Goal: Transaction & Acquisition: Purchase product/service

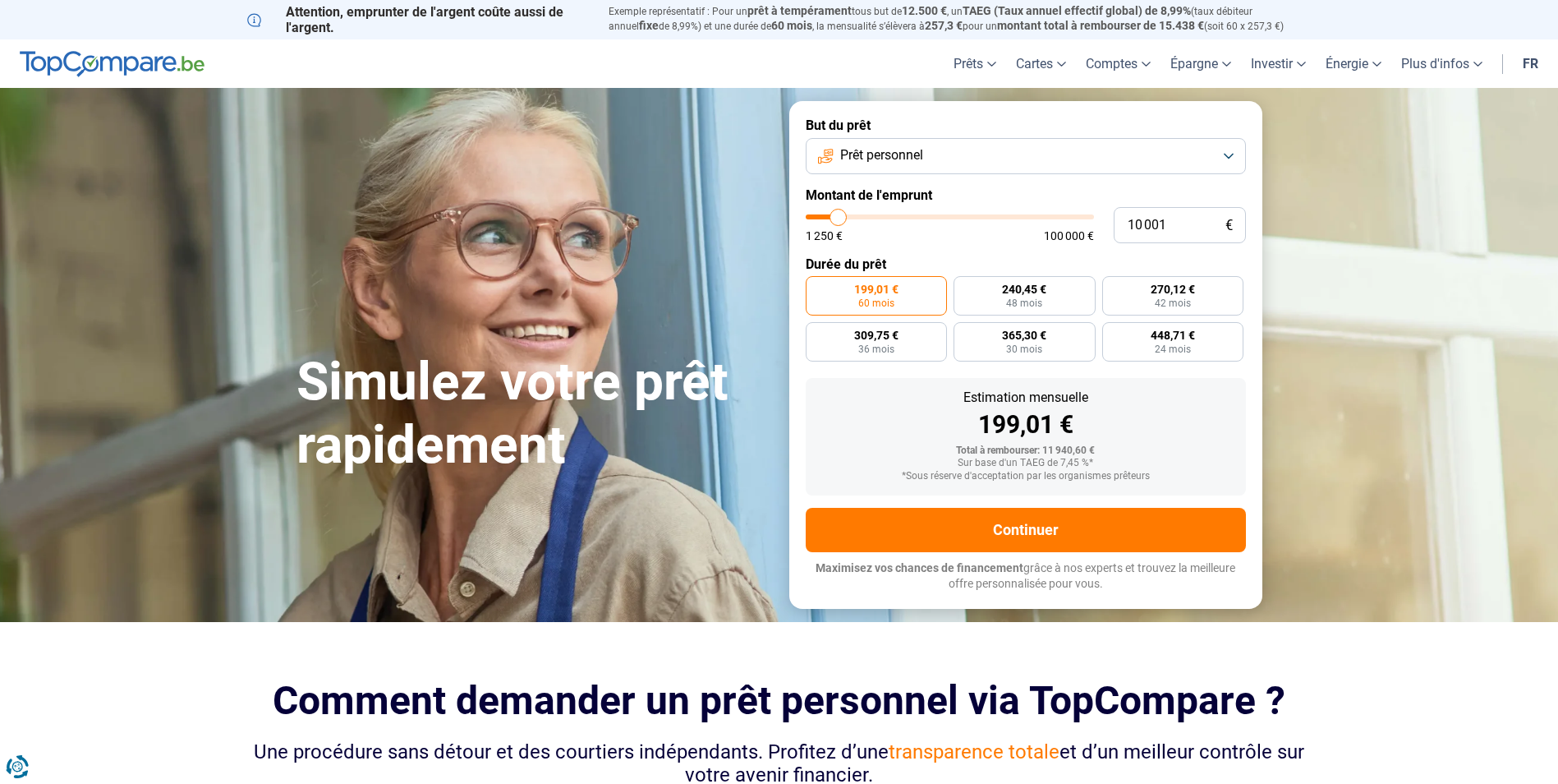
type input "11 000"
type input "11000"
type input "11 250"
type input "11250"
type input "11 500"
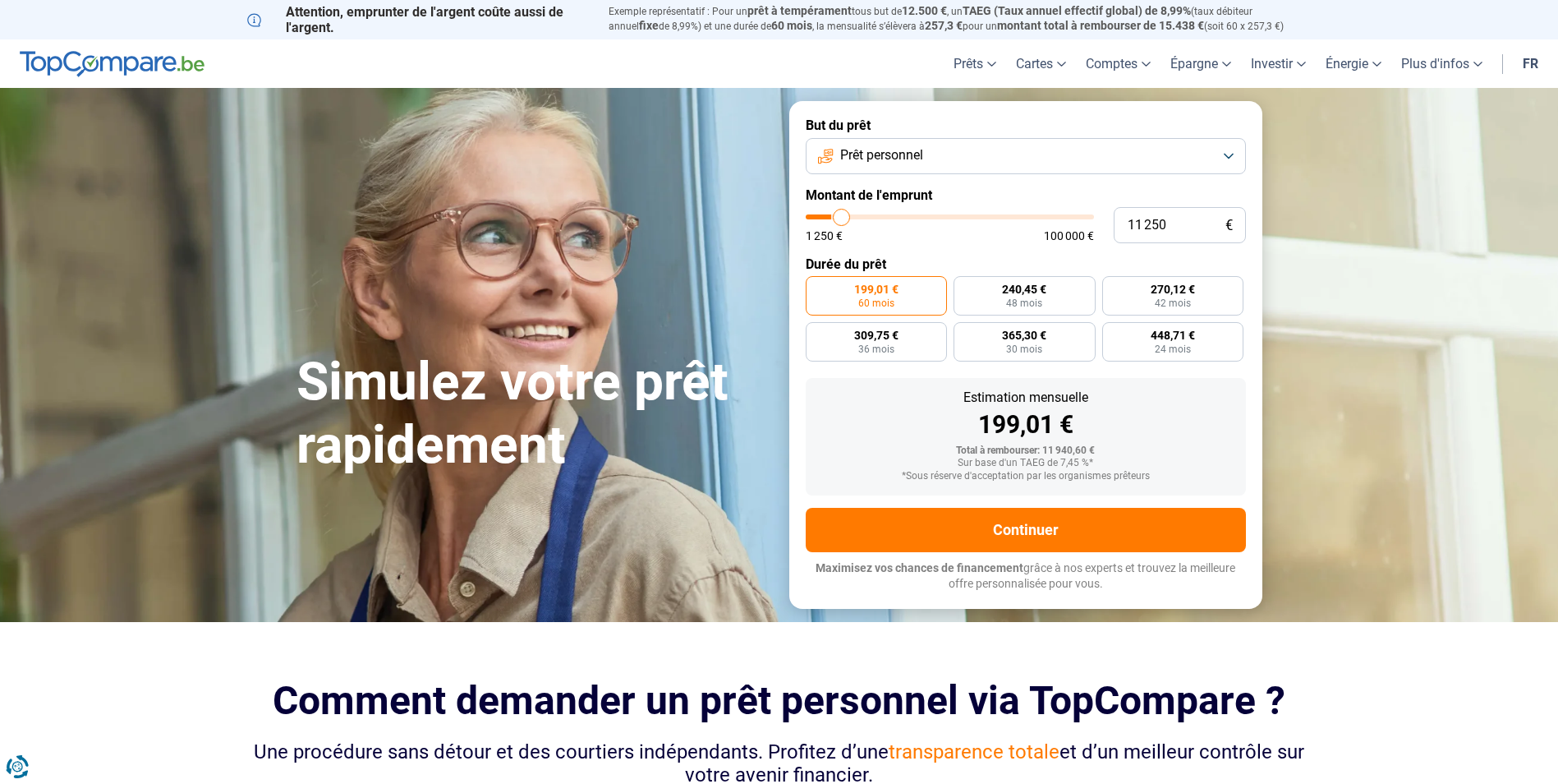
type input "11500"
type input "11 750"
type input "11750"
type input "12 500"
type input "12500"
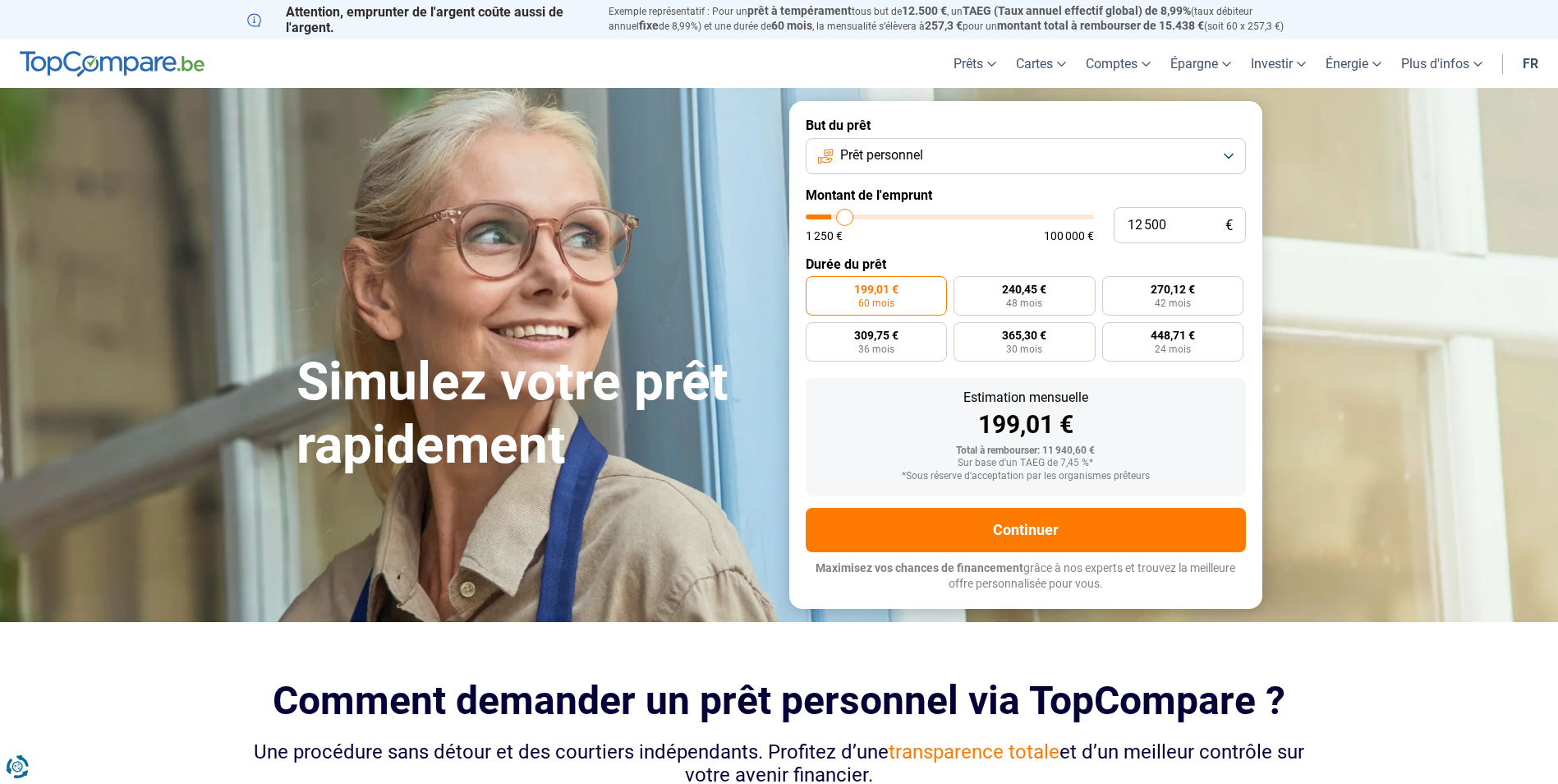
type input "12 750"
type input "12750"
type input "13 000"
type input "13000"
type input "13 250"
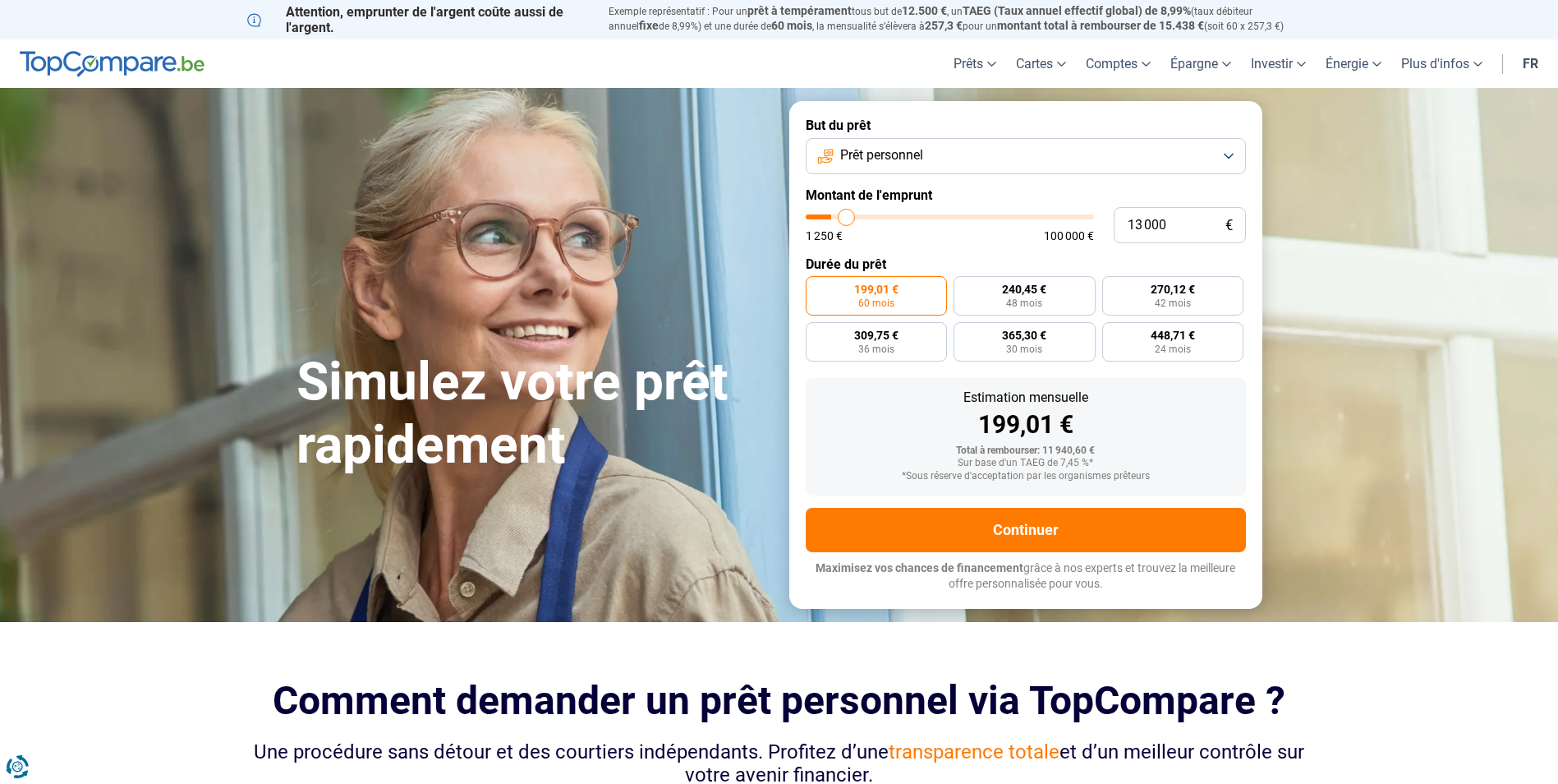
type input "13250"
type input "13 500"
type input "13500"
type input "14 000"
type input "14000"
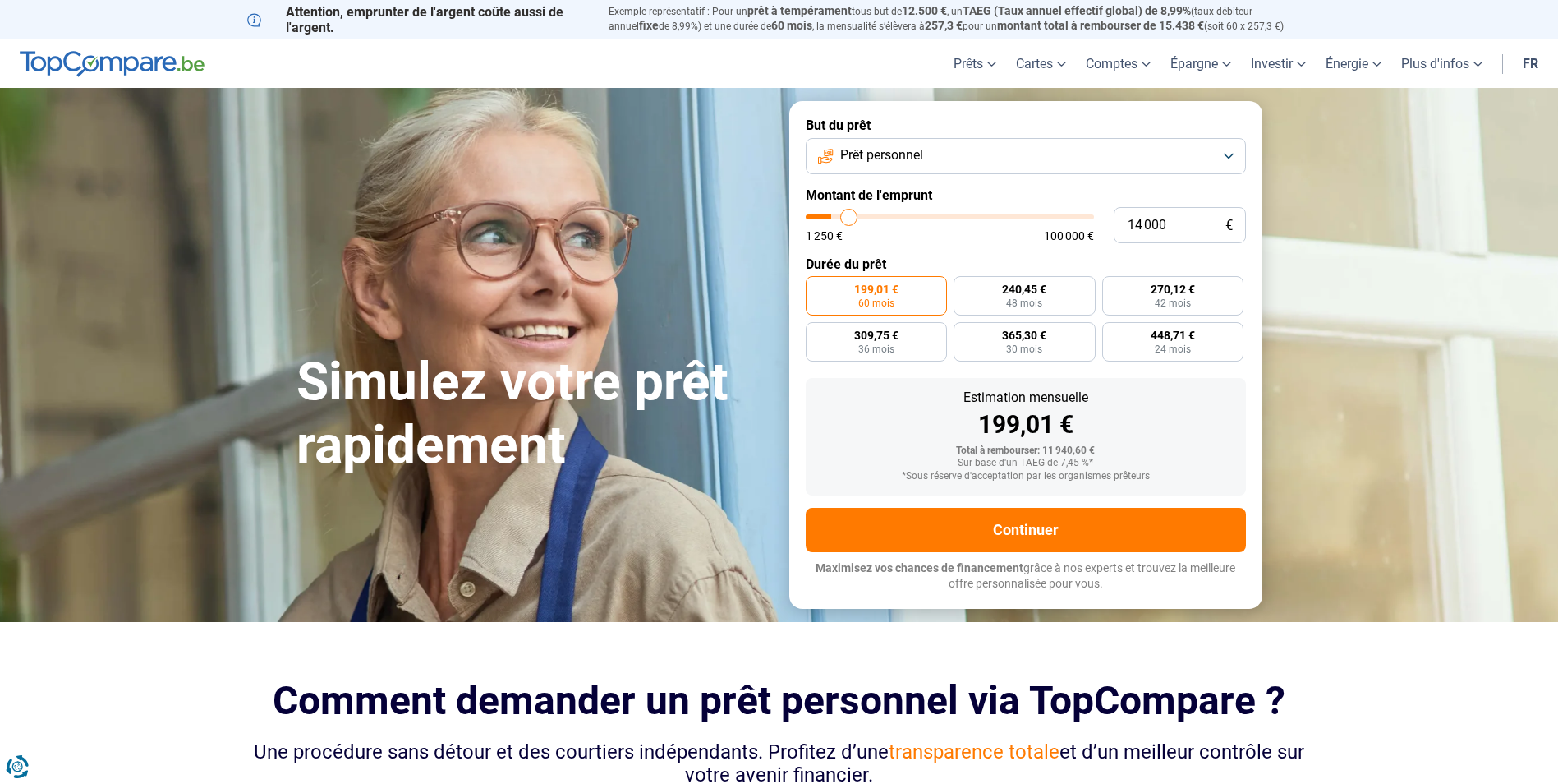
type input "14 250"
type input "14250"
type input "14 500"
type input "14500"
type input "14 750"
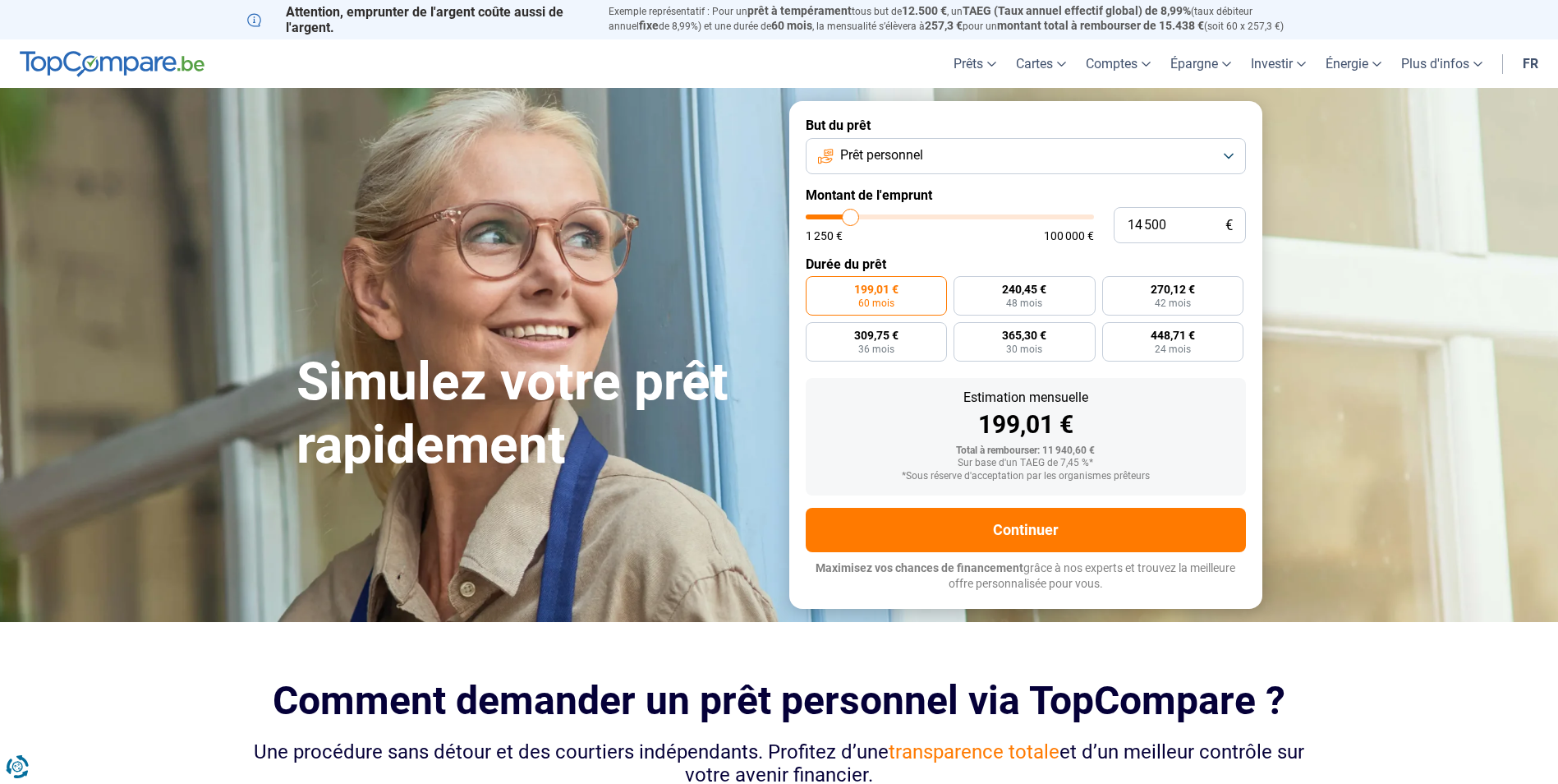
type input "14750"
type input "15 000"
type input "15000"
type input "15 500"
type input "15500"
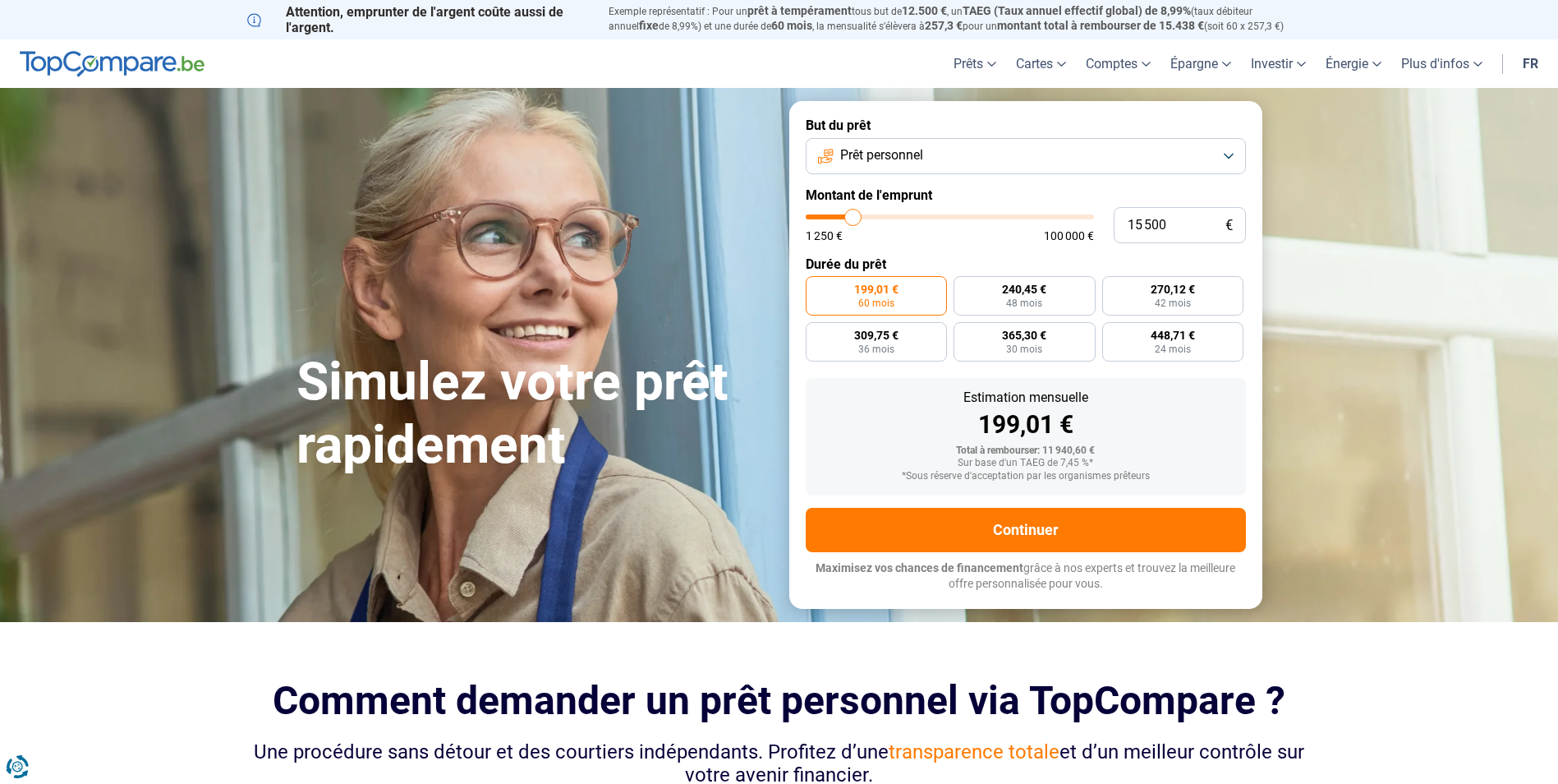
type input "15 750"
type input "15750"
type input "16 000"
type input "16000"
type input "16 250"
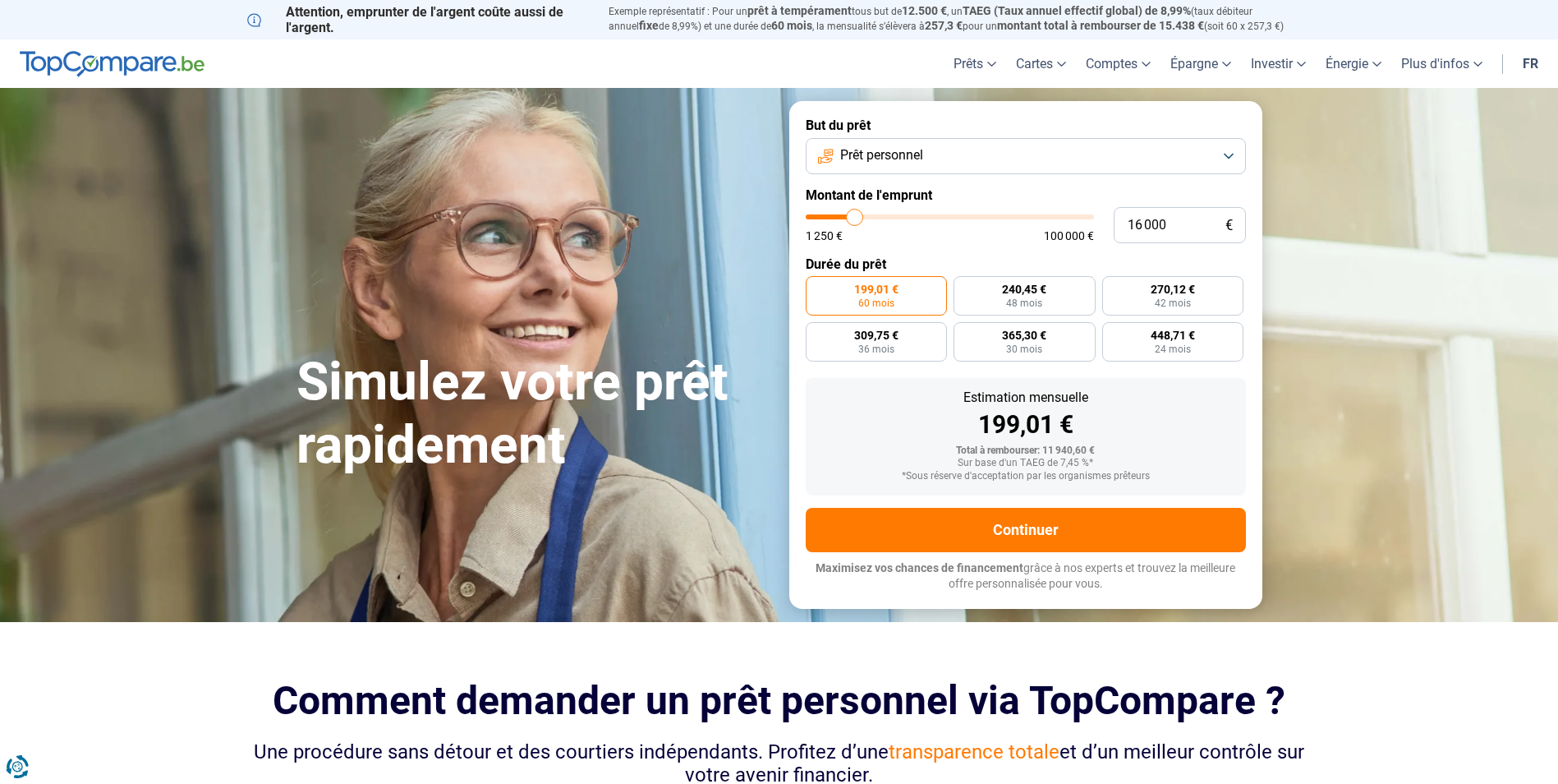
type input "16250"
type input "16 500"
type input "16500"
type input "17 000"
type input "17000"
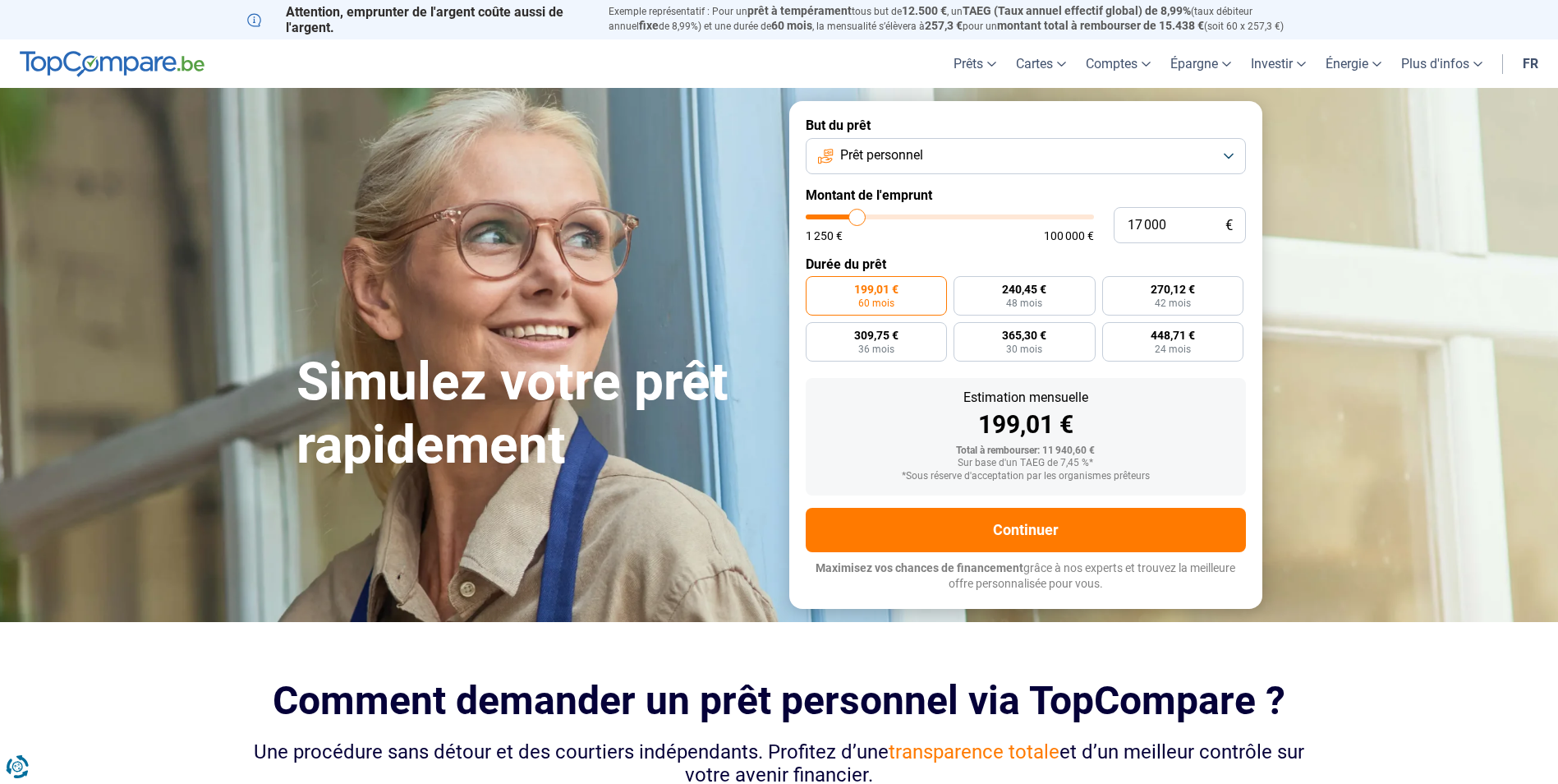
type input "17 250"
type input "17250"
type input "17 500"
type input "17500"
type input "17 750"
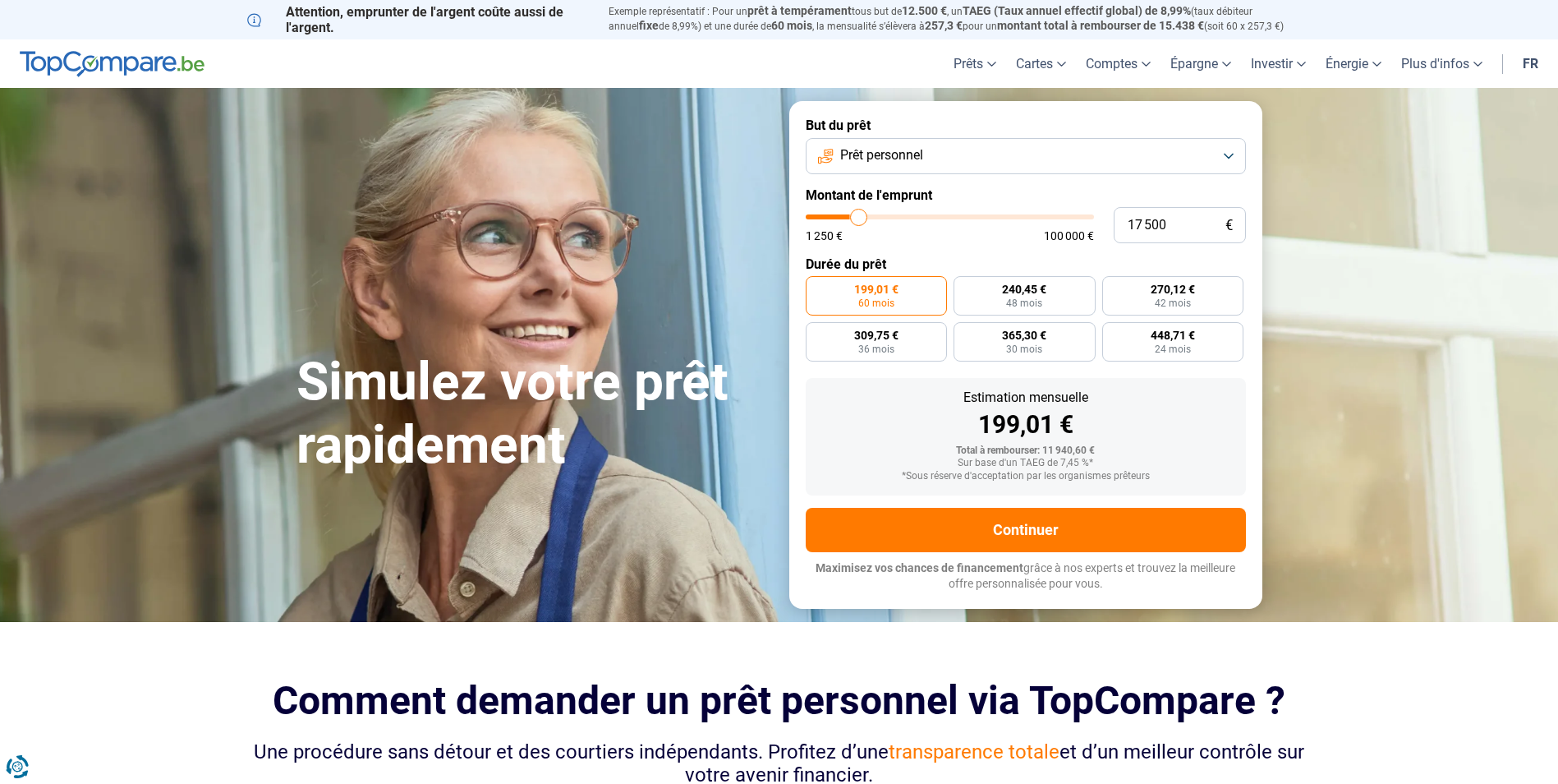
type input "17750"
type input "18 000"
type input "18000"
type input "18 500"
type input "18500"
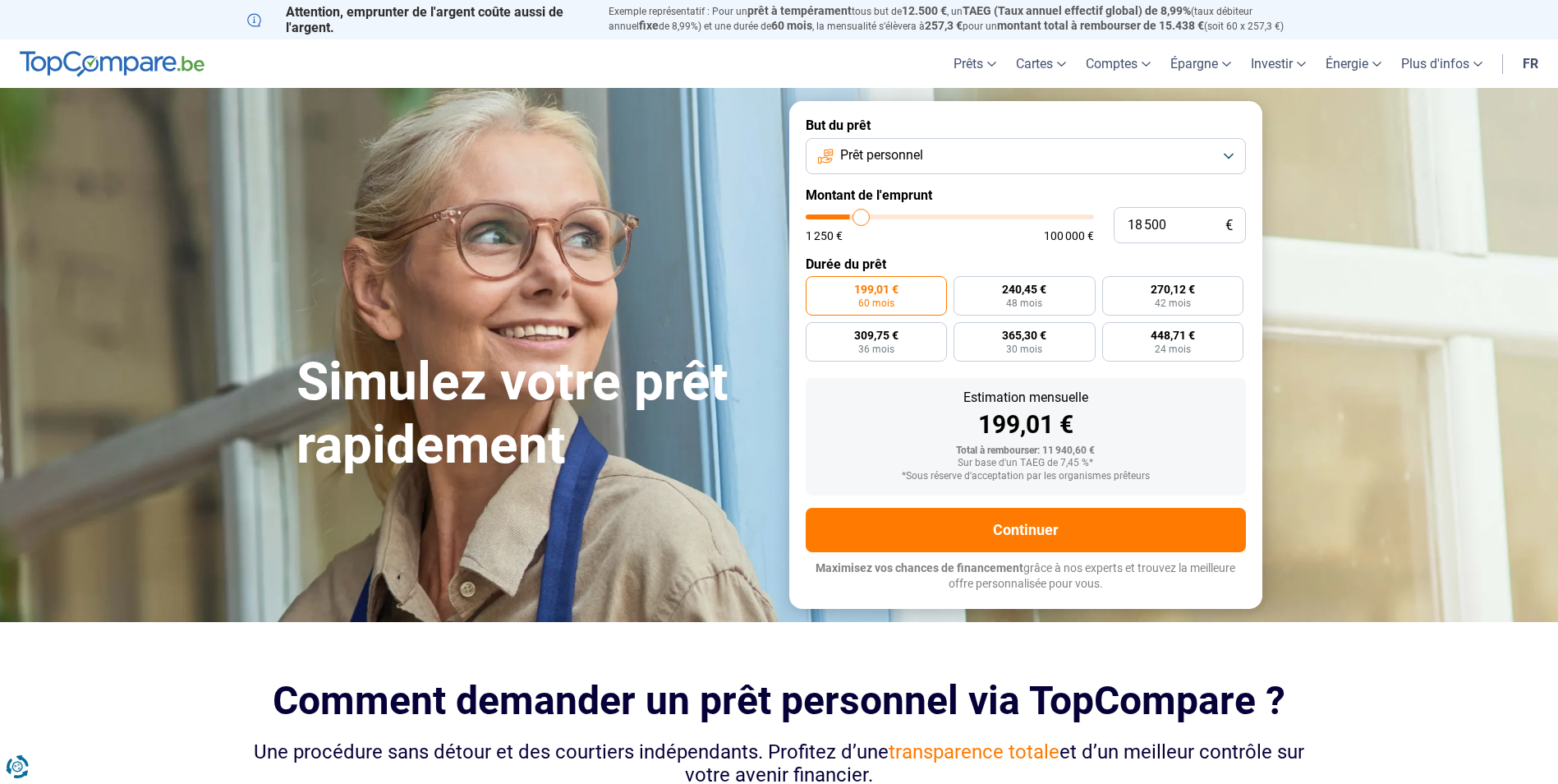
type input "18 750"
type input "18750"
type input "19 000"
type input "19000"
type input "19 250"
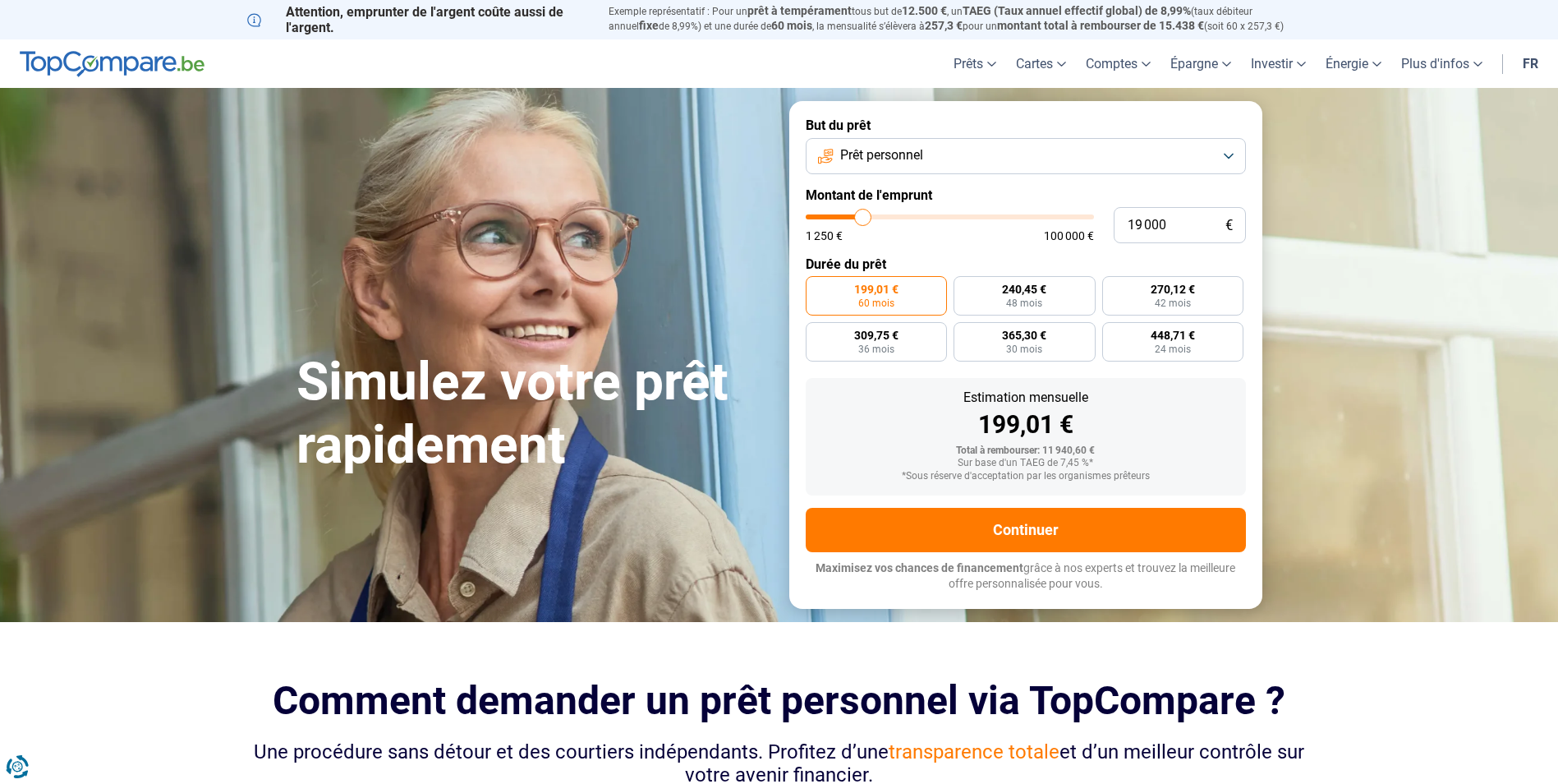
type input "19250"
type input "19 750"
type input "19750"
type input "20 000"
type input "20000"
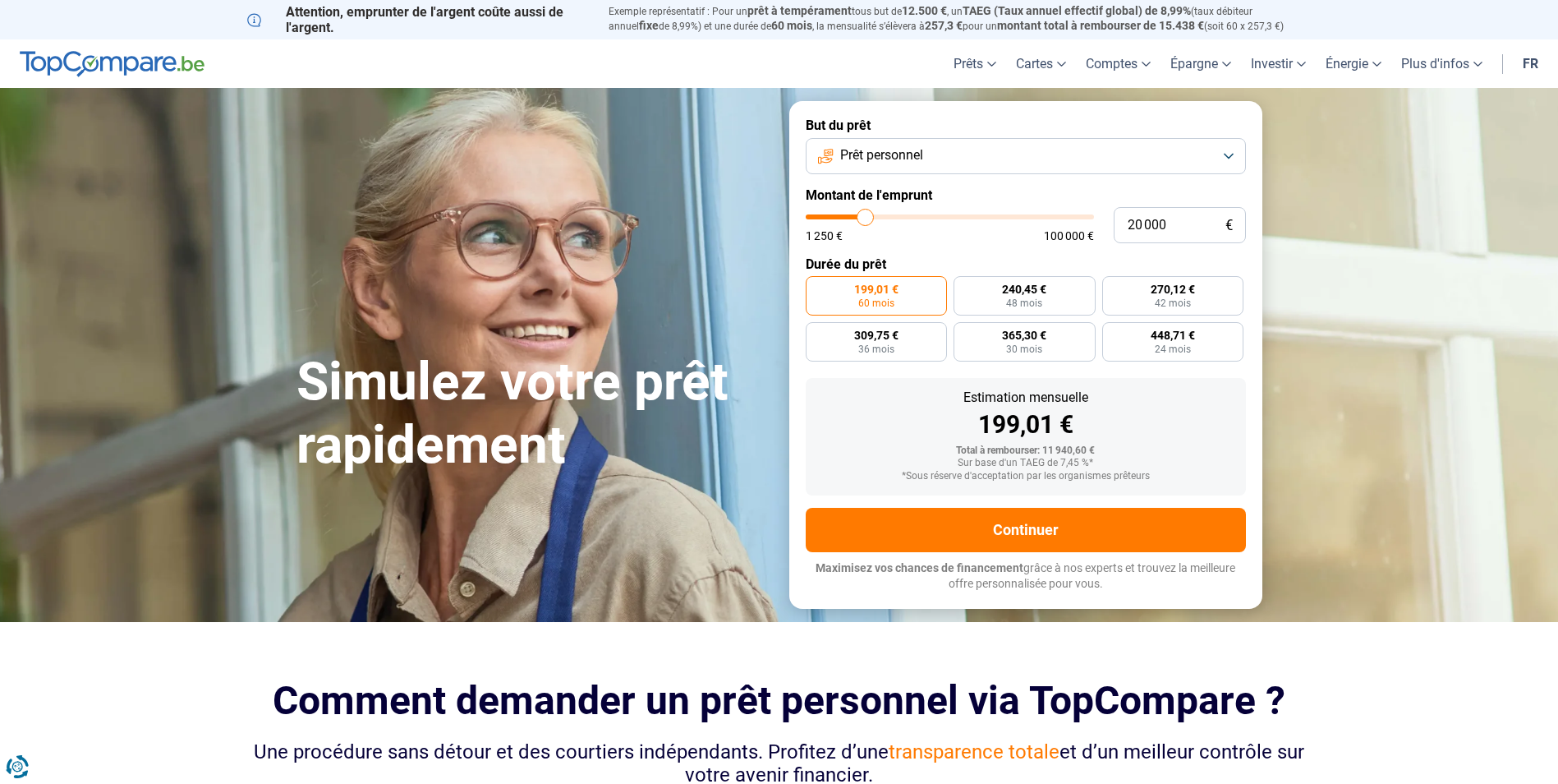
type input "20 250"
type input "20250"
type input "20 500"
type input "20500"
type input "20 750"
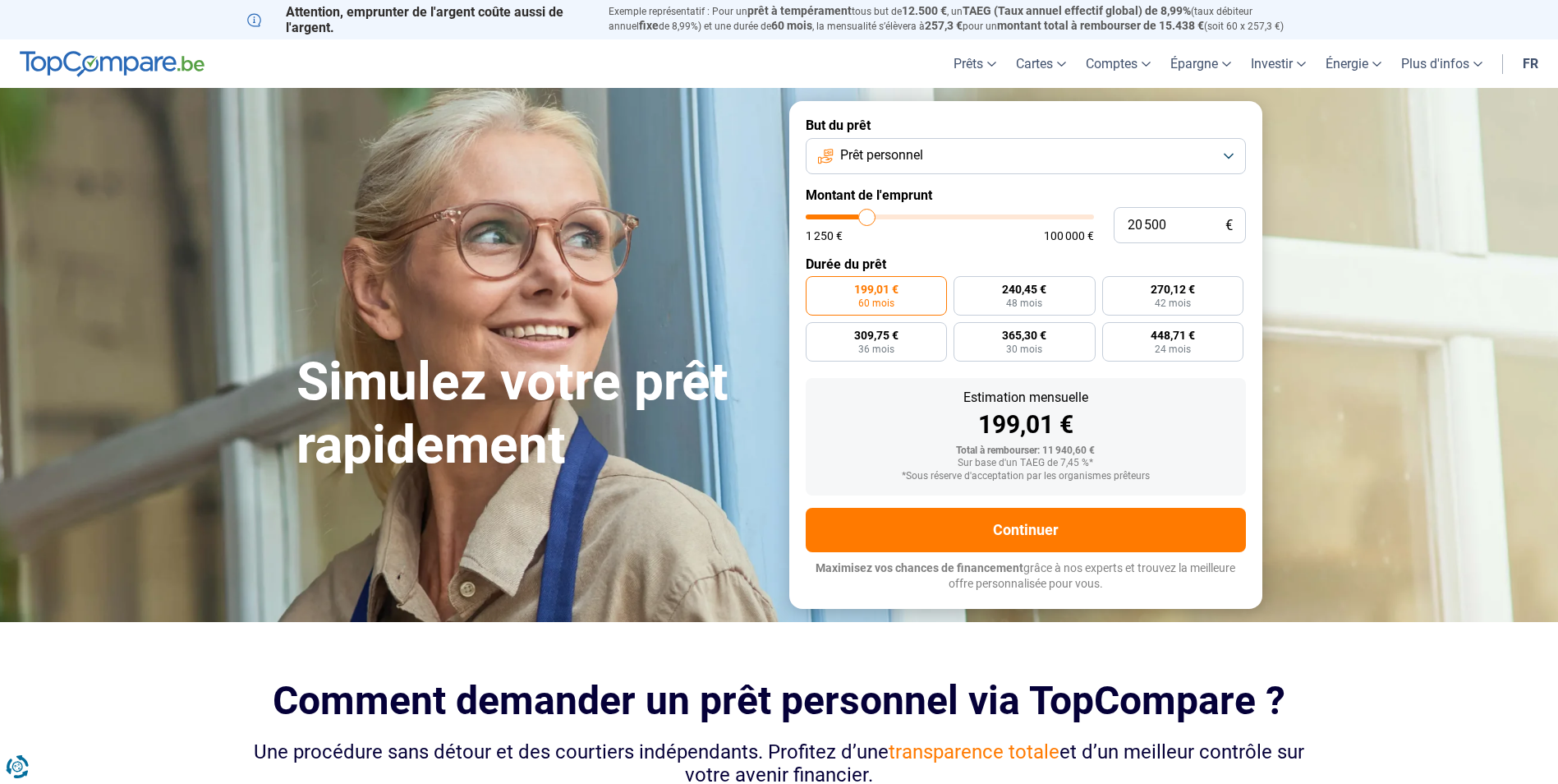
type input "20750"
type input "21 250"
type input "21250"
type input "21 500"
type input "21500"
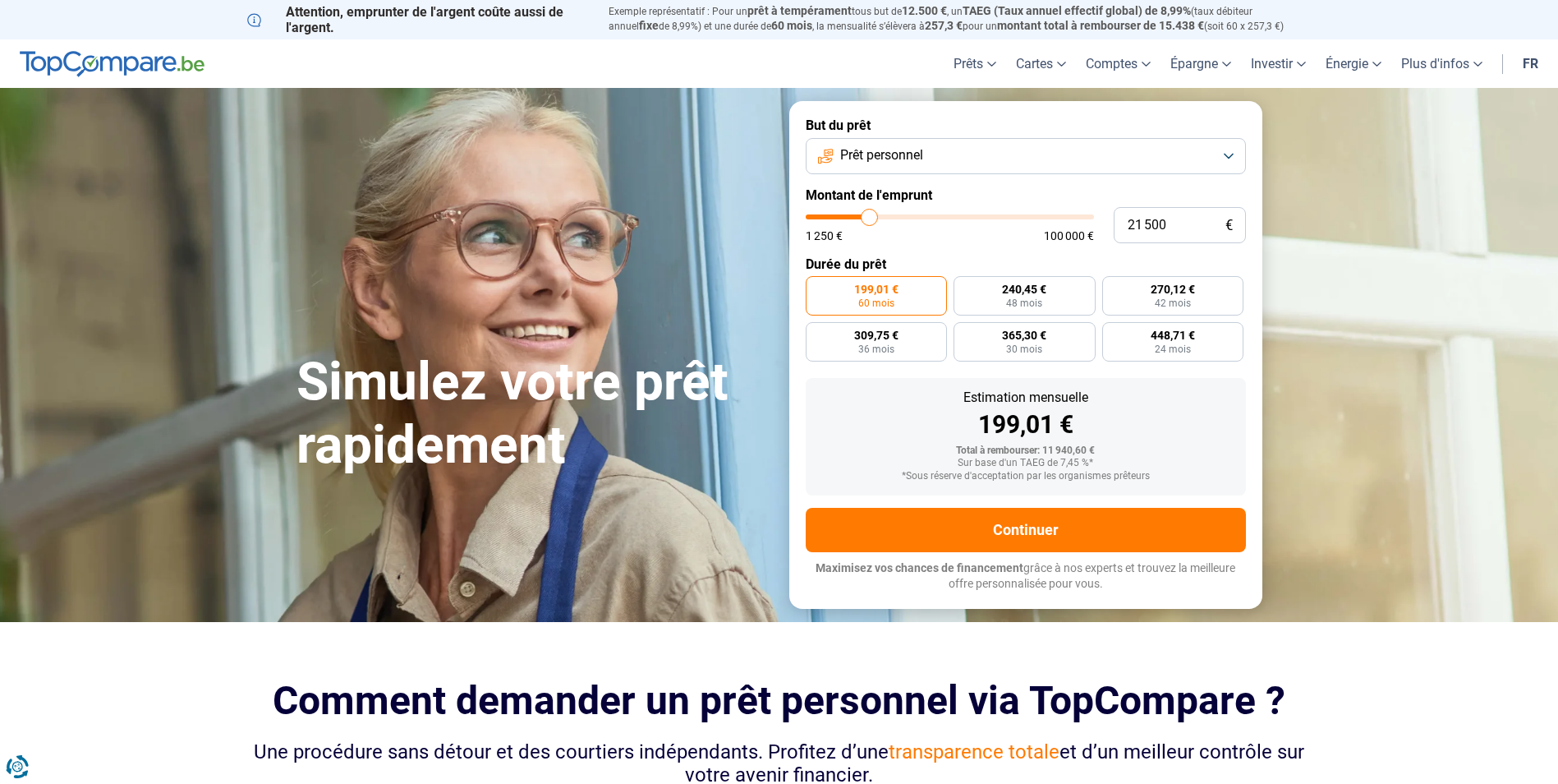
type input "21 750"
type input "21750"
type input "22 000"
type input "22000"
type input "22 250"
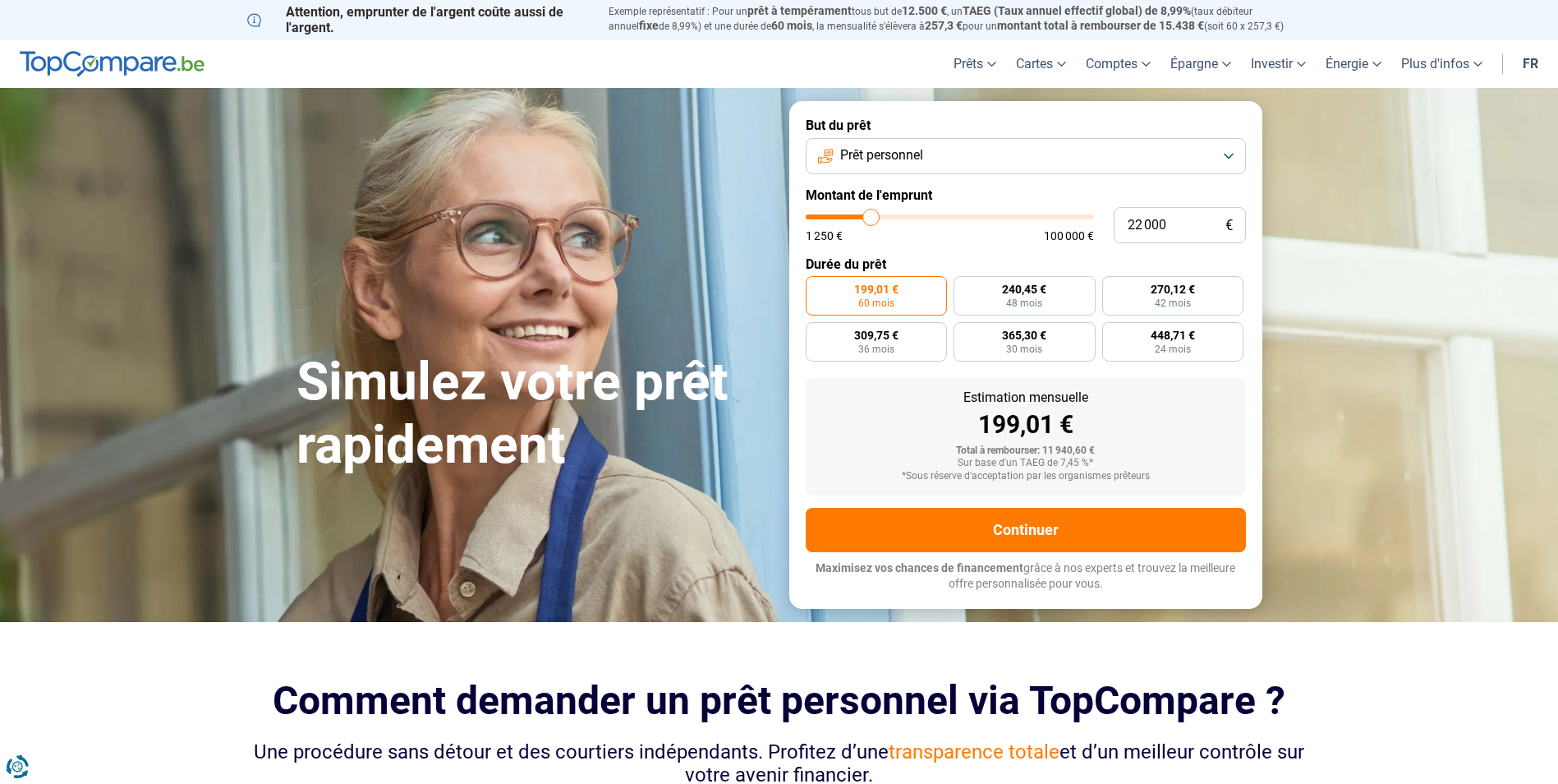
type input "22250"
type input "22 750"
type input "22750"
type input "23 000"
type input "23000"
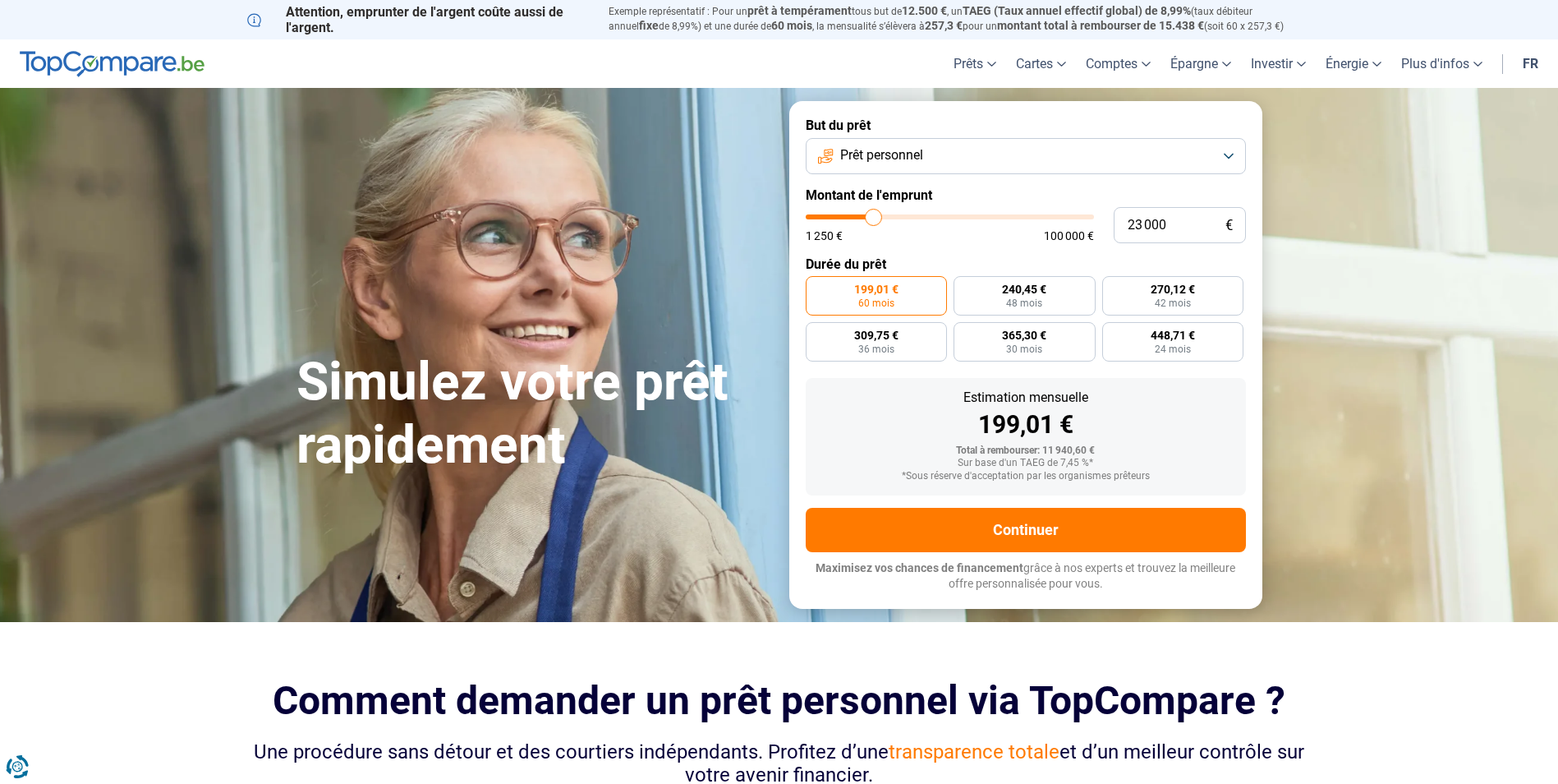
type input "23 250"
type input "23250"
type input "23 500"
type input "23500"
type input "23 750"
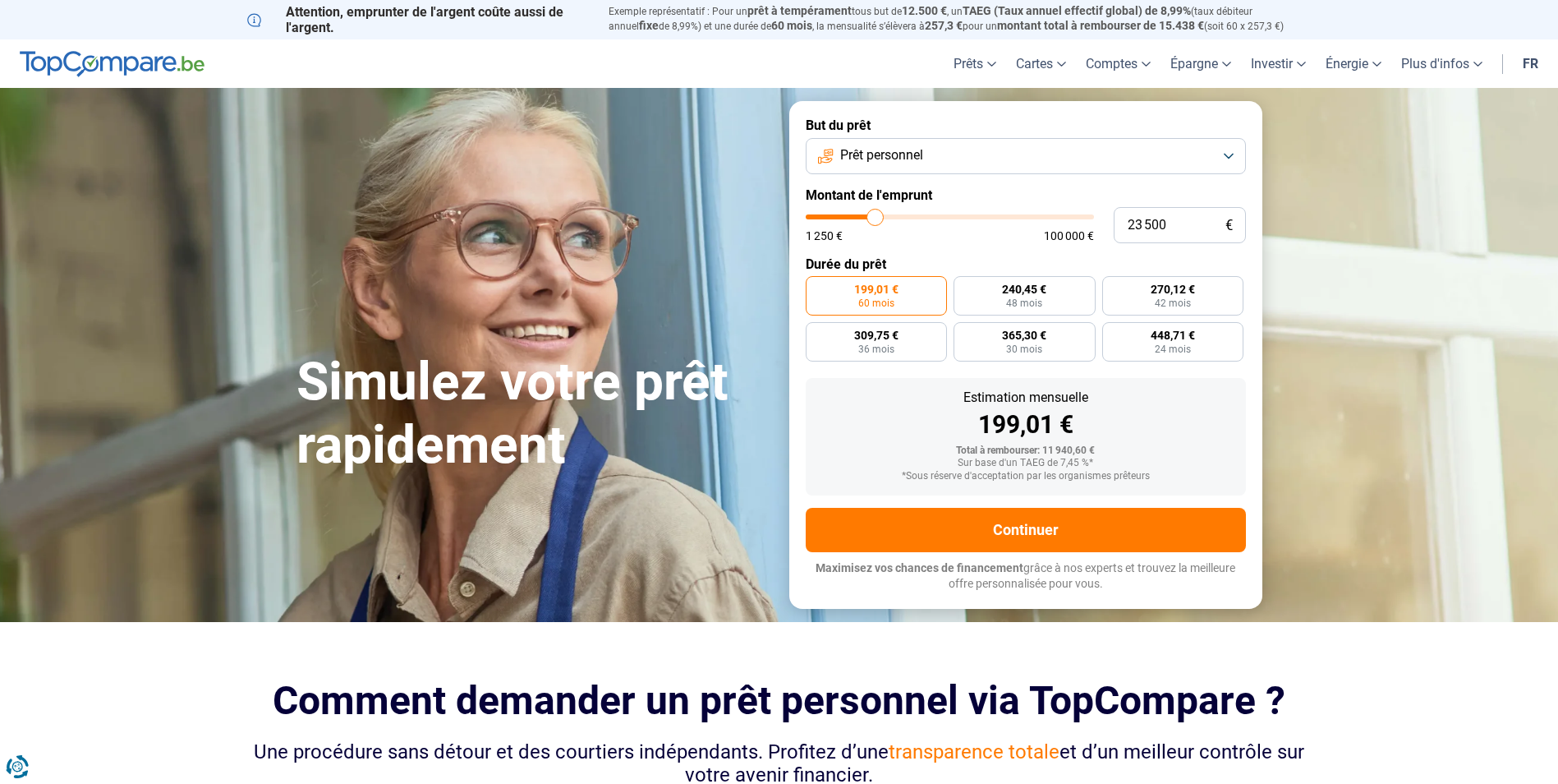
type input "23750"
type input "24 250"
type input "24250"
type input "24 500"
type input "24500"
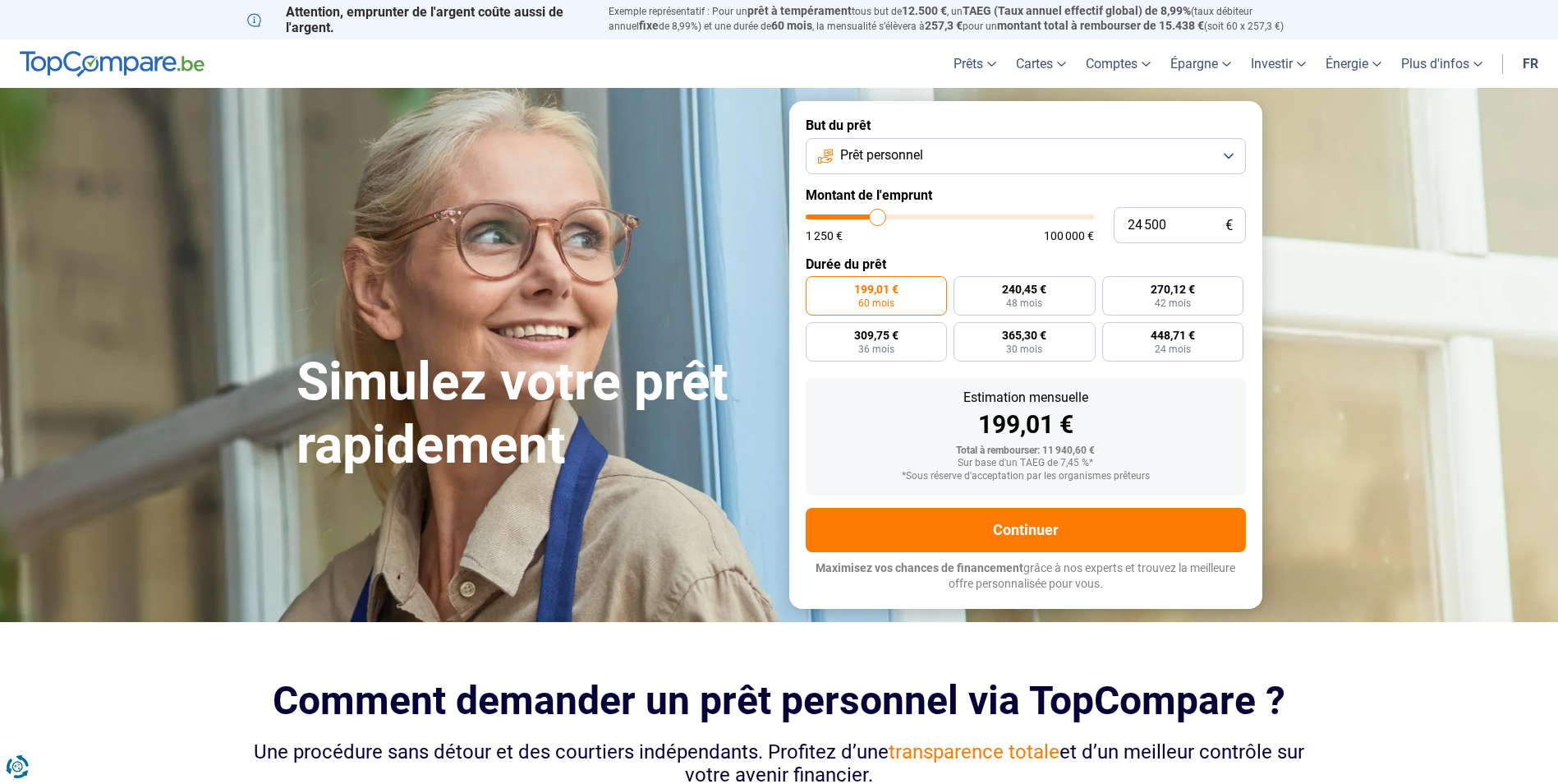
type input "24 750"
type input "24750"
type input "25 000"
type input "25000"
type input "25 250"
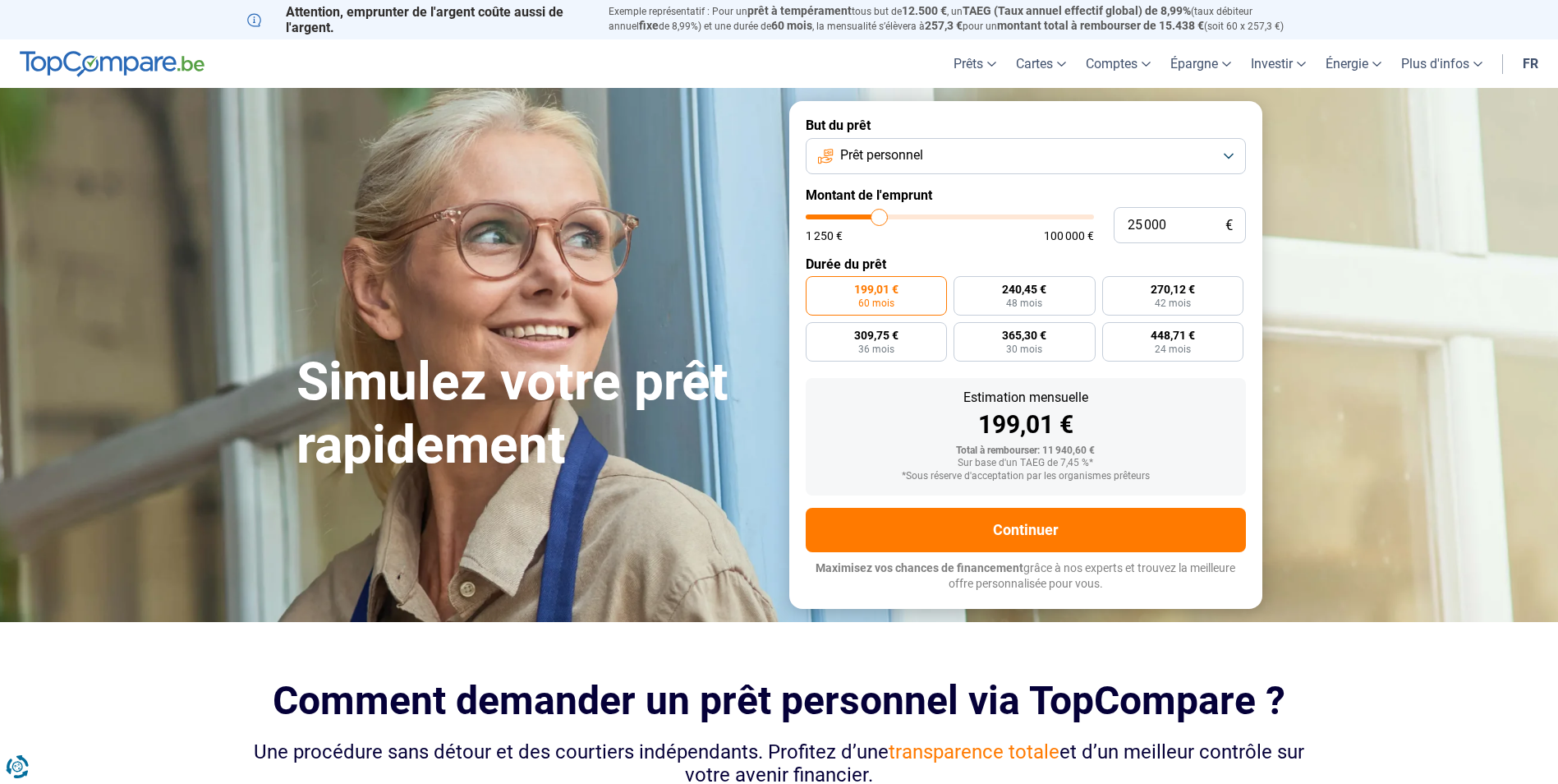
type input "25250"
type input "25 750"
drag, startPoint x: 840, startPoint y: 218, endPoint x: 881, endPoint y: 219, distance: 41.0
type input "25750"
click at [881, 219] on input "range" at bounding box center [950, 217] width 288 height 5
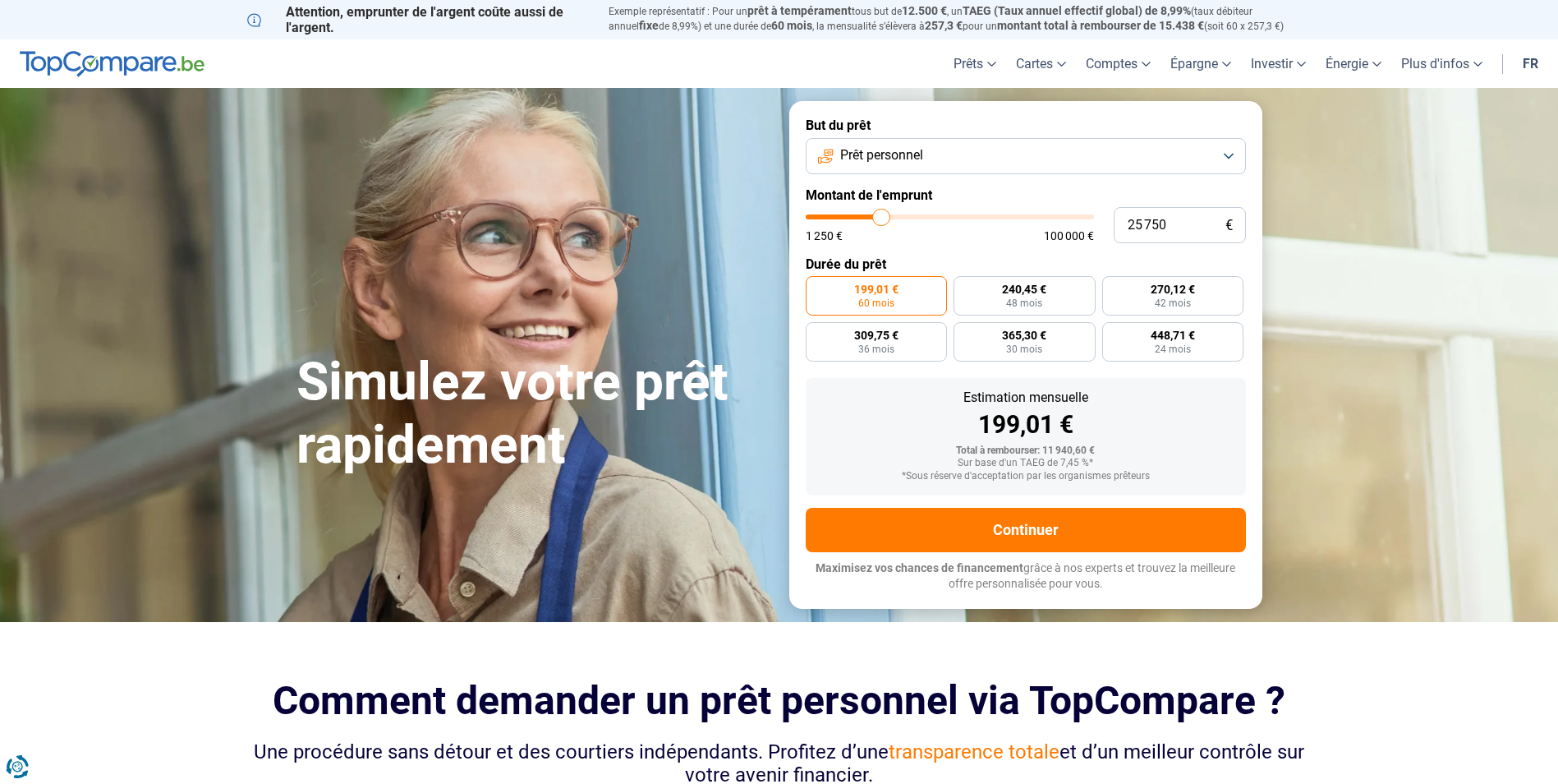
radio input "false"
type input "25 000"
type input "25000"
type input "25 250"
type input "25250"
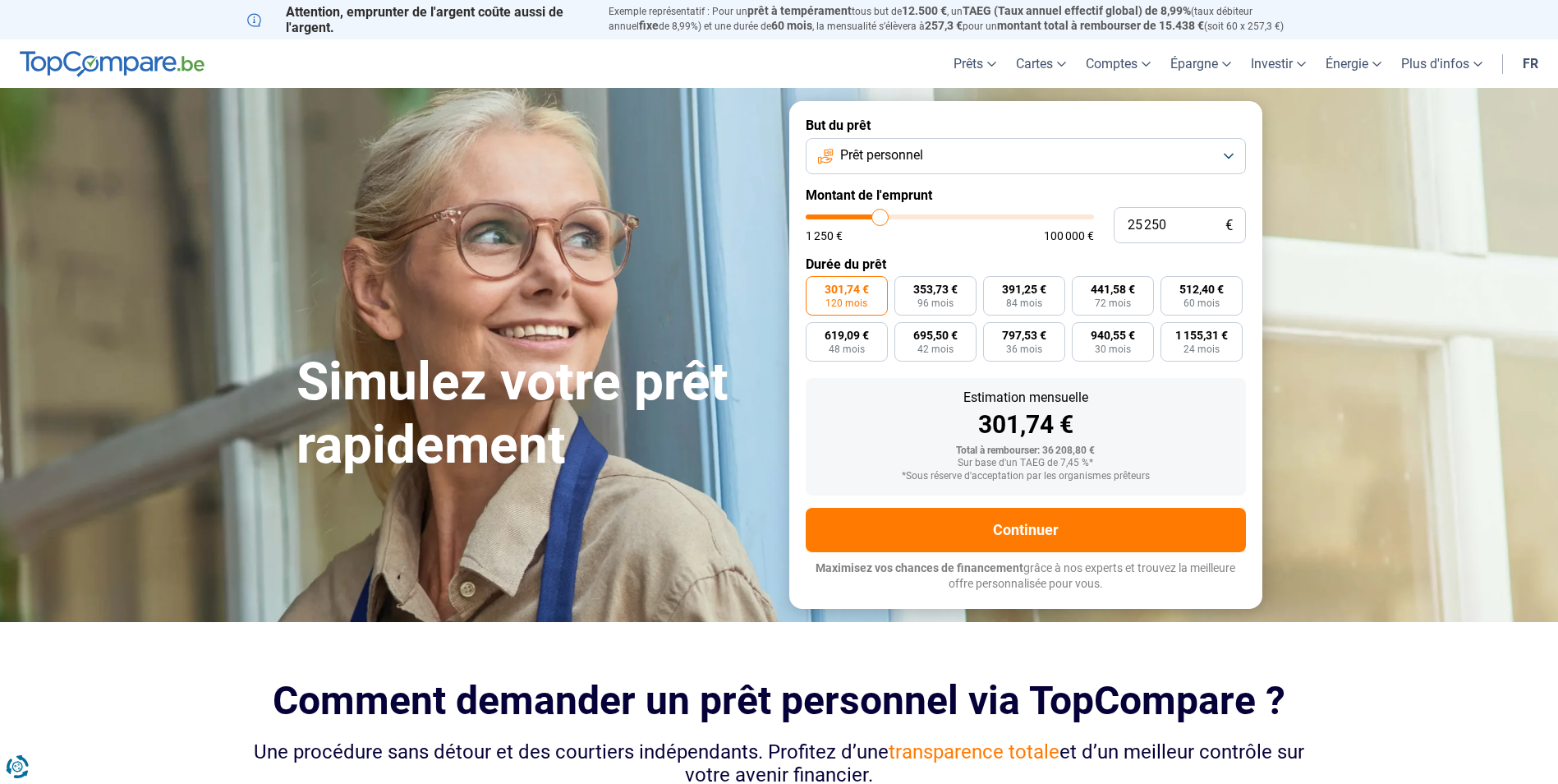
type input "25 750"
type input "25750"
type input "26 000"
type input "26000"
type input "26 250"
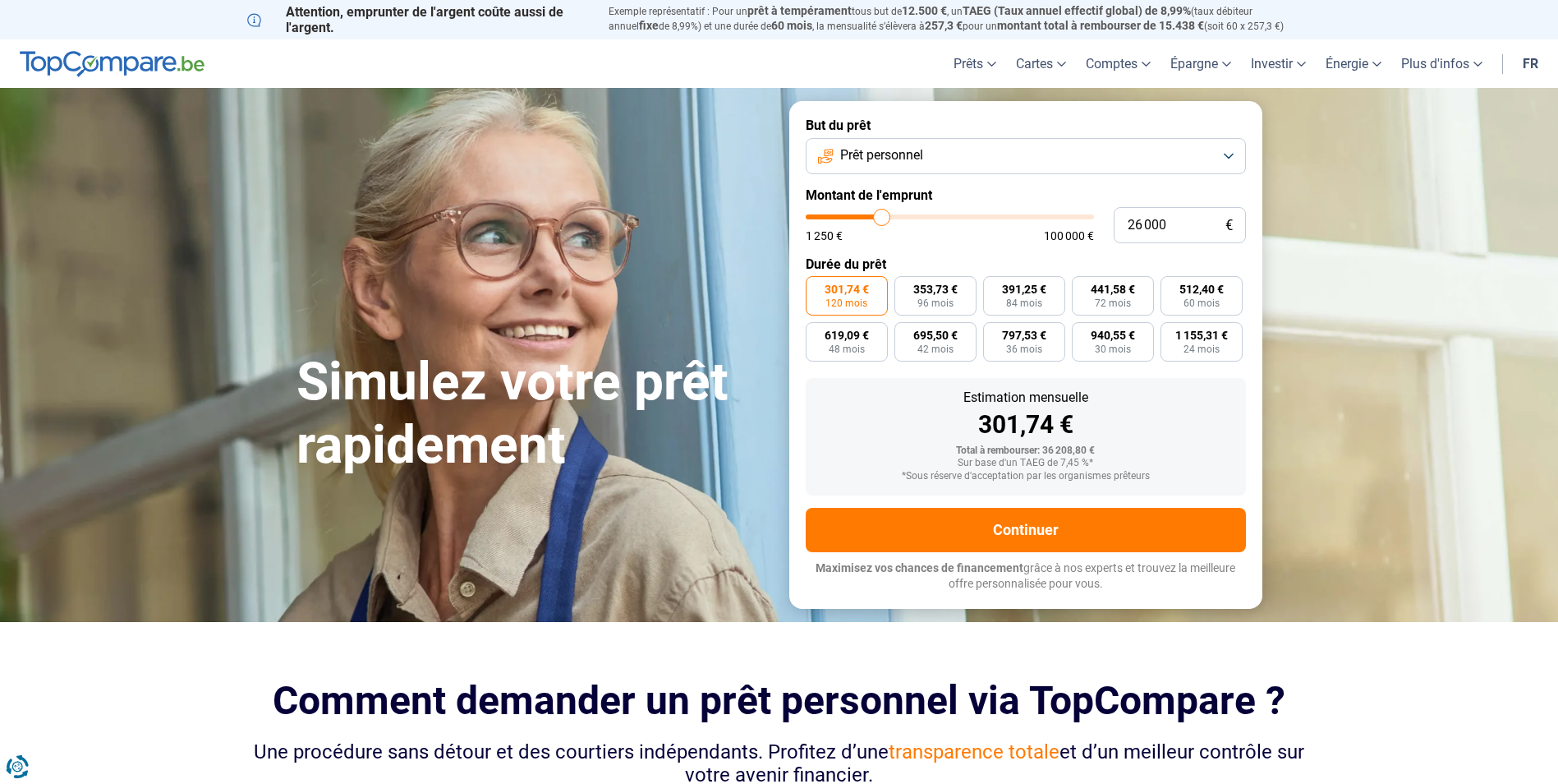
type input "26250"
type input "26 500"
type input "26500"
type input "26 750"
type input "26750"
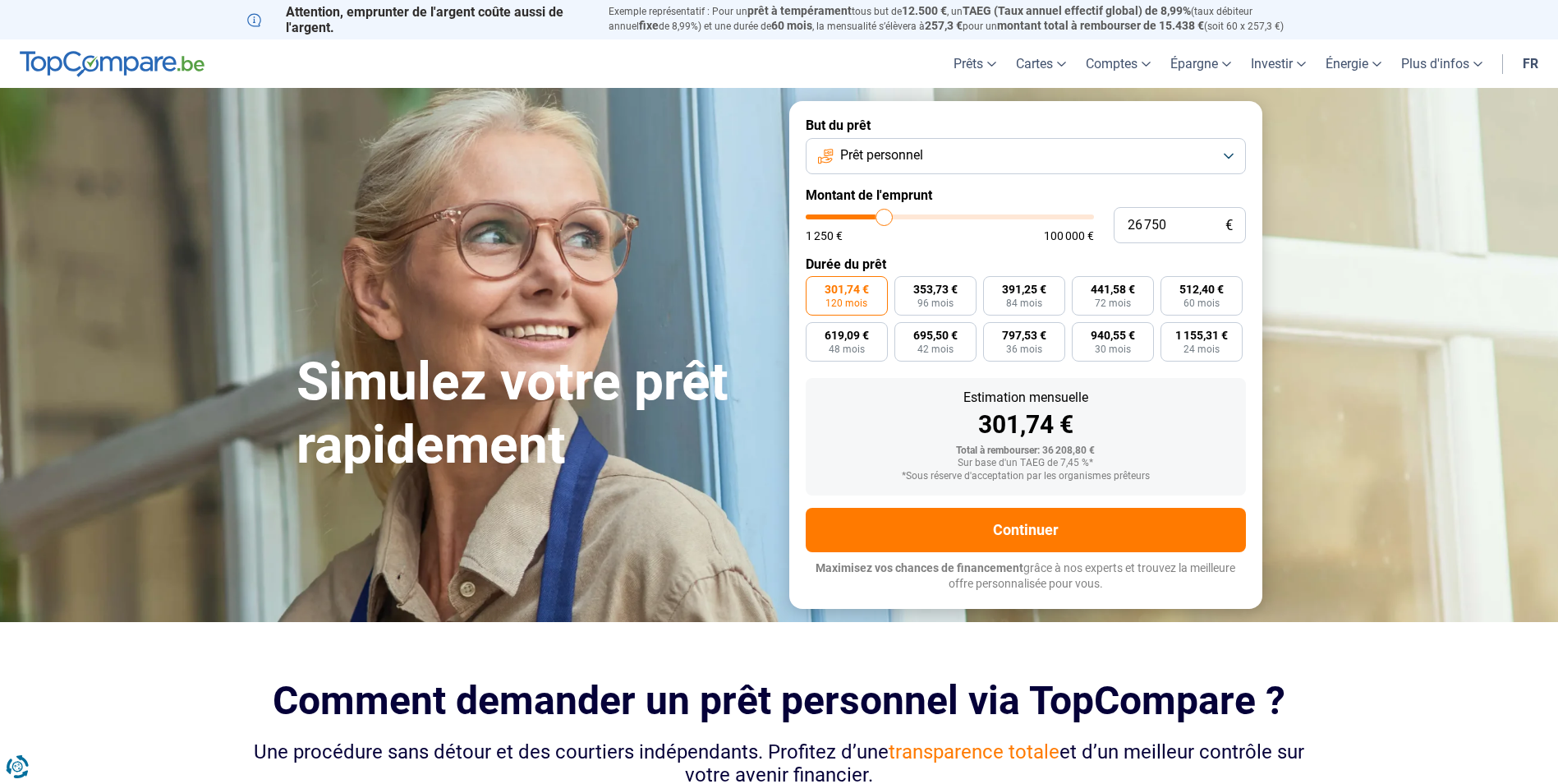
type input "27 250"
type input "27250"
type input "27 500"
type input "27500"
type input "27 750"
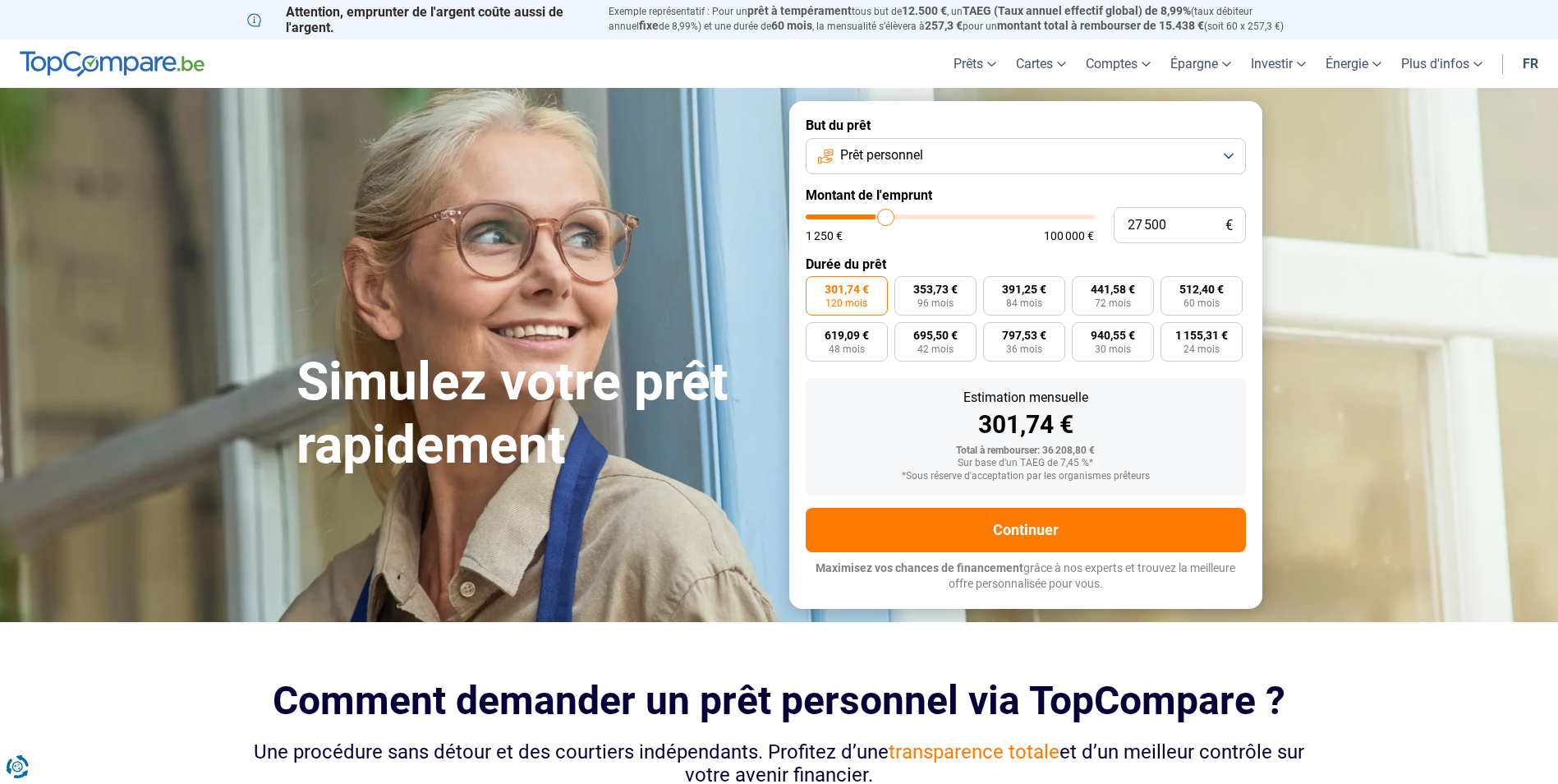
type input "27750"
type input "28 000"
type input "28000"
type input "28 250"
type input "28250"
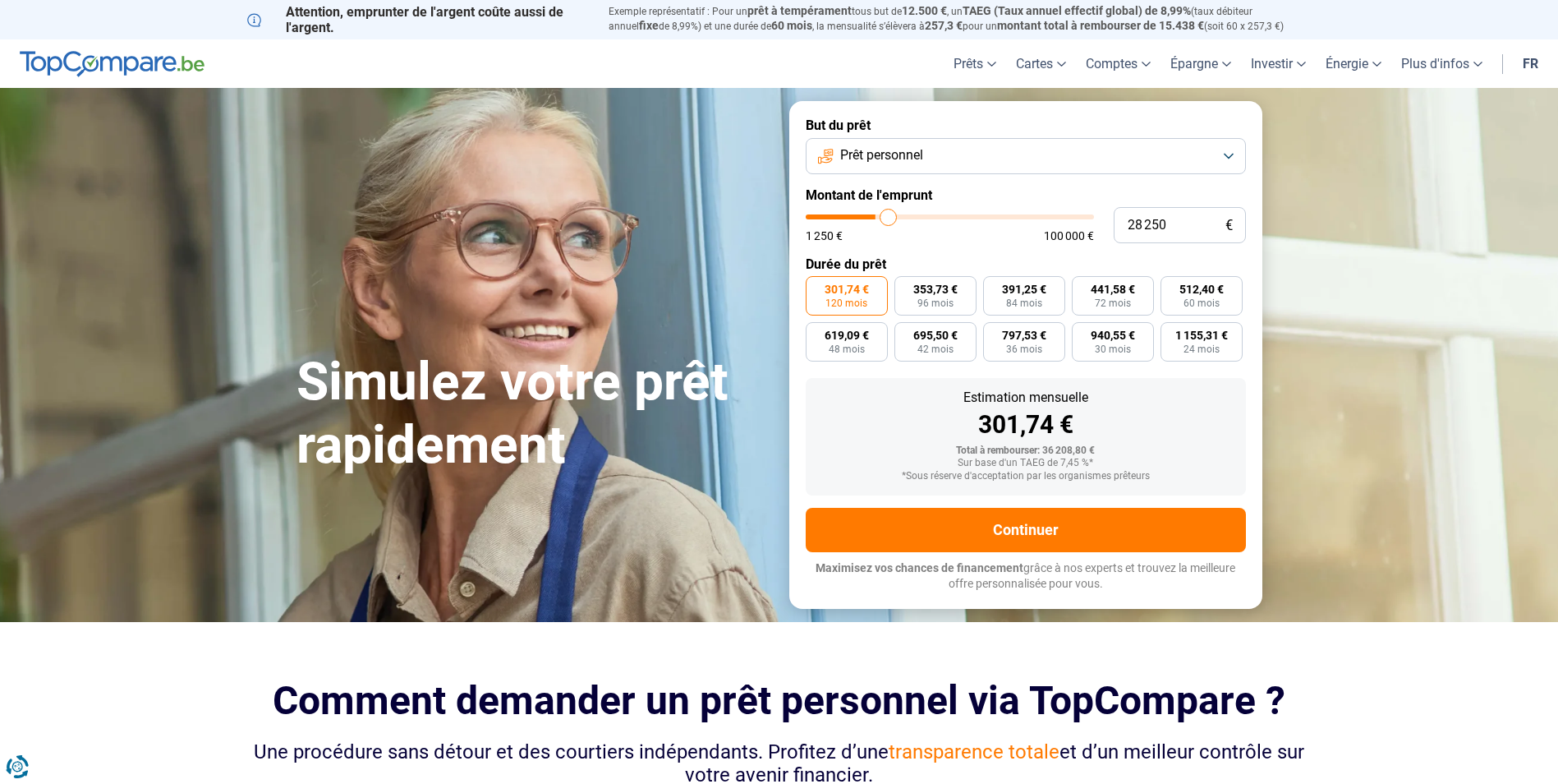
type input "28 750"
type input "28750"
type input "29 000"
type input "29000"
type input "29 250"
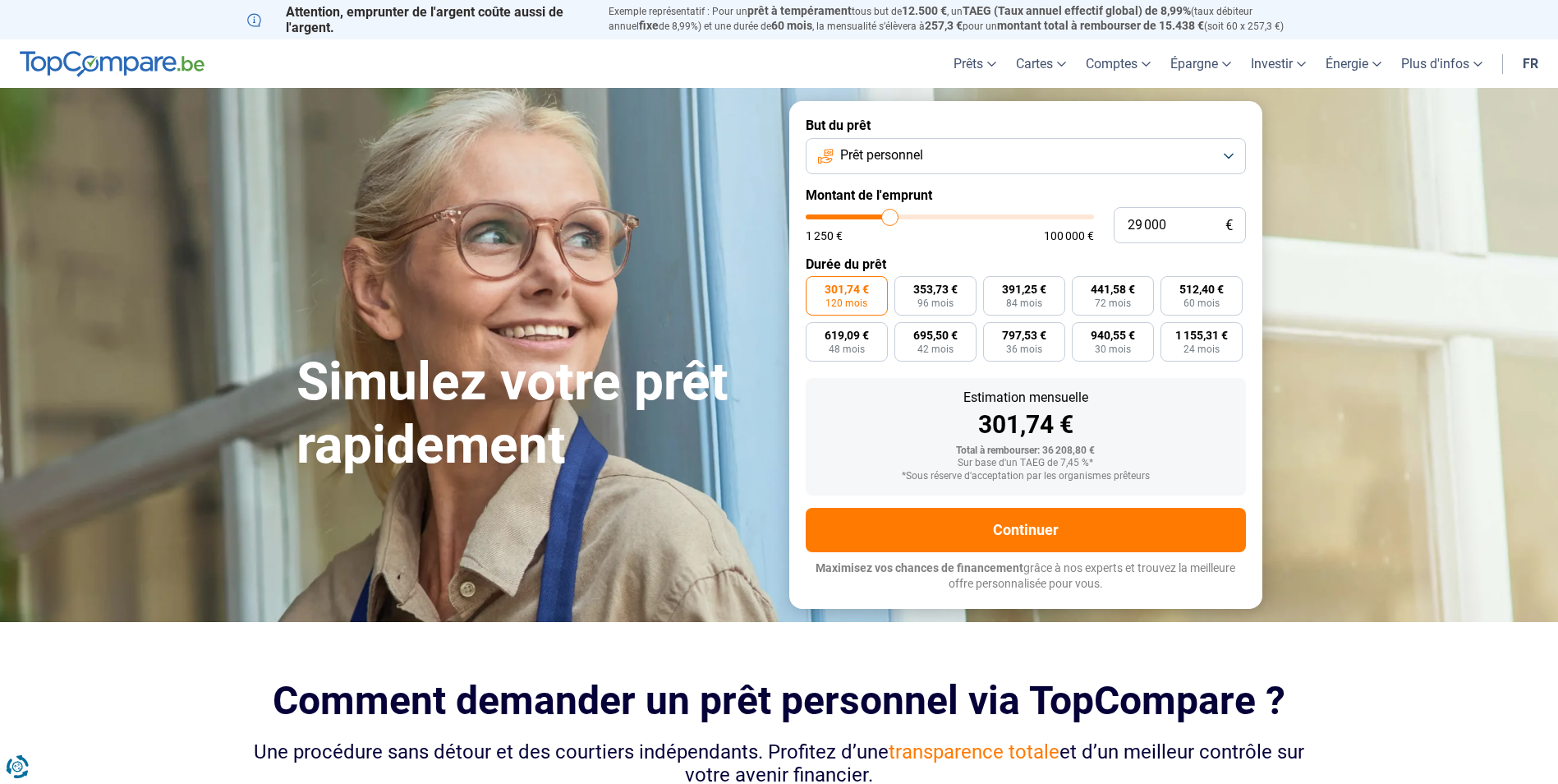
type input "29250"
type input "29 500"
type input "29500"
type input "29 750"
type input "29750"
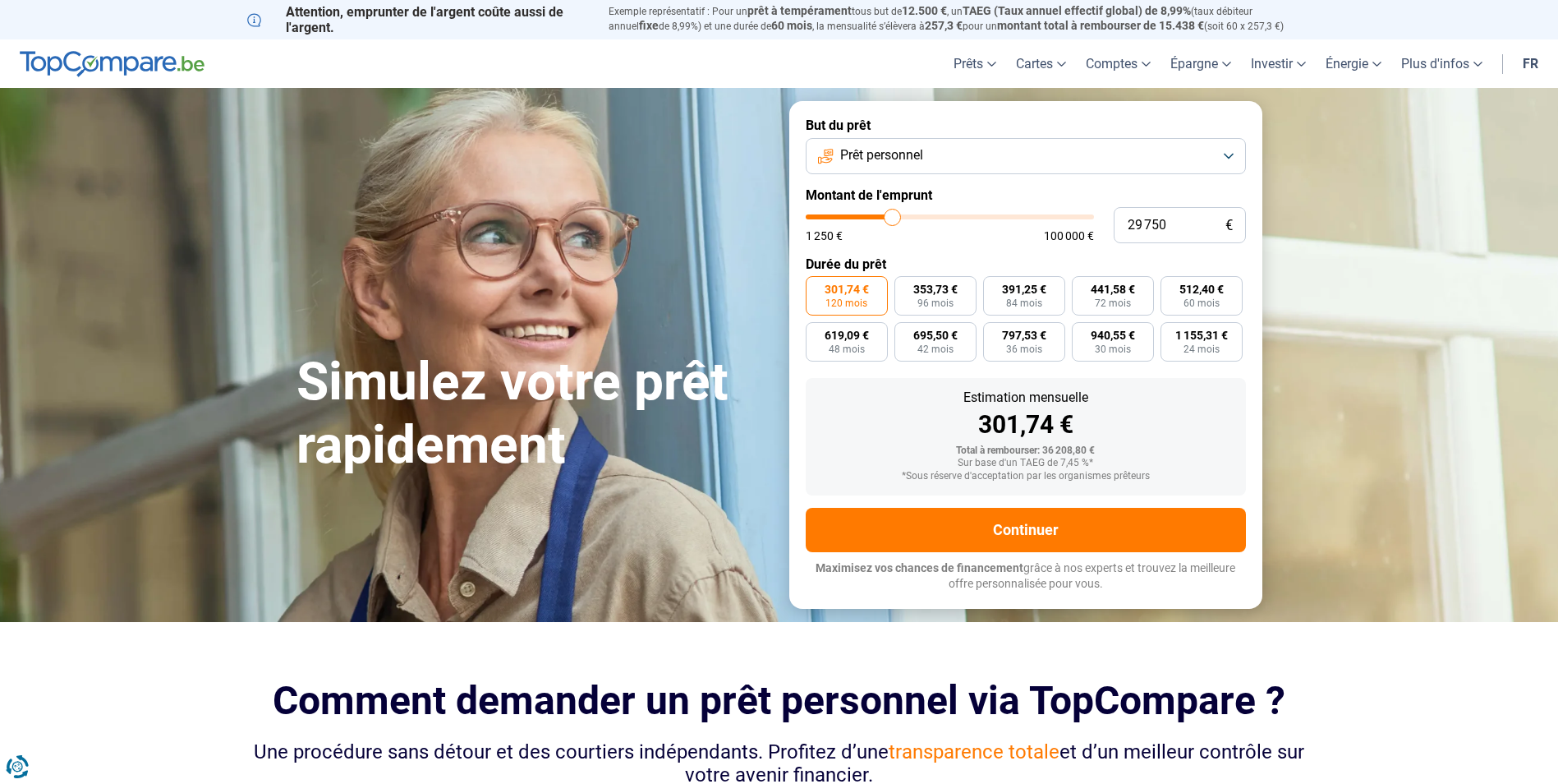
type input "30 250"
type input "30250"
type input "30 500"
type input "30500"
type input "30 750"
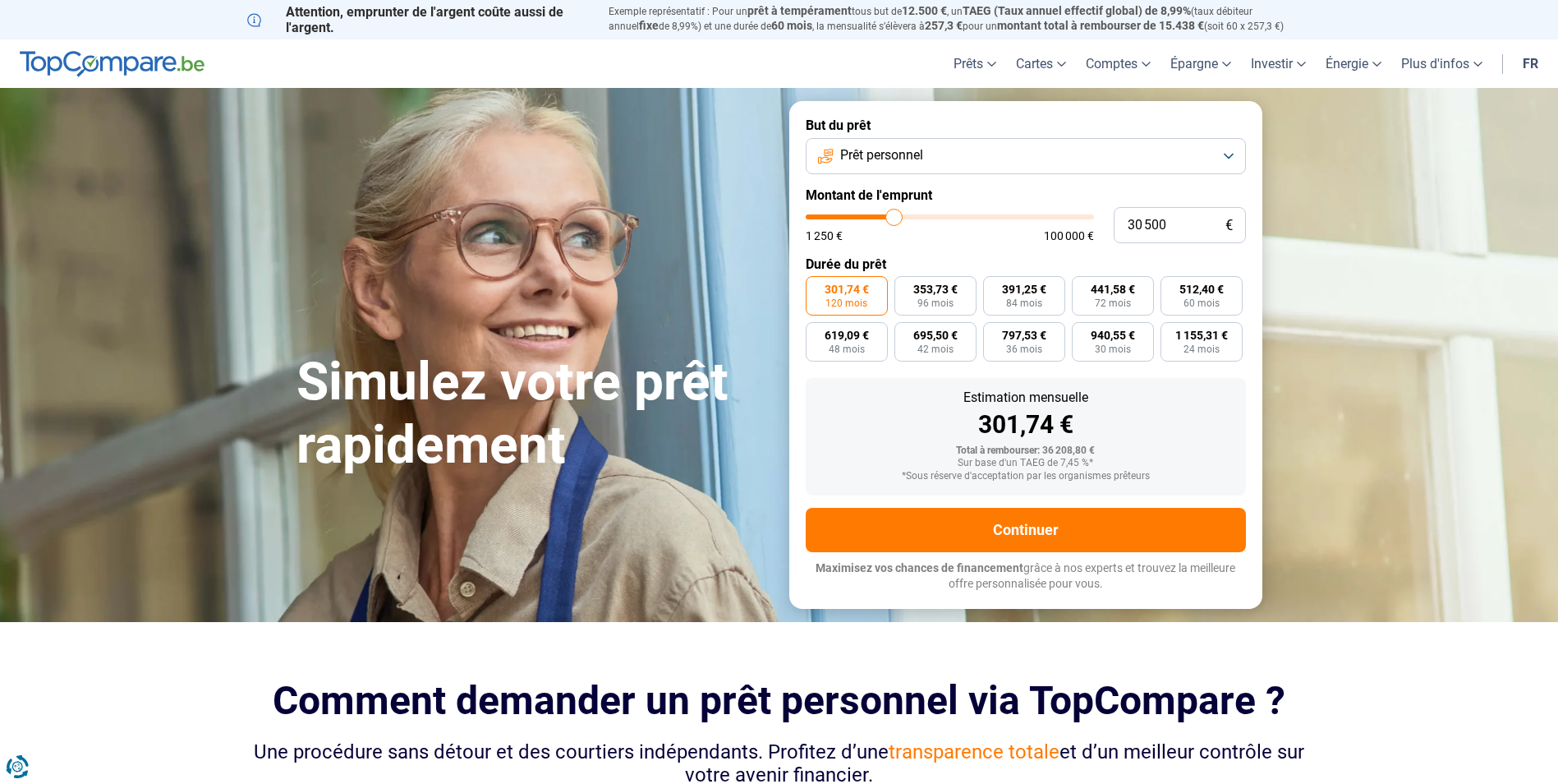
type input "30750"
type input "31 000"
type input "31000"
type input "31 250"
type input "31250"
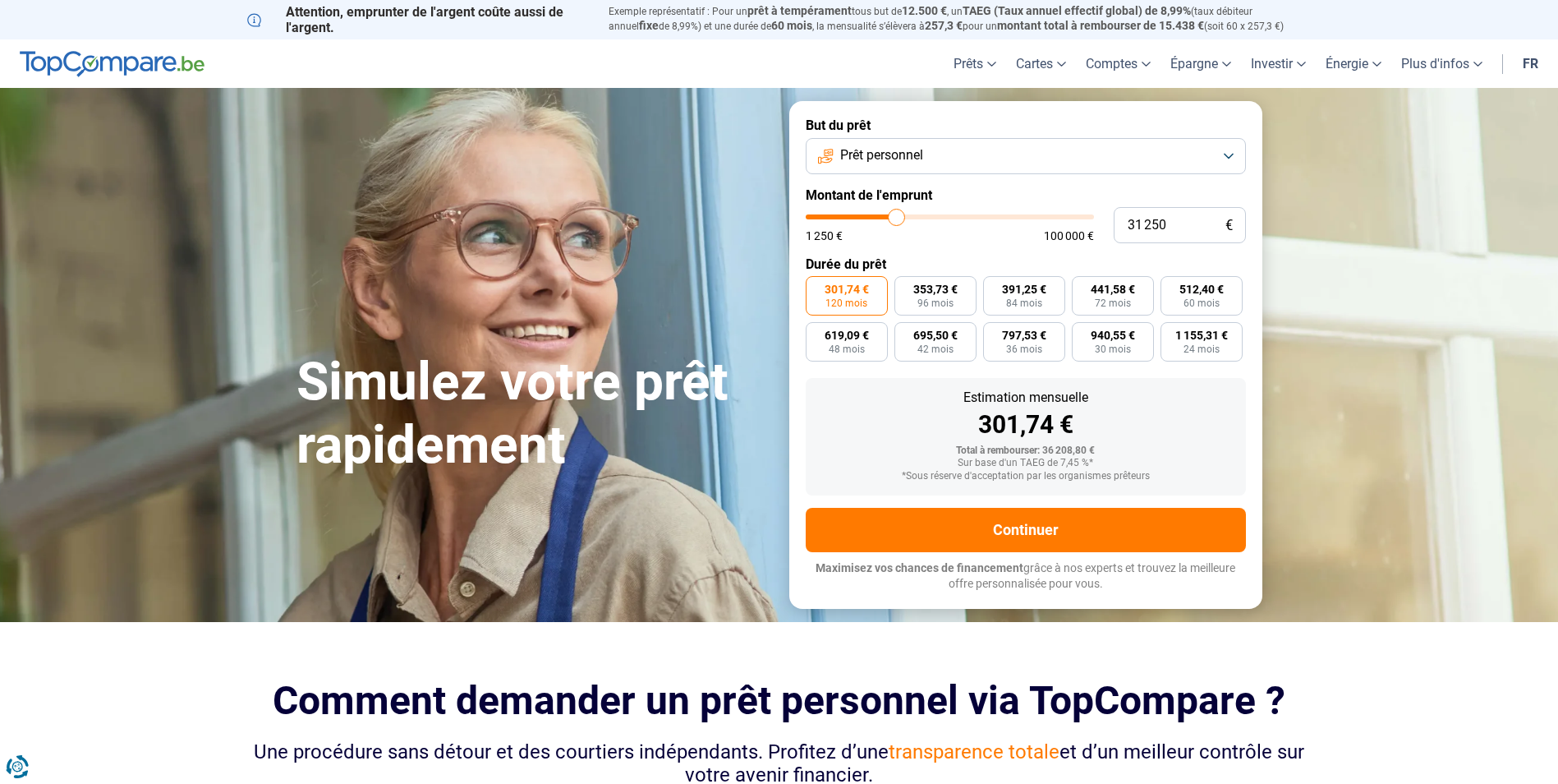
type input "31 750"
type input "31750"
type input "32 000"
type input "32000"
type input "32 250"
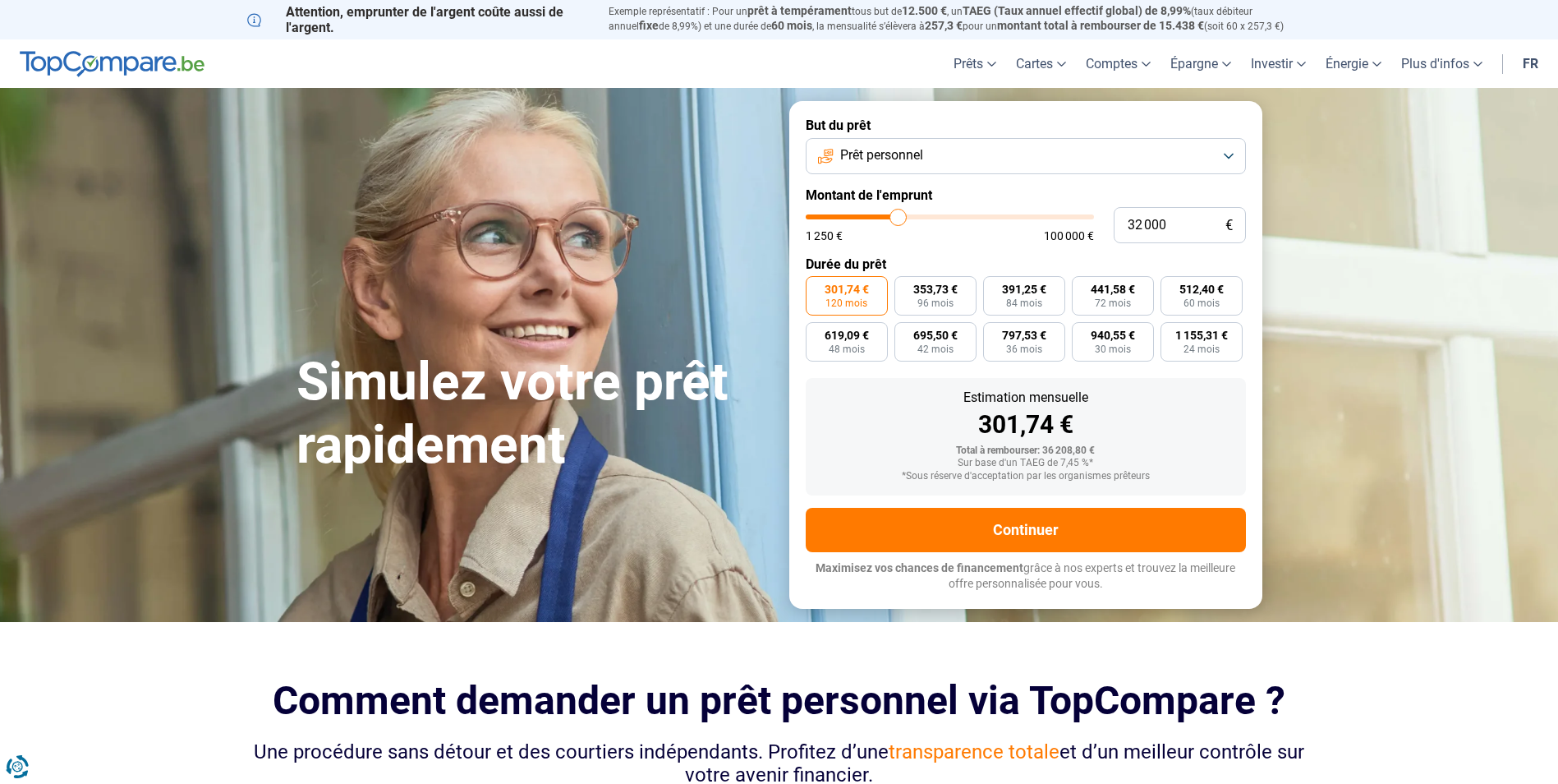
type input "32250"
type input "32 500"
type input "32500"
type input "32 750"
type input "32750"
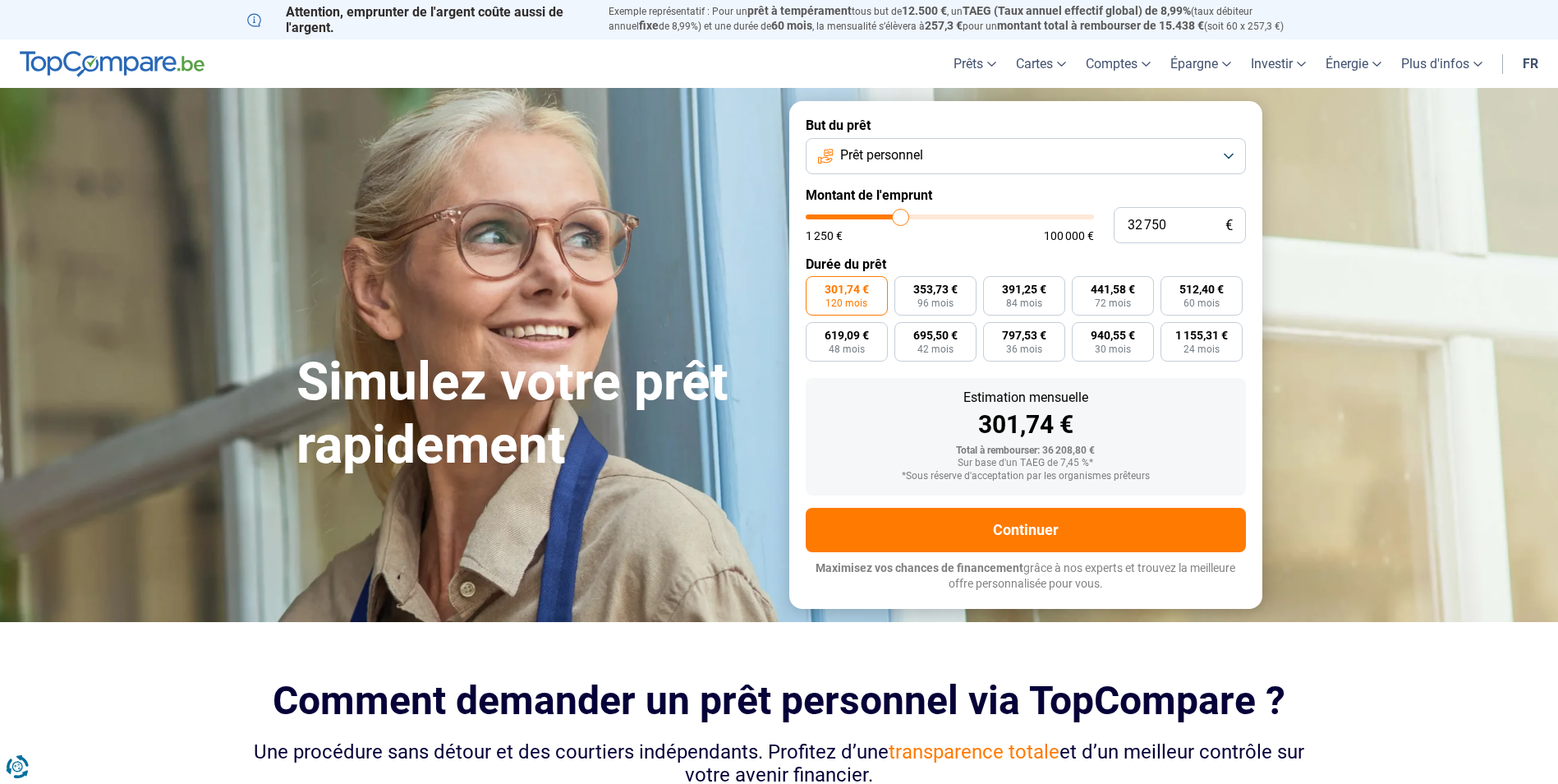
type input "33 250"
type input "33250"
type input "33 500"
type input "33500"
type input "33 750"
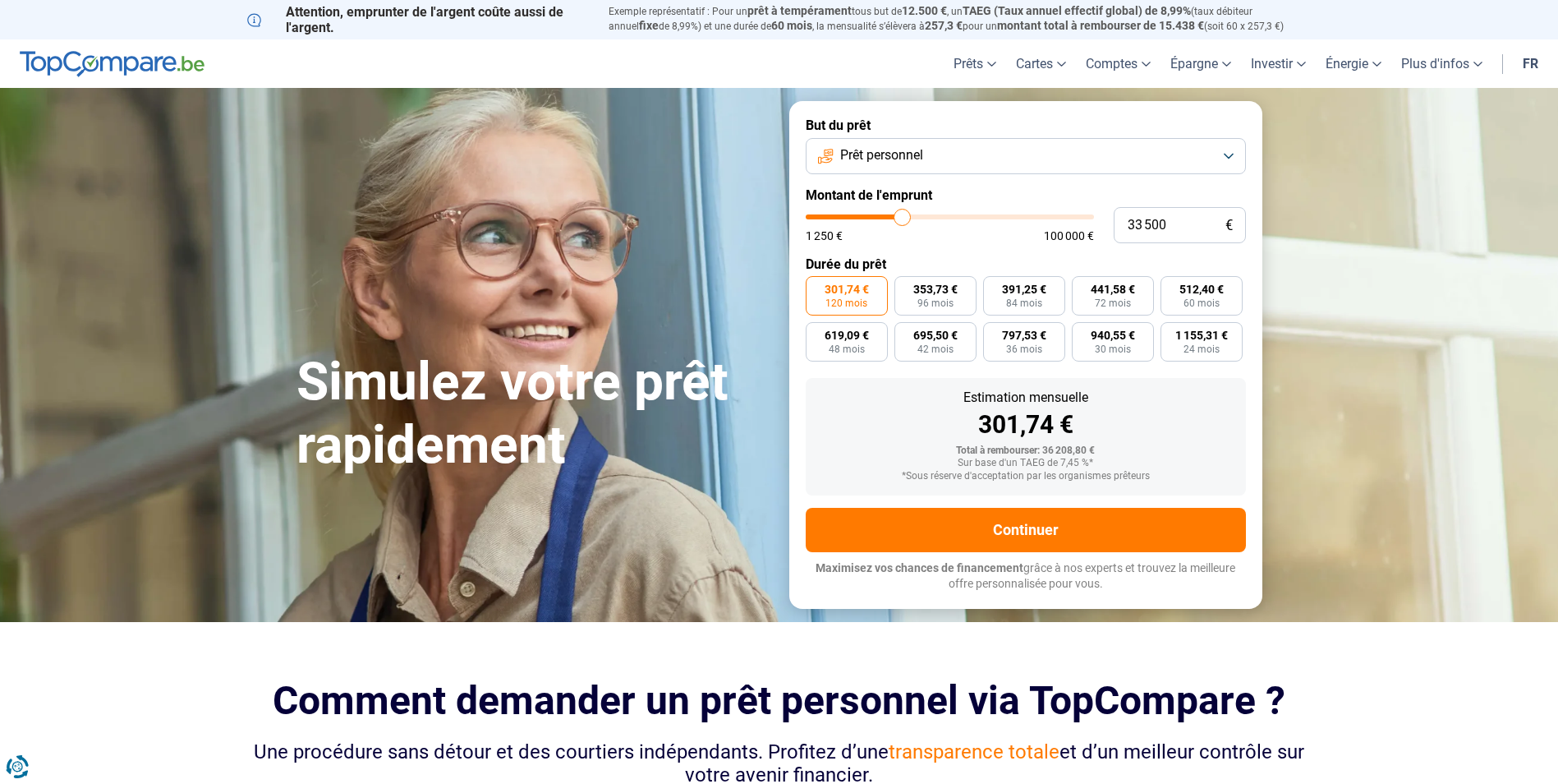
type input "33750"
type input "34 000"
type input "34000"
type input "34 250"
type input "34250"
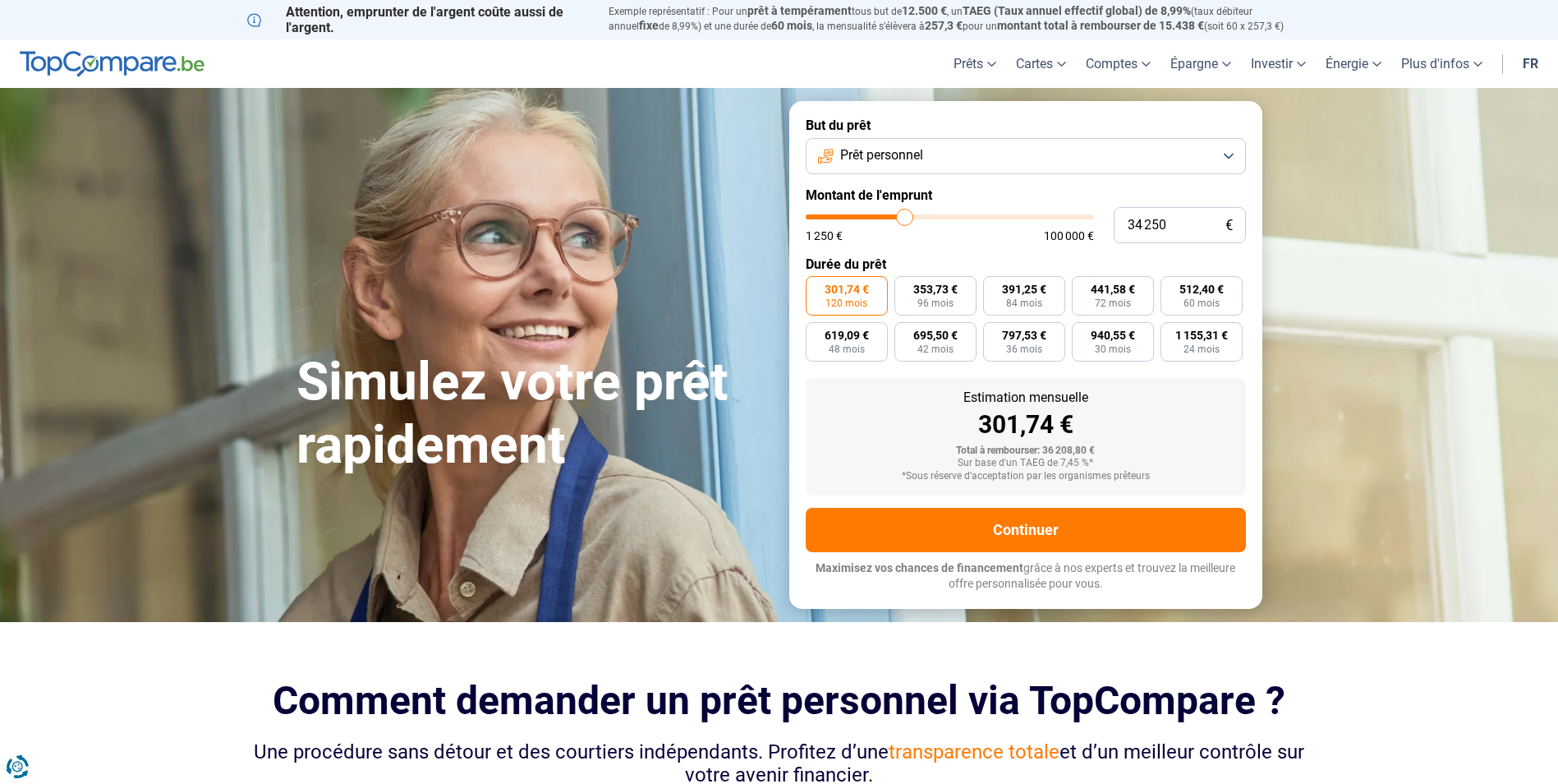
type input "34 750"
drag, startPoint x: 880, startPoint y: 214, endPoint x: 906, endPoint y: 211, distance: 26.2
type input "34750"
click at [906, 214] on input "range" at bounding box center [950, 217] width 288 height 5
type input "35 500"
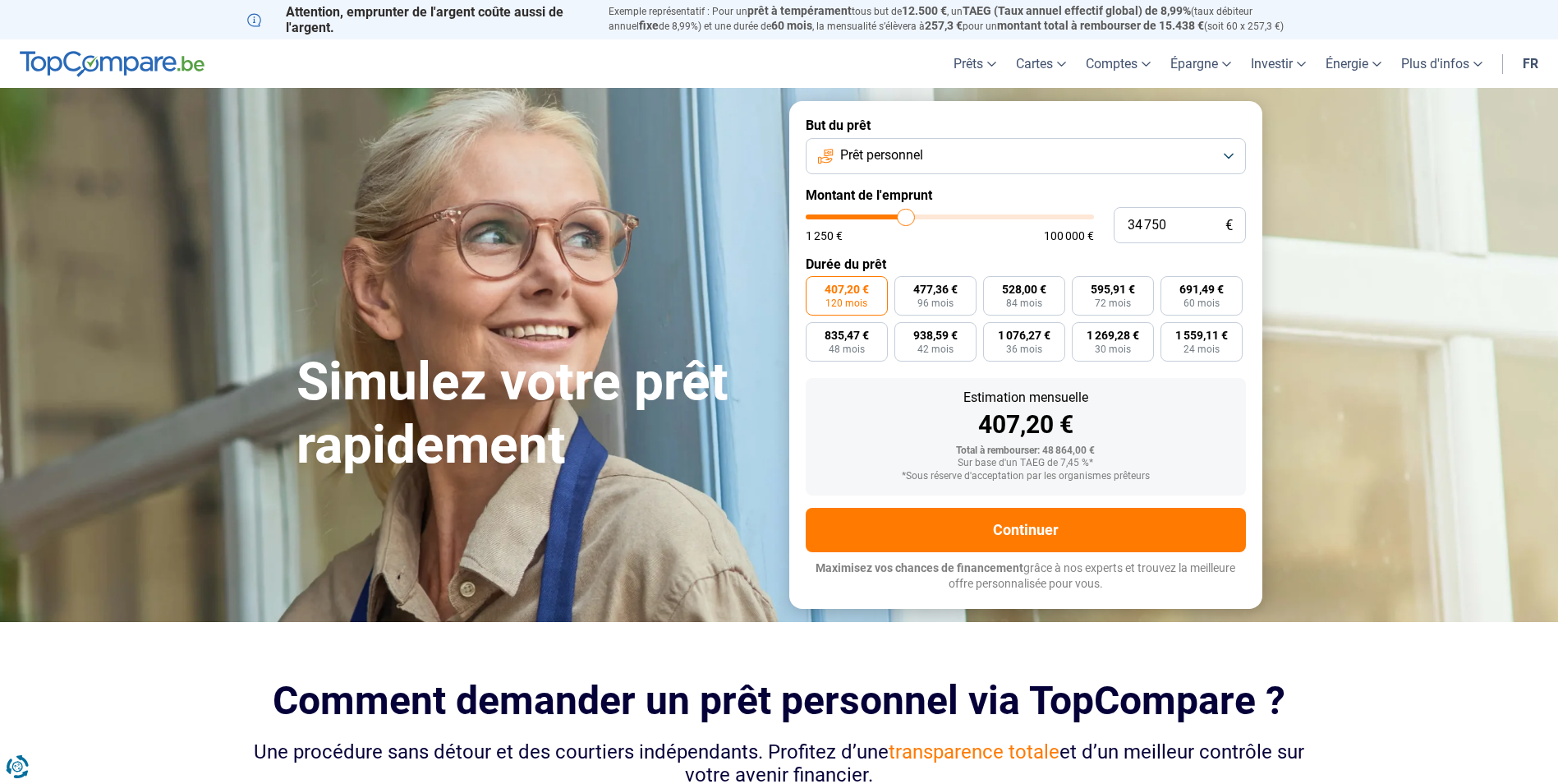
type input "35500"
type input "35 750"
type input "35750"
type input "36 500"
type input "36500"
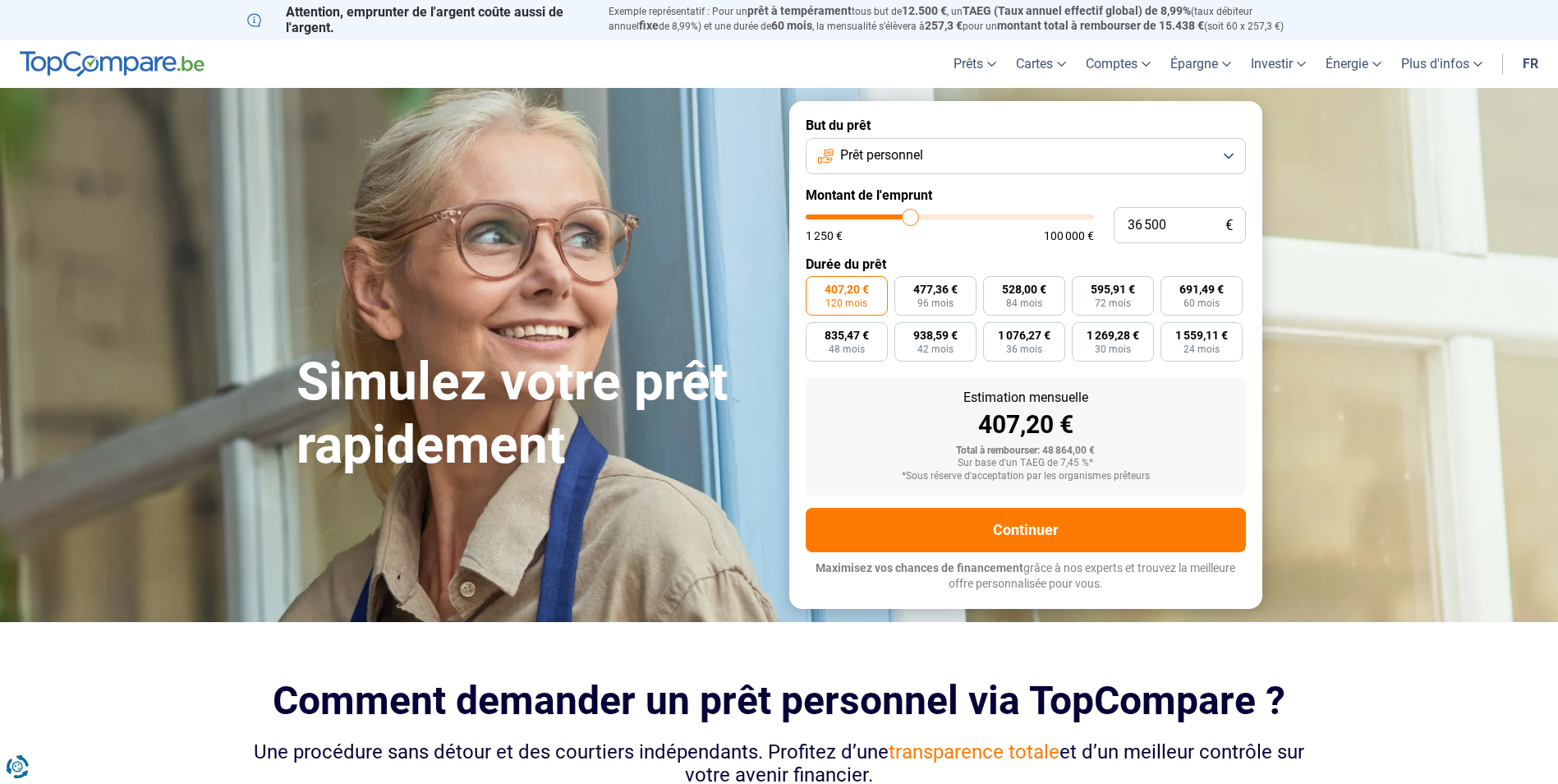
type input "36 750"
type input "36750"
type input "37 000"
type input "37000"
type input "37 750"
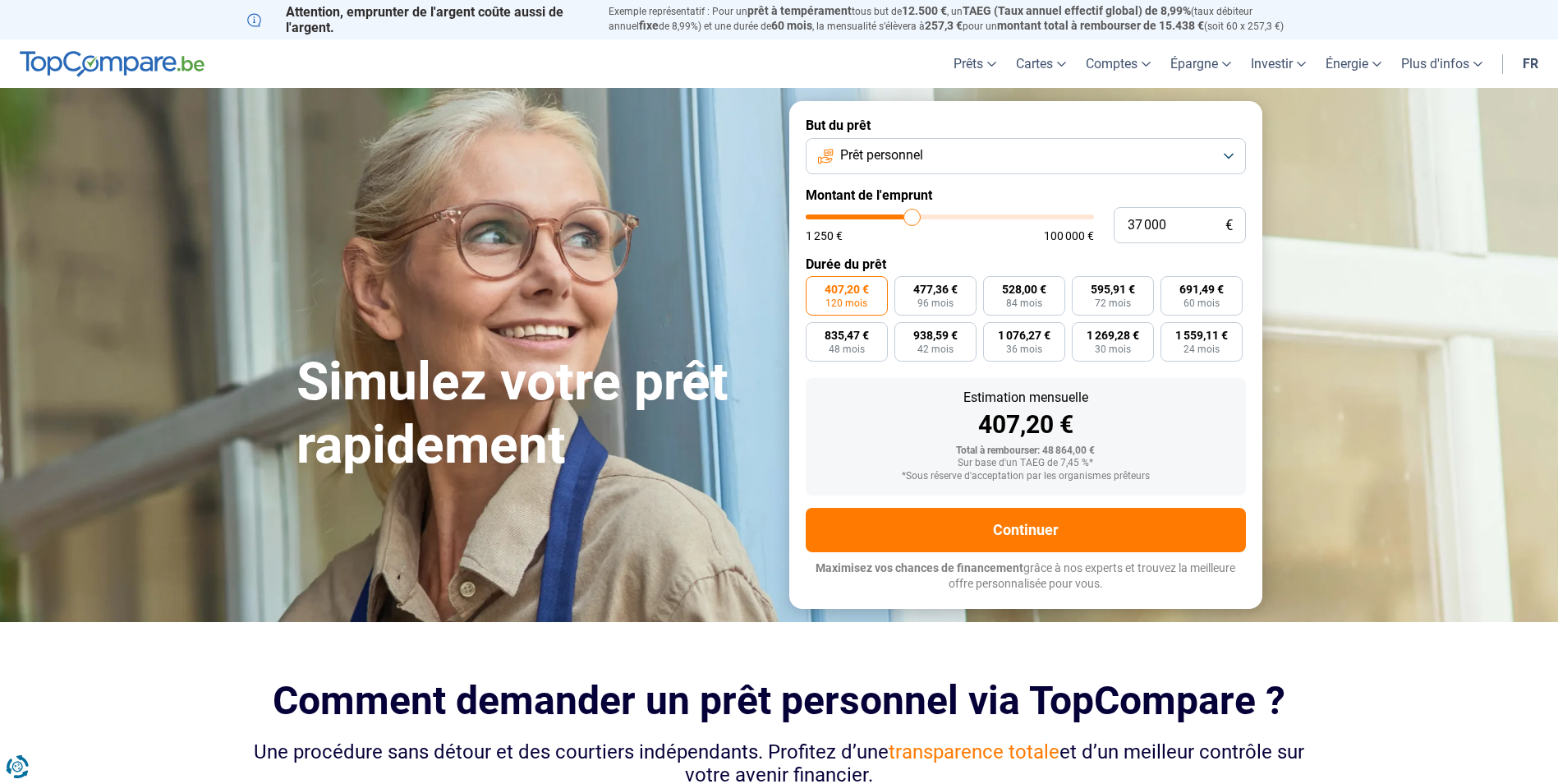
type input "37750"
type input "38 000"
type input "38000"
type input "38 250"
type input "38250"
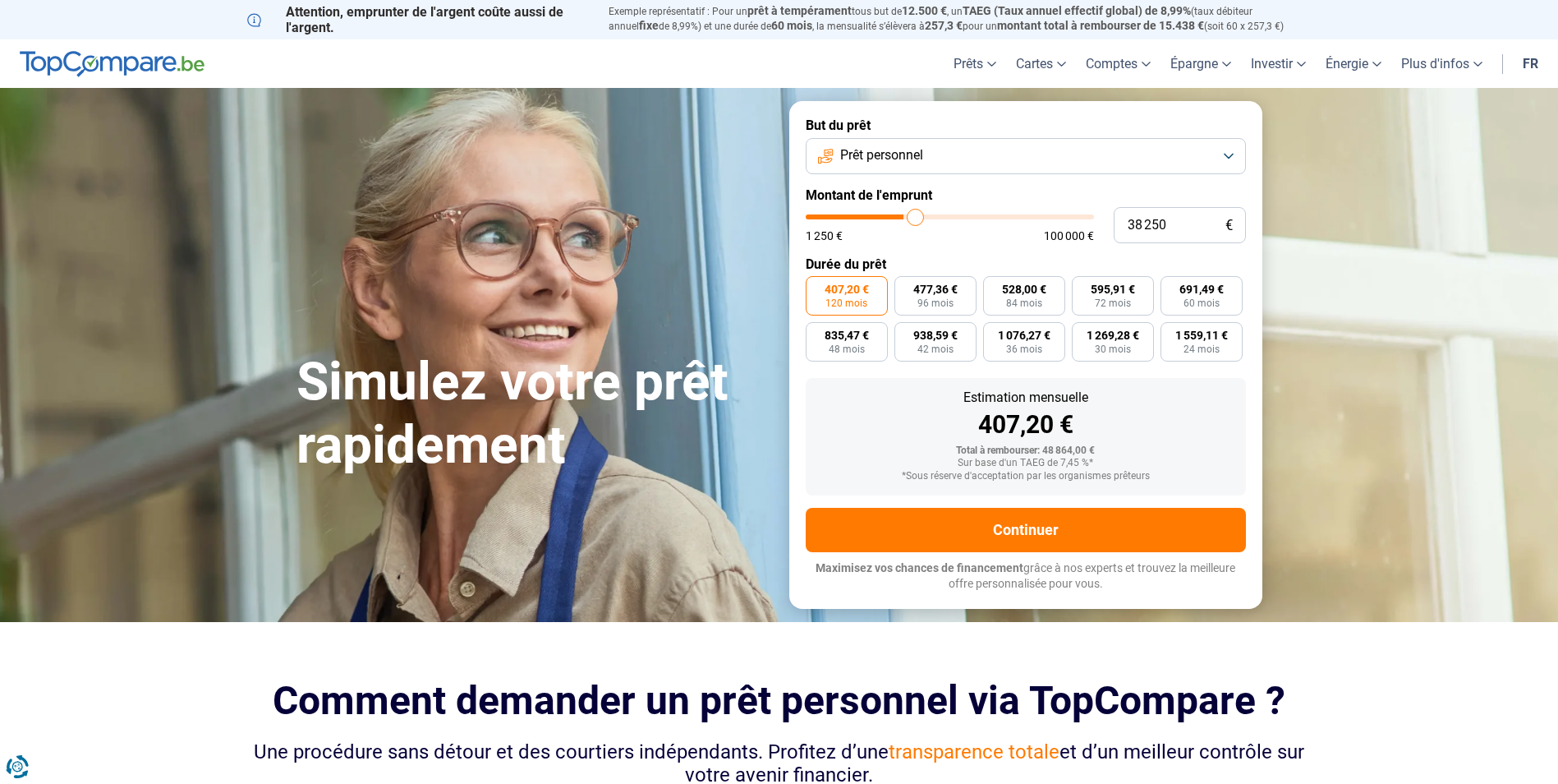
type input "38 750"
type input "38750"
type input "39 250"
type input "39250"
type input "39 500"
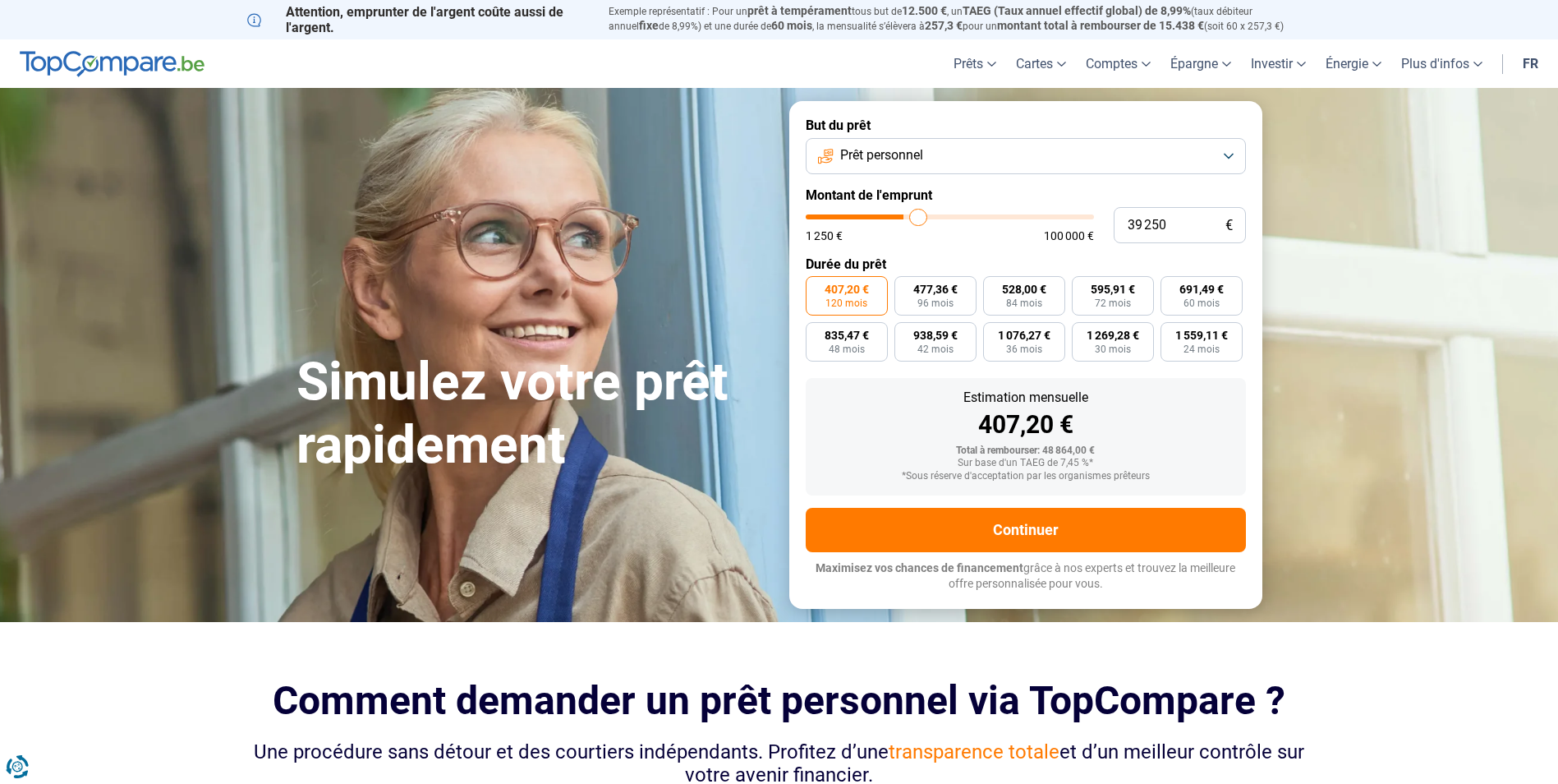
type input "39500"
type input "39 750"
type input "39750"
type input "40 000"
type input "40000"
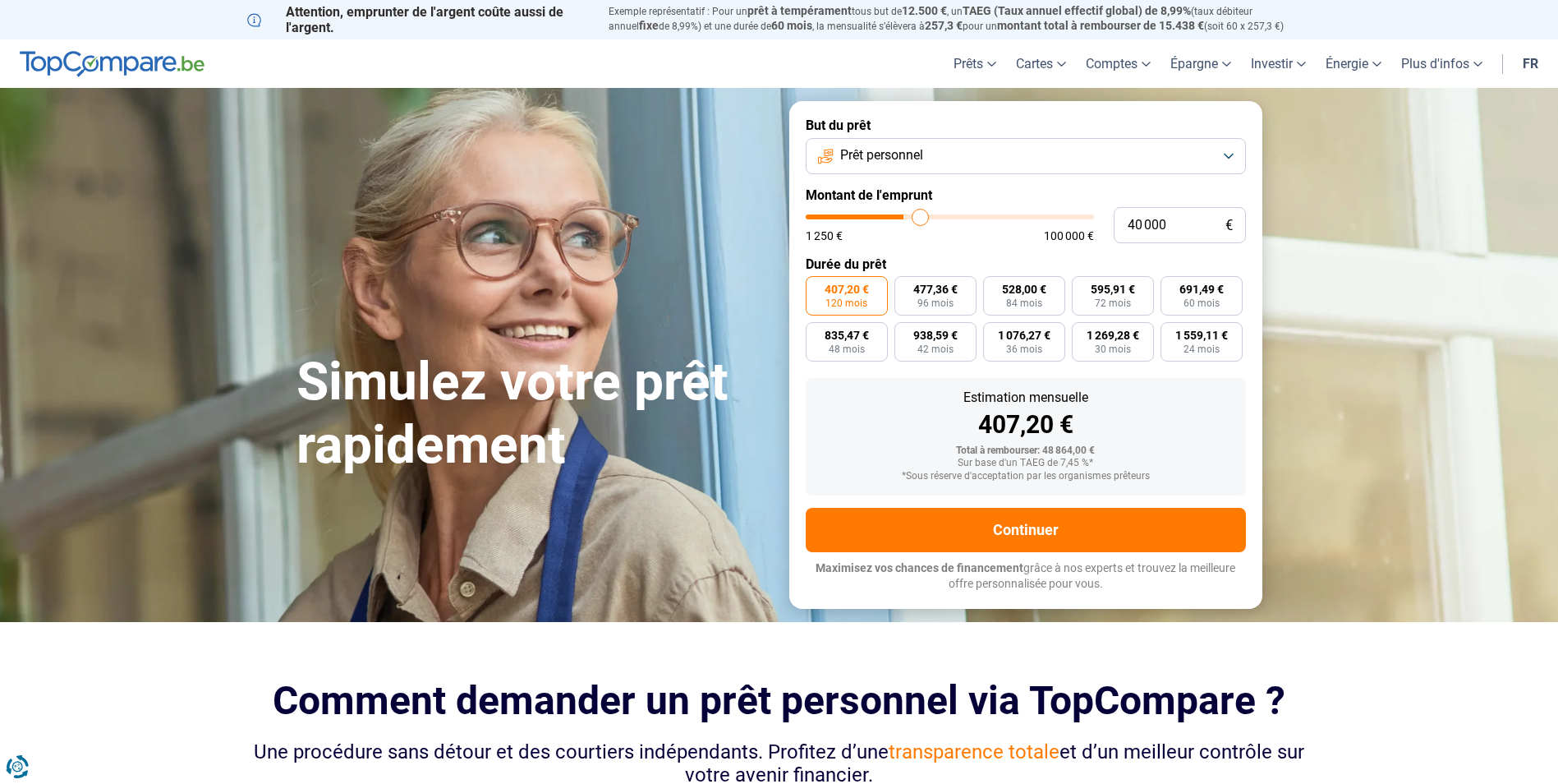
type input "40 250"
type input "40250"
type input "40 750"
type input "40750"
type input "41 000"
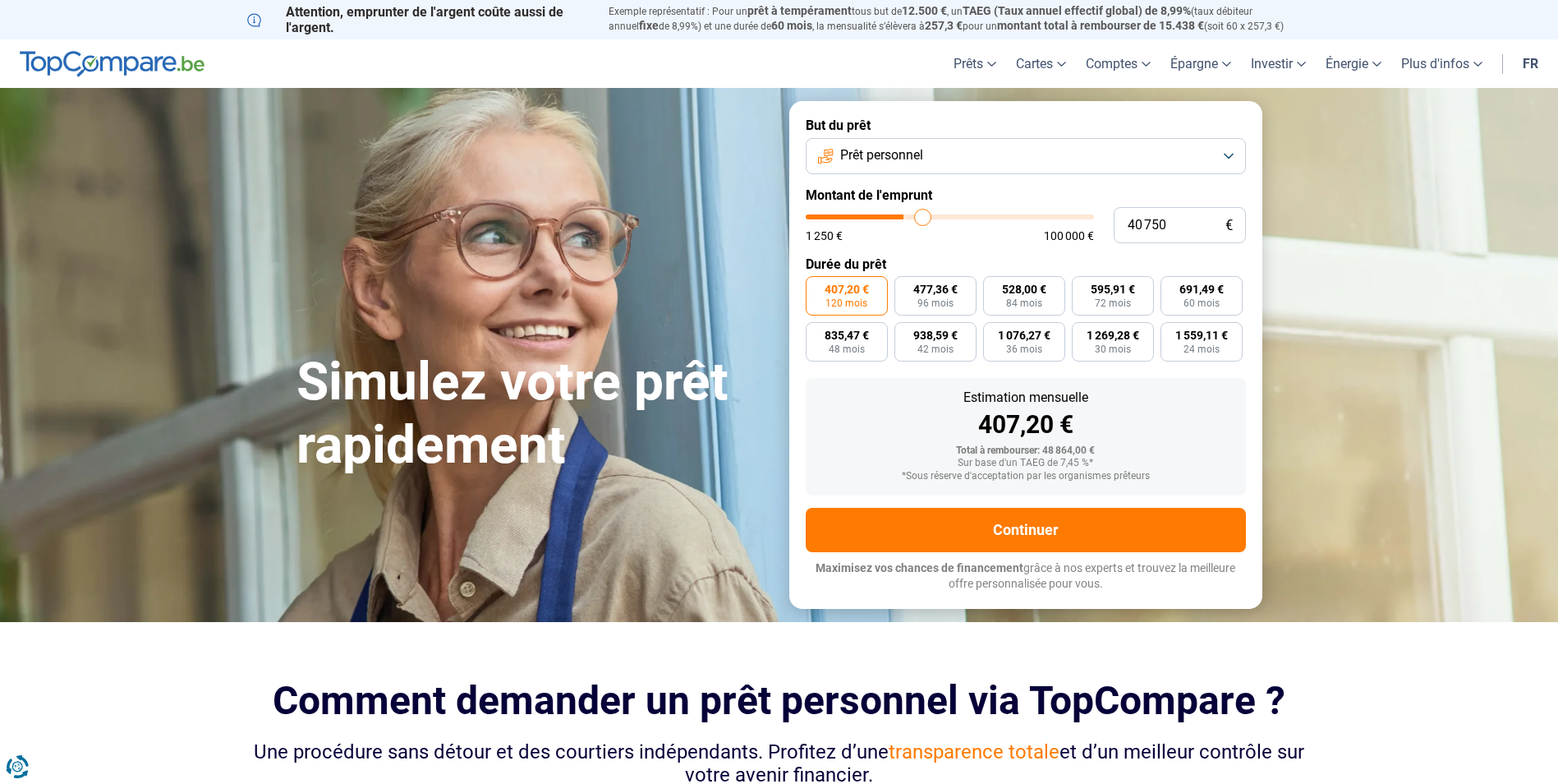
type input "41000"
type input "41 250"
type input "41250"
type input "41 500"
drag, startPoint x: 909, startPoint y: 216, endPoint x: 891, endPoint y: 223, distance: 19.3
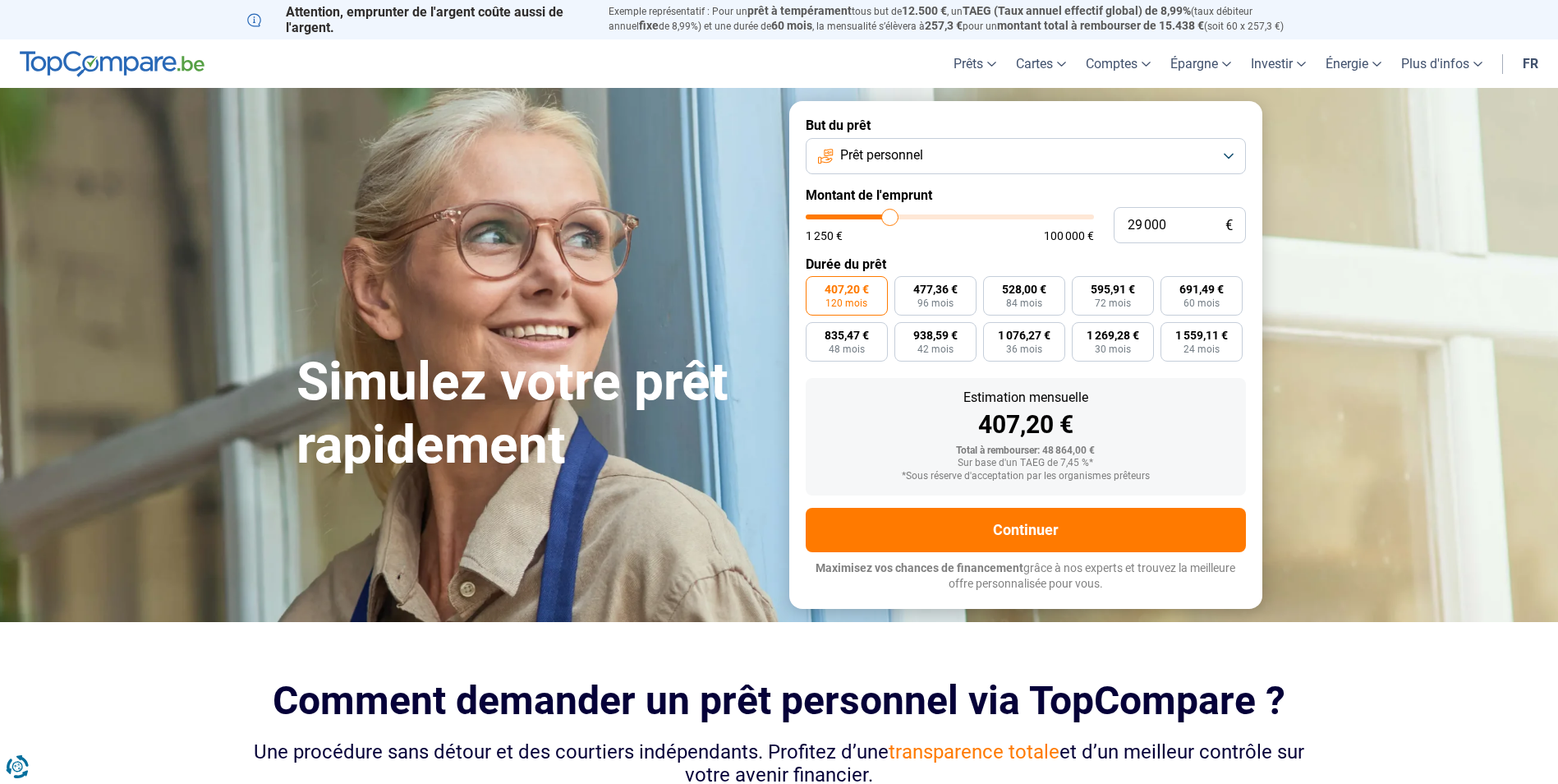
click at [891, 219] on input "range" at bounding box center [950, 217] width 288 height 5
click at [926, 153] on button "Prêt personnel" at bounding box center [1026, 156] width 440 height 36
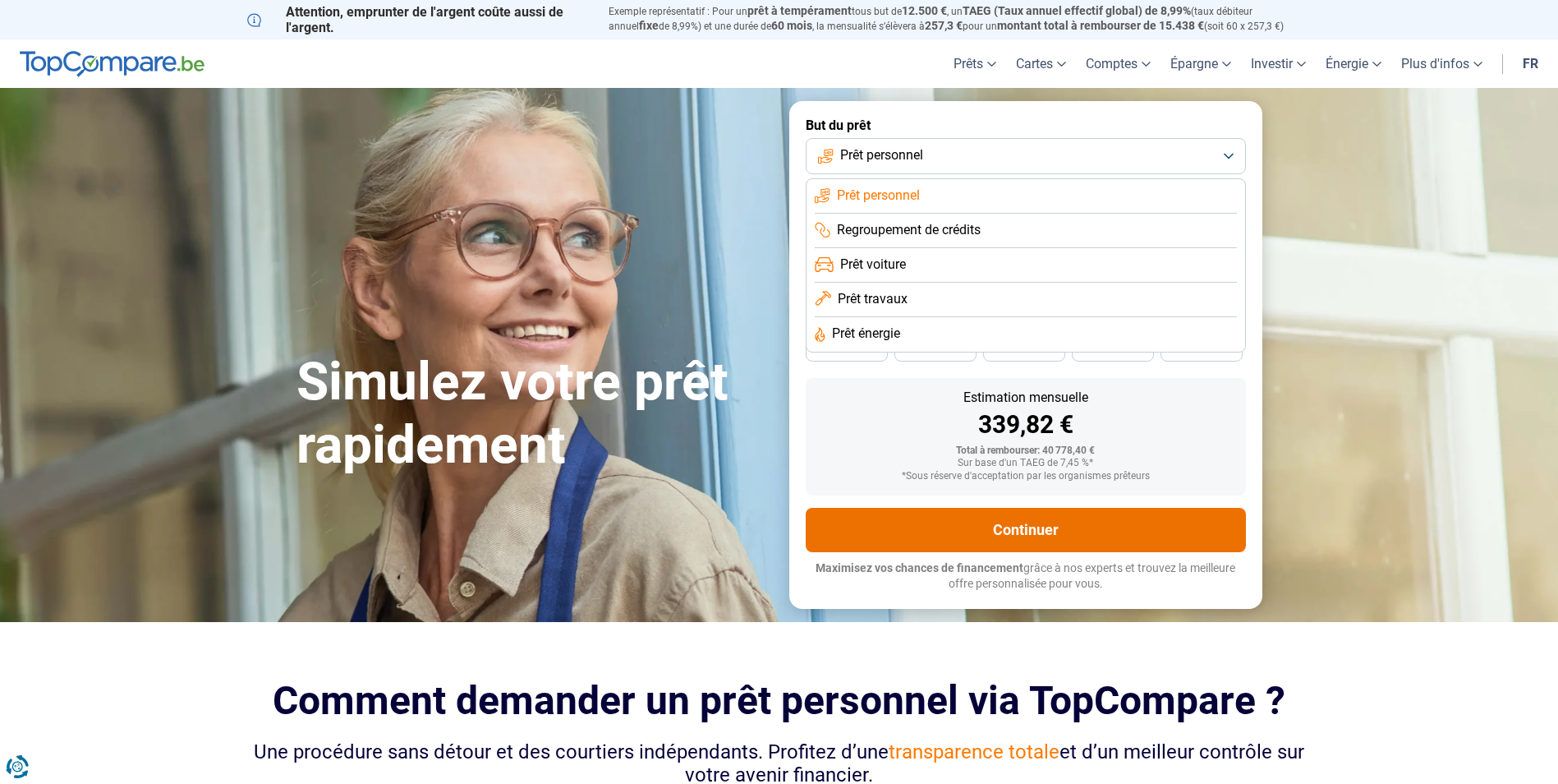
click at [1044, 529] on button "Continuer" at bounding box center [1026, 530] width 440 height 44
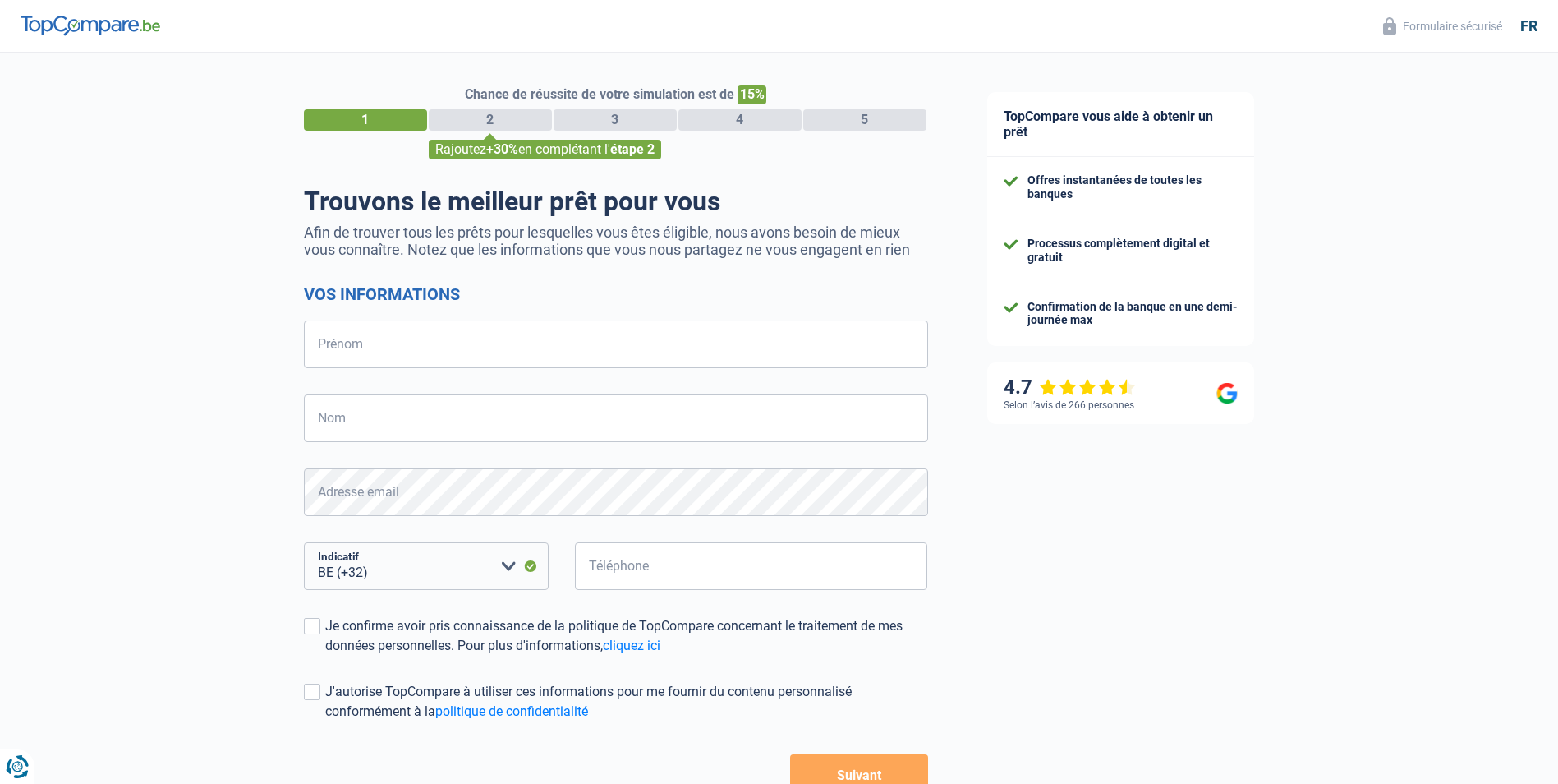
select select "32"
click at [322, 341] on input "Prénom" at bounding box center [616, 344] width 625 height 48
type input "Anna"
type input "Fallier"
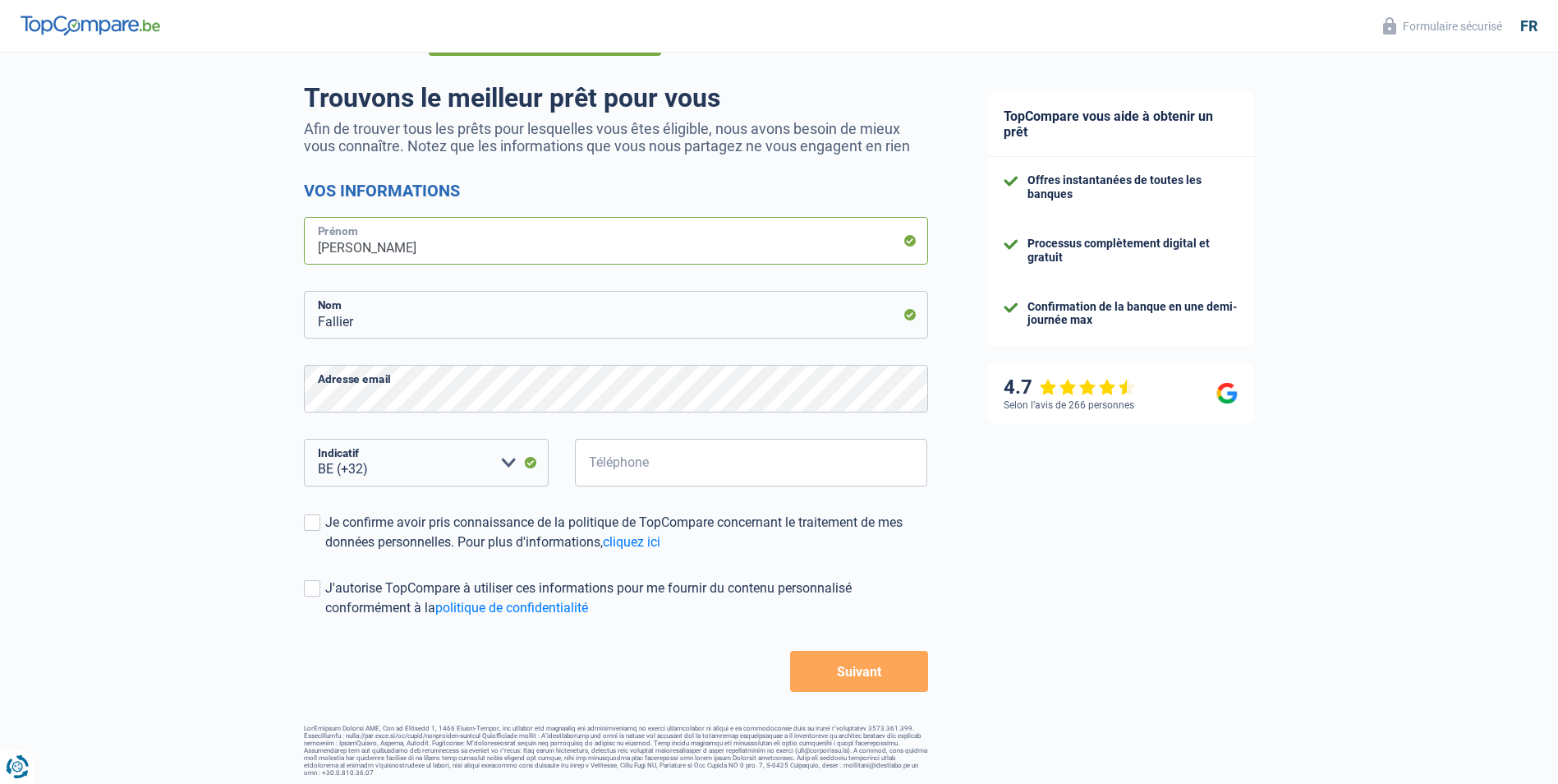
scroll to position [108, 0]
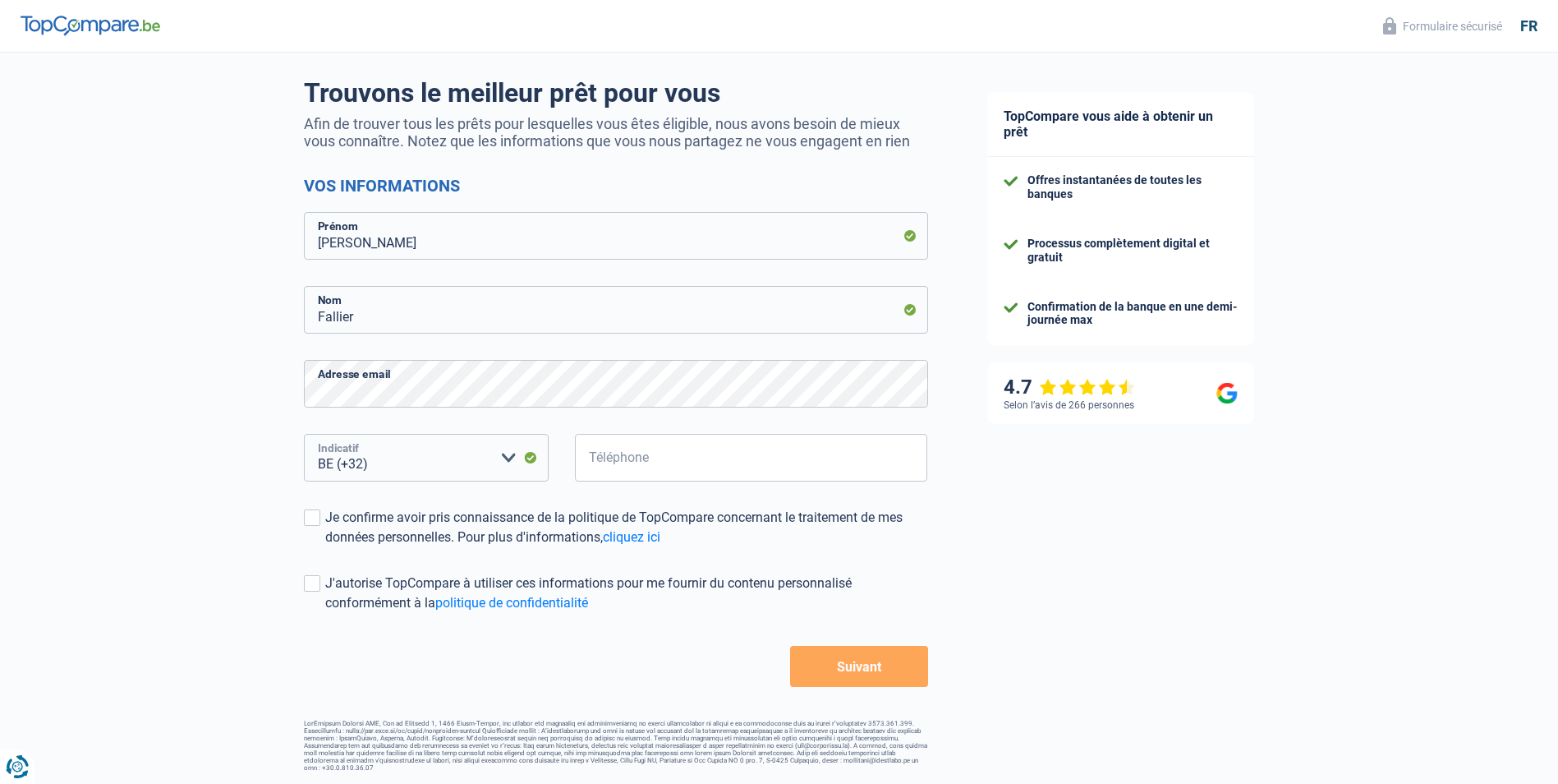
click at [388, 458] on select "BE (+32) LU (+352) Veuillez sélectionner une option" at bounding box center [426, 457] width 245 height 48
click at [389, 458] on select "BE (+32) LU (+352) Veuillez sélectionner une option" at bounding box center [426, 457] width 245 height 48
click at [505, 454] on select "BE (+32) LU (+352) Veuillez sélectionner une option" at bounding box center [426, 457] width 245 height 48
click at [387, 456] on select "BE (+32) LU (+352) Veuillez sélectionner une option" at bounding box center [426, 457] width 245 height 48
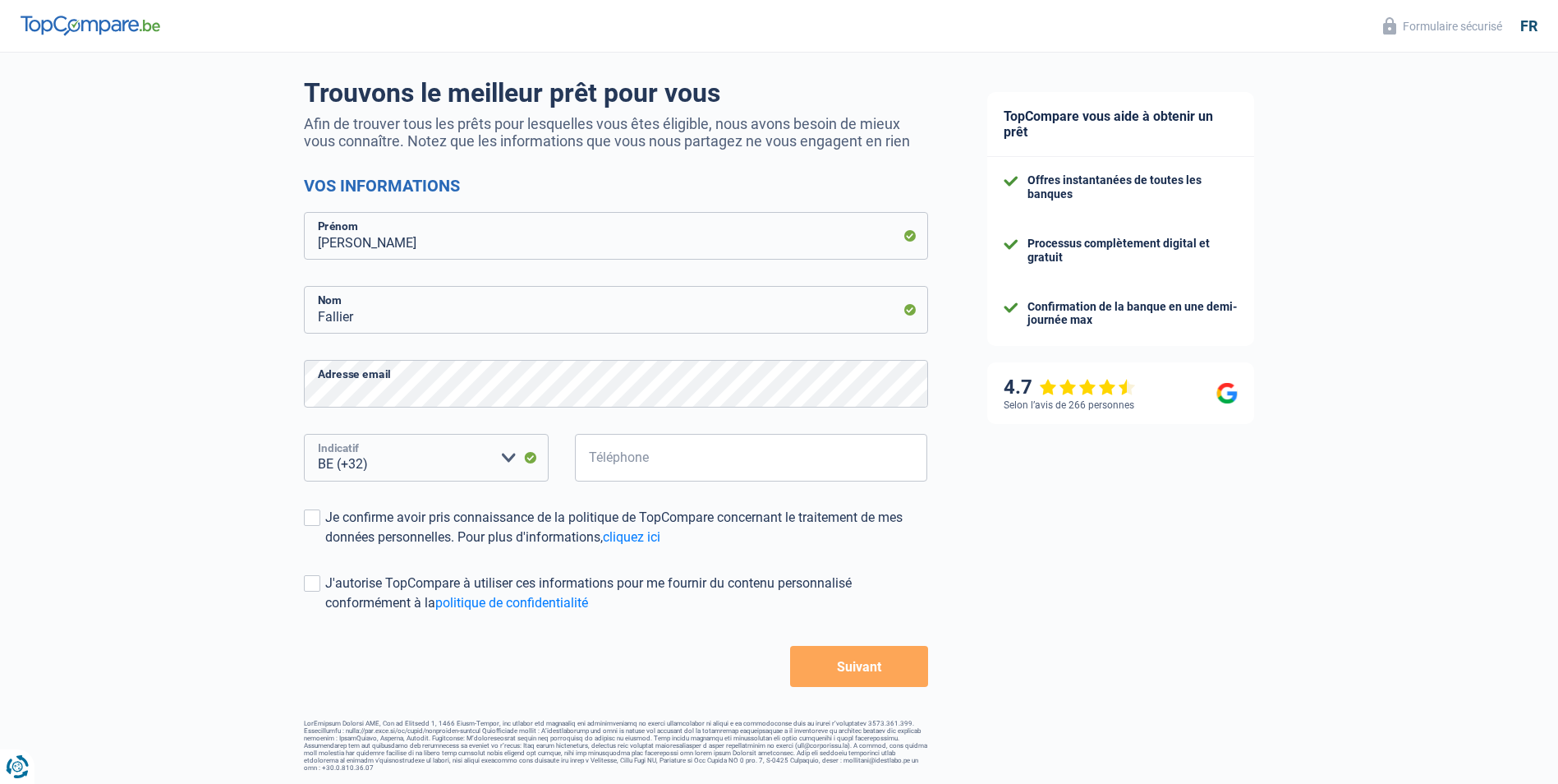
click at [387, 456] on select "BE (+32) LU (+352) Veuillez sélectionner une option" at bounding box center [426, 457] width 245 height 48
click at [398, 456] on select "BE (+32) LU (+352) Veuillez sélectionner une option" at bounding box center [426, 457] width 245 height 48
click at [596, 455] on input "Téléphone" at bounding box center [752, 457] width 353 height 48
type input "472850237"
click at [311, 516] on span at bounding box center [311, 517] width 16 height 16
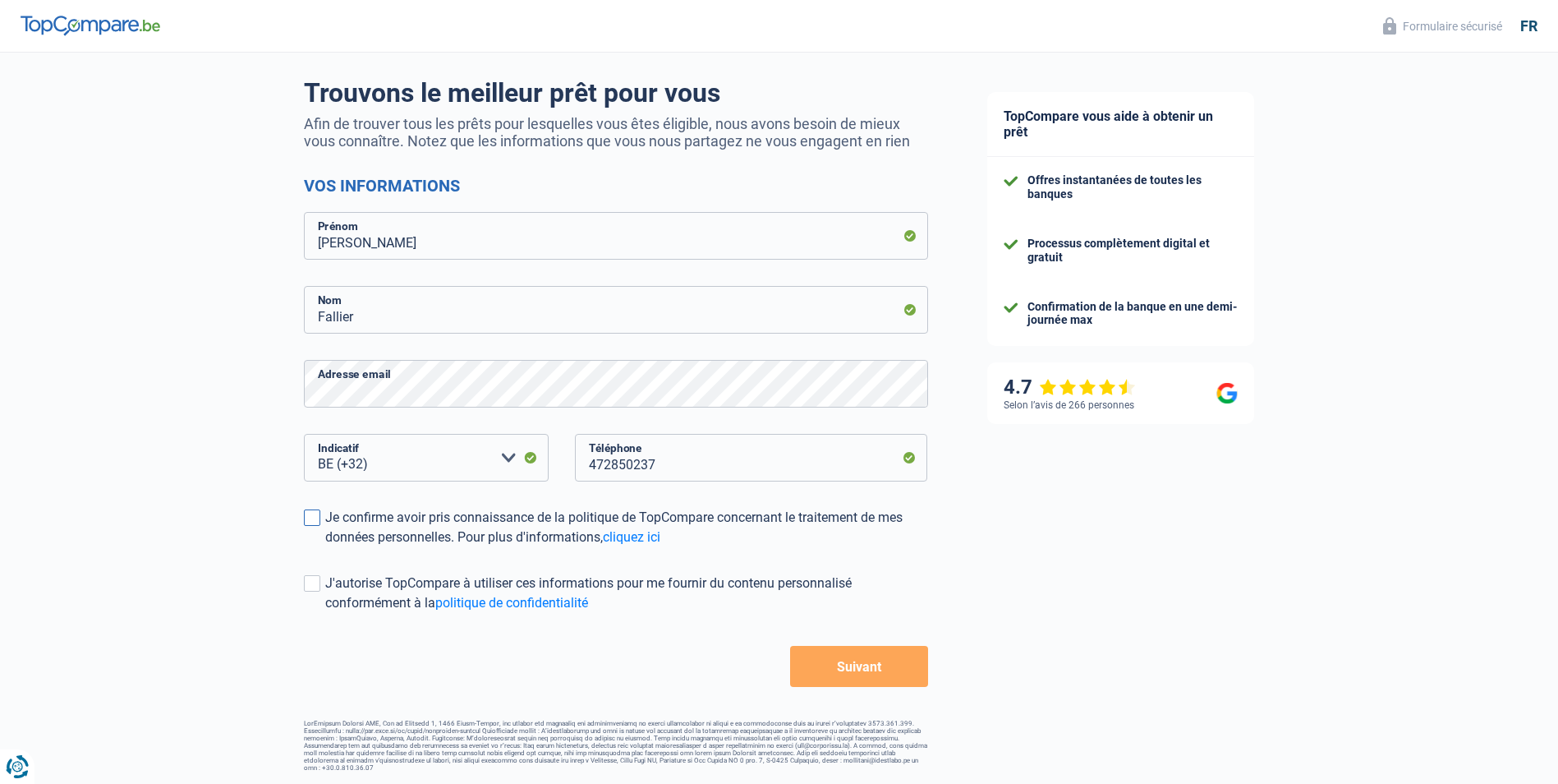
click at [325, 547] on input "Je confirme avoir pris connaissance de la politique de TopCompare concernant le…" at bounding box center [325, 547] width 0 height 0
click at [317, 584] on span at bounding box center [311, 583] width 16 height 16
click at [325, 613] on input "J'autorise TopCompare à utiliser ces informations pour me fournir du contenu pe…" at bounding box center [325, 613] width 0 height 0
click at [856, 668] on button "Suivant" at bounding box center [858, 666] width 137 height 41
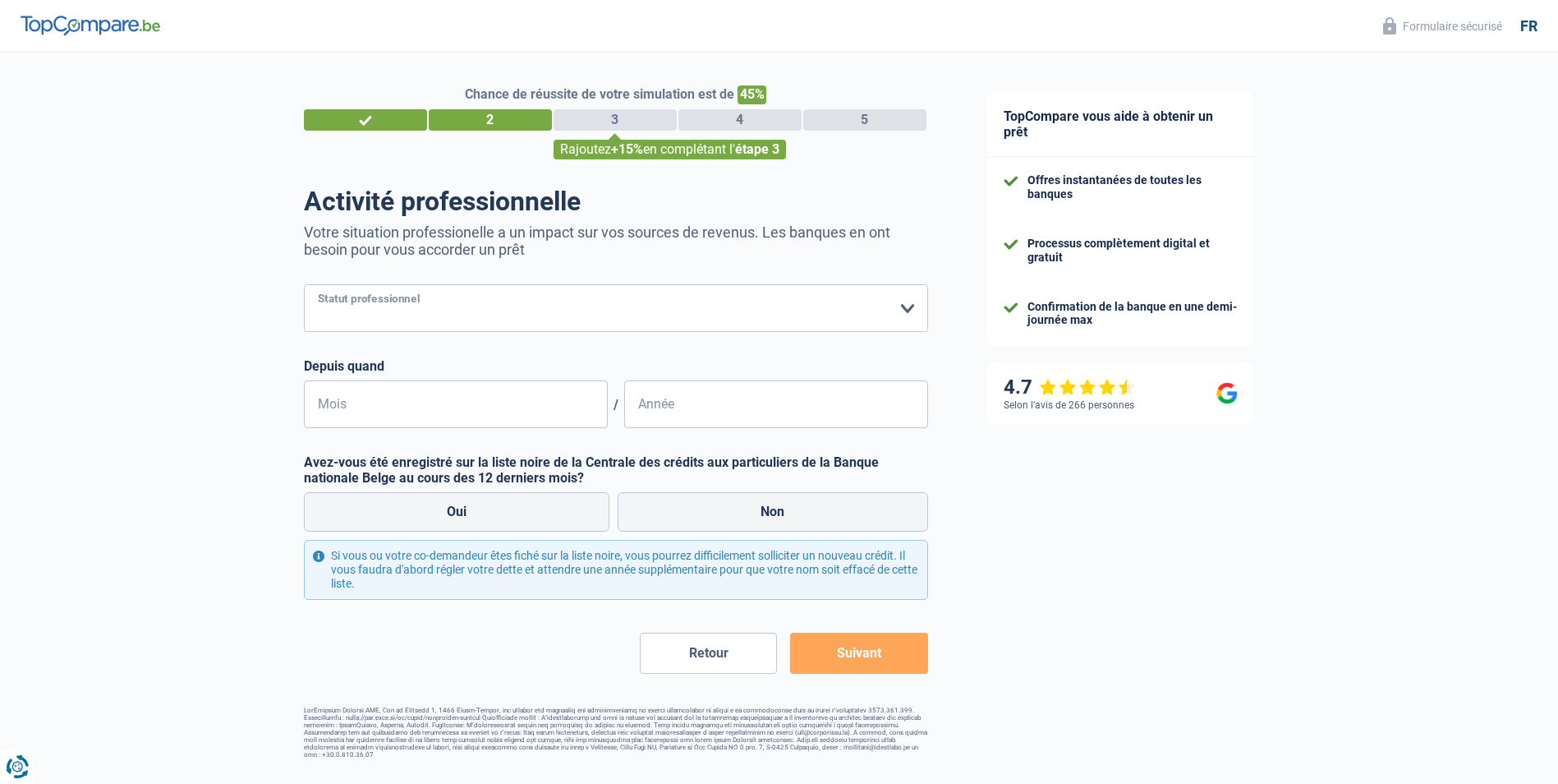
click at [366, 310] on select "Ouvrier Employé privé Employé public Invalide Indépendant Pensionné Chômeur Mut…" at bounding box center [616, 308] width 625 height 48
select select "retired"
click at [304, 286] on select "Ouvrier Employé privé Employé public Invalide Indépendant Pensionné Chômeur Mut…" at bounding box center [616, 308] width 625 height 48
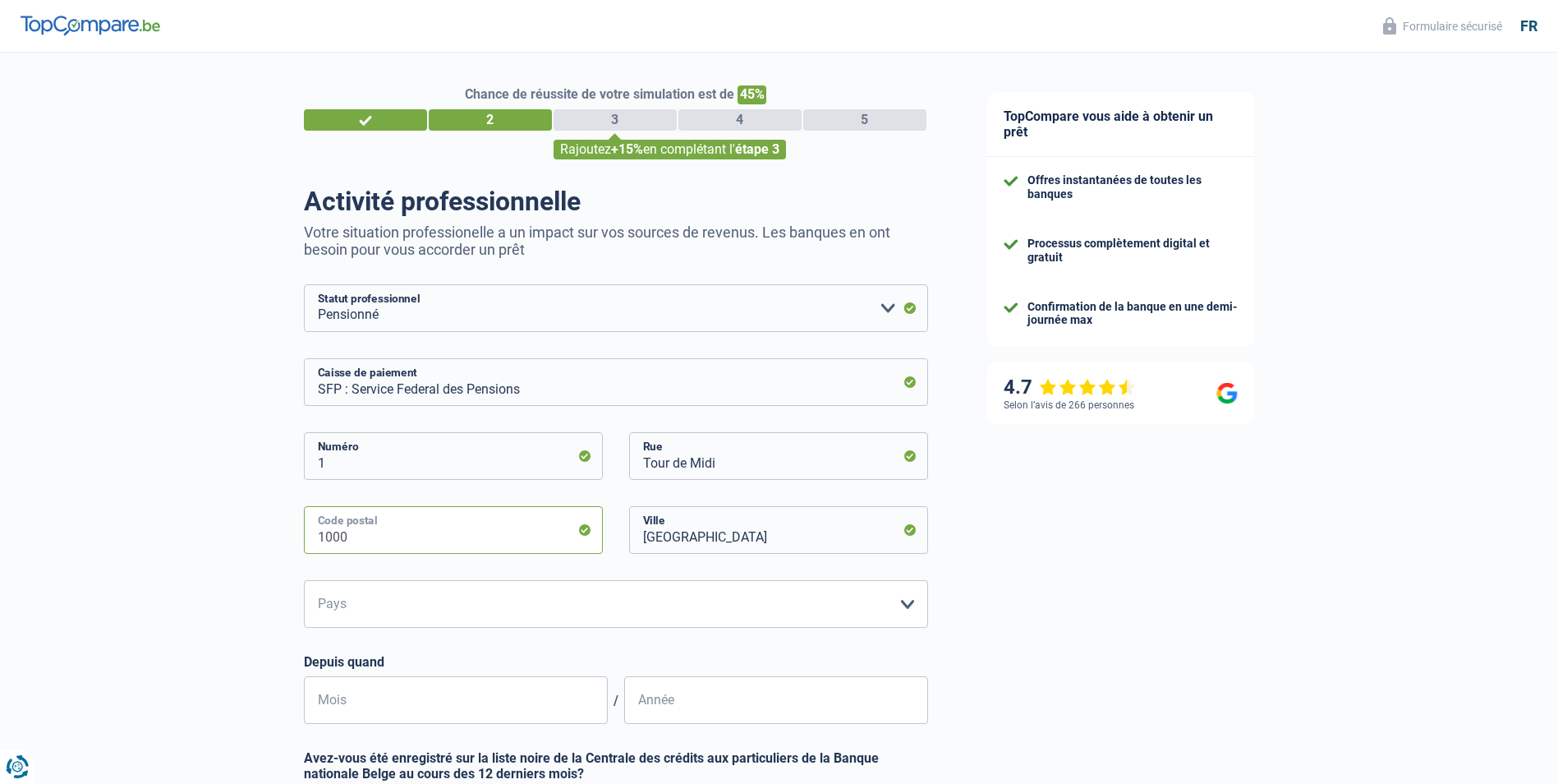
click at [350, 540] on input "1000" at bounding box center [453, 530] width 299 height 48
type input "1060"
click at [910, 609] on select "Belgique Luxembourg Veuillez sélectionner une option" at bounding box center [616, 604] width 625 height 48
select select "BE"
click at [304, 582] on select "Belgique Luxembourg Veuillez sélectionner une option" at bounding box center [616, 604] width 625 height 48
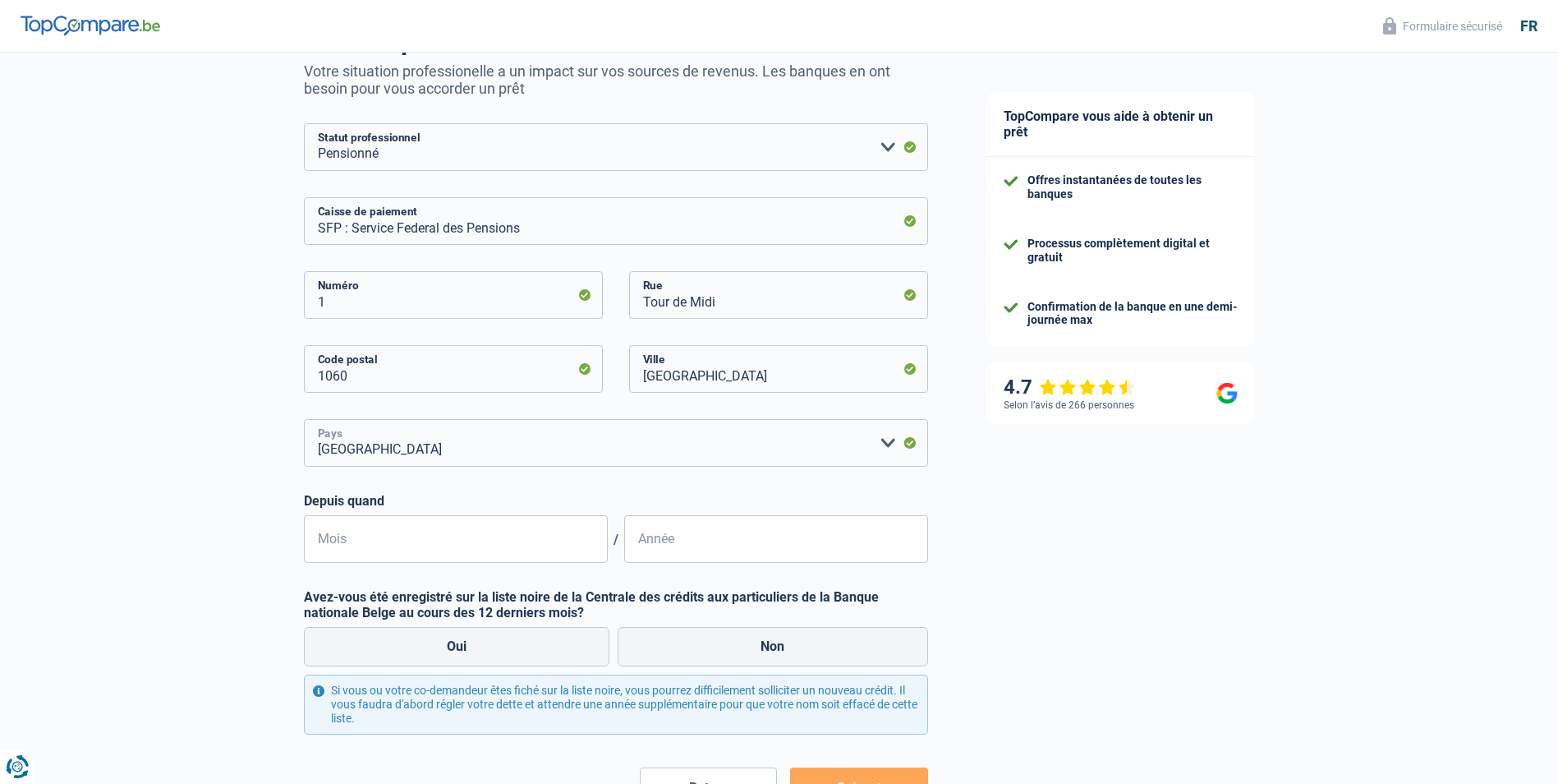
scroll to position [165, 0]
click at [510, 544] on input "Mois" at bounding box center [456, 536] width 304 height 48
type input "12"
type input "2015"
click at [774, 646] on label "Non" at bounding box center [773, 643] width 311 height 39
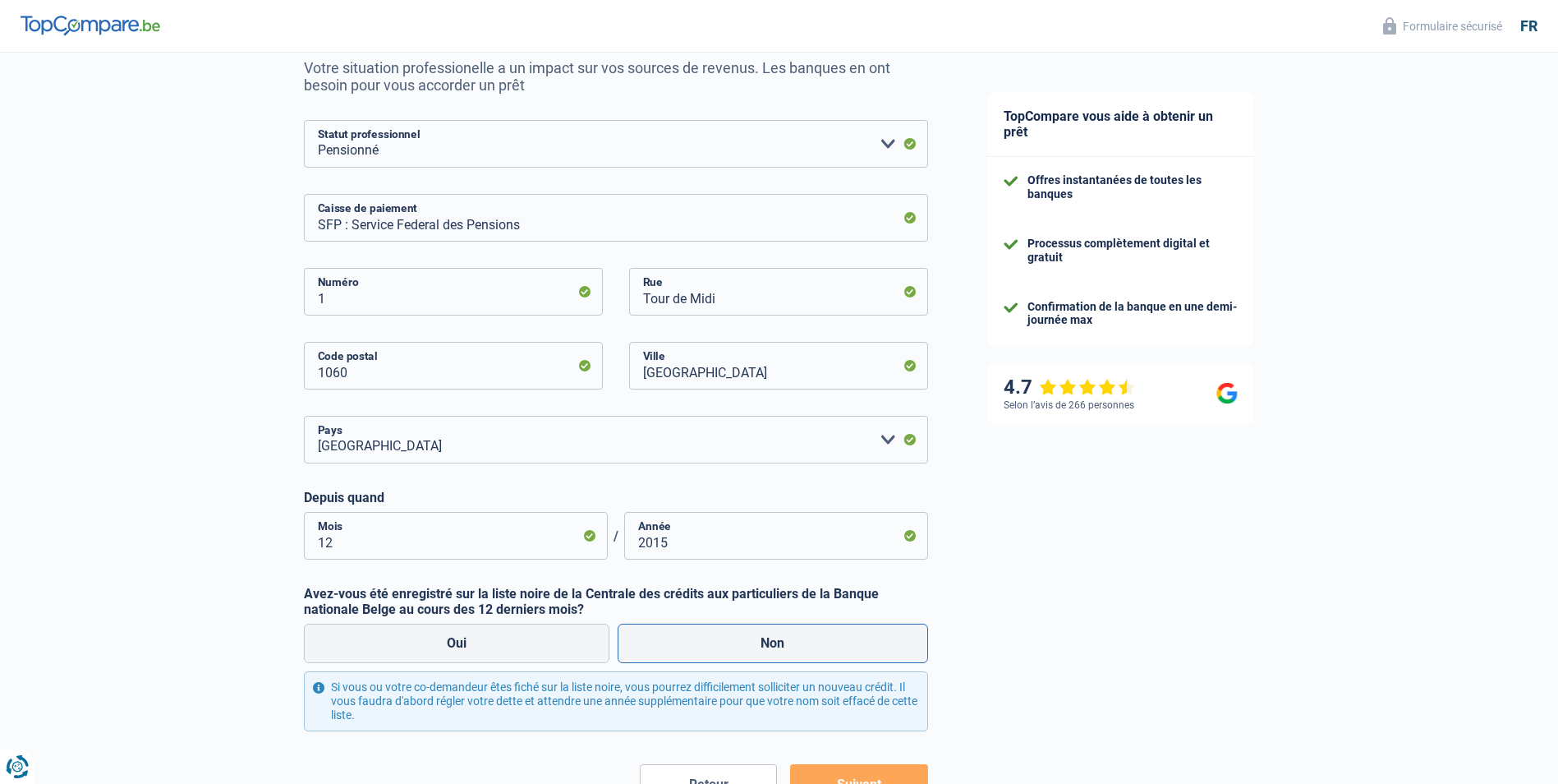
click at [774, 646] on input "Non" at bounding box center [773, 643] width 311 height 39
radio input "true"
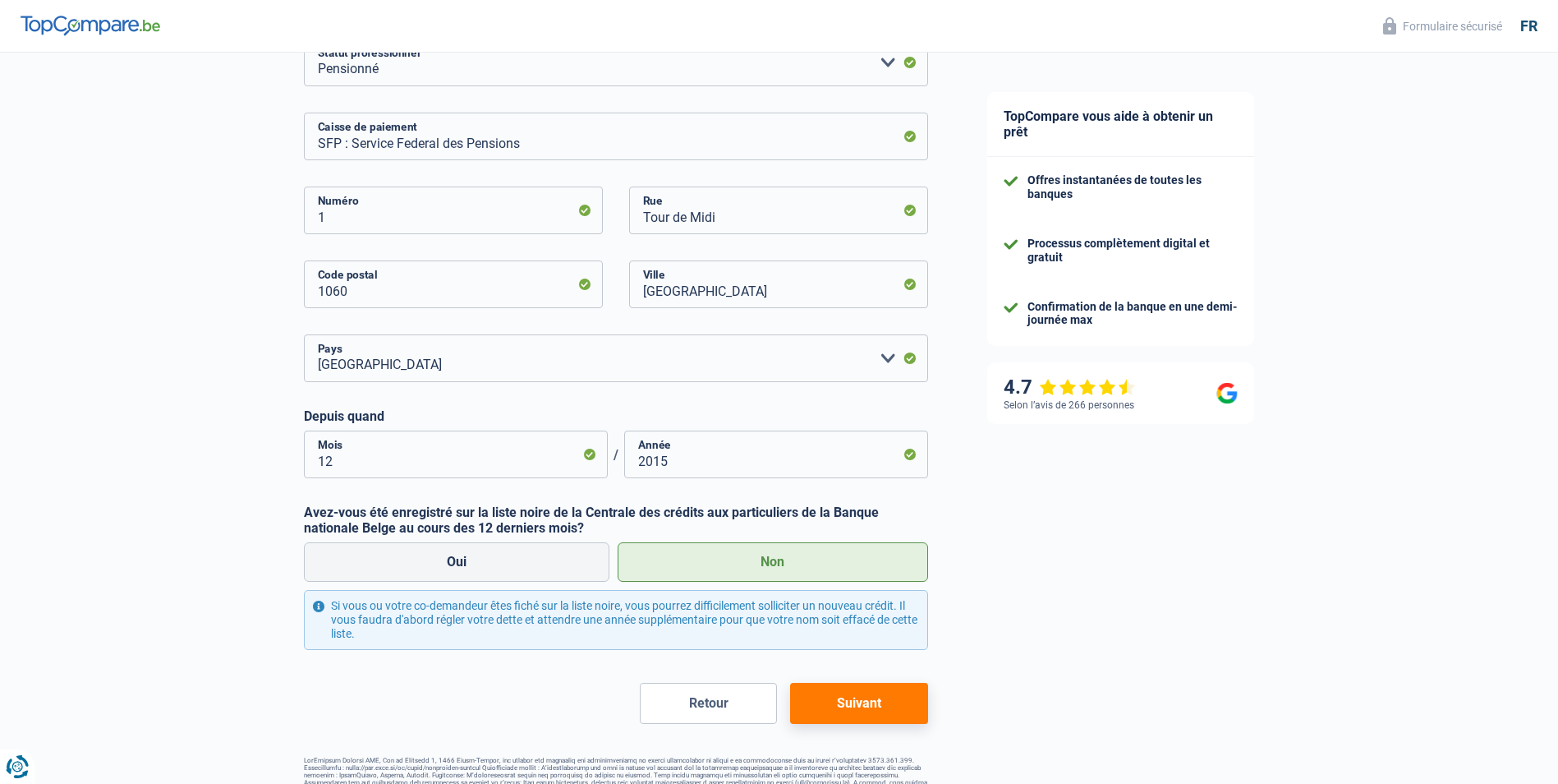
scroll to position [247, 0]
click at [841, 700] on button "Suivant" at bounding box center [858, 702] width 137 height 41
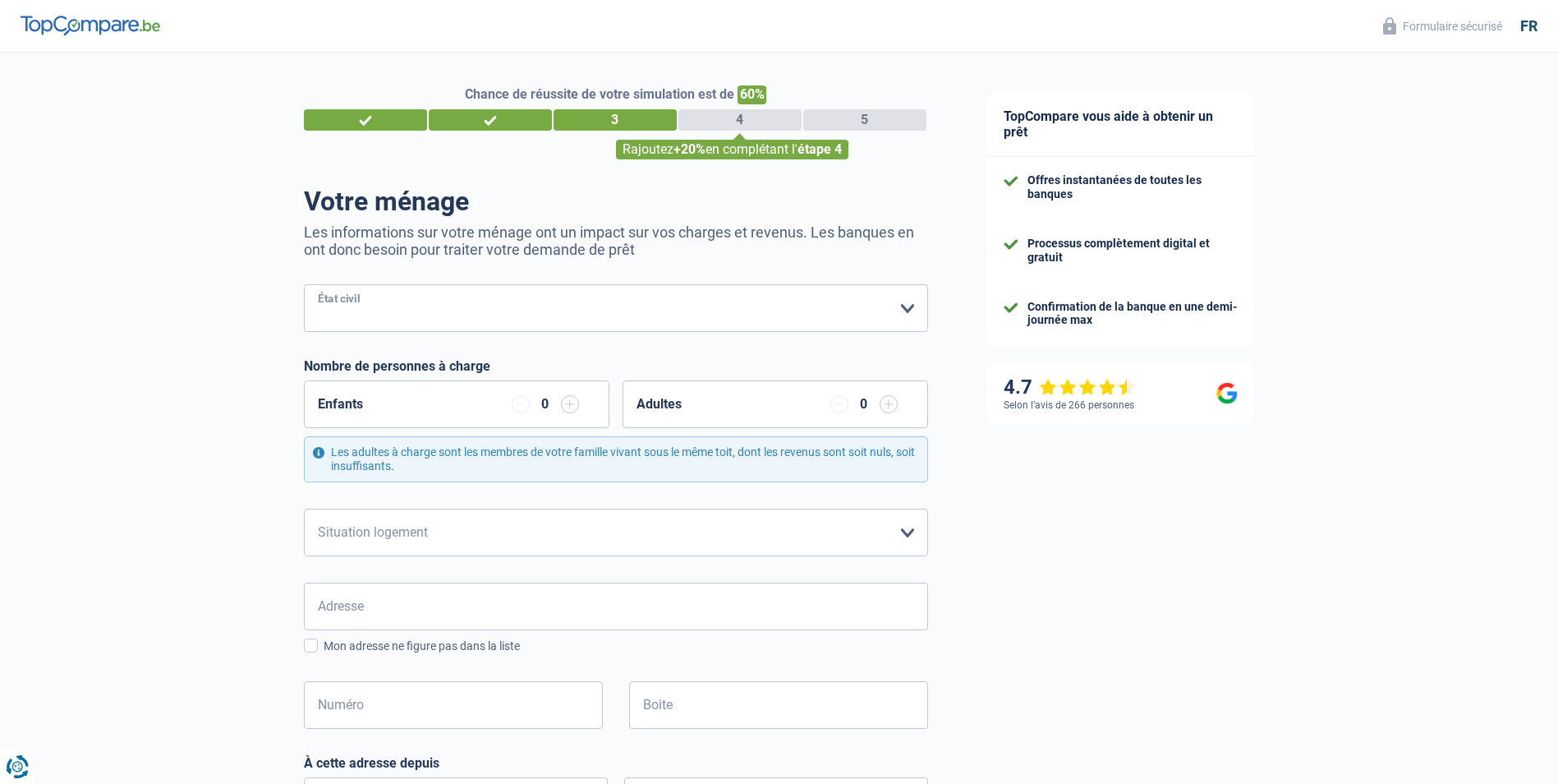
click at [907, 306] on select "Célibataire Marié(e) Cohabitant(e) légal(e) Divorcé(e) Veuf(ve) Séparé (de fait…" at bounding box center [616, 308] width 625 height 48
select select "married"
click at [304, 286] on select "Célibataire Marié(e) Cohabitant(e) légal(e) Divorcé(e) Veuf(ve) Séparé (de fait…" at bounding box center [616, 308] width 625 height 48
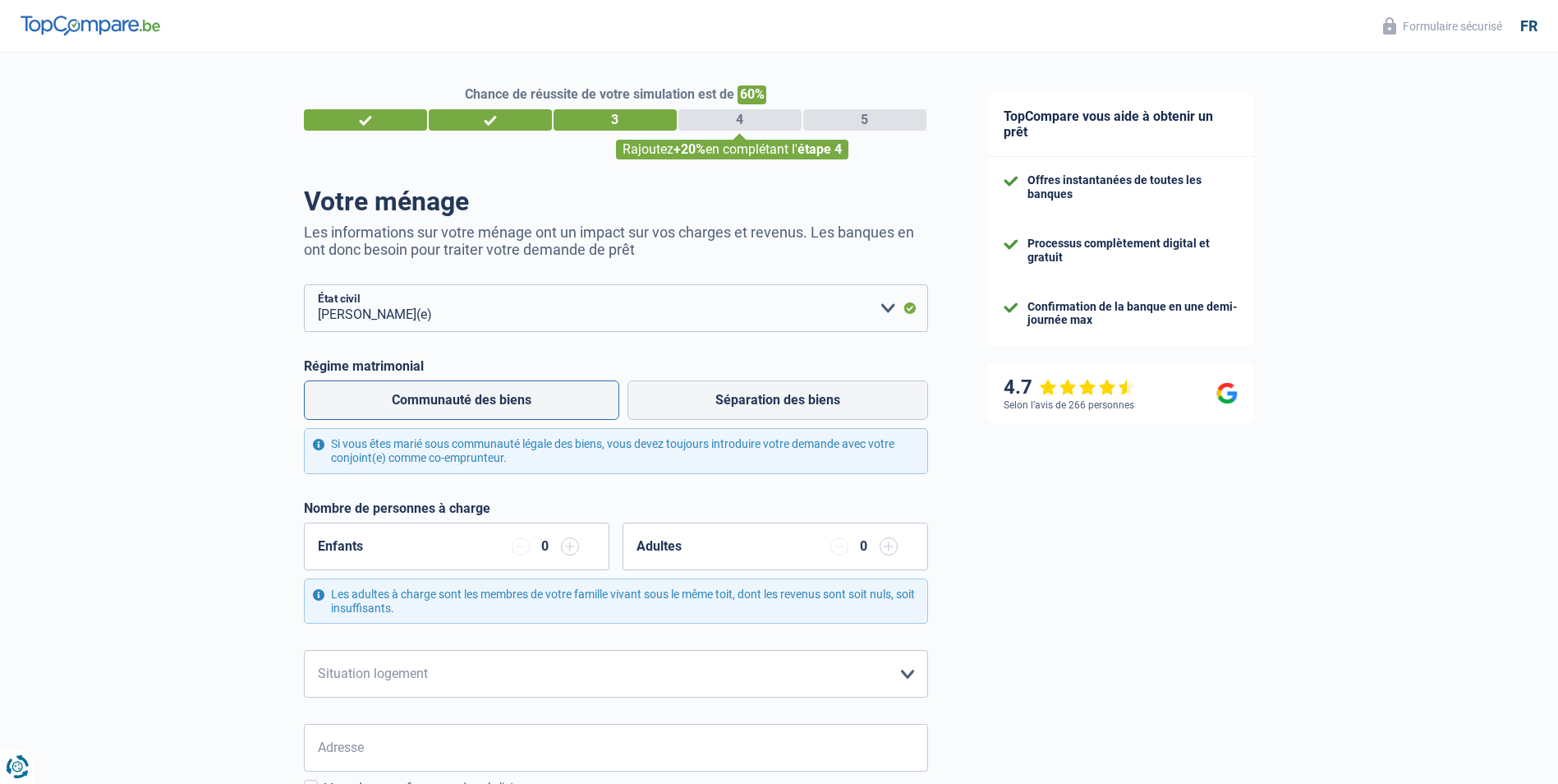
click at [536, 409] on label "Communauté des biens" at bounding box center [462, 400] width 316 height 39
click at [536, 409] on input "Communauté des biens" at bounding box center [462, 400] width 316 height 39
radio input "true"
click at [572, 549] on input "button" at bounding box center [570, 546] width 18 height 18
click at [889, 549] on input "button" at bounding box center [888, 546] width 18 height 18
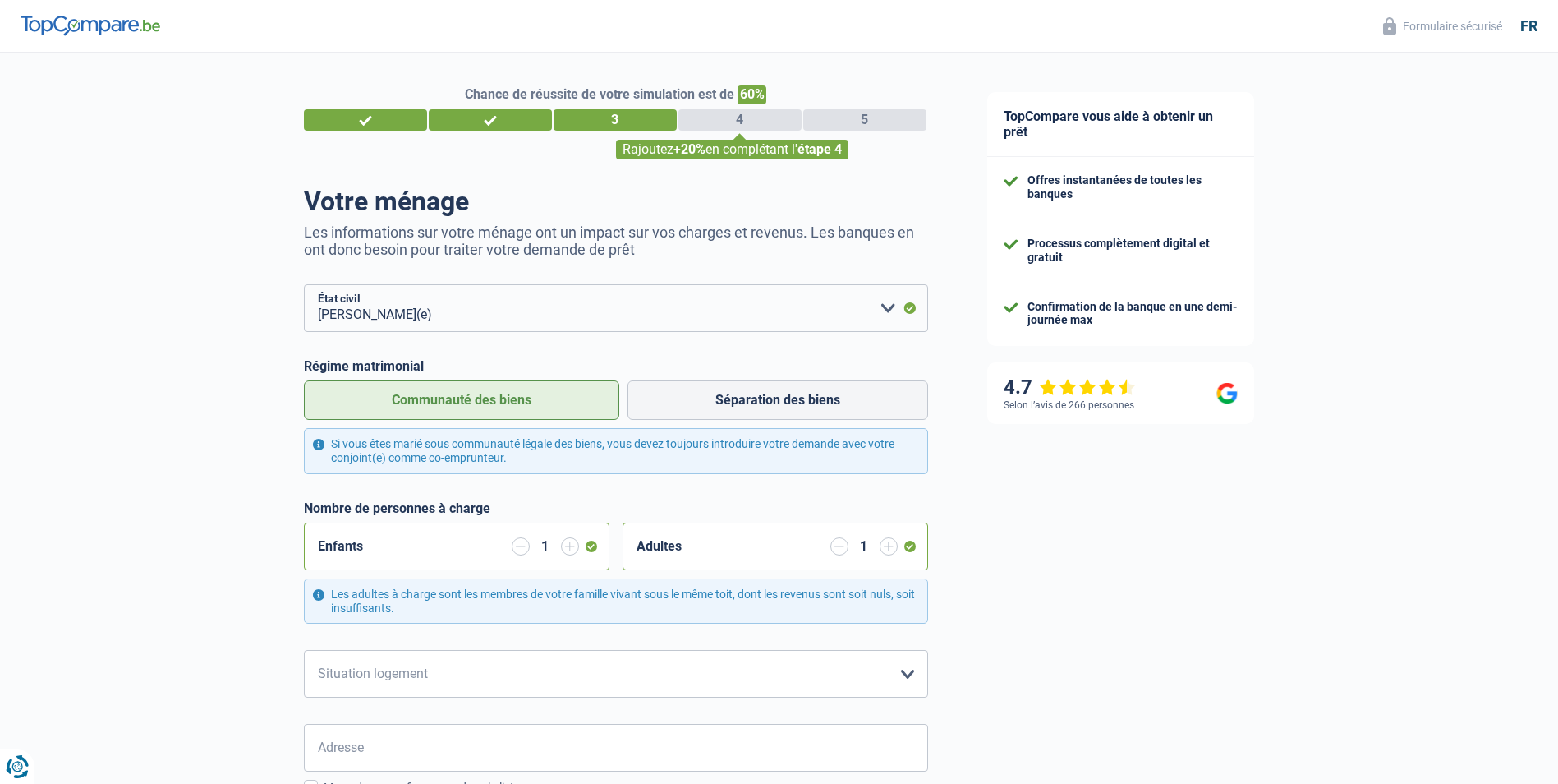
click at [889, 549] on input "button" at bounding box center [888, 546] width 18 height 18
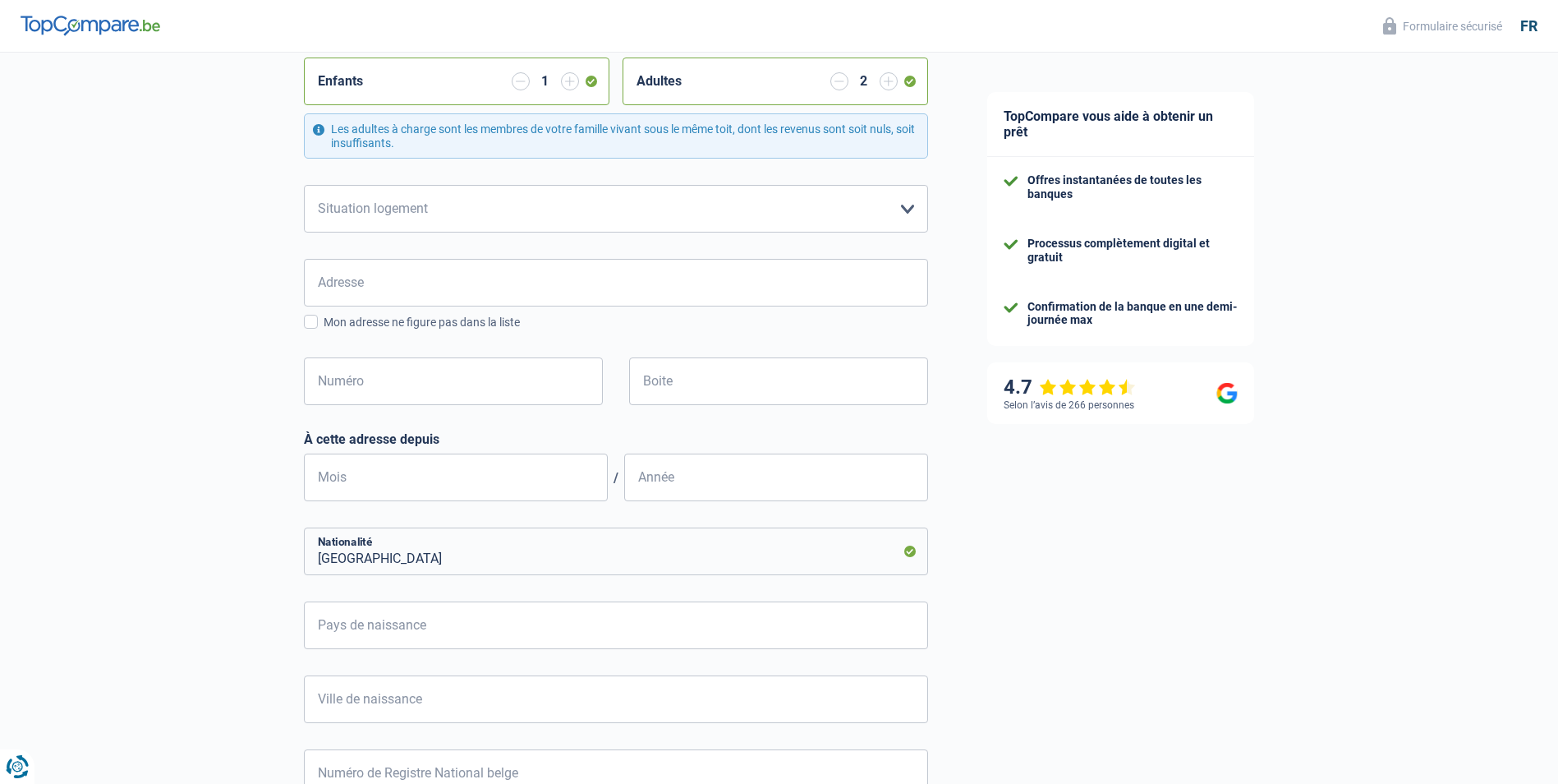
scroll to position [493, 0]
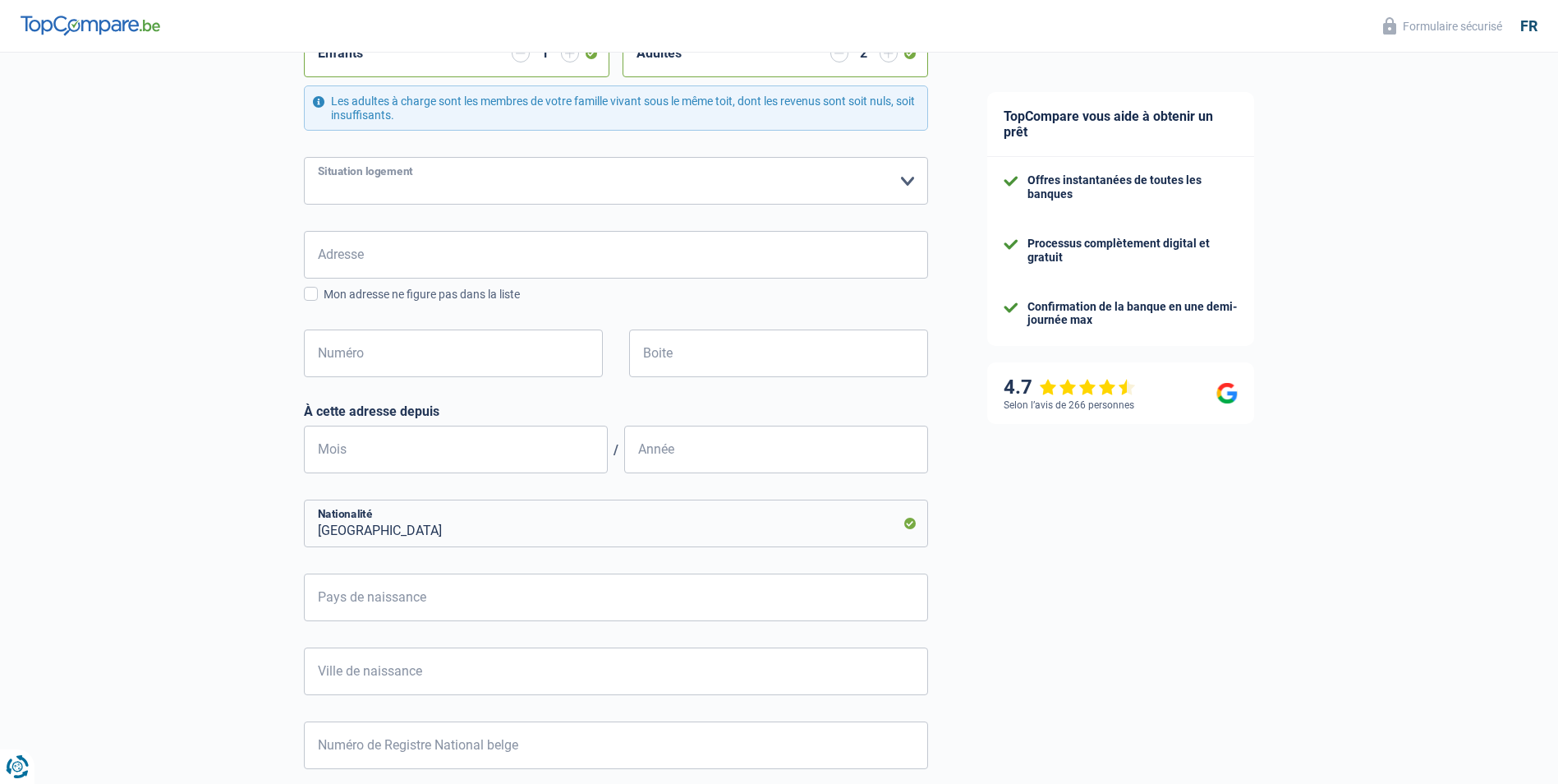
click at [910, 185] on select "Locataire Propriétaire avec prêt hypothécaire Propriétaire sans prêt hypothécai…" at bounding box center [616, 181] width 625 height 48
select select "rents"
click at [304, 159] on select "Locataire Propriétaire avec prêt hypothécaire Propriétaire sans prêt hypothécai…" at bounding box center [616, 181] width 625 height 48
click at [342, 258] on input "Adresse" at bounding box center [616, 255] width 625 height 48
type input "Grand'Rue, 7900, Leuze-en-Hainaut, BE"
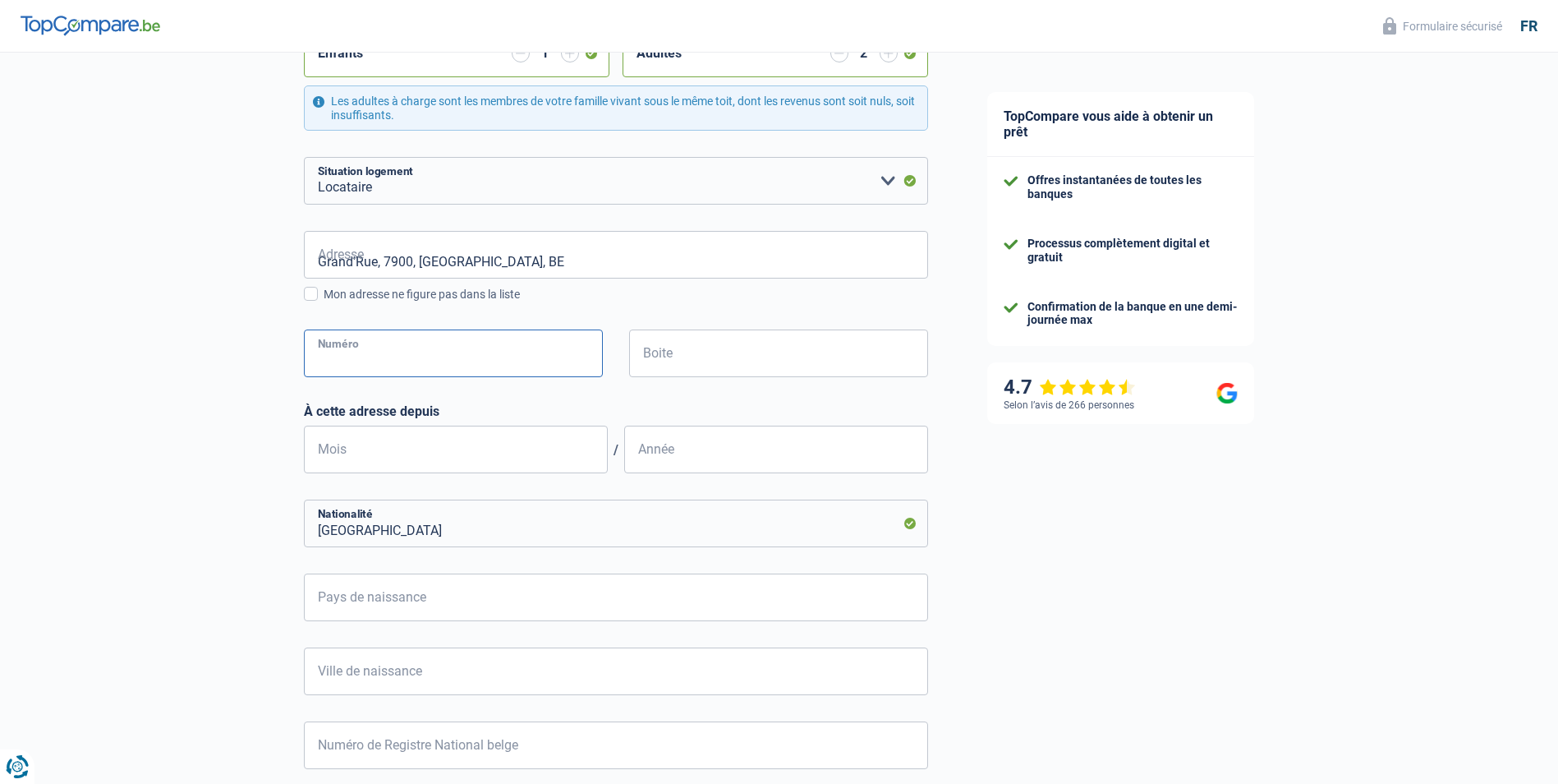
type input "40"
type input "1"
type input "06"
type input "2025"
type input "Belgique"
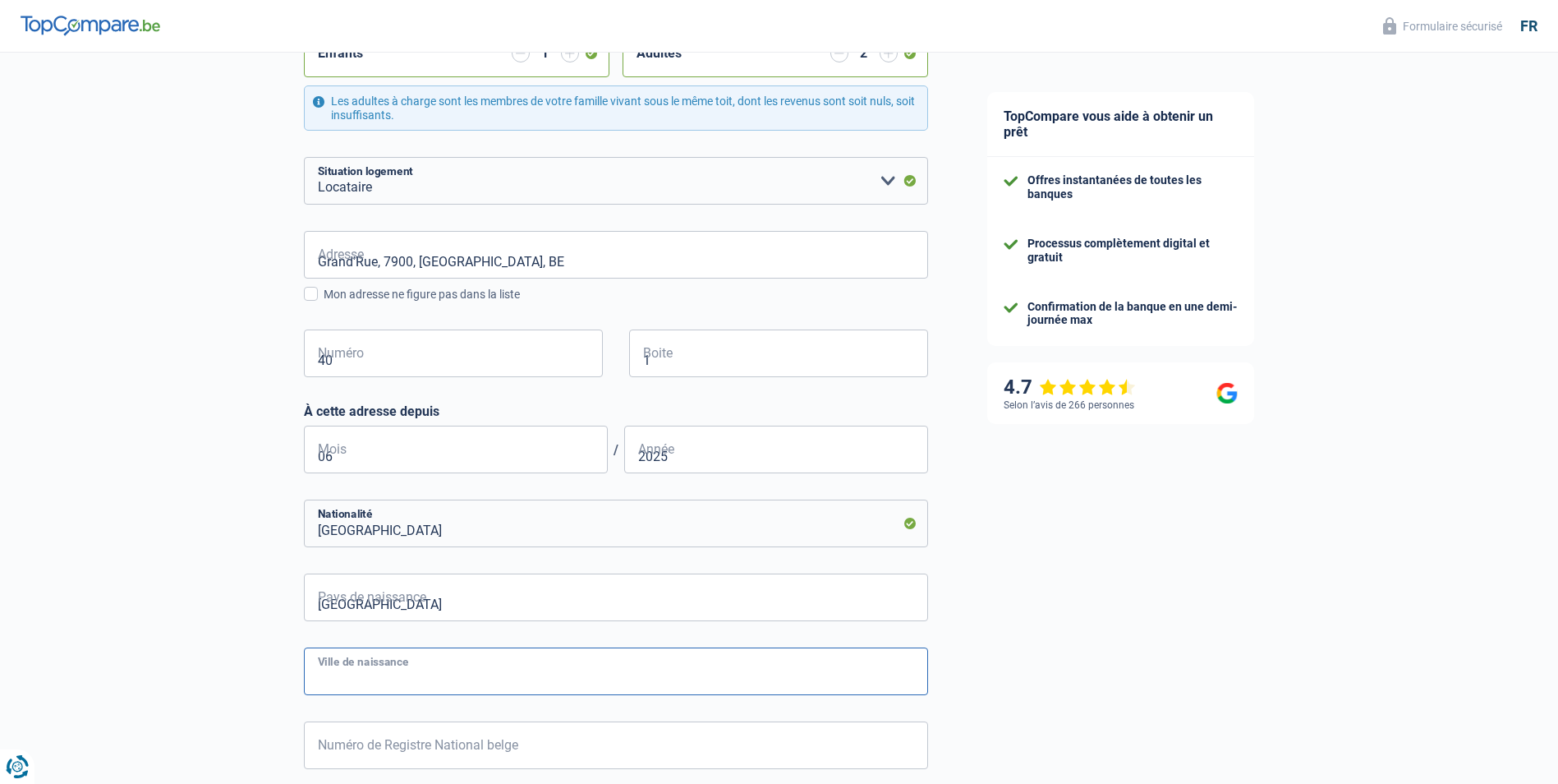
type input "Bruxelles"
type input "53.12.28-096.37"
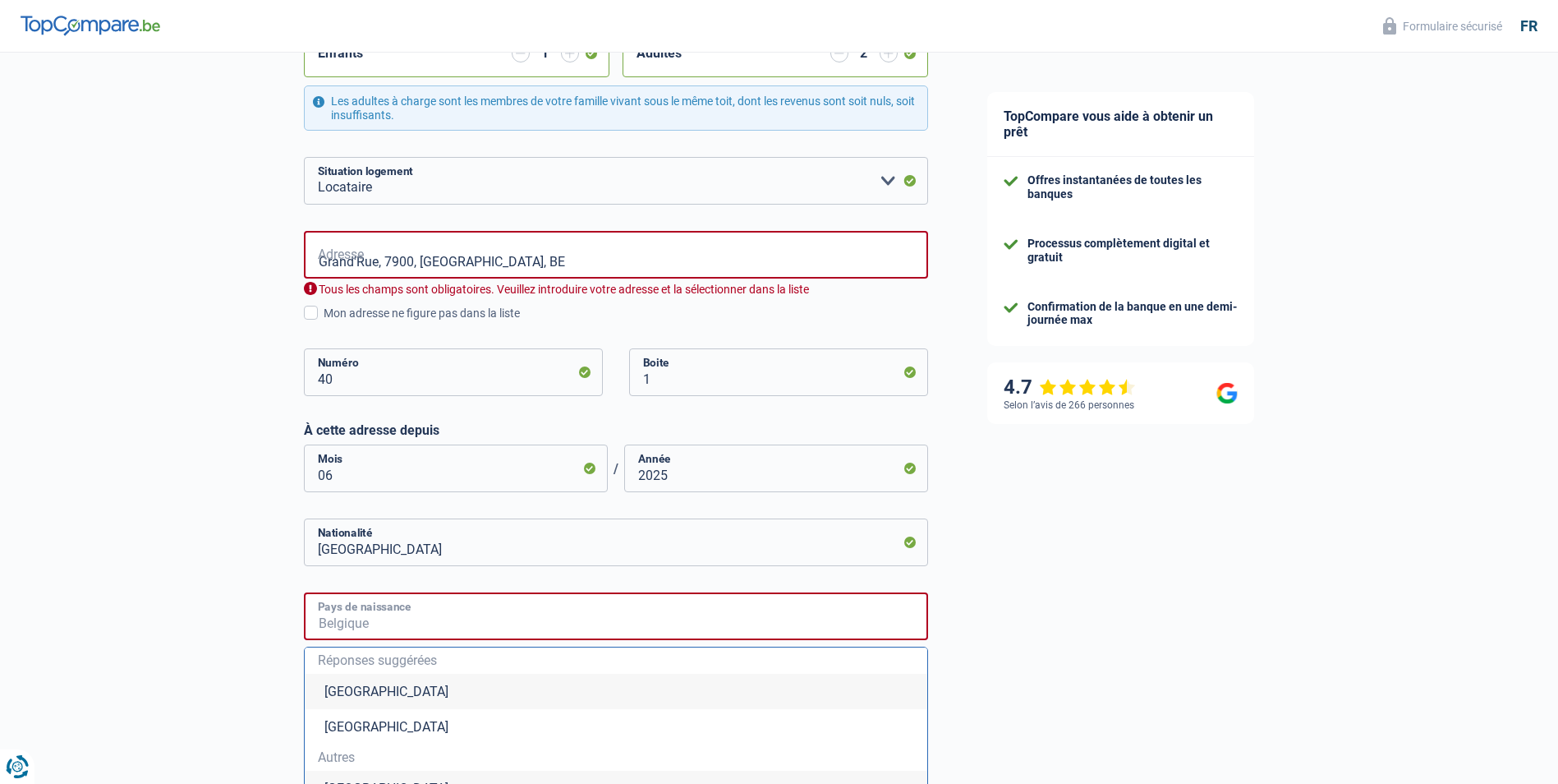
type input "Belgique"
click at [543, 259] on input "Grand'Rue, 7900, Leuze-en-Hainaut, BE" at bounding box center [616, 255] width 625 height 48
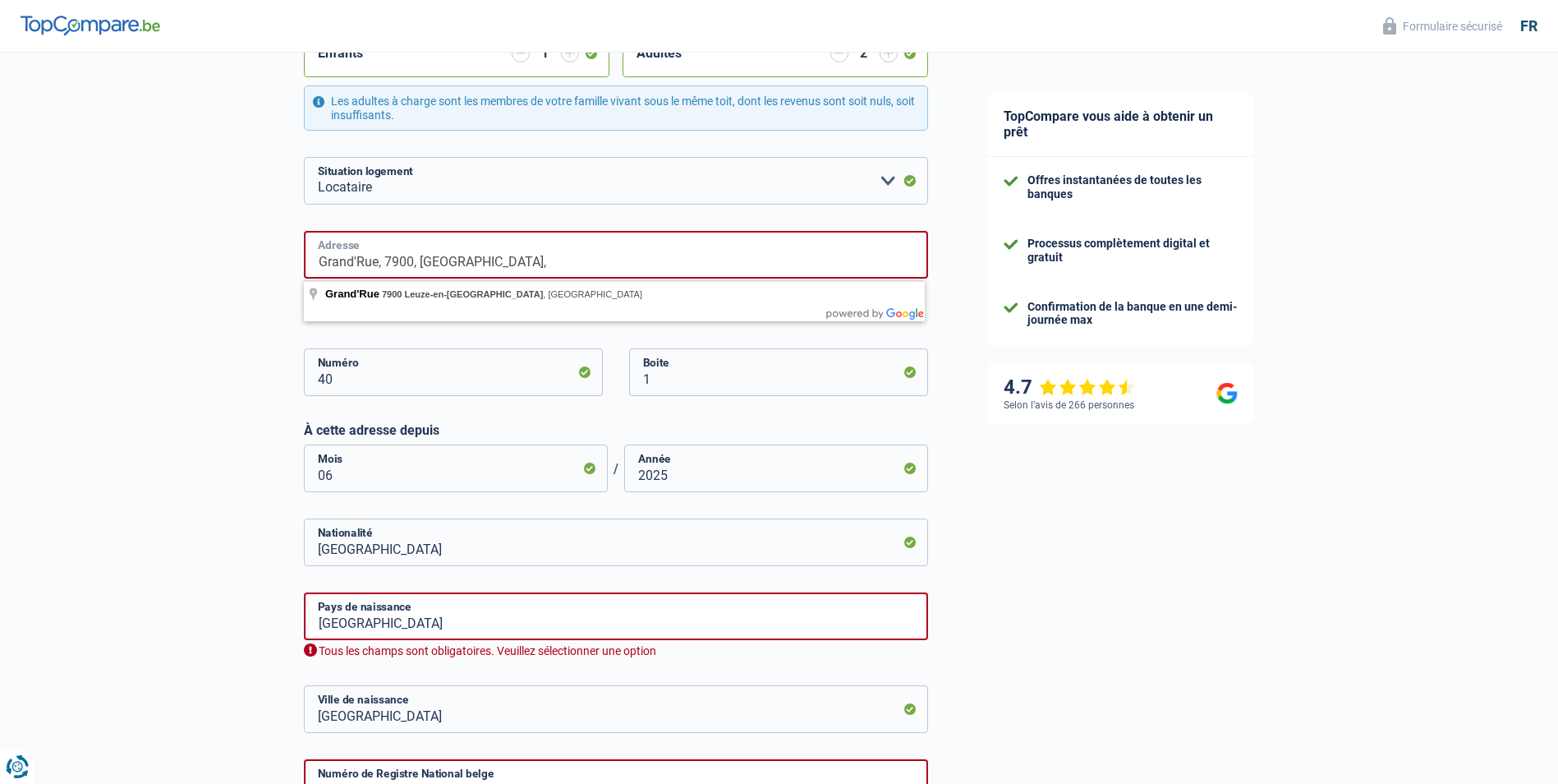
click at [355, 265] on input "Grand'Rue, 7900, Leuze-en-Hainaut," at bounding box center [616, 255] width 625 height 48
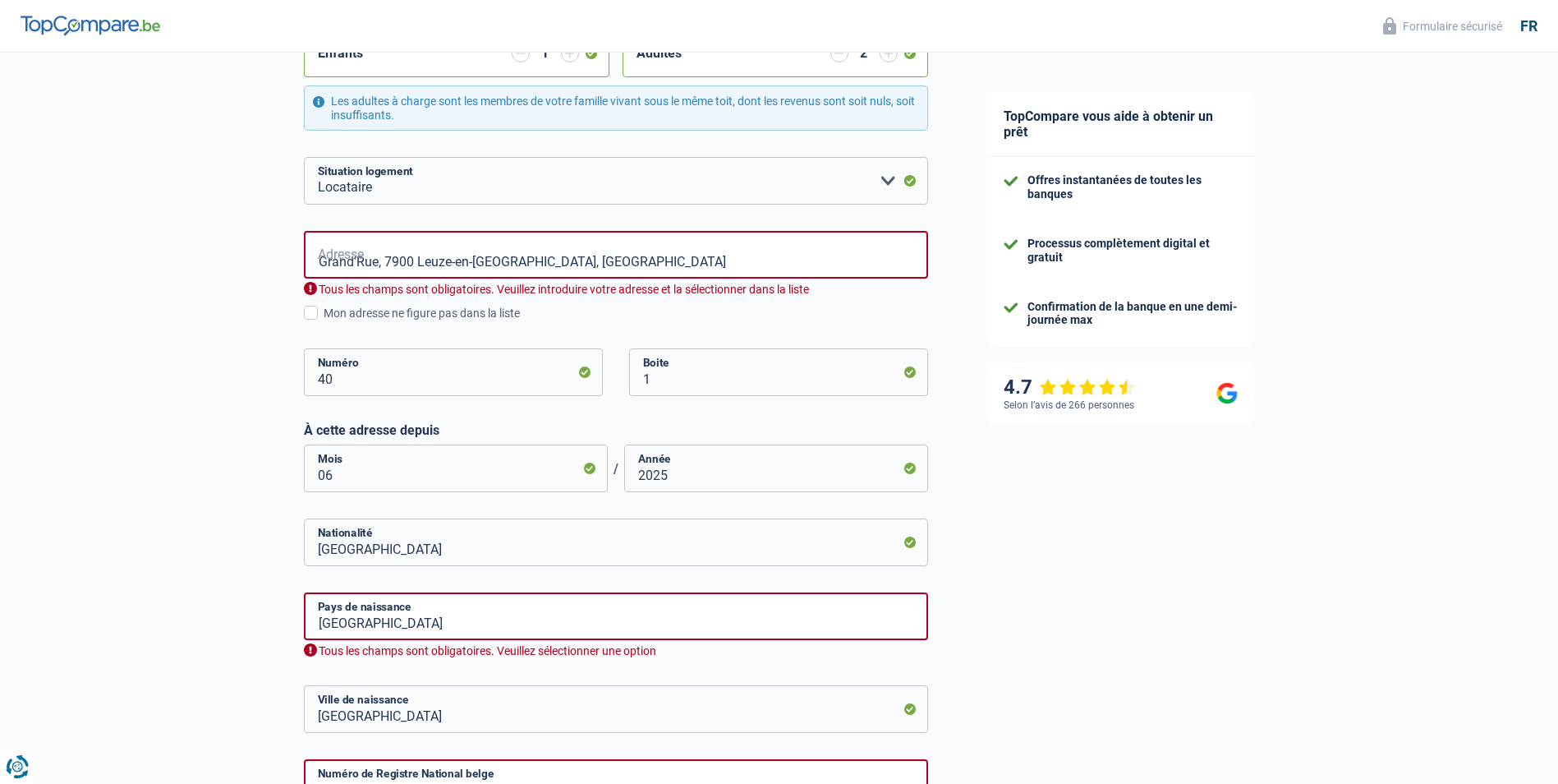
type input "Grand'Rue, 7900, Leuze-en-Hainaut, BE"
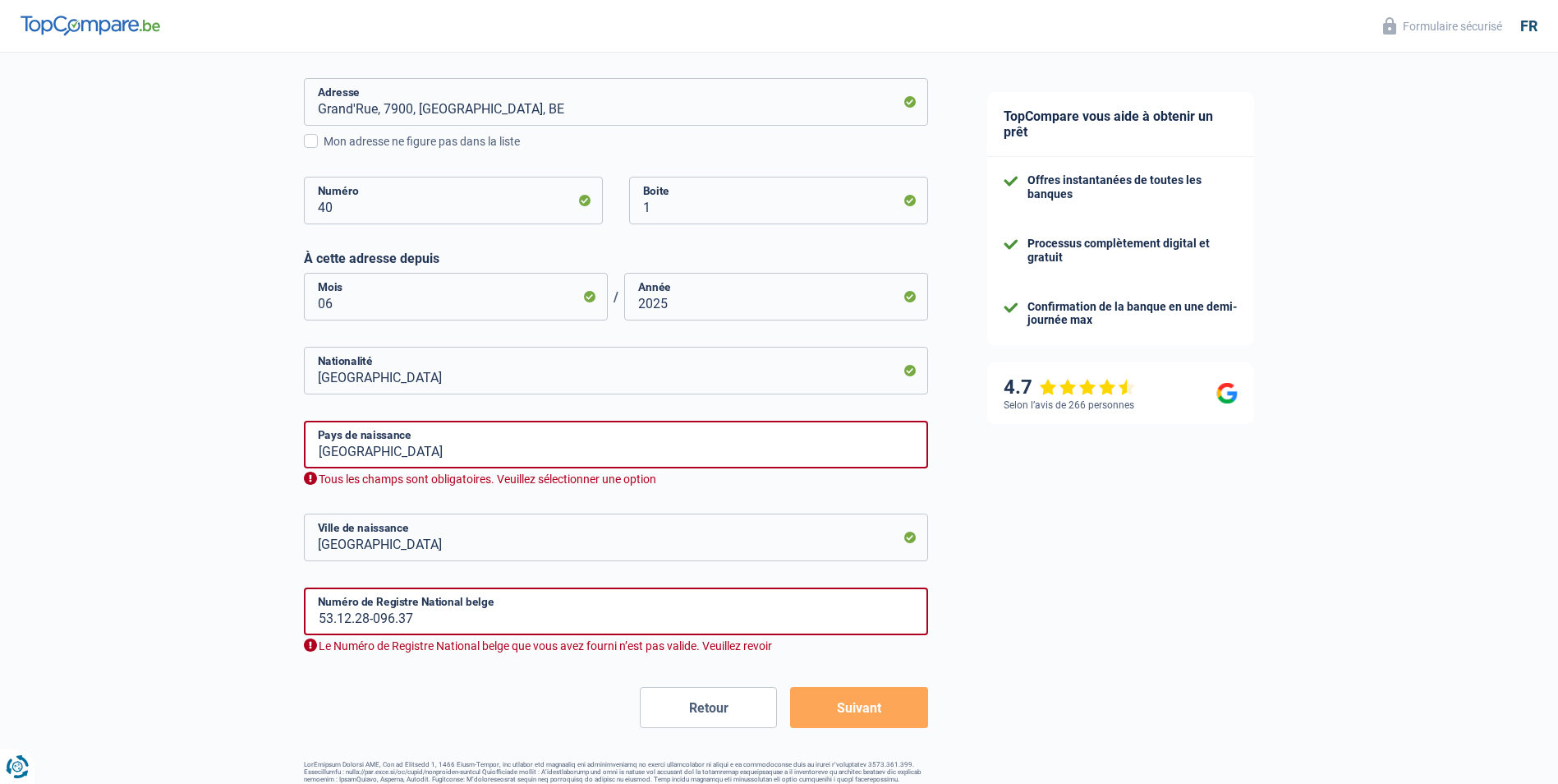
scroll to position [687, 0]
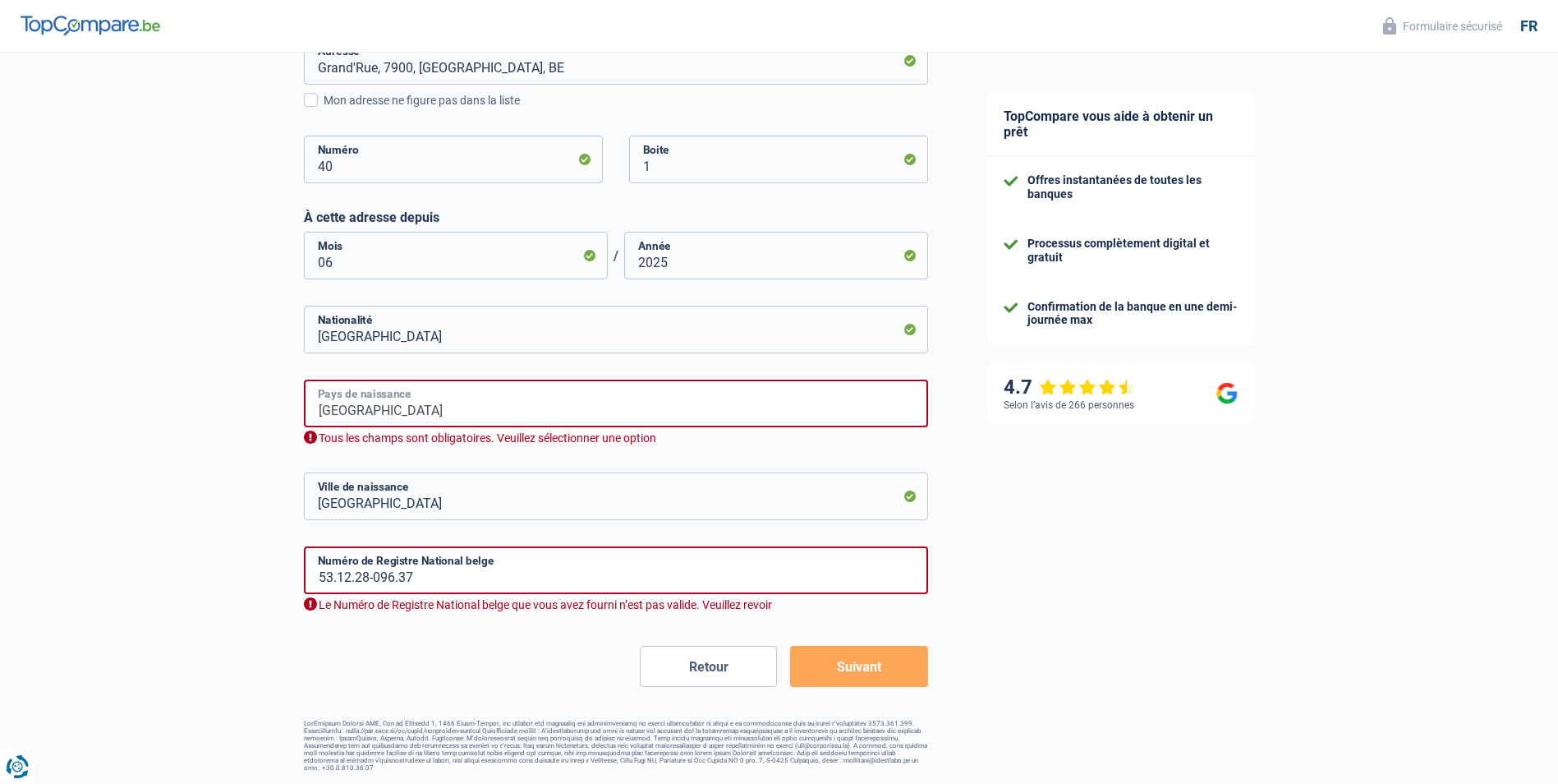
click at [416, 403] on input "Belgique" at bounding box center [616, 404] width 625 height 48
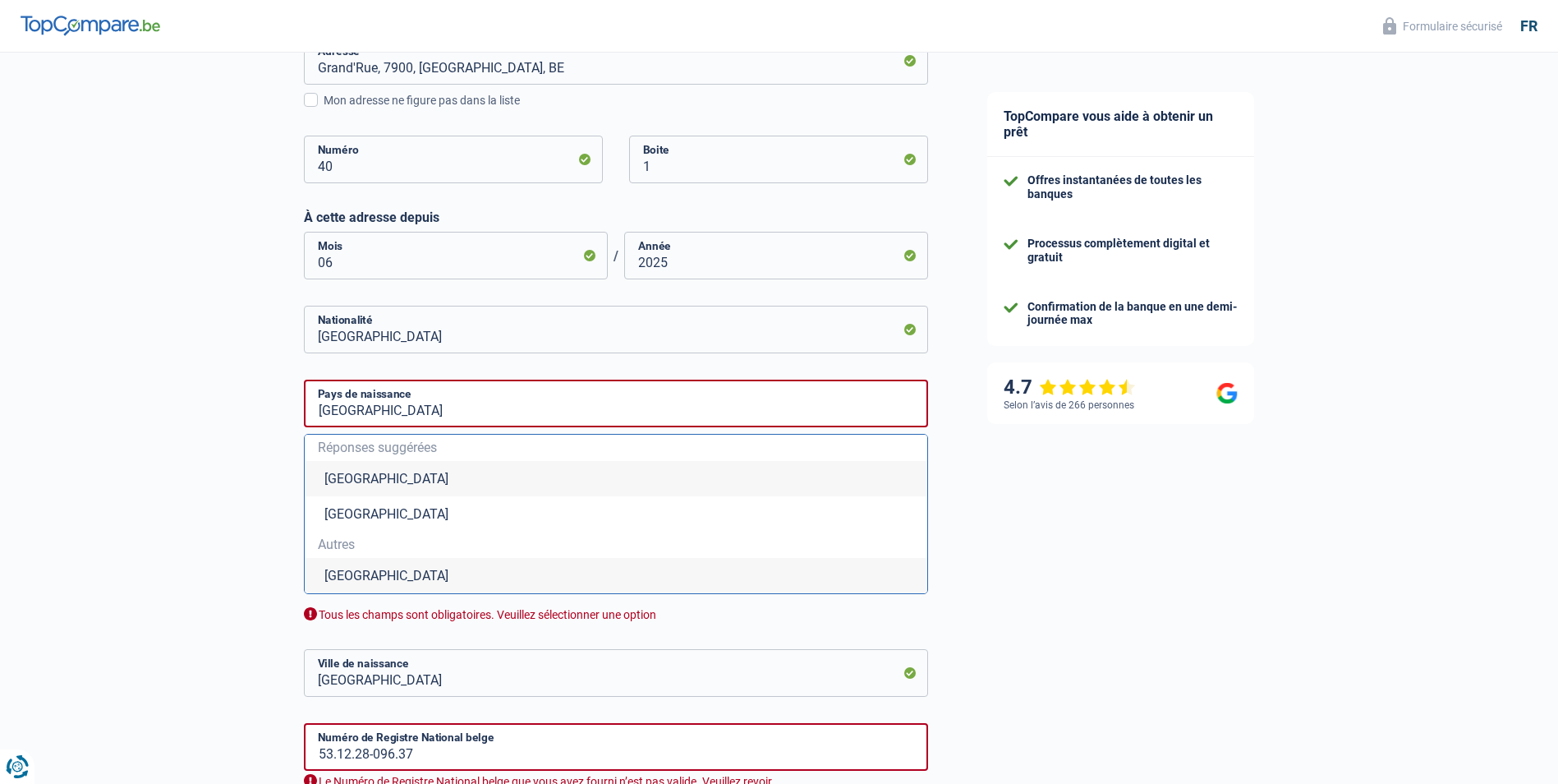
click at [359, 475] on li "Belgique" at bounding box center [616, 478] width 623 height 35
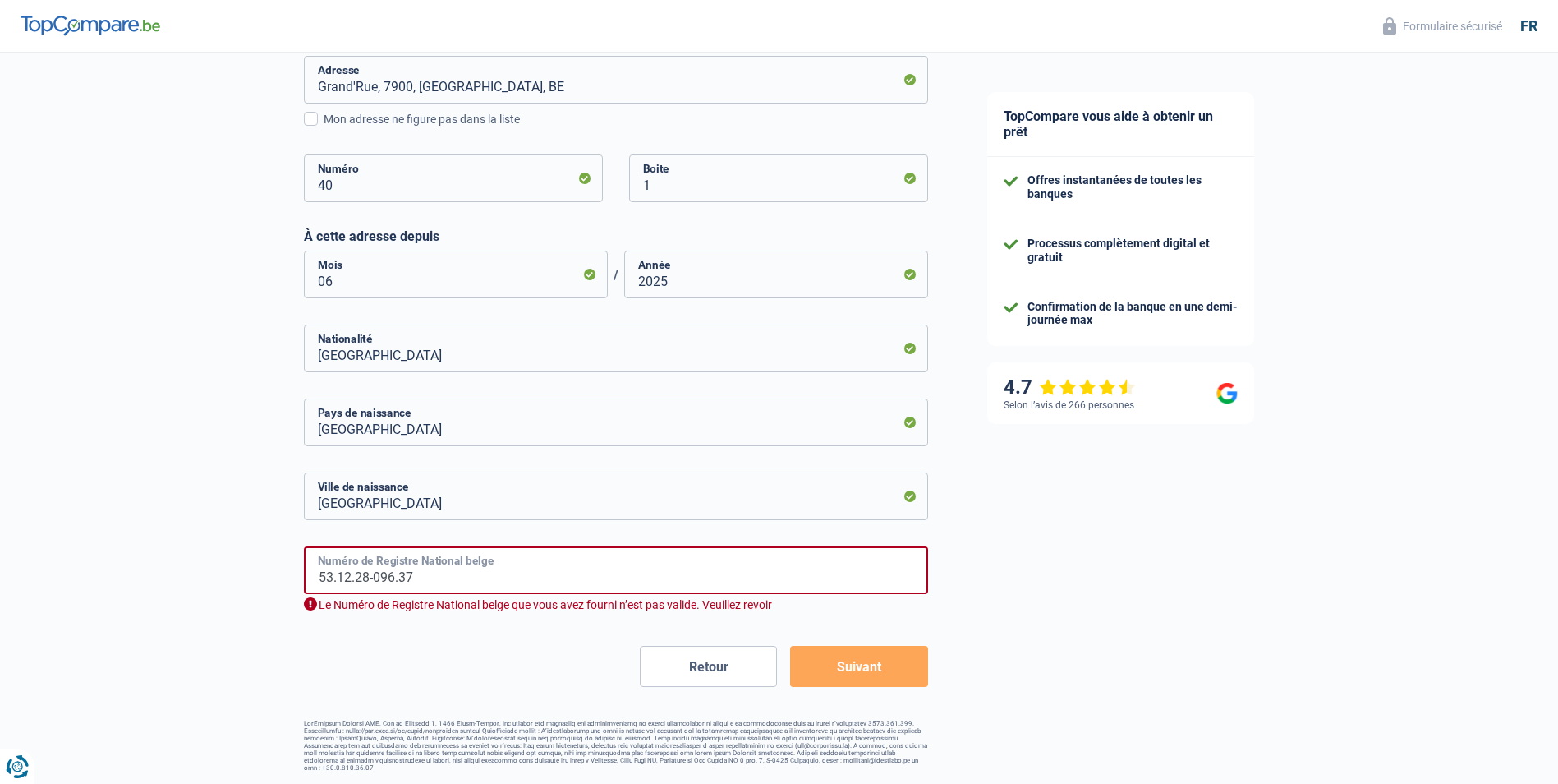
click at [412, 577] on input "53.12.28-096.37" at bounding box center [616, 570] width 625 height 48
click at [505, 569] on input "53.12.29" at bounding box center [616, 570] width 625 height 48
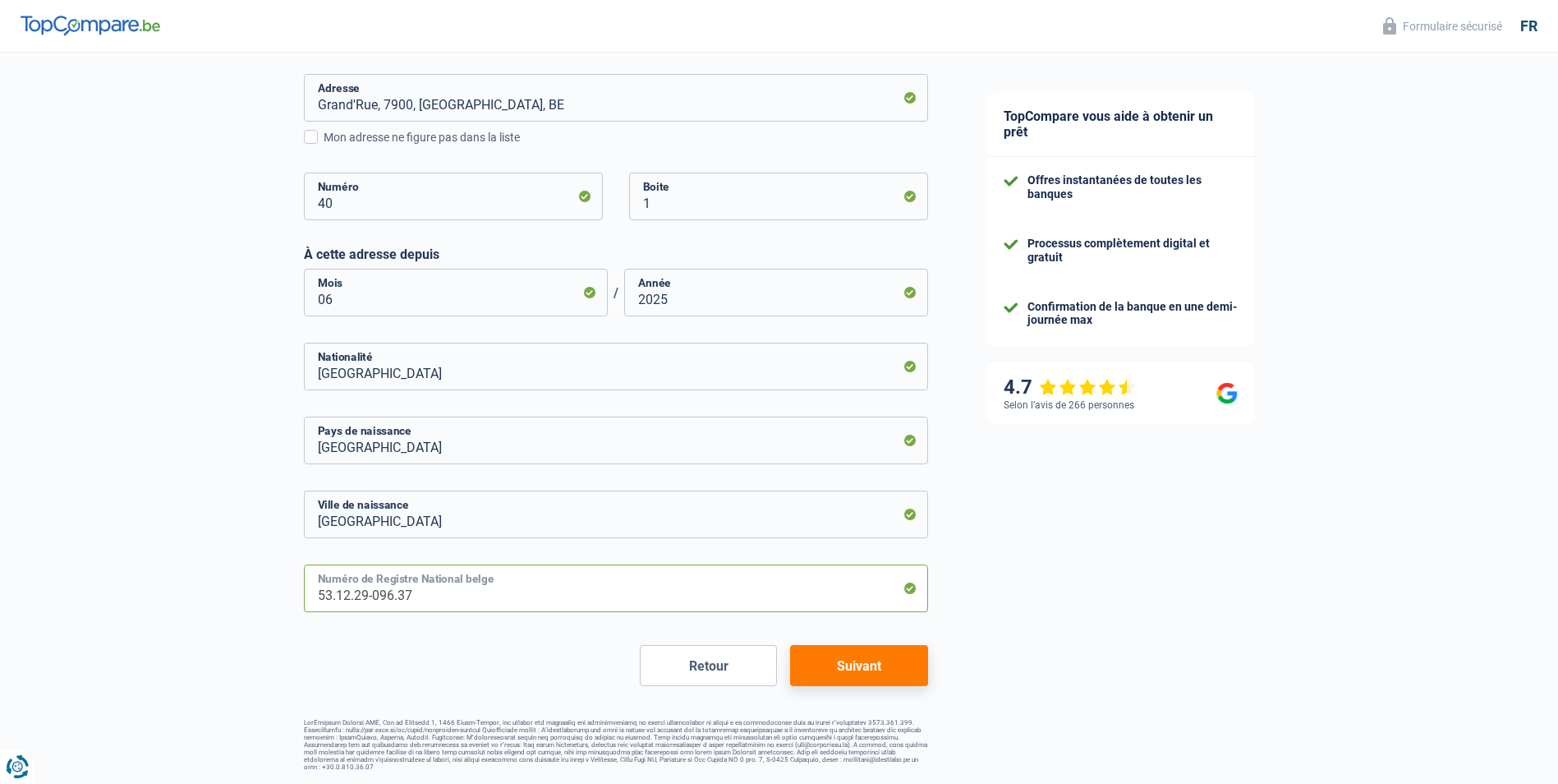
scroll to position [649, 0]
type input "53.12.29-096.37"
click at [849, 665] on button "Suivant" at bounding box center [858, 666] width 137 height 41
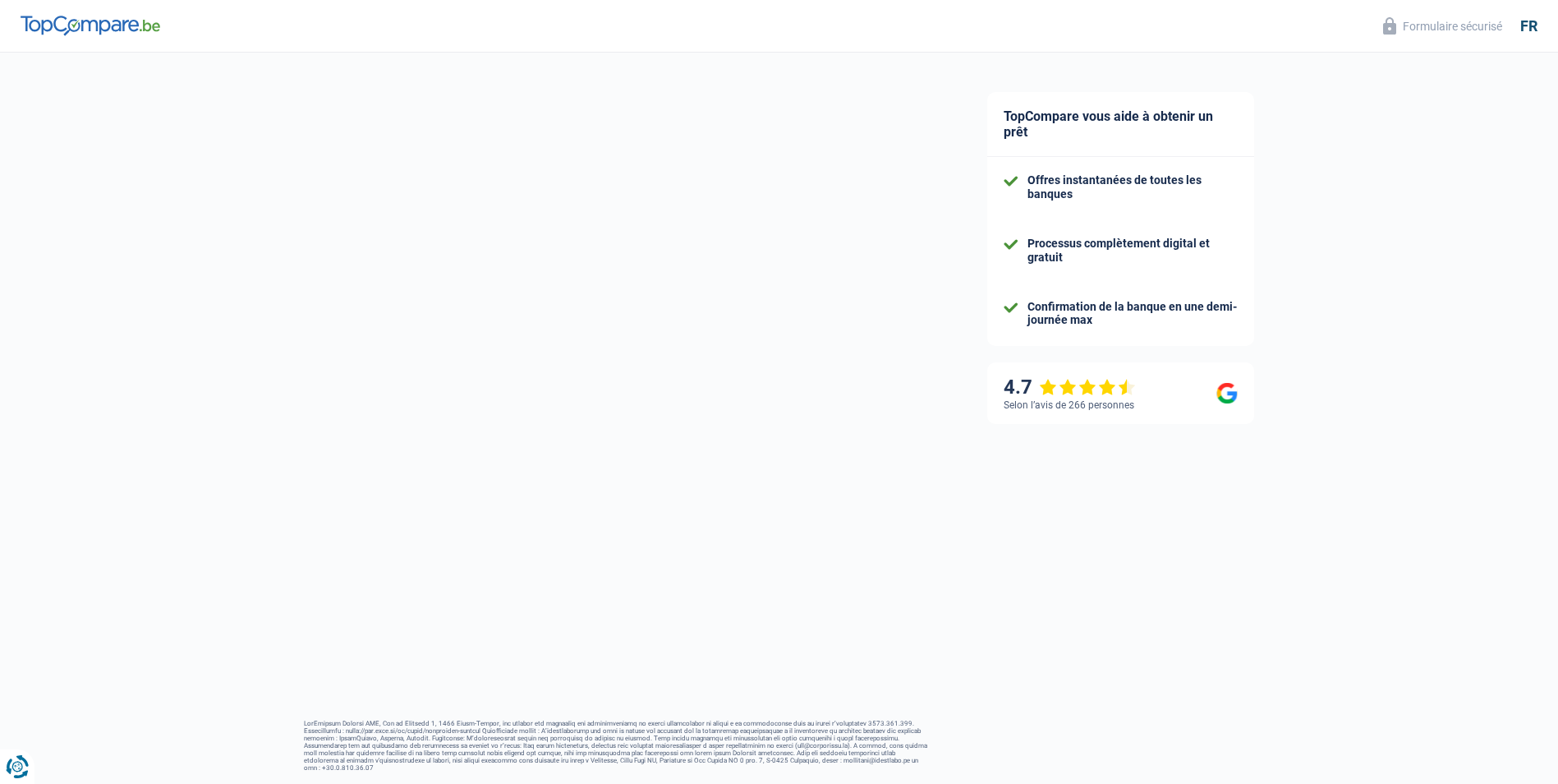
scroll to position [304, 0]
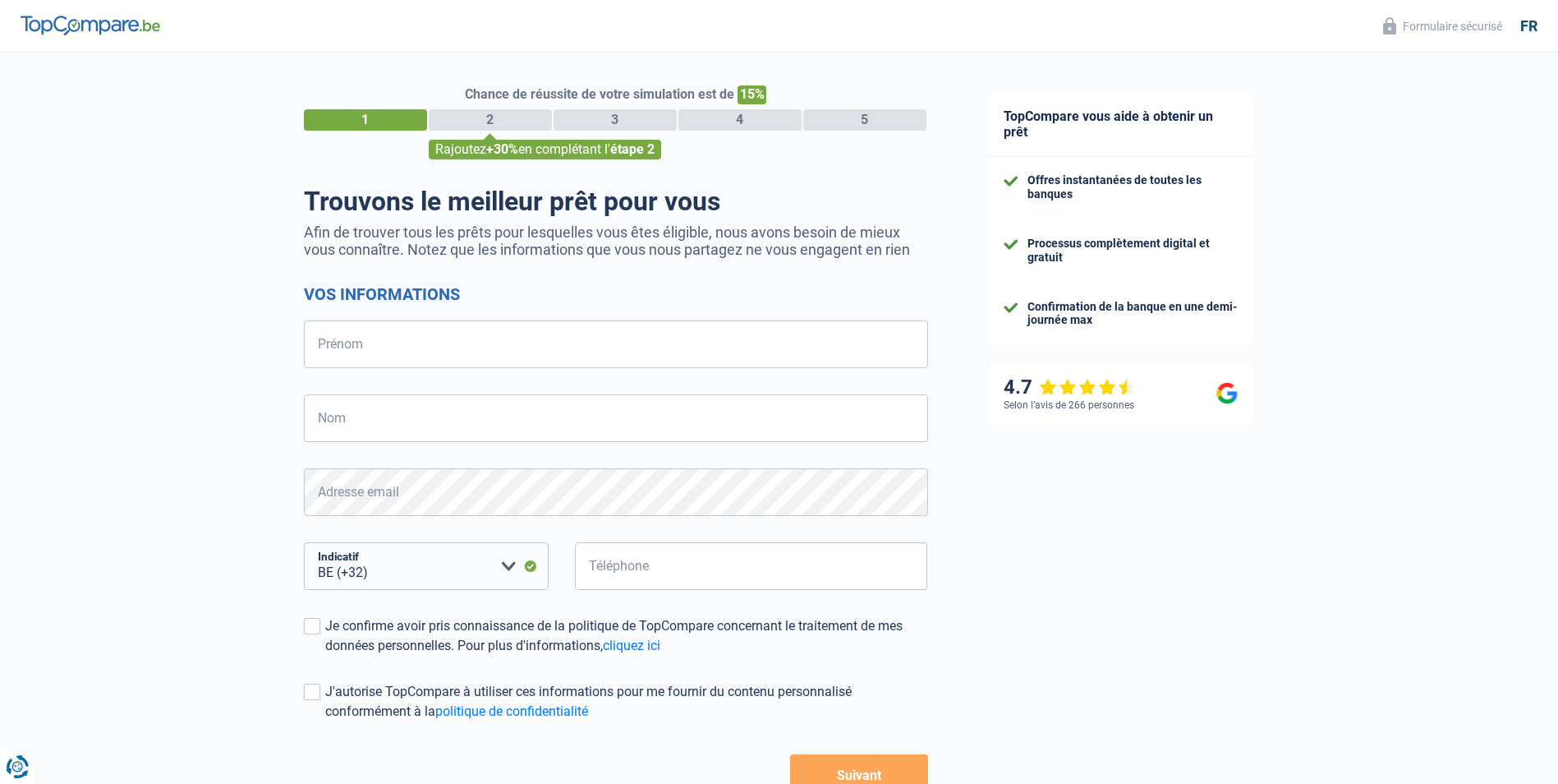
select select "32"
click at [333, 334] on input "Prénom" at bounding box center [616, 344] width 625 height 48
type input "Anna"
type input "Fallier"
click at [596, 567] on input "Téléphone" at bounding box center [752, 566] width 353 height 48
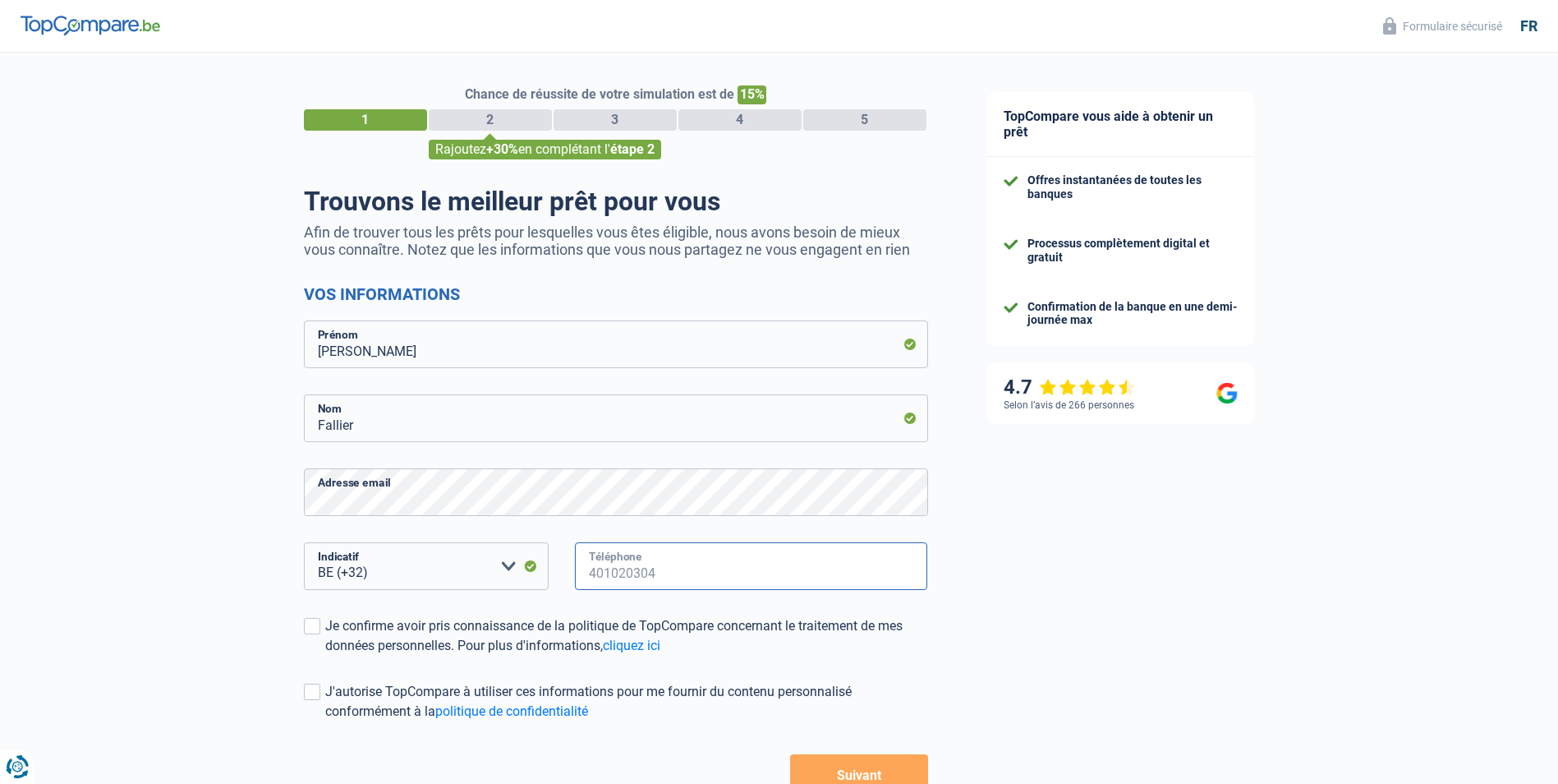
type input "472850237"
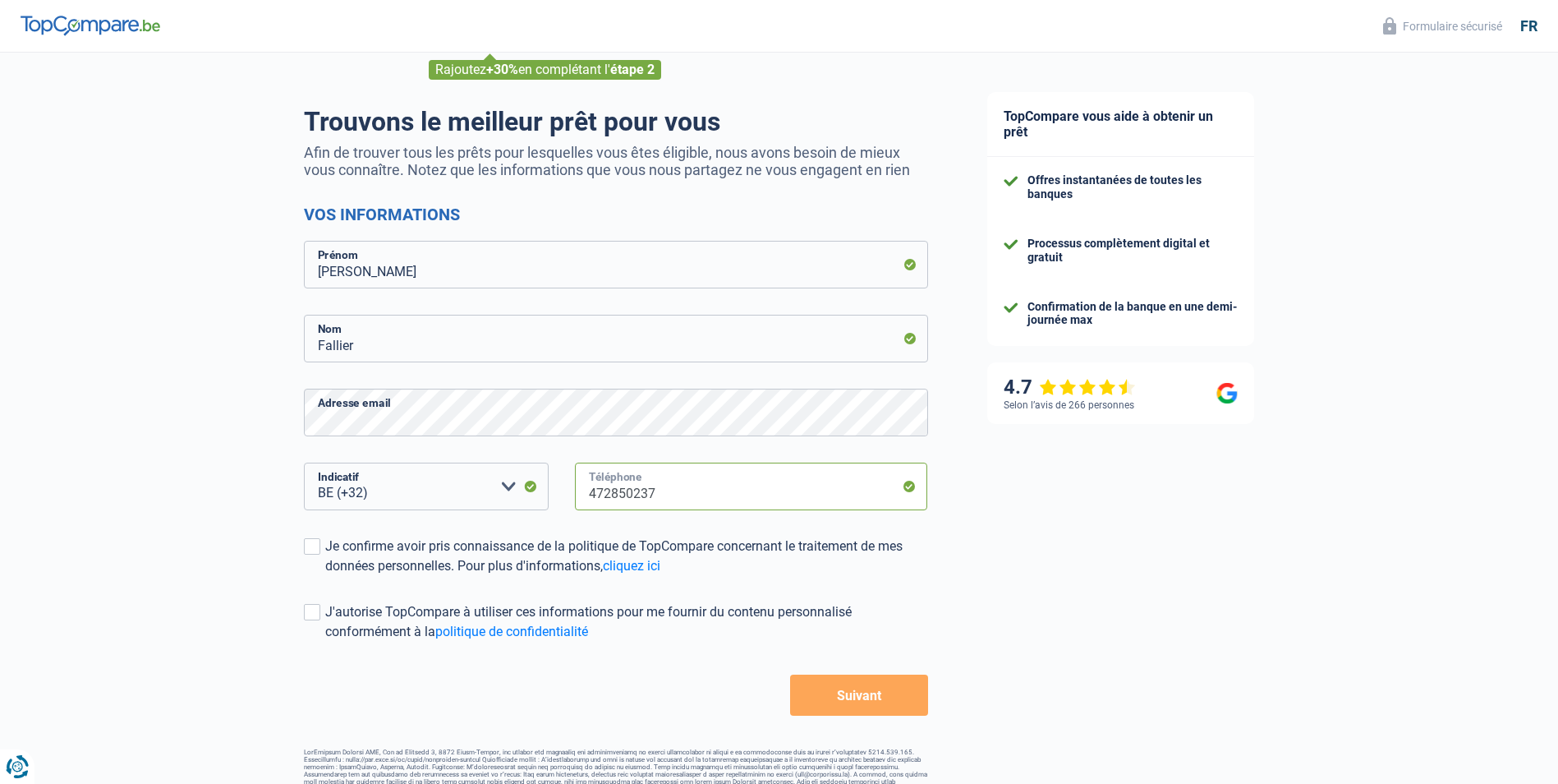
scroll to position [82, 0]
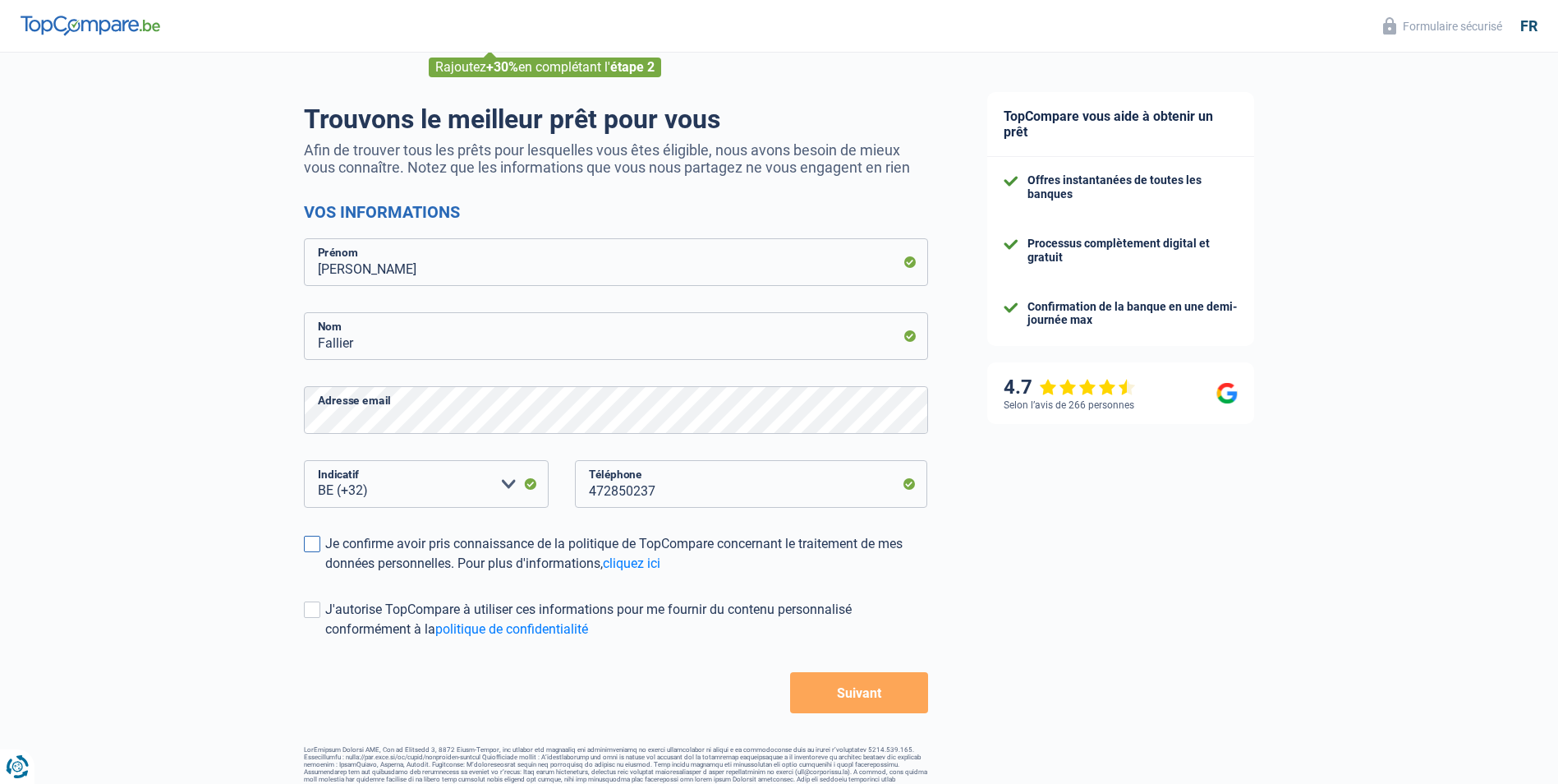
click at [312, 544] on span at bounding box center [311, 543] width 16 height 16
click at [325, 573] on input "Je confirme avoir pris connaissance de la politique de TopCompare concernant le…" at bounding box center [325, 573] width 0 height 0
click at [317, 610] on span at bounding box center [311, 609] width 16 height 16
click at [325, 639] on input "J'autorise TopCompare à utiliser ces informations pour me fournir du contenu pe…" at bounding box center [325, 639] width 0 height 0
click at [864, 693] on button "Suivant" at bounding box center [858, 693] width 137 height 41
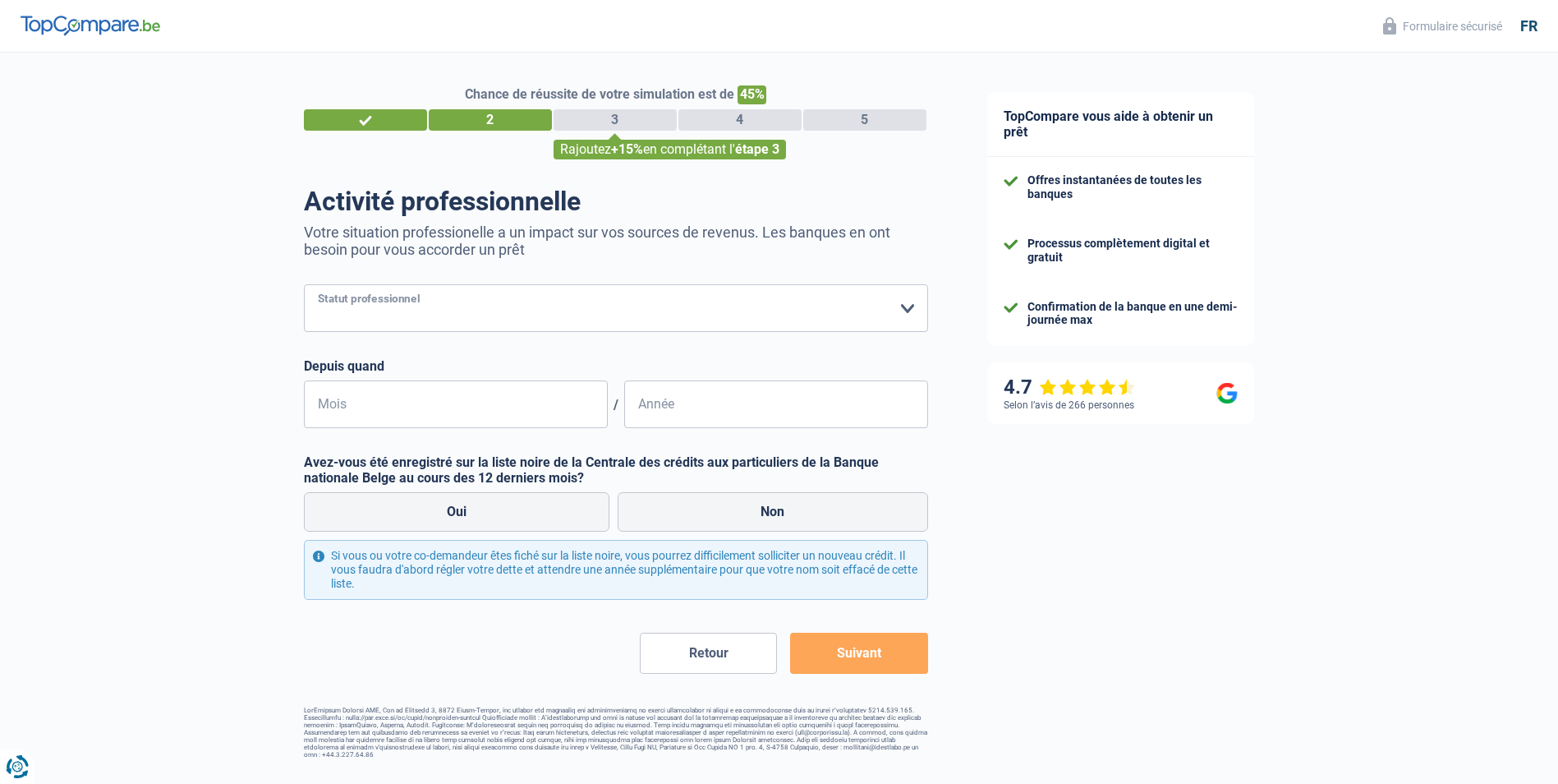
click at [908, 306] on select "Ouvrier Employé privé Employé public Invalide Indépendant Pensionné Chômeur Mut…" at bounding box center [616, 308] width 625 height 48
select select "retired"
click at [304, 286] on select "Ouvrier Employé privé Employé public Invalide Indépendant Pensionné Chômeur Mut…" at bounding box center [616, 308] width 625 height 48
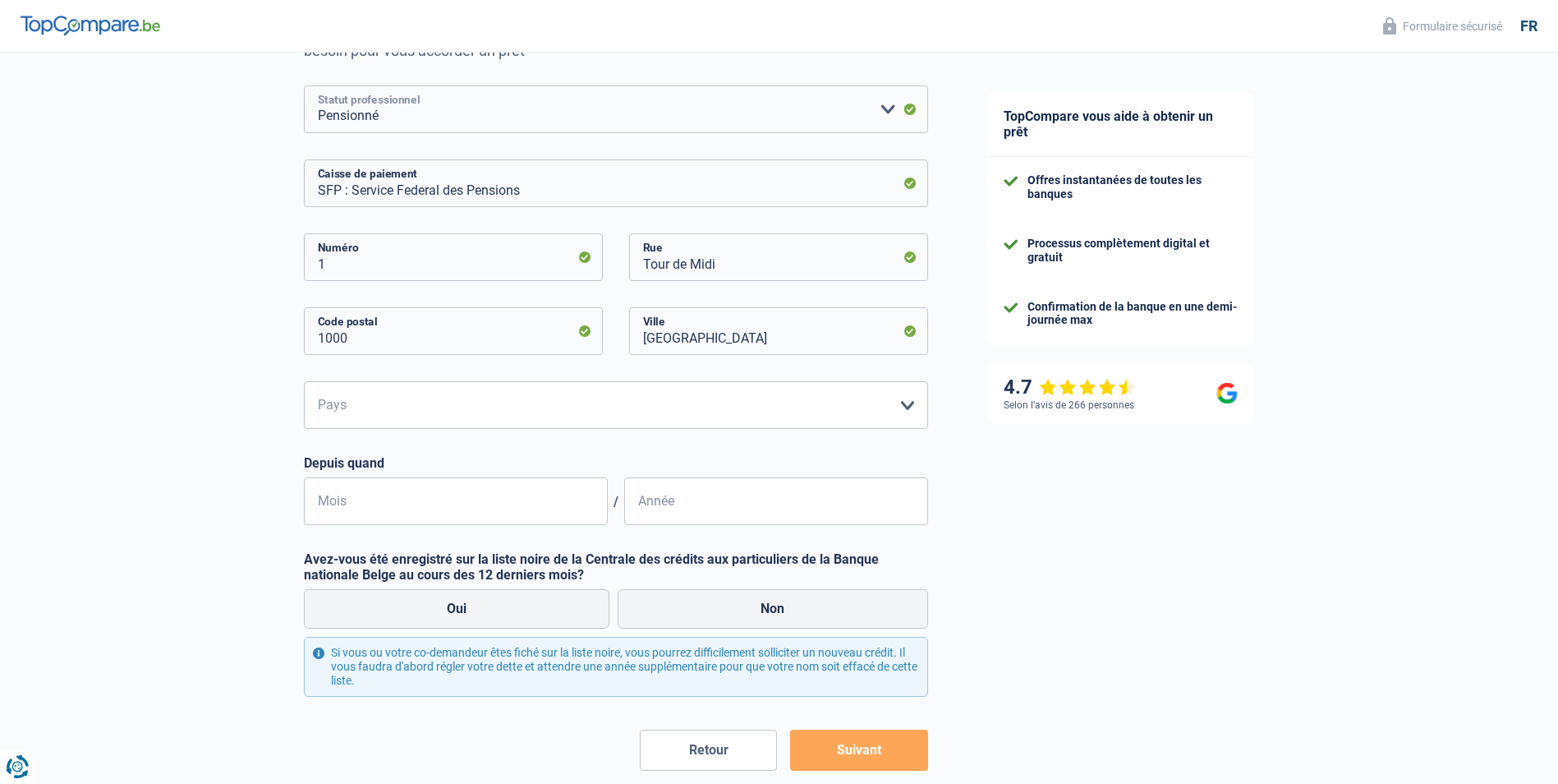
scroll to position [247, 0]
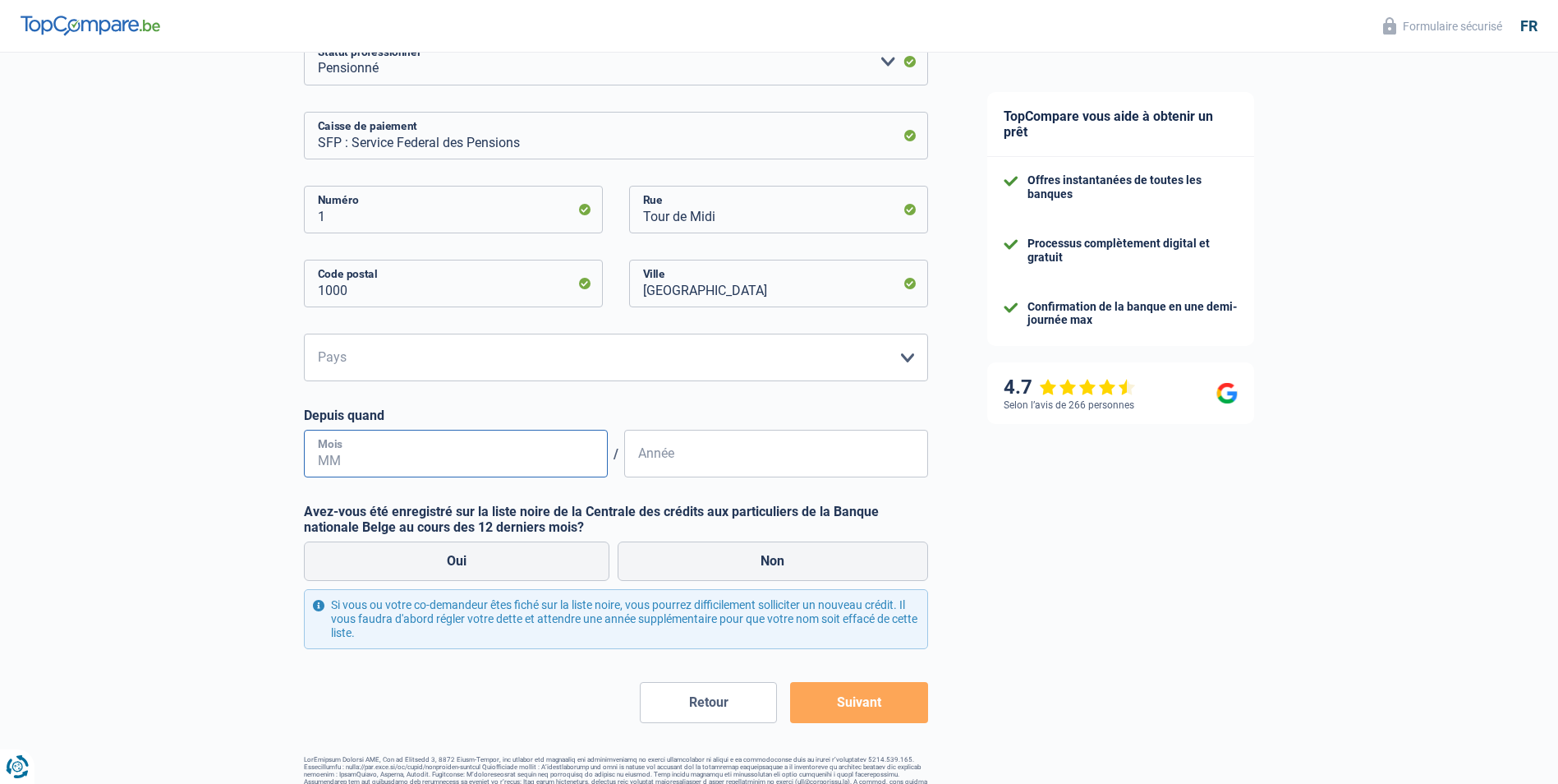
click at [361, 454] on input "Mois" at bounding box center [456, 454] width 304 height 48
click at [340, 456] on input "01" at bounding box center [456, 454] width 304 height 48
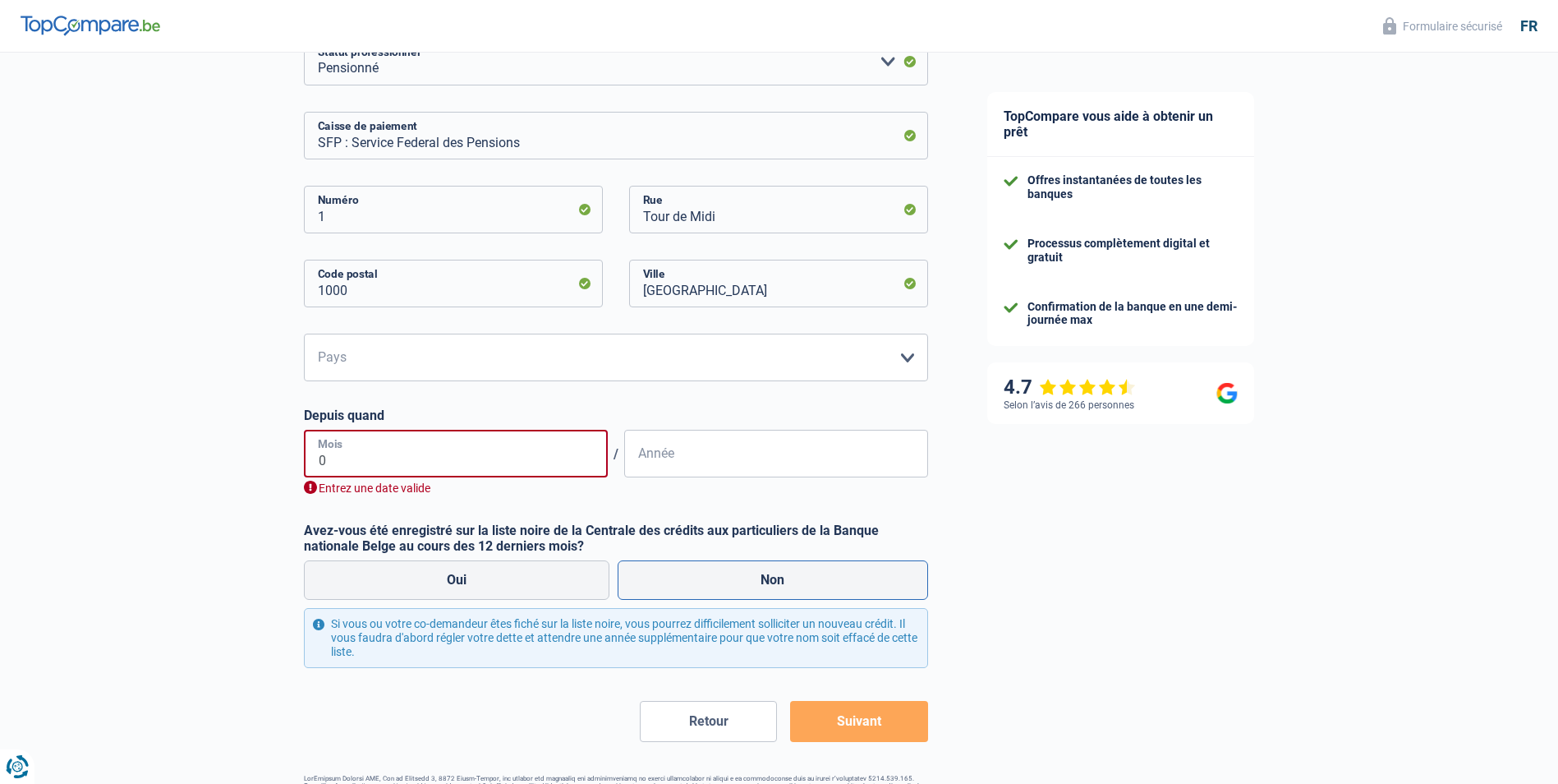
type input "0"
click at [772, 586] on label "Non" at bounding box center [773, 580] width 311 height 39
click at [772, 586] on input "Non" at bounding box center [773, 580] width 311 height 39
radio input "true"
click at [333, 456] on input "0" at bounding box center [456, 454] width 304 height 48
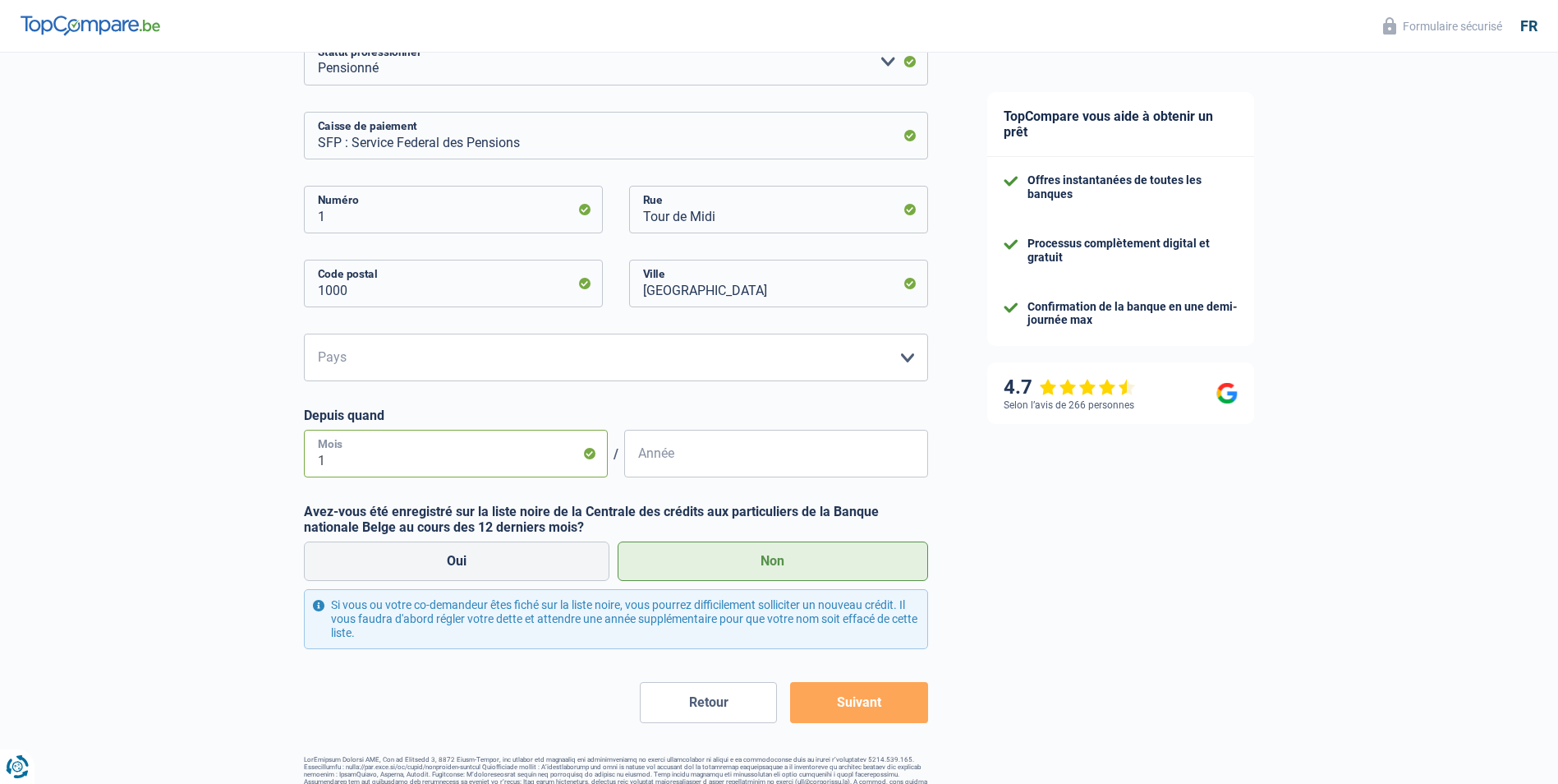
type input "12"
click at [640, 460] on input "Année" at bounding box center [776, 454] width 304 height 48
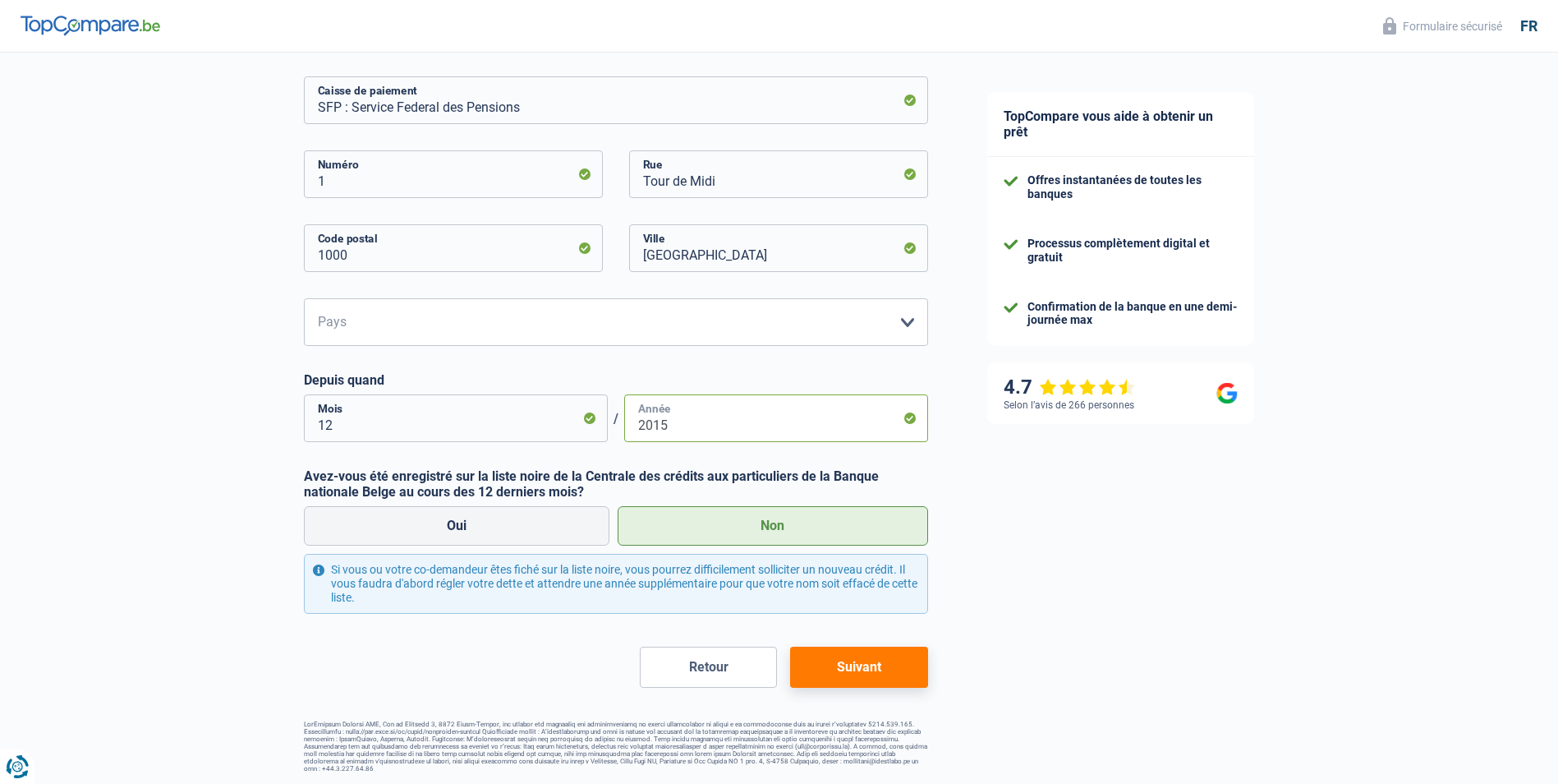
scroll to position [282, 0]
type input "2015"
click at [867, 666] on button "Suivant" at bounding box center [858, 666] width 137 height 41
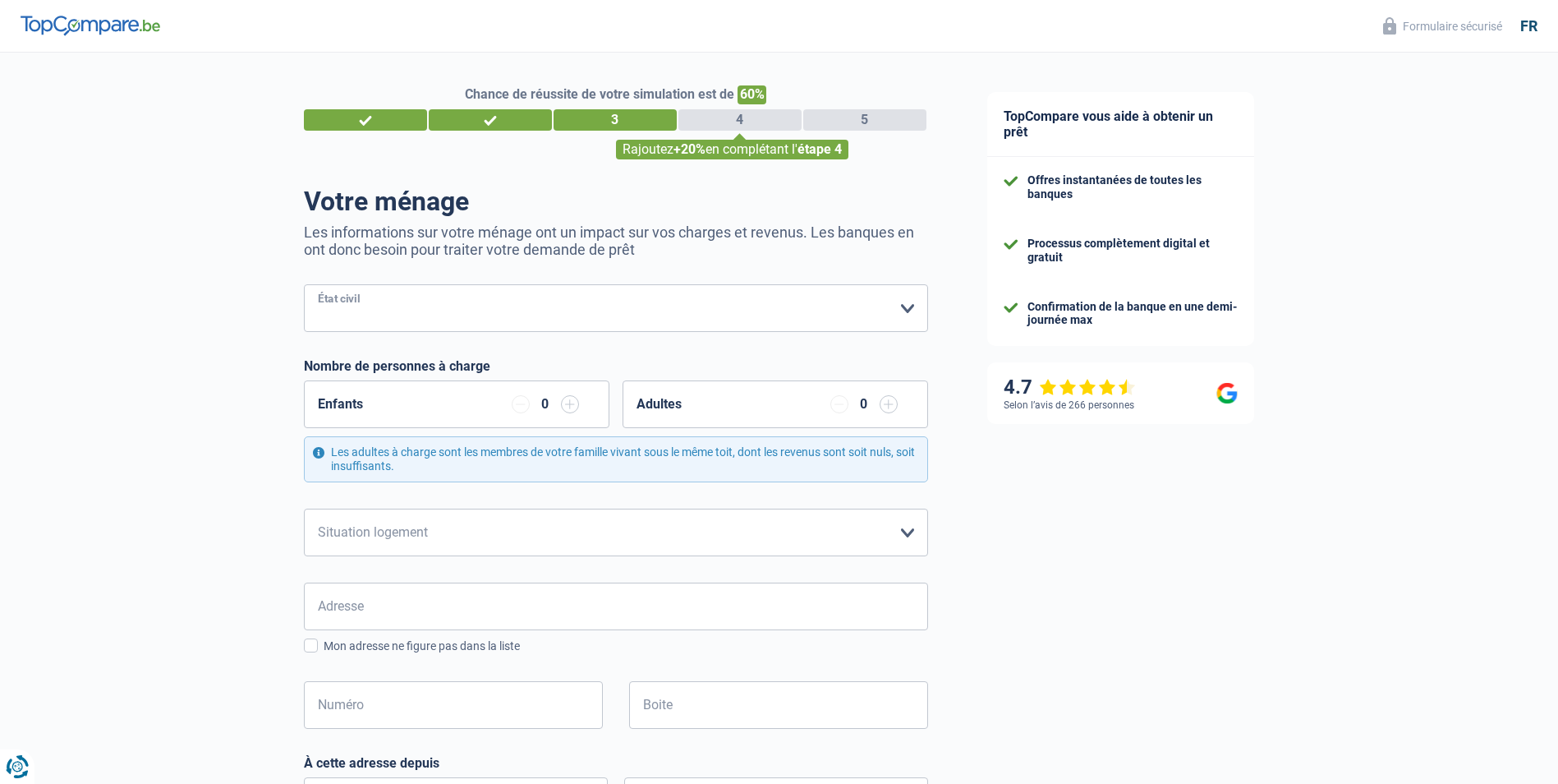
click at [908, 305] on select "Célibataire Marié(e) Cohabitant(e) légal(e) Divorcé(e) Veuf(ve) Séparé (de fait…" at bounding box center [616, 308] width 625 height 48
select select "married"
click at [304, 286] on select "Célibataire Marié(e) Cohabitant(e) légal(e) Divorcé(e) Veuf(ve) Séparé (de fait…" at bounding box center [616, 308] width 625 height 48
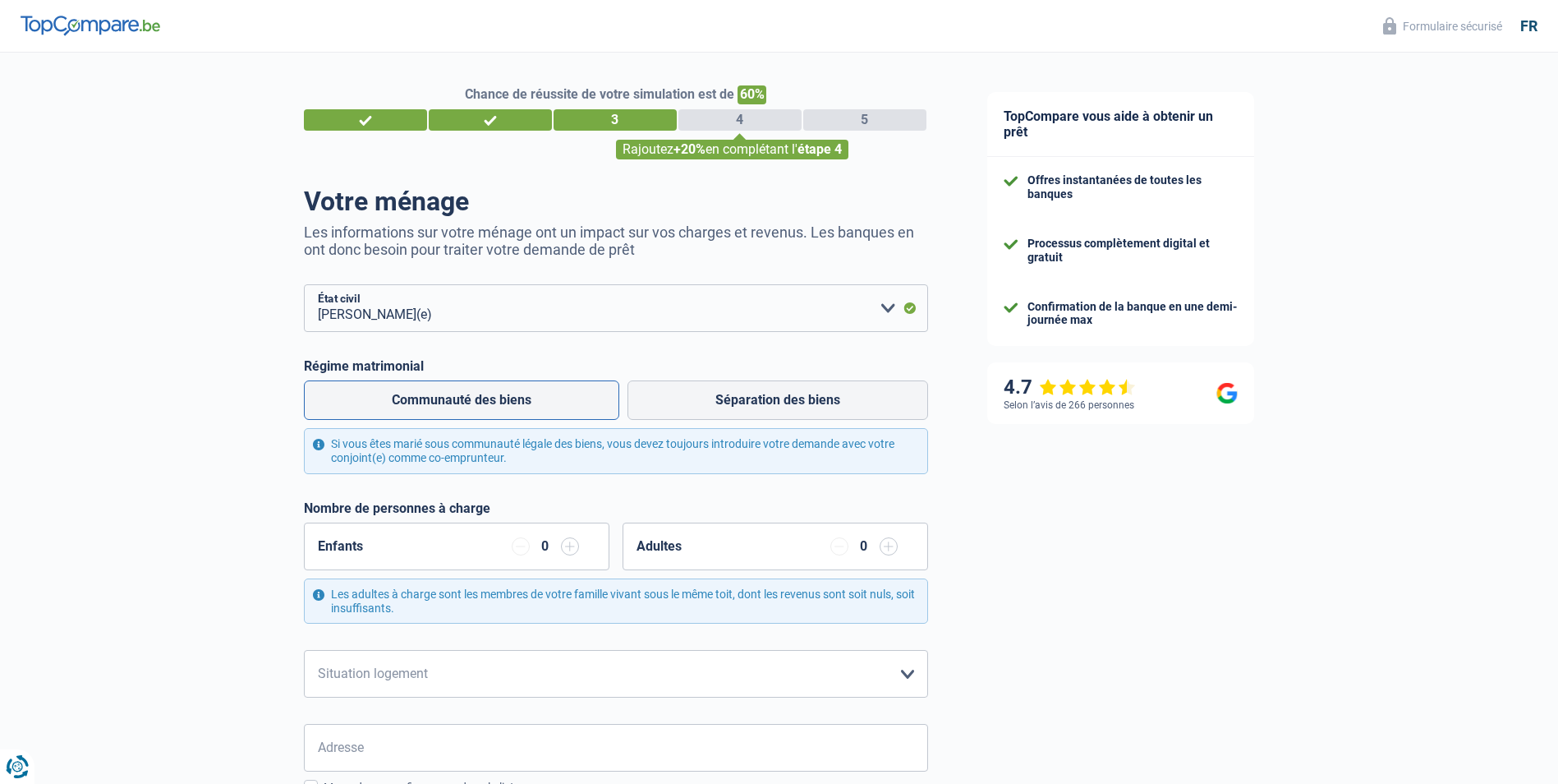
click at [450, 404] on label "Communauté des biens" at bounding box center [462, 400] width 316 height 39
click at [450, 404] on input "Communauté des biens" at bounding box center [462, 400] width 316 height 39
radio input "true"
click at [567, 544] on input "button" at bounding box center [570, 546] width 18 height 18
click at [891, 552] on input "button" at bounding box center [888, 546] width 18 height 18
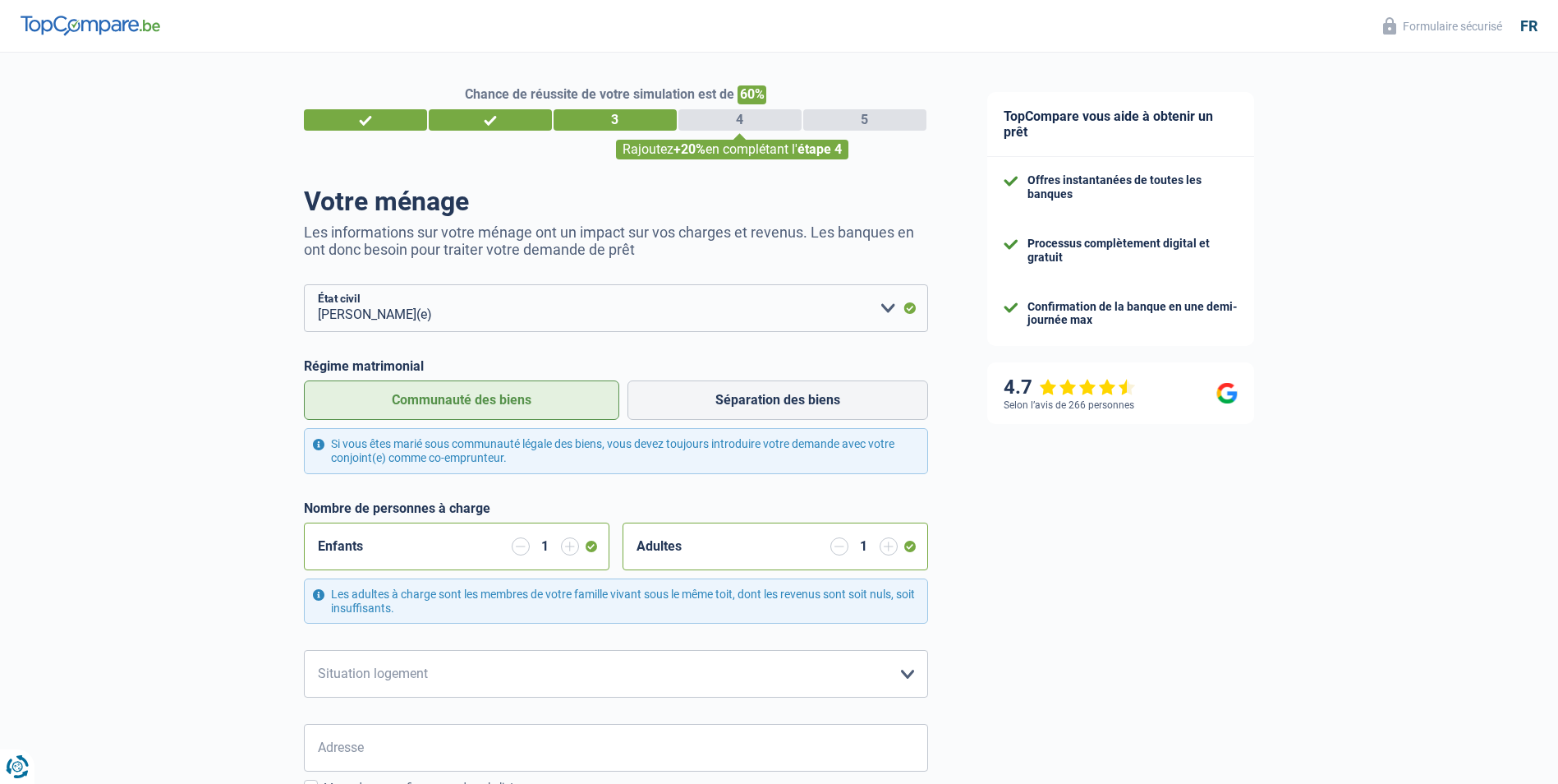
click at [891, 552] on input "button" at bounding box center [888, 546] width 18 height 18
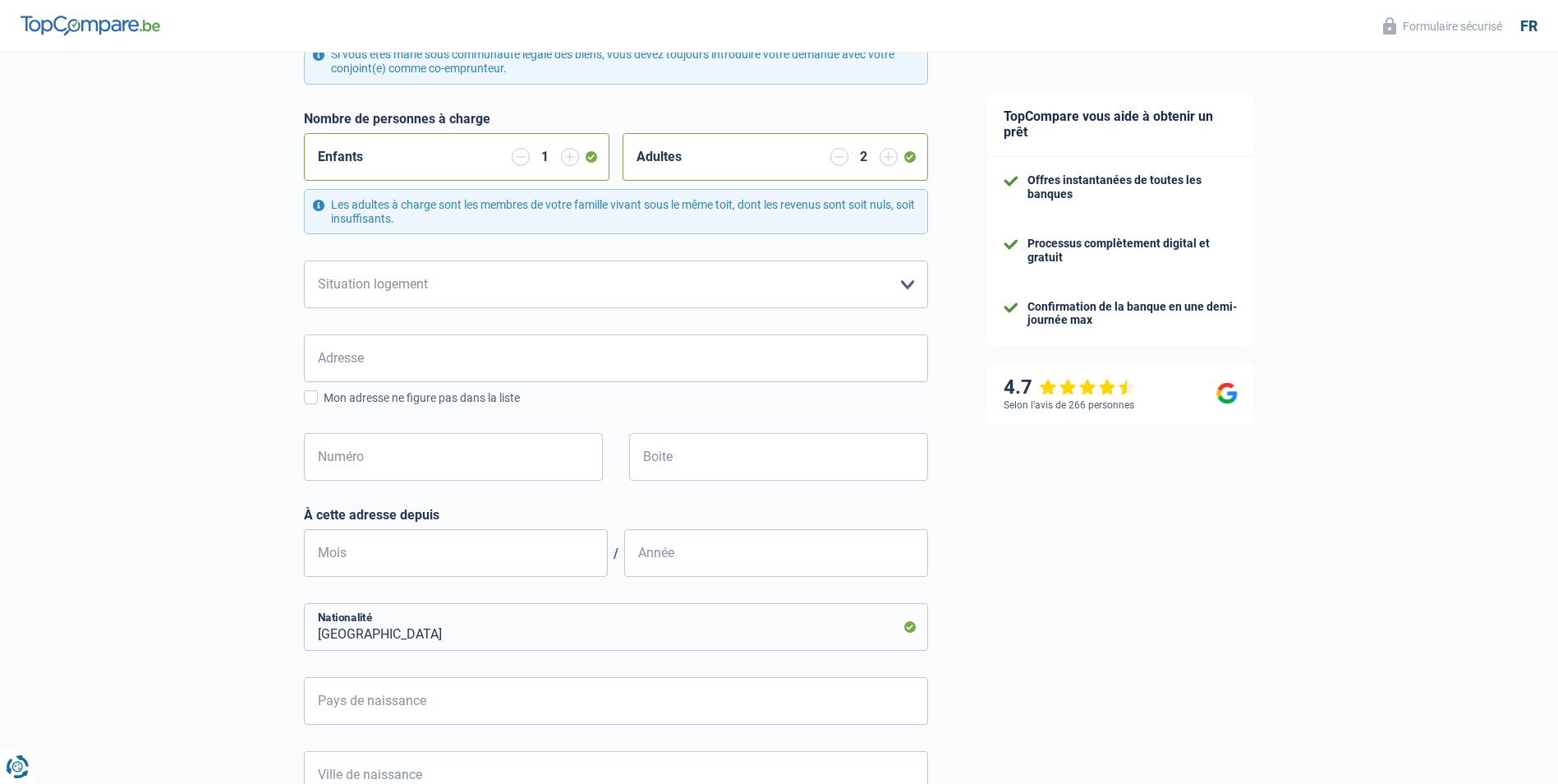
scroll to position [410, 0]
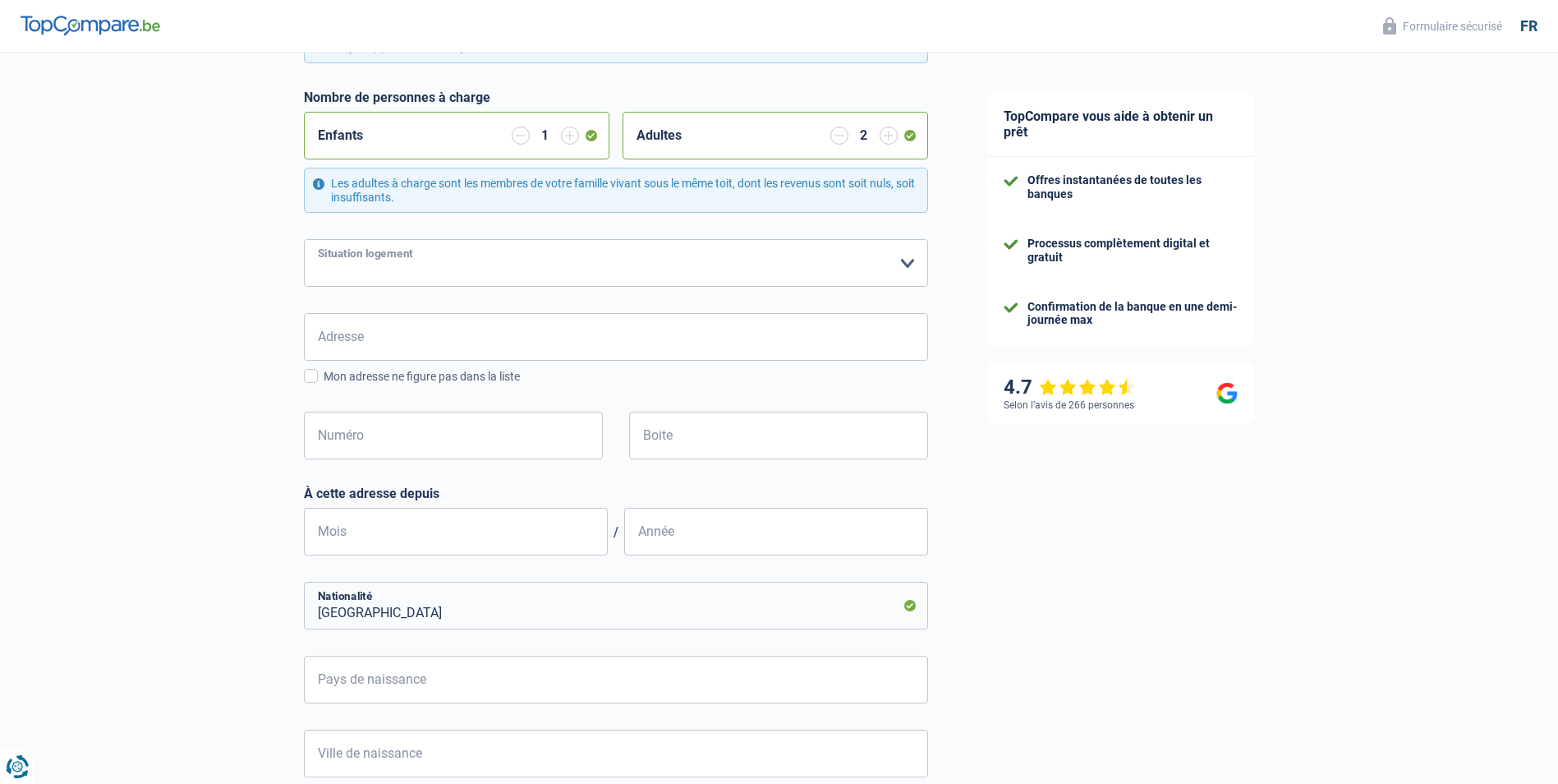
click at [904, 266] on select "Locataire Propriétaire avec prêt hypothécaire Propriétaire sans prêt hypothécai…" at bounding box center [616, 263] width 625 height 48
select select "rents"
click at [304, 241] on select "Locataire Propriétaire avec prêt hypothécaire Propriétaire sans prêt hypothécai…" at bounding box center [616, 263] width 625 height 48
click at [325, 329] on input "Adresse" at bounding box center [616, 337] width 625 height 48
type input "Grand'Rue, 7900, Leuze-en-Hainaut, BE"
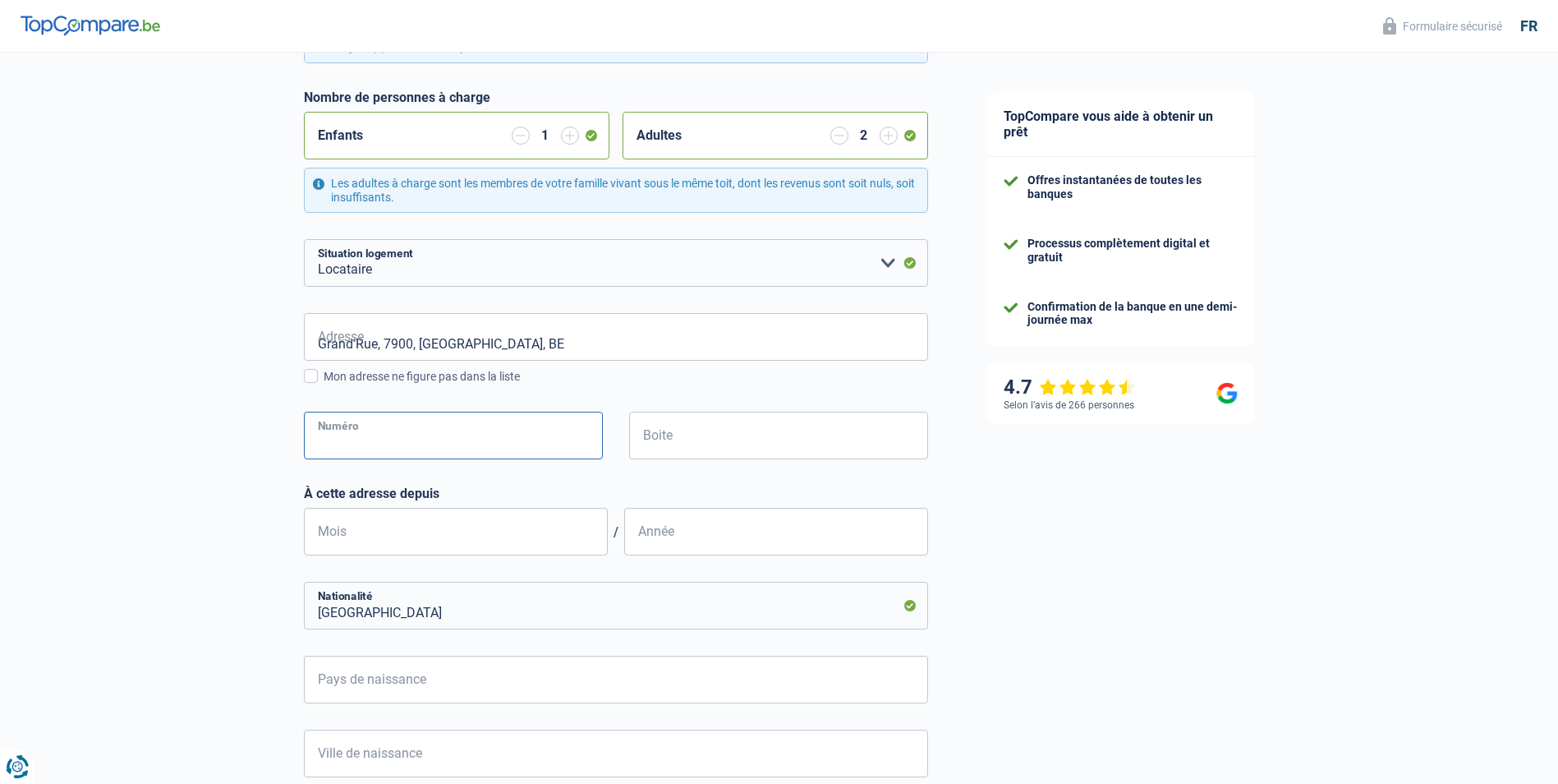
type input "40"
type input "1"
type input "06"
type input "2025"
type input "Belgique"
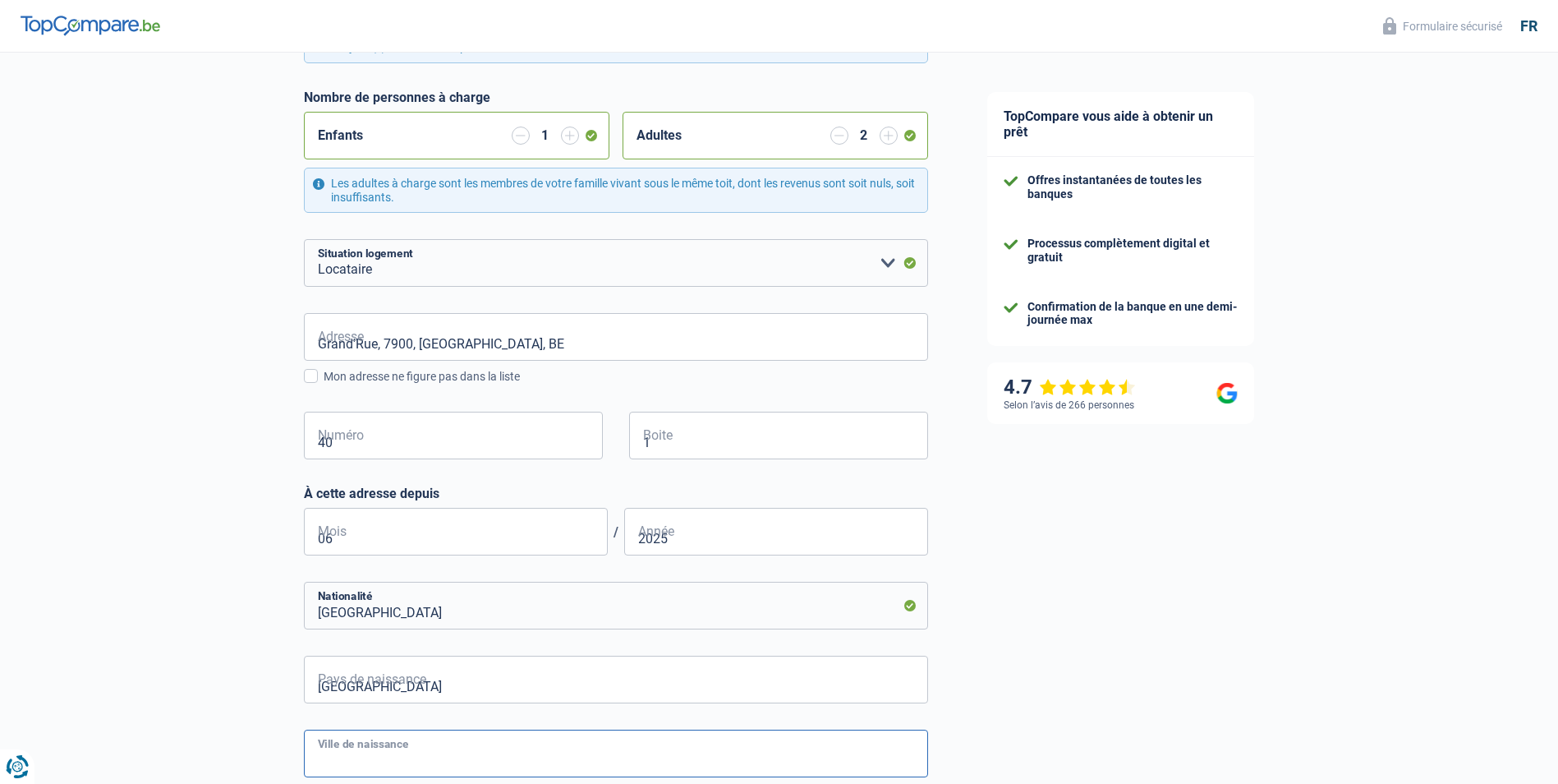
type input "Bruxelles"
type input "53.12.29-096.37"
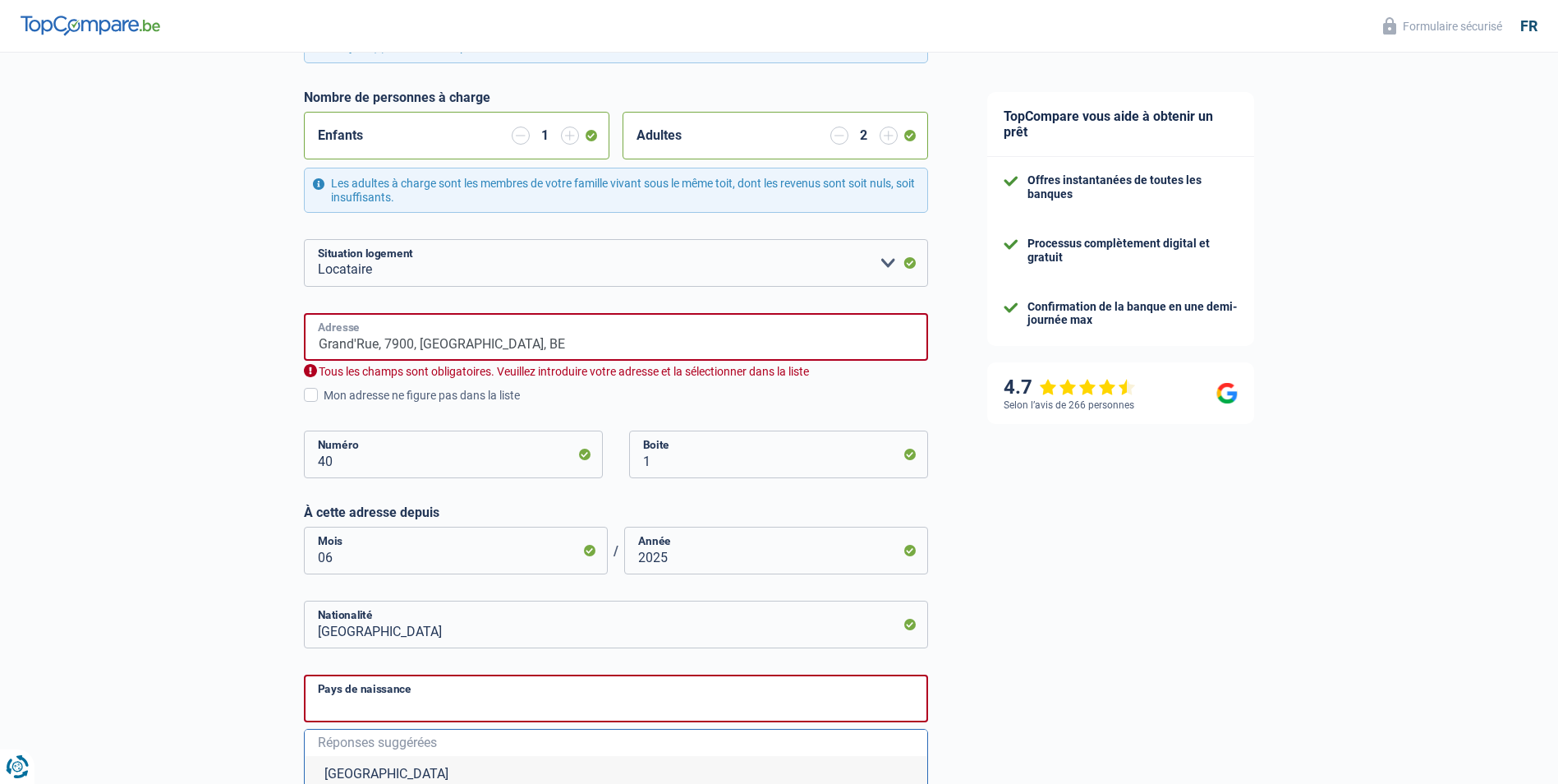
type input "Belgique"
click at [543, 346] on input "Grand'Rue, 7900, Leuze-en-Hainaut, BE" at bounding box center [616, 337] width 625 height 48
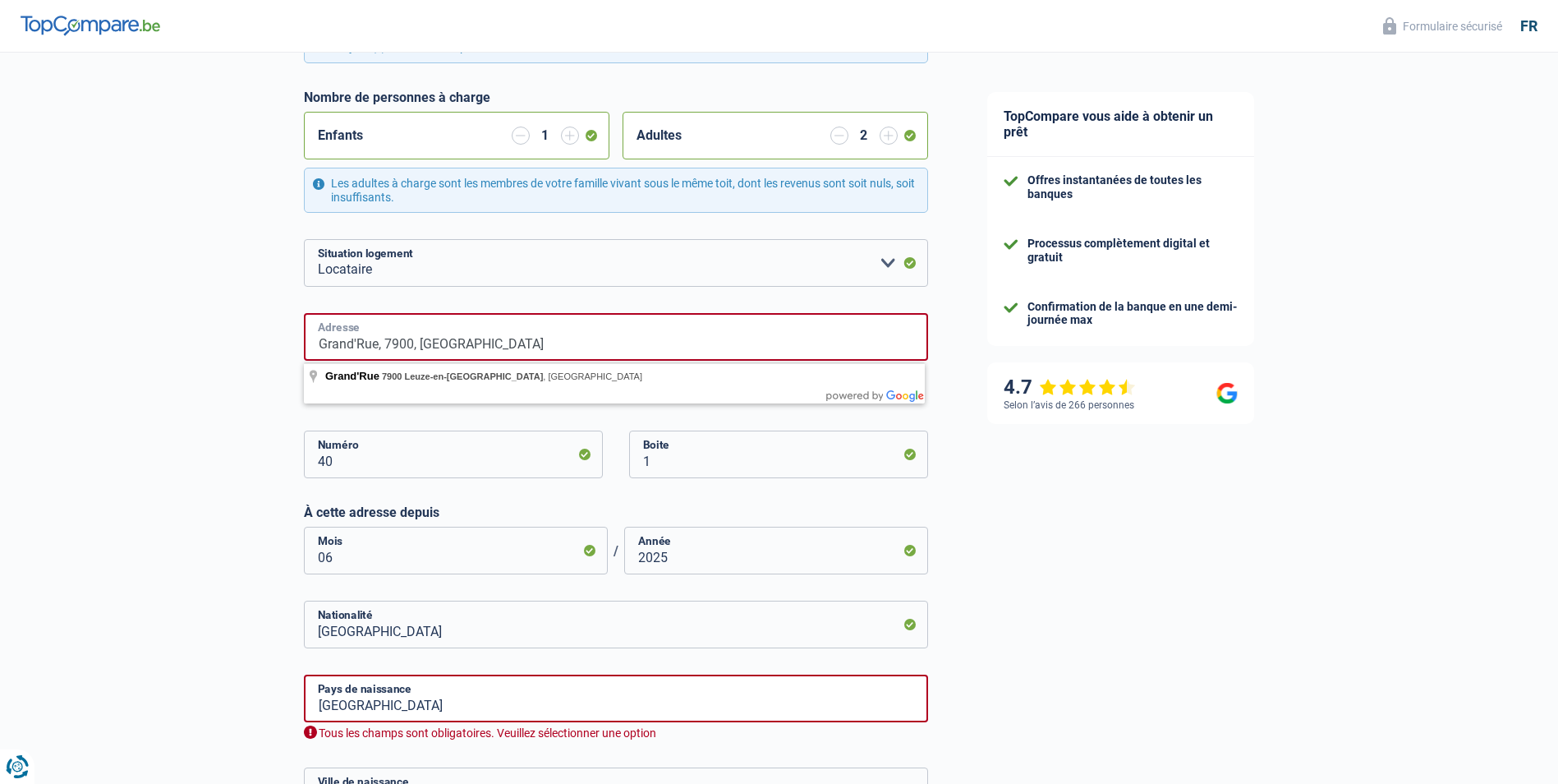
click at [352, 350] on input "Grand'Rue, 7900, Leuze-en-Hainaut" at bounding box center [616, 337] width 625 height 48
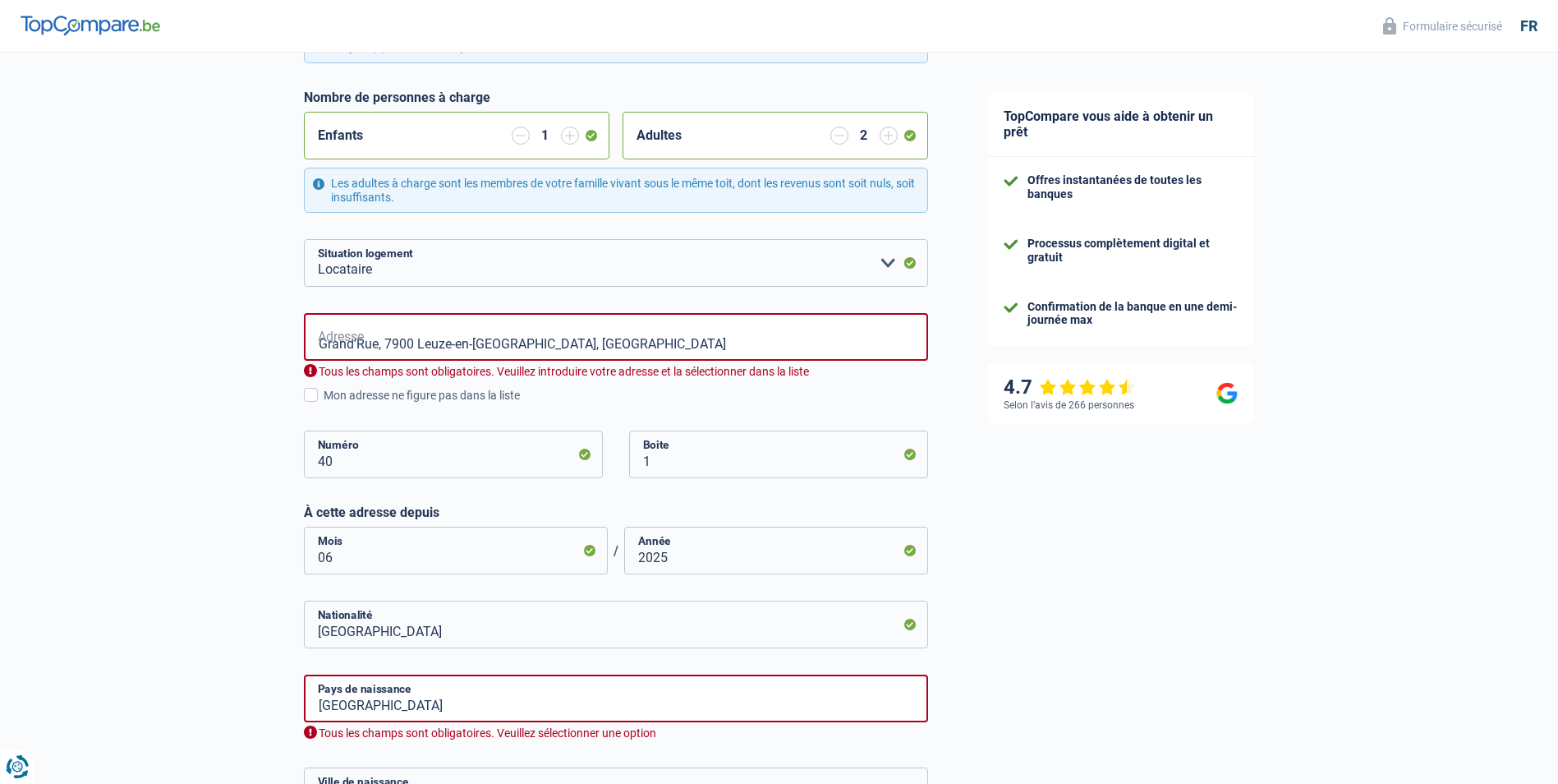
type input "Grand'Rue, 7900, Leuze-en-Hainaut, BE"
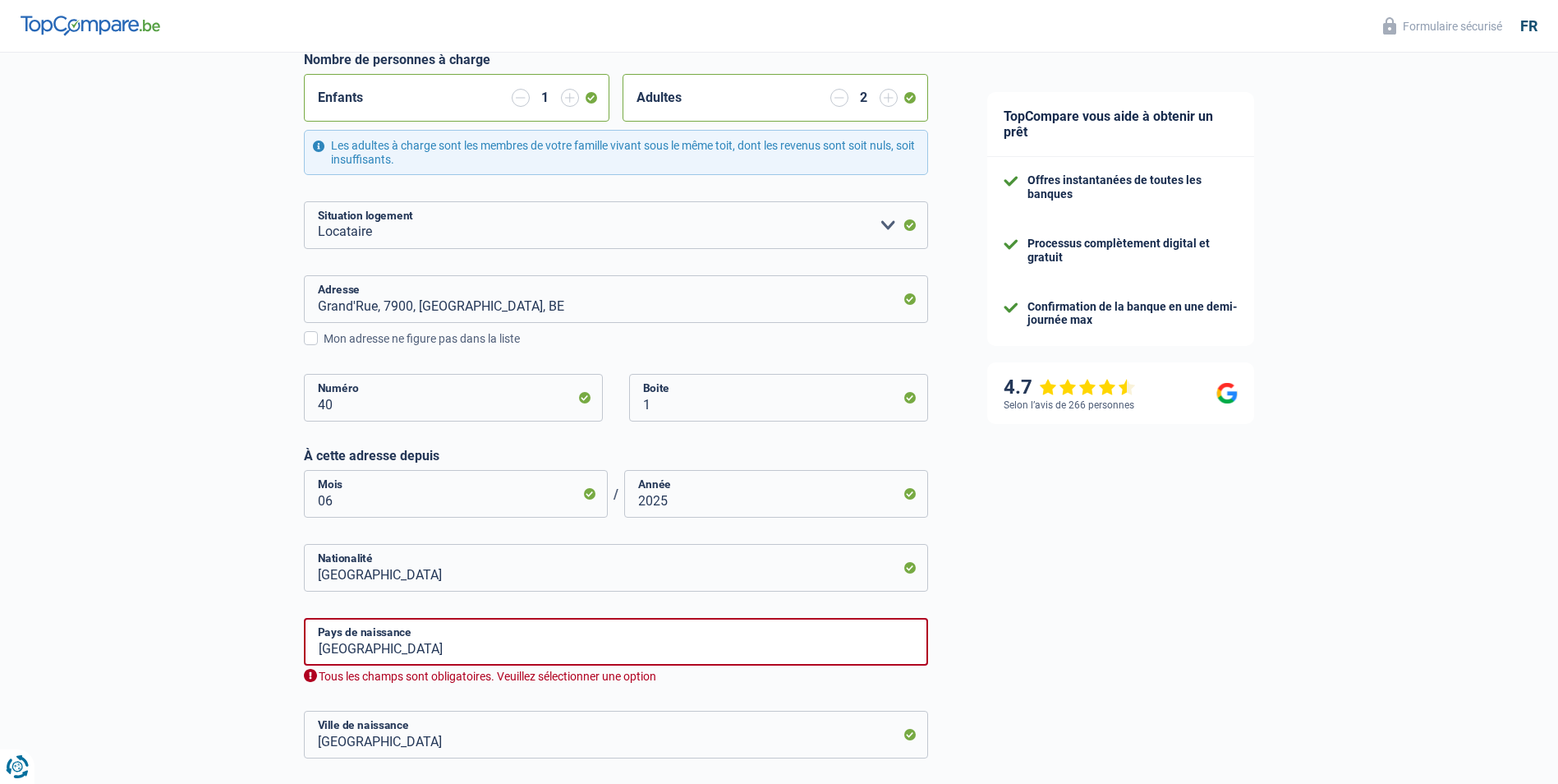
scroll to position [493, 0]
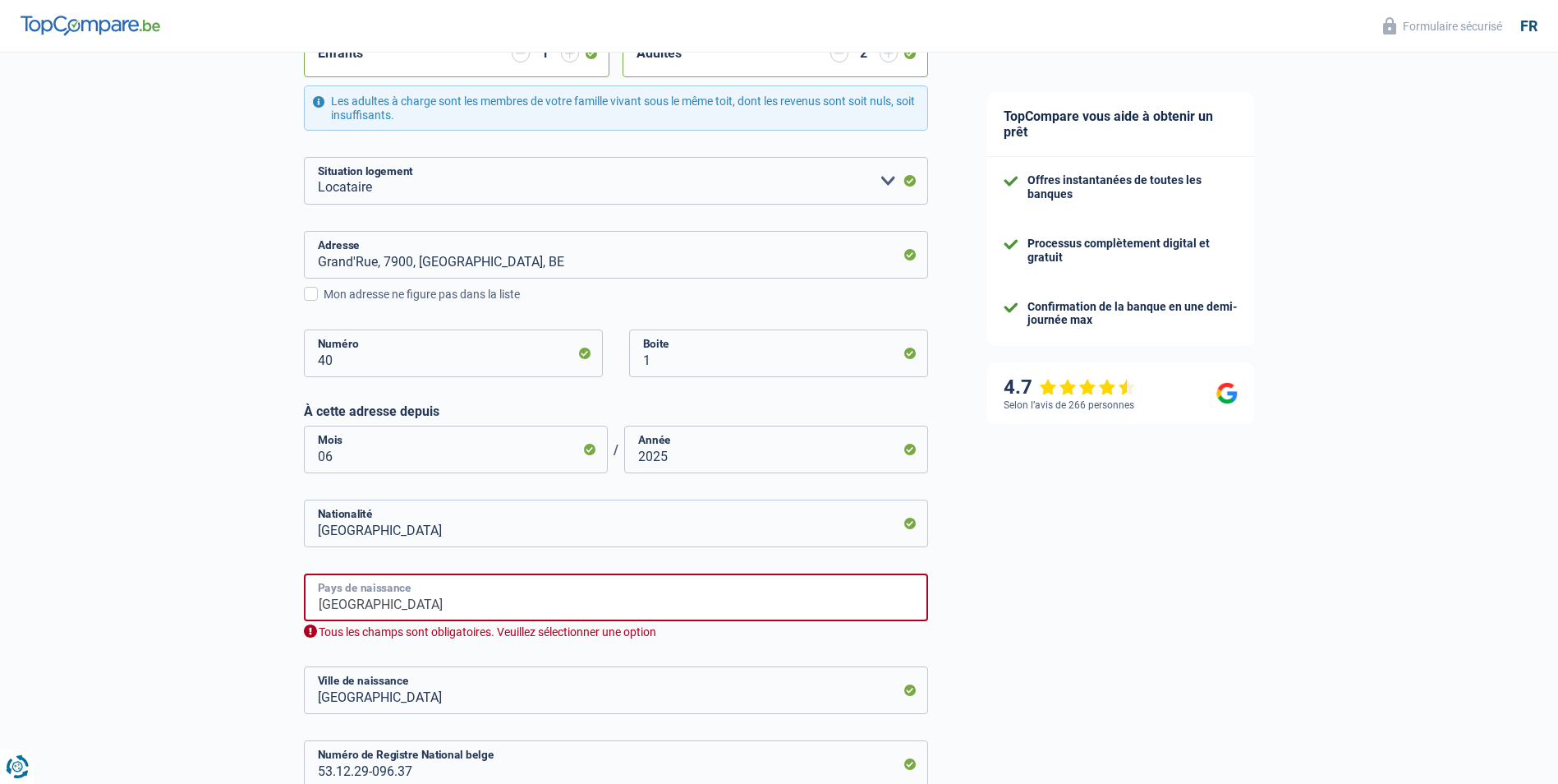
click at [334, 593] on input "Belgique" at bounding box center [616, 597] width 625 height 48
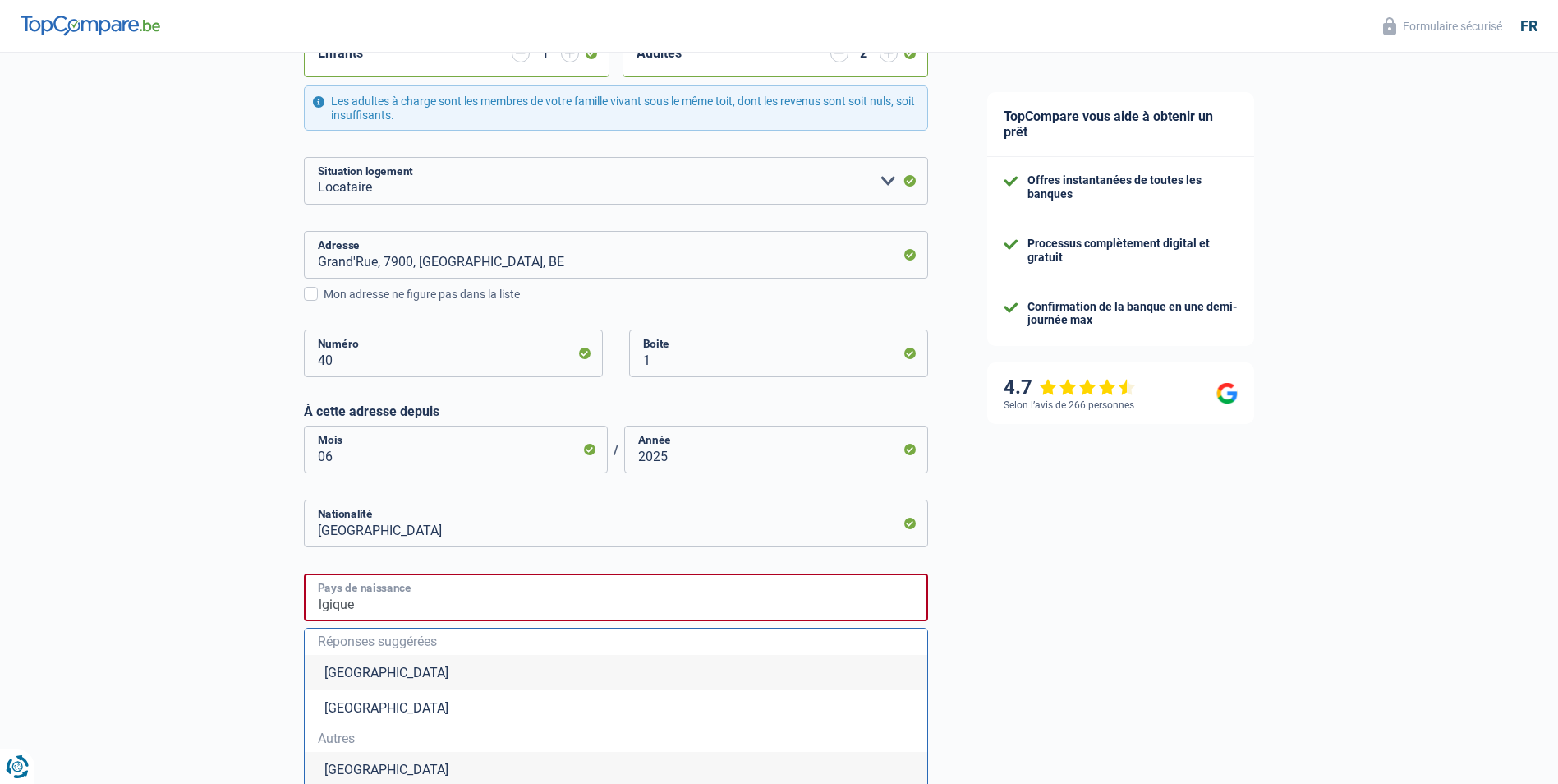
click at [359, 603] on input "lgique" at bounding box center [616, 597] width 625 height 48
type input "l"
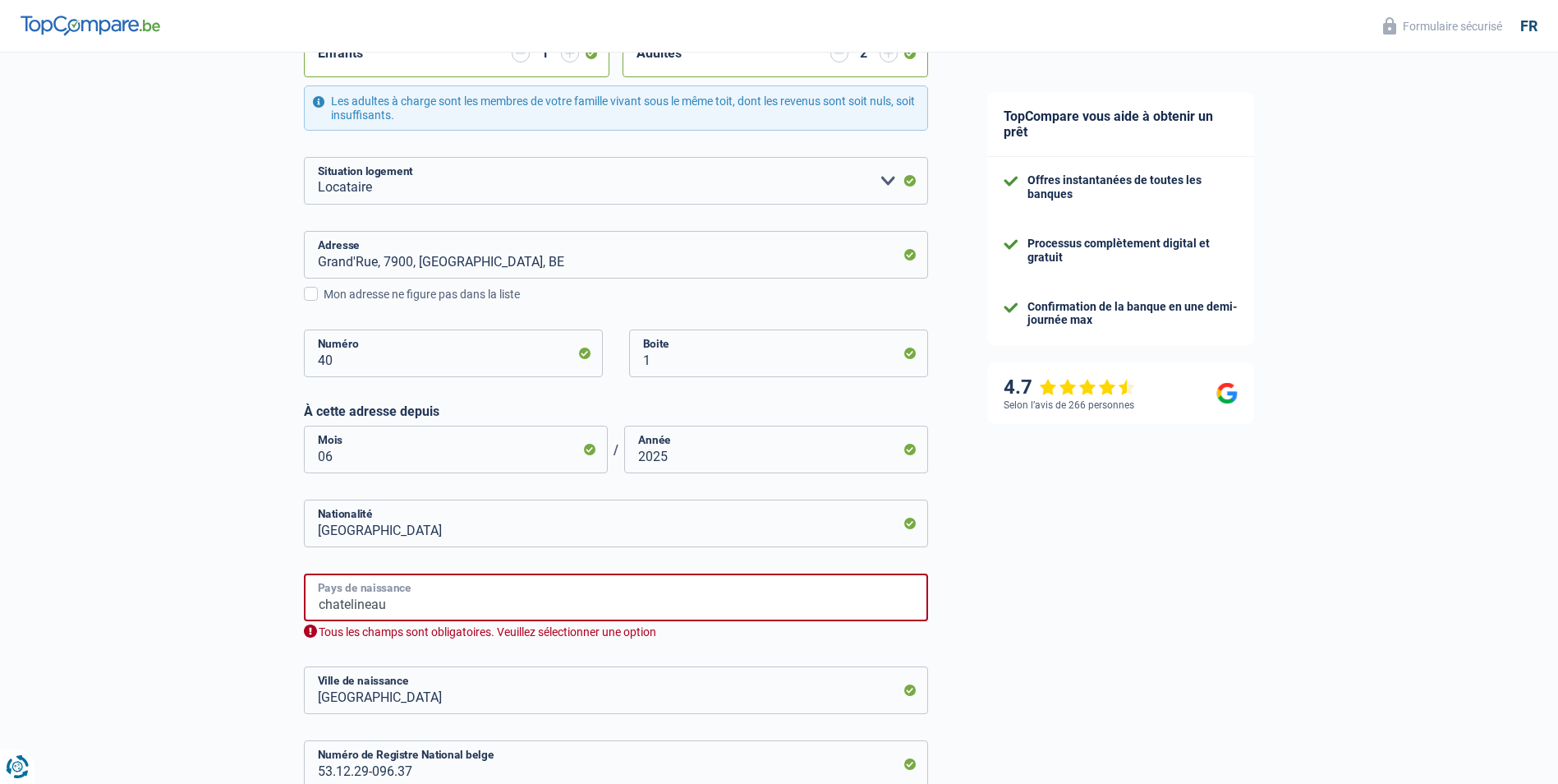
click at [348, 604] on input "chatelineau" at bounding box center [616, 597] width 625 height 48
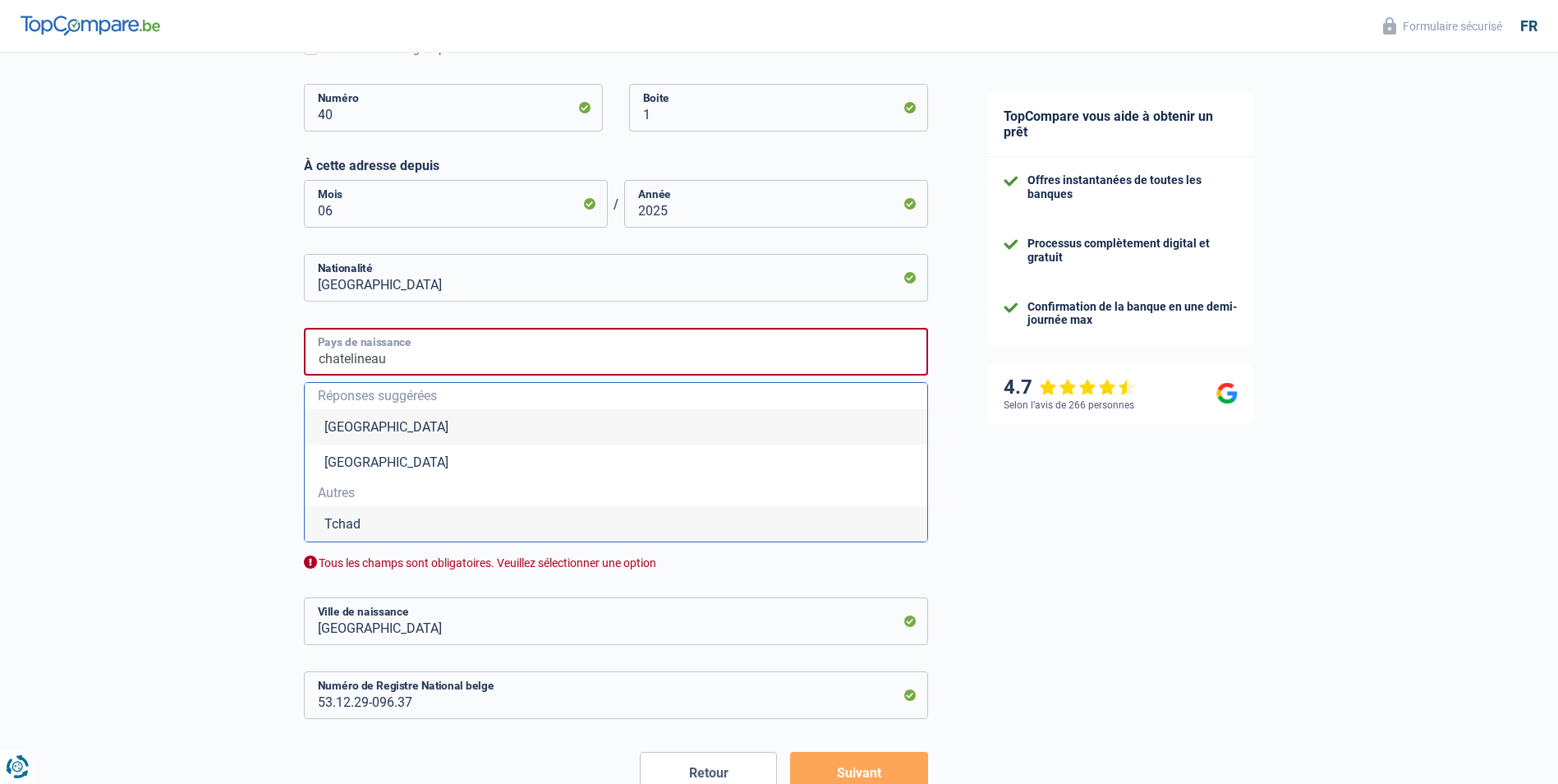
scroll to position [740, 0]
click at [358, 429] on li "Belgique" at bounding box center [616, 426] width 623 height 35
type input "Belgique"
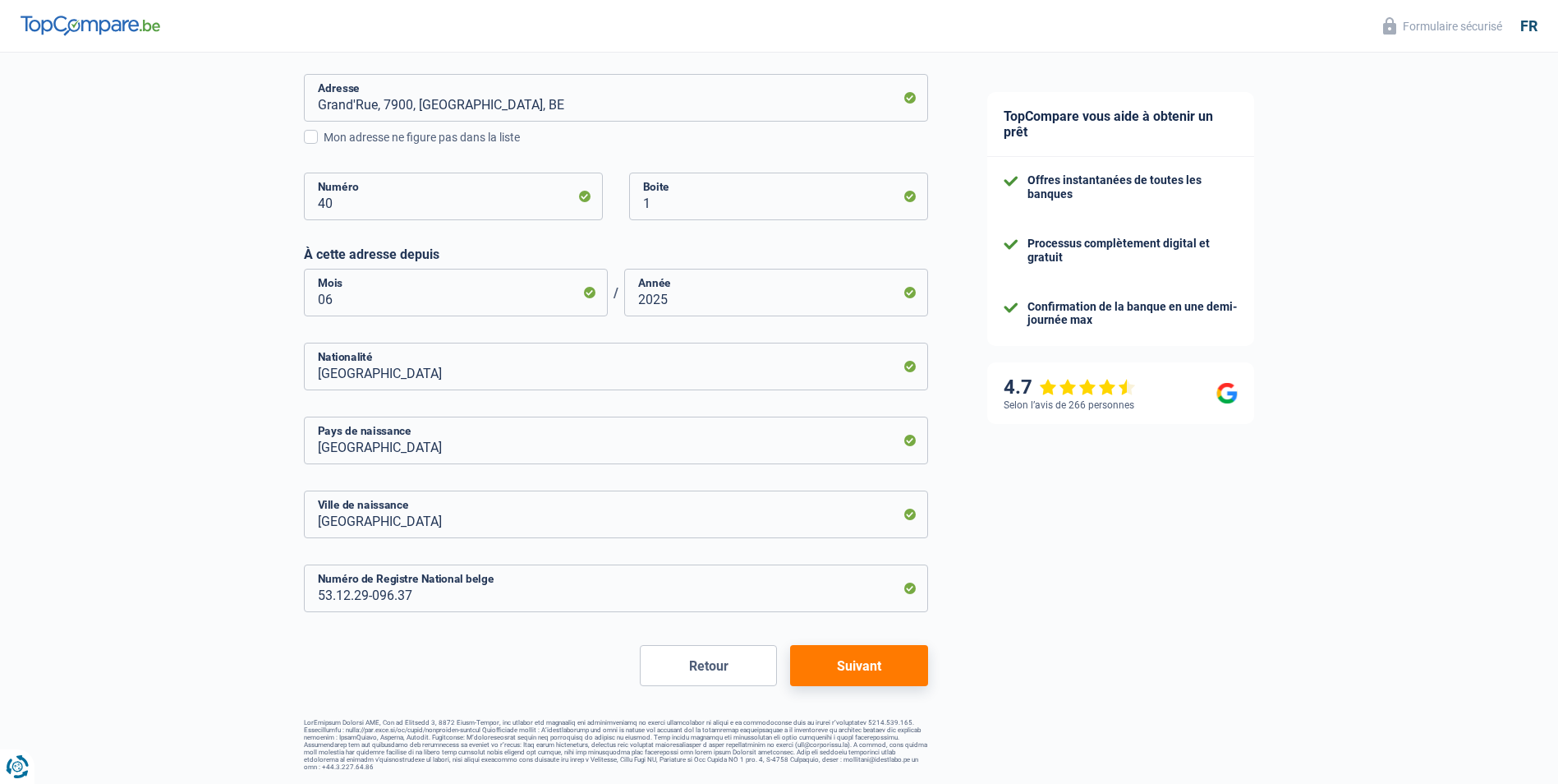
scroll to position [649, 0]
click at [844, 663] on button "Suivant" at bounding box center [858, 666] width 137 height 41
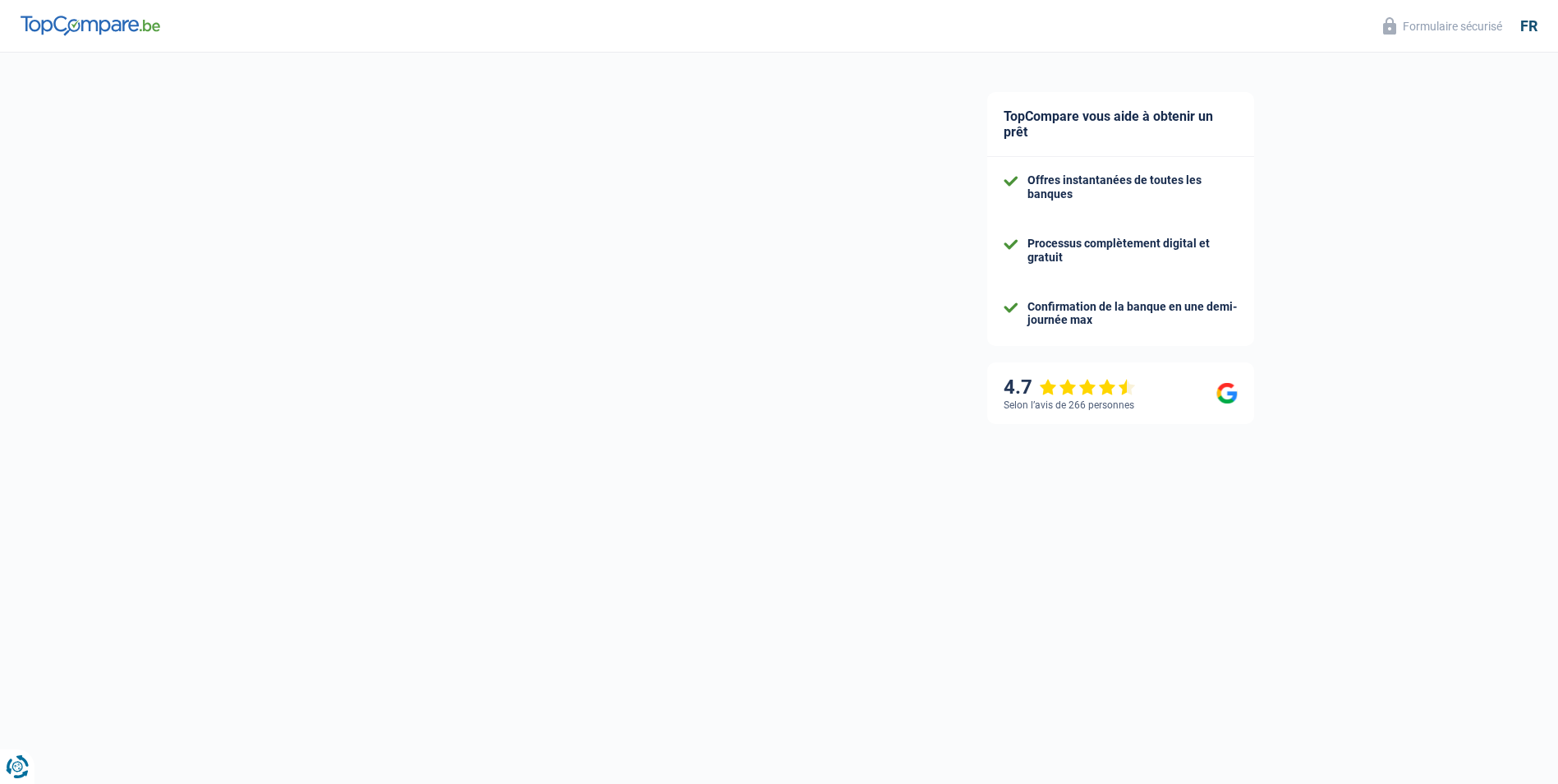
select select "familyAllowances"
select select "pension"
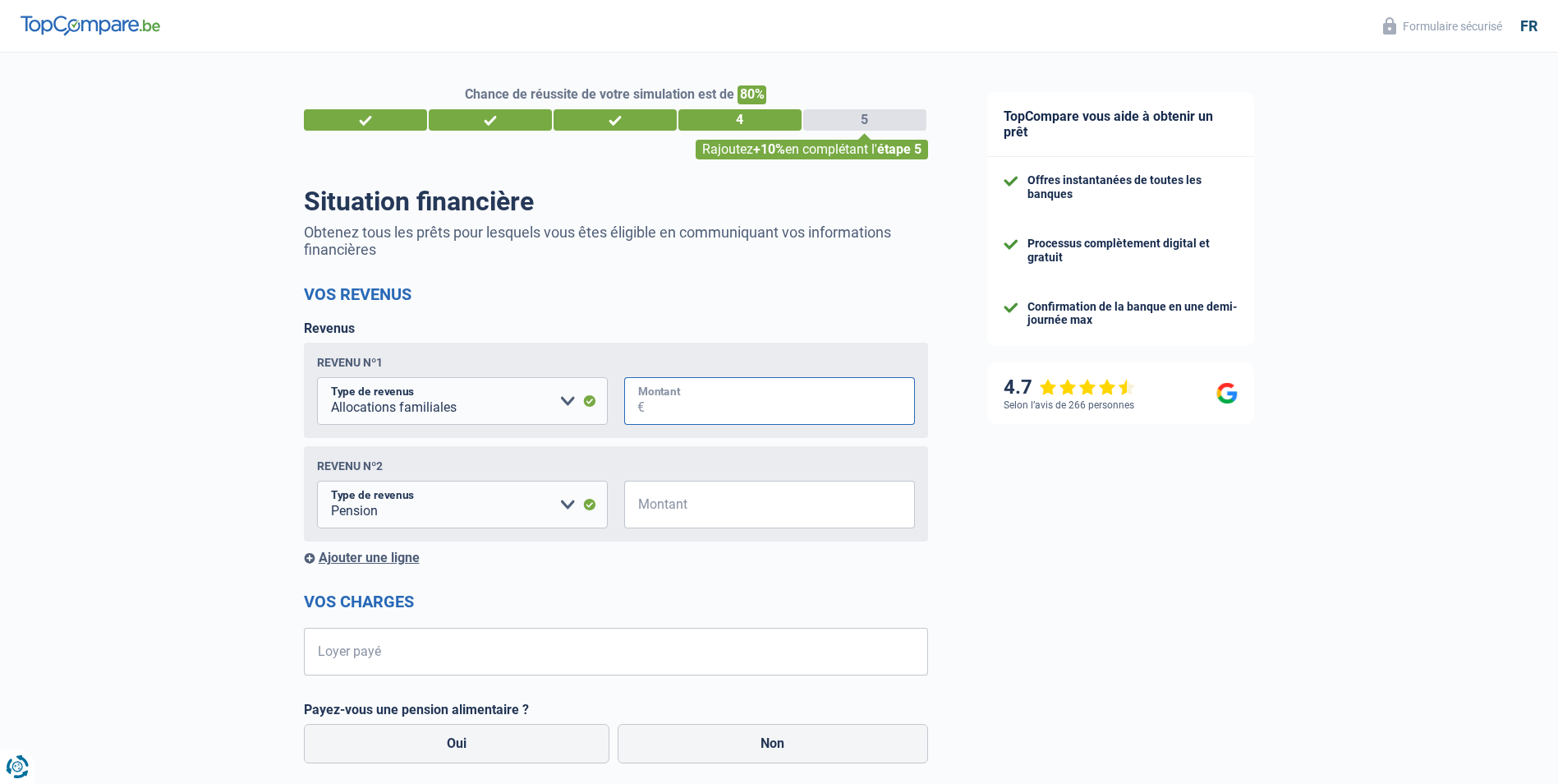
click at [705, 397] on input "Montant" at bounding box center [780, 401] width 270 height 48
type input "150"
type input "1.691"
type input "695"
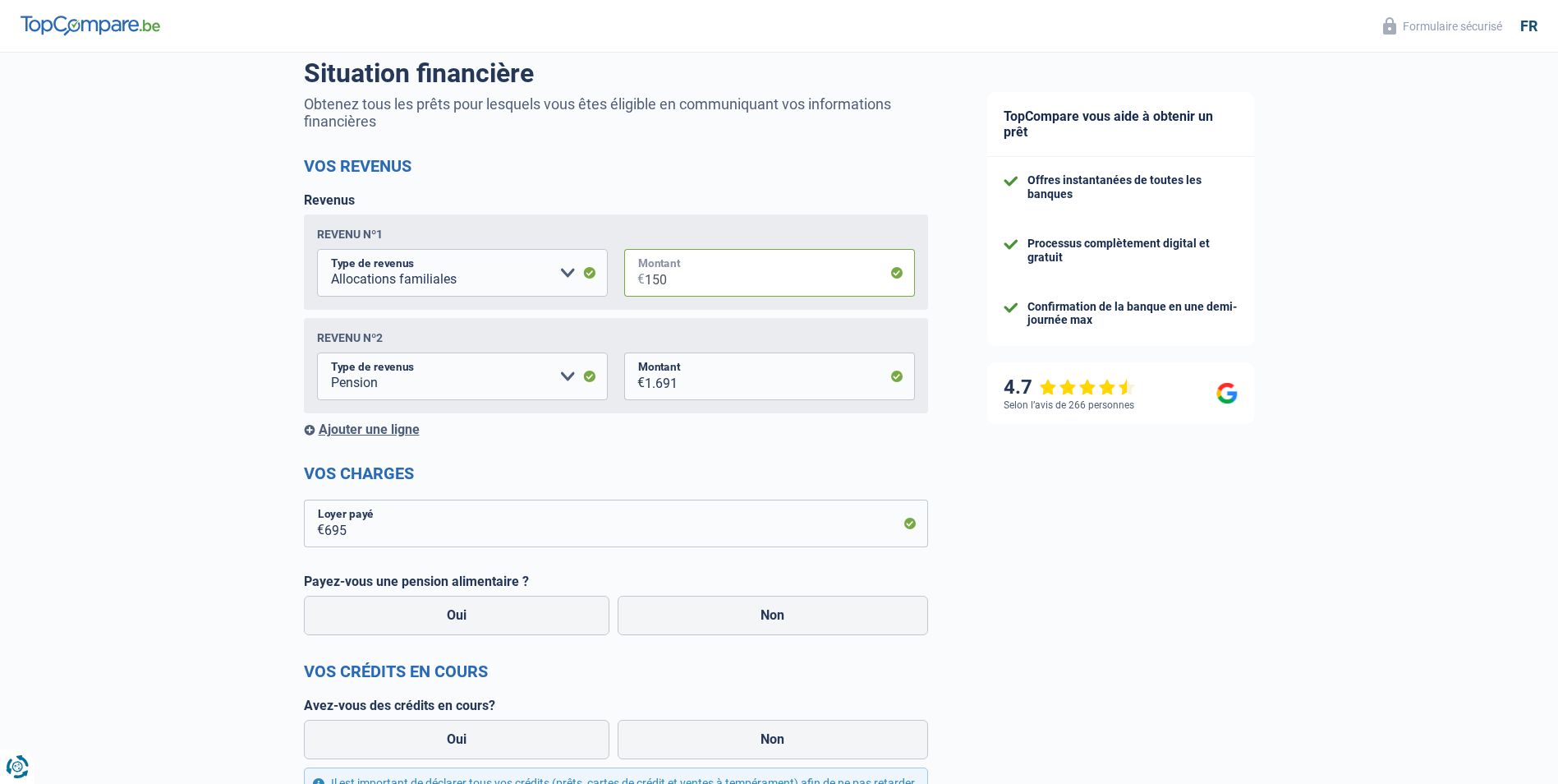
scroll to position [165, 0]
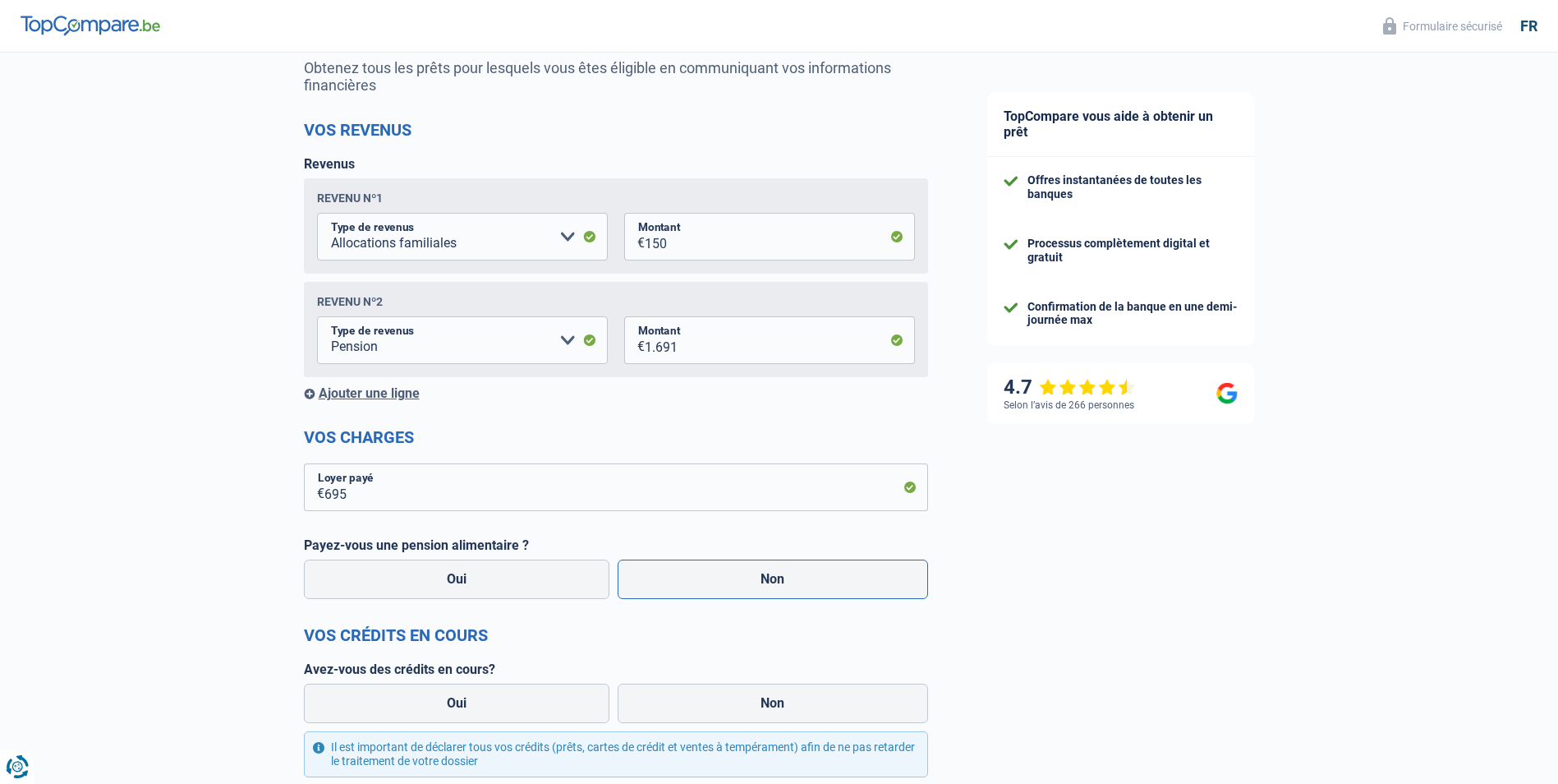
click at [786, 578] on label "Non" at bounding box center [773, 579] width 311 height 39
click at [786, 578] on input "Non" at bounding box center [773, 579] width 311 height 39
radio input "true"
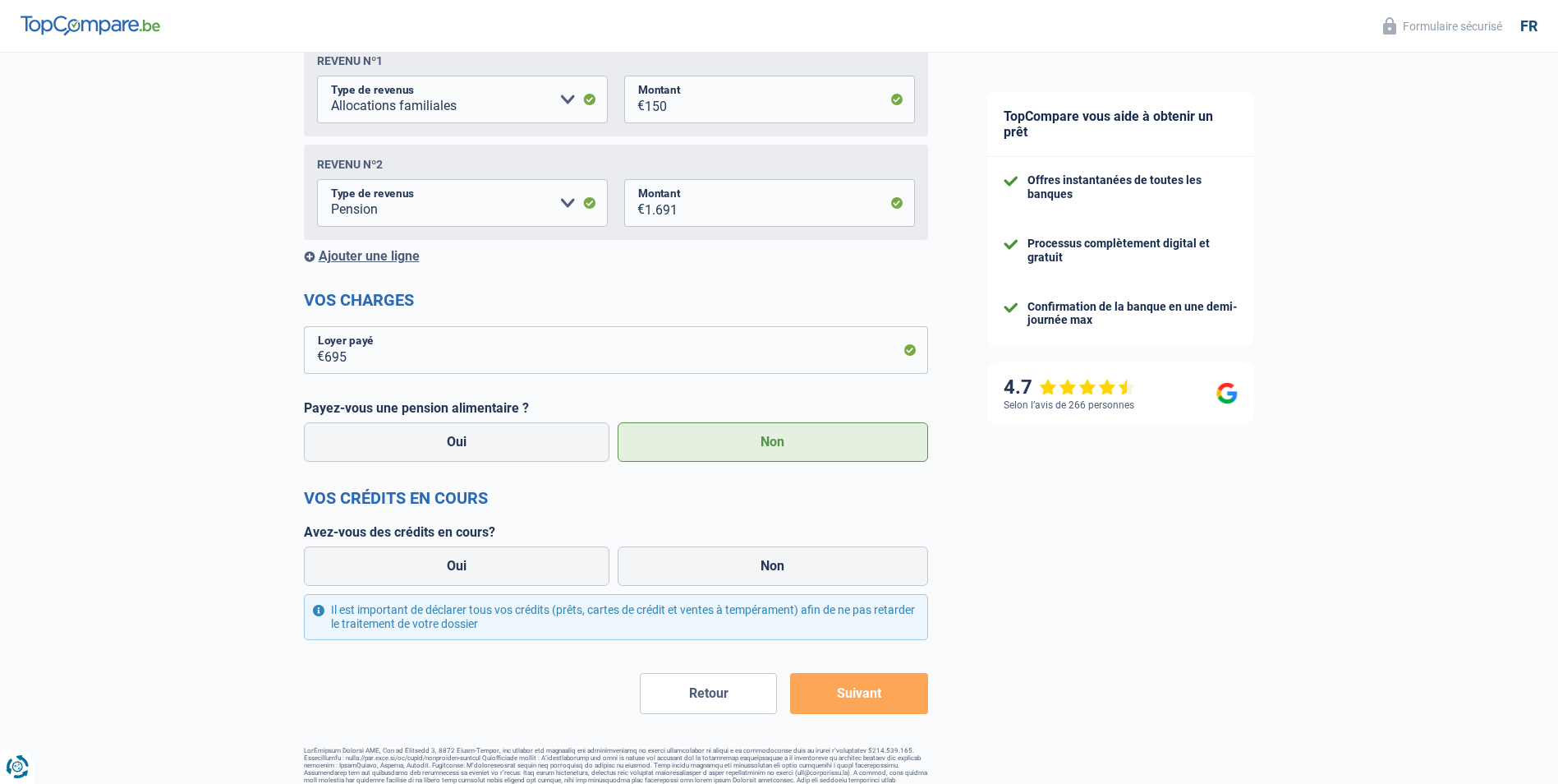
scroll to position [328, 0]
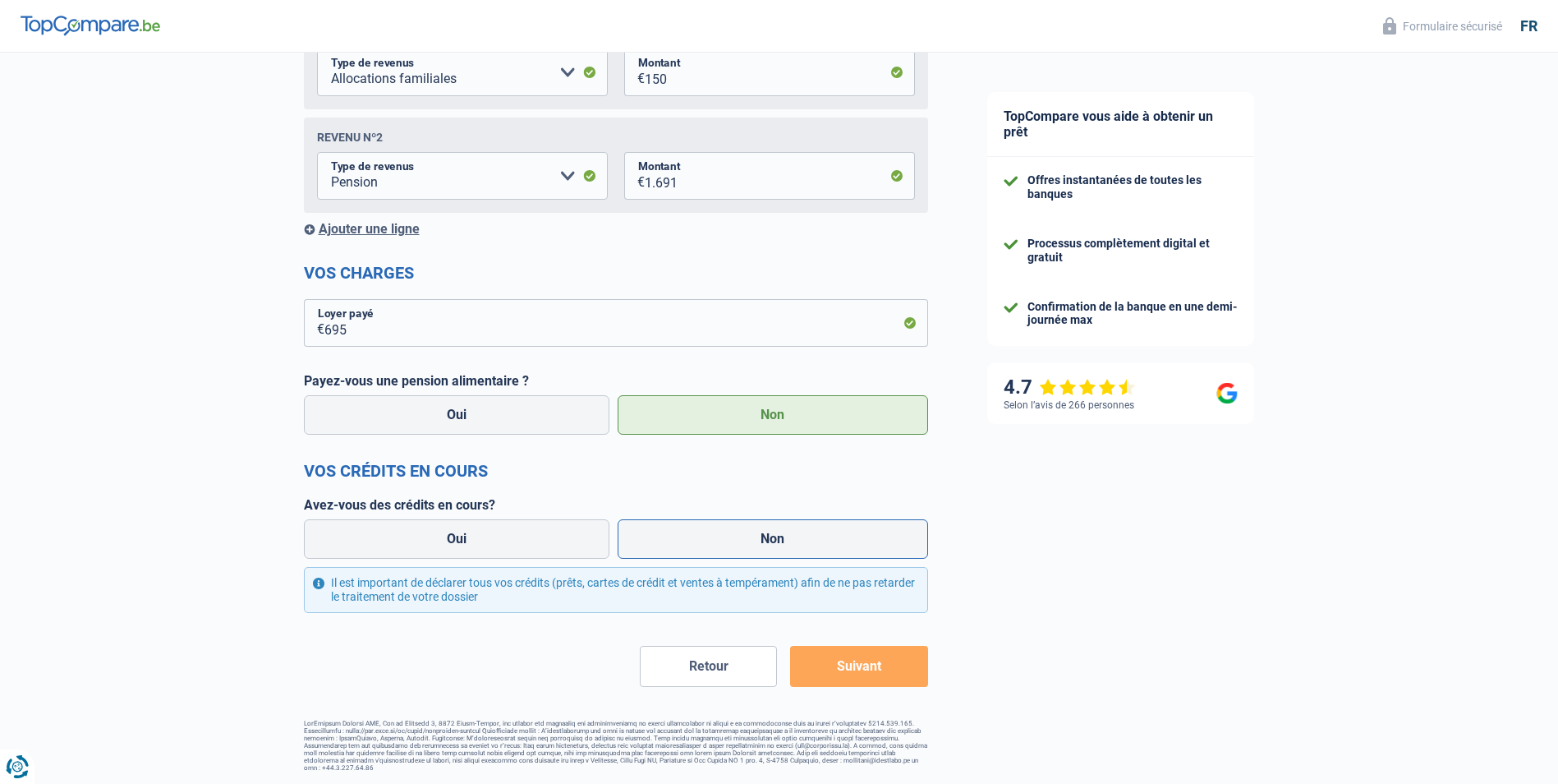
click at [792, 545] on label "Non" at bounding box center [773, 538] width 311 height 39
click at [792, 545] on input "Non" at bounding box center [773, 538] width 311 height 39
radio input "true"
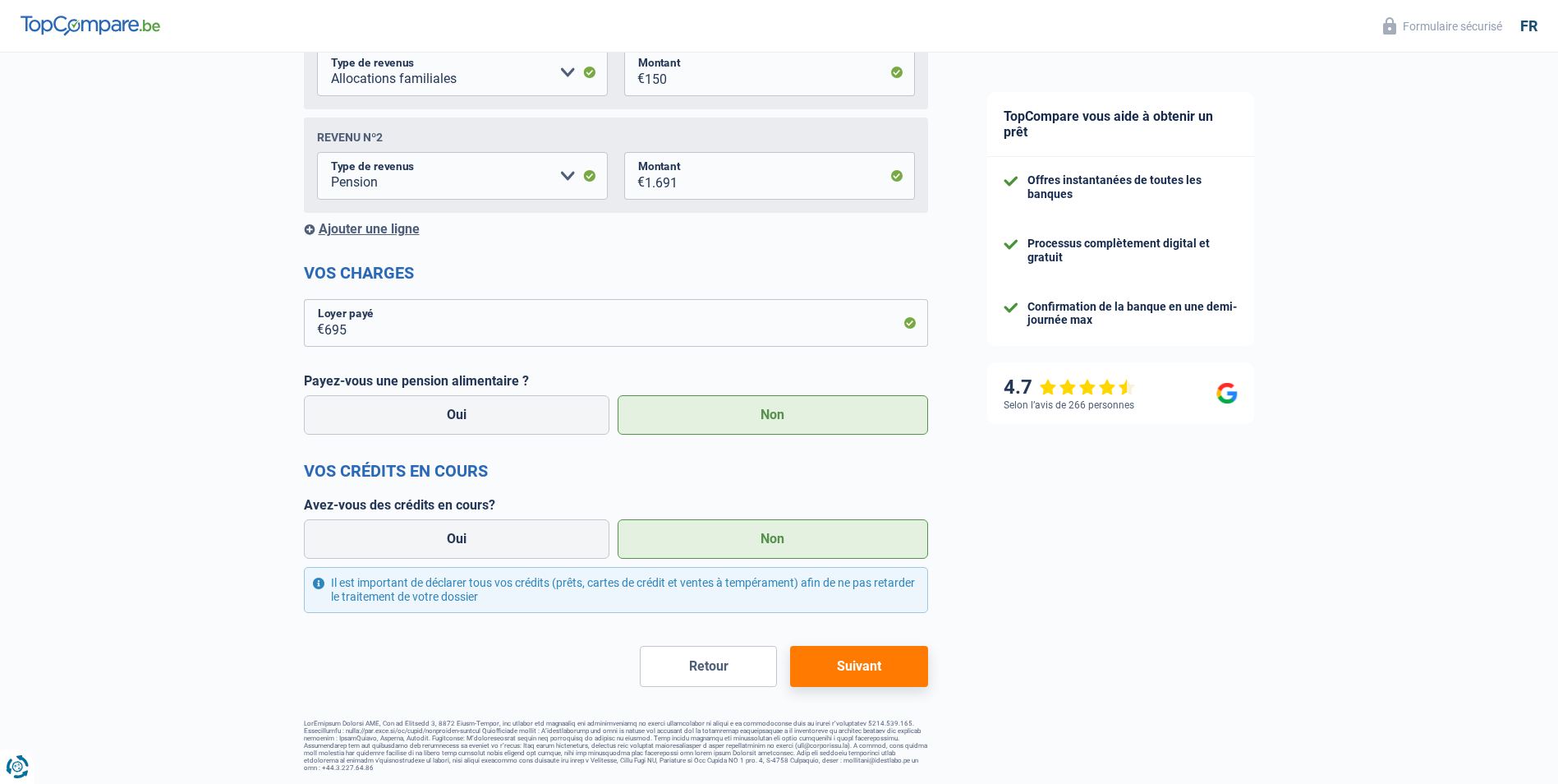
click at [860, 672] on button "Suivant" at bounding box center [858, 666] width 137 height 41
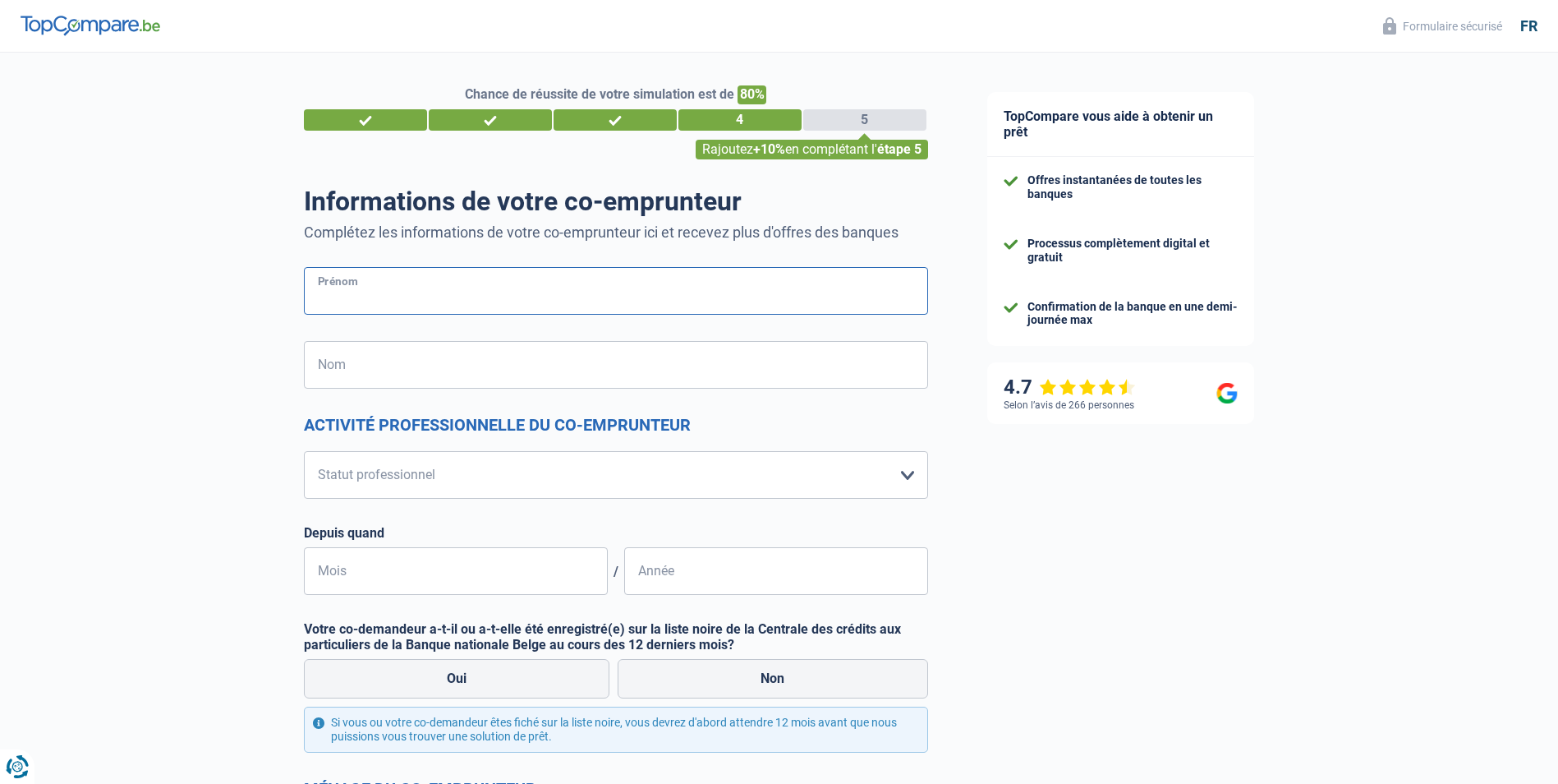
click at [320, 287] on input "Prénom" at bounding box center [616, 291] width 625 height 48
type input "jean"
type input "ranocha"
type input "Belgique"
type input "Anna"
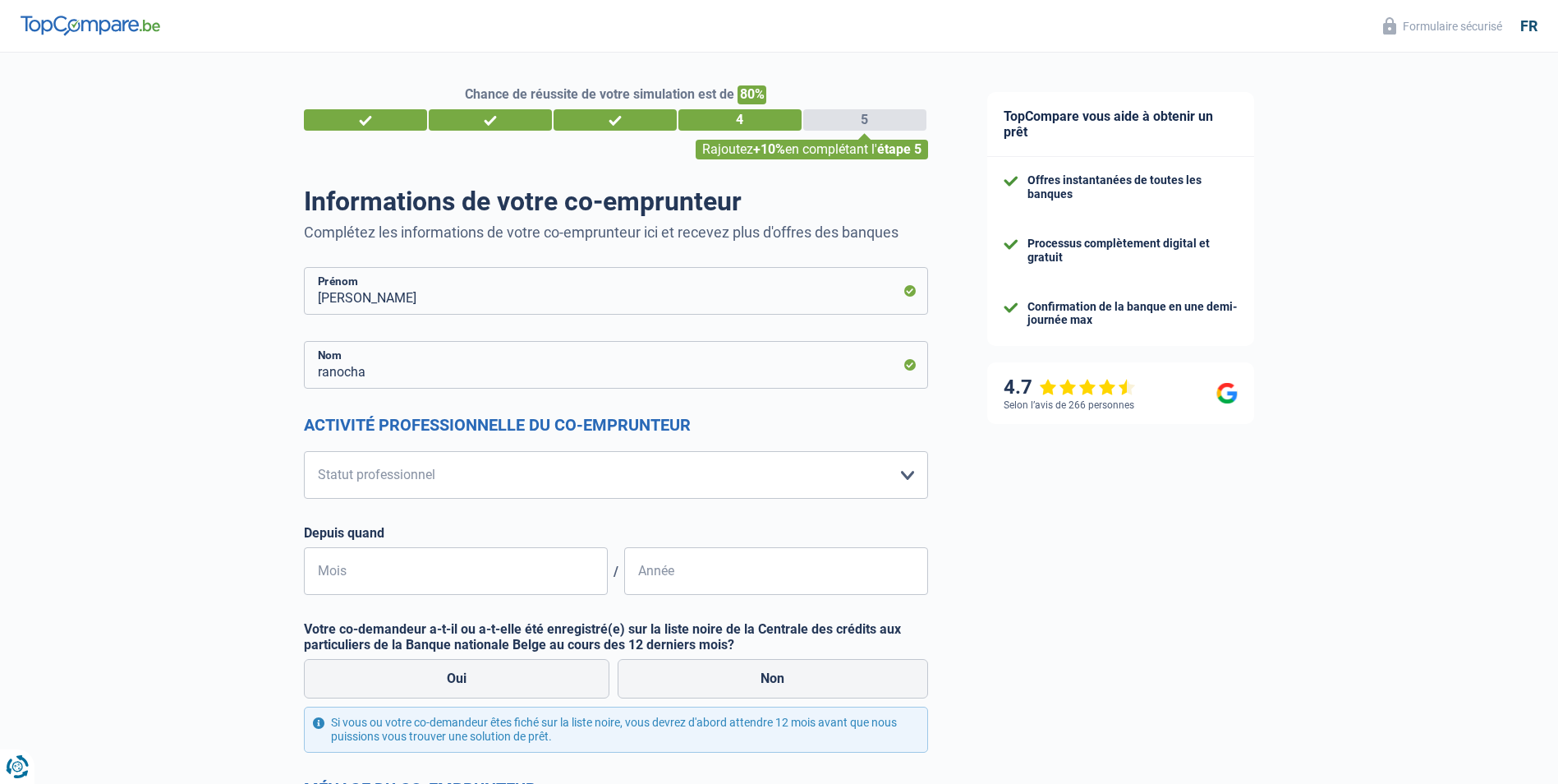
type input "Belgique"
type input "Châtelineau"
click at [911, 475] on select "Ouvrier Employé privé Employé public Invalide Indépendant Pensionné Chômeur Mut…" at bounding box center [616, 475] width 625 height 48
select select "retired"
click at [304, 452] on select "Ouvrier Employé privé Employé public Invalide Indépendant Pensionné Chômeur Mut…" at bounding box center [616, 475] width 625 height 48
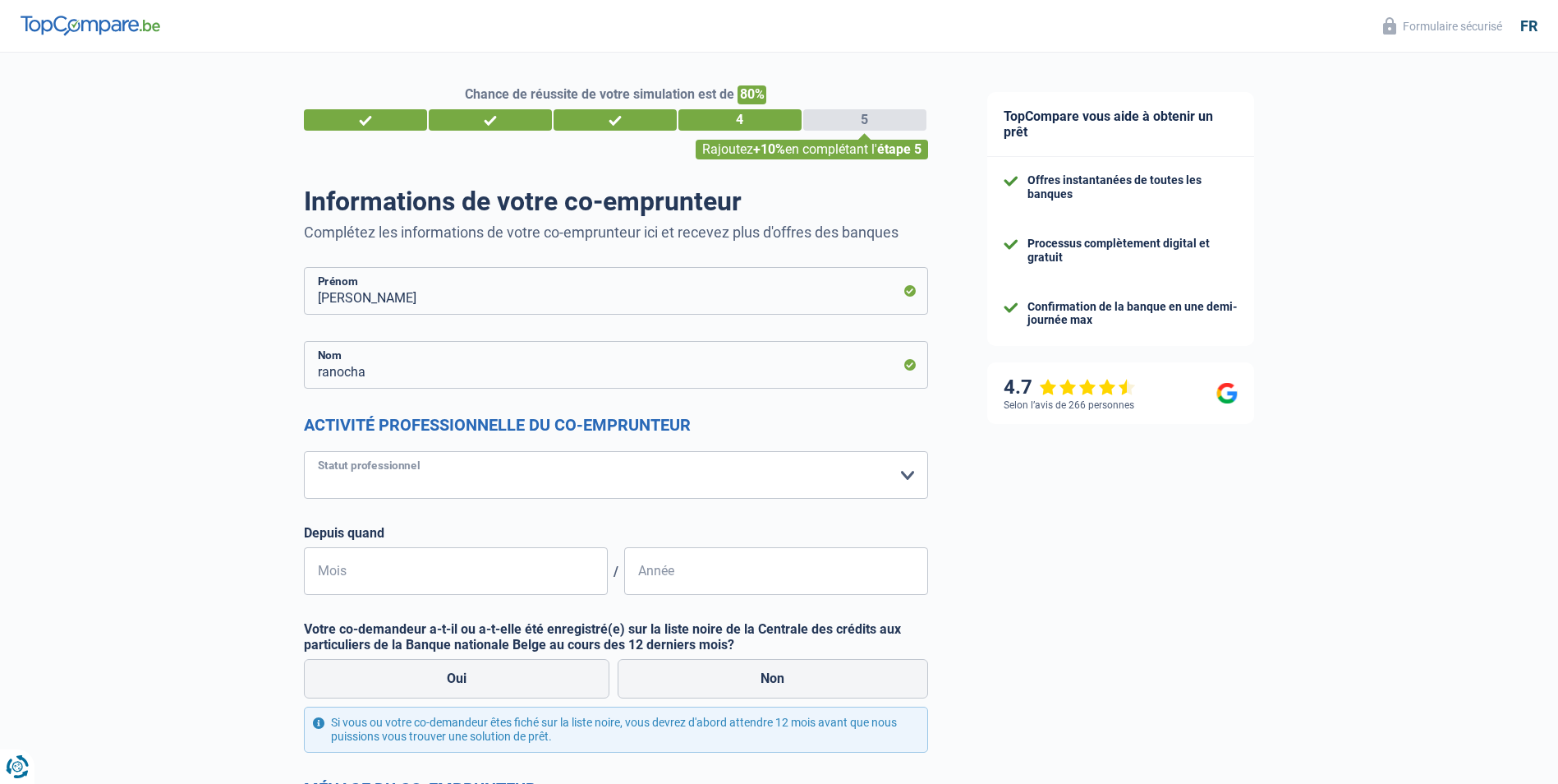
select select "pension"
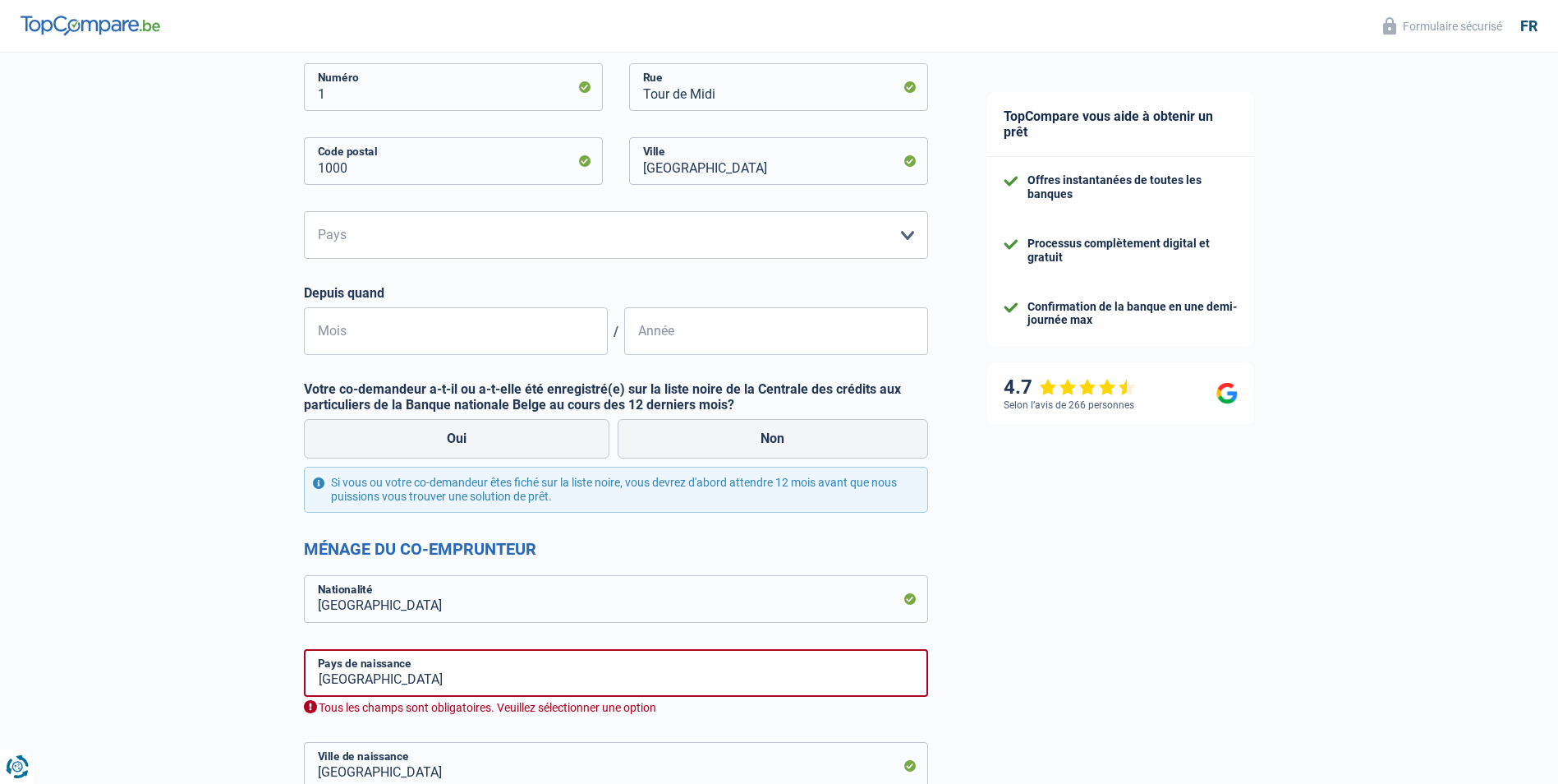
scroll to position [575, 0]
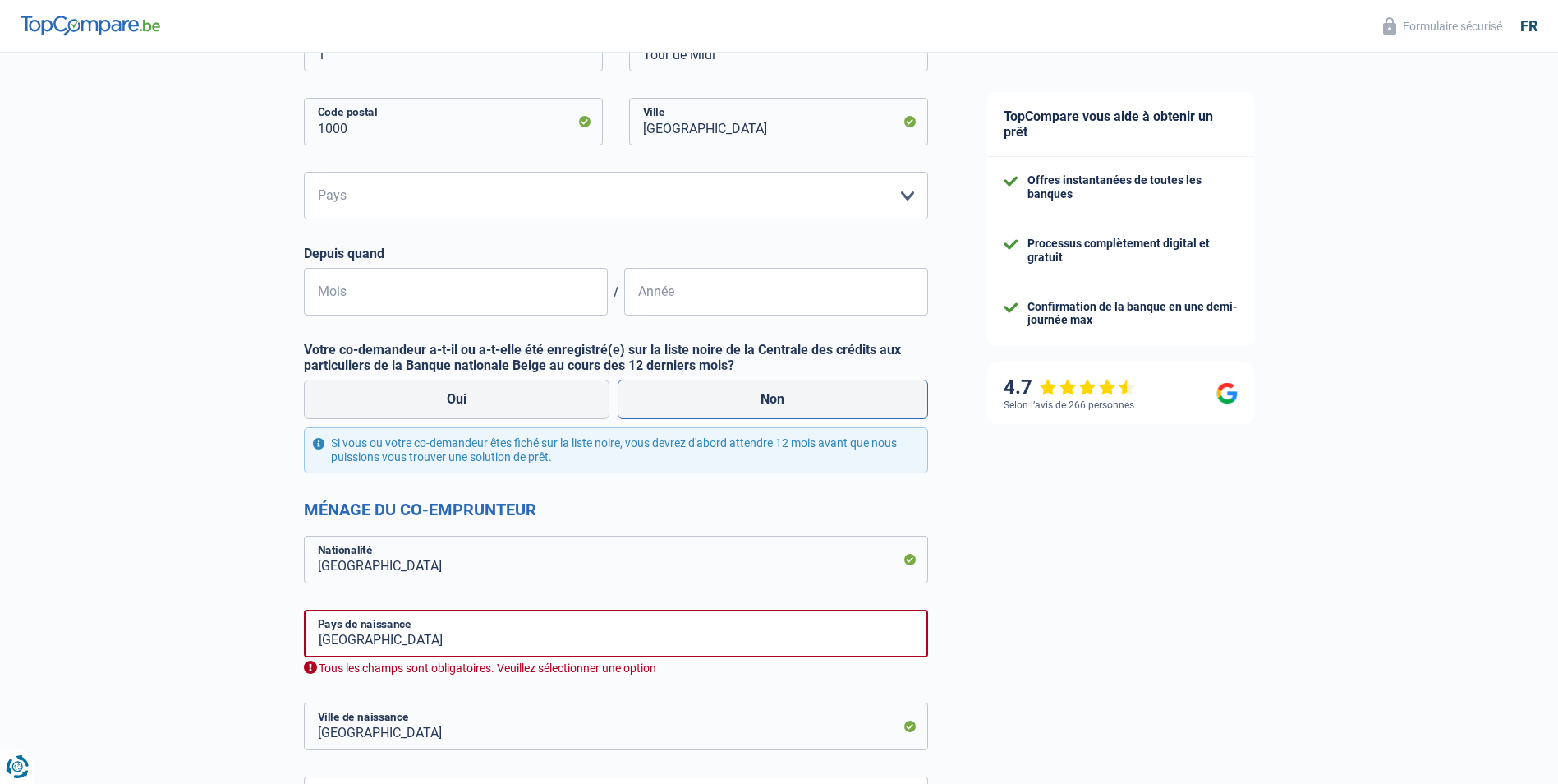
click at [766, 394] on label "Non" at bounding box center [773, 399] width 311 height 39
click at [766, 394] on input "Non" at bounding box center [773, 399] width 311 height 39
radio input "true"
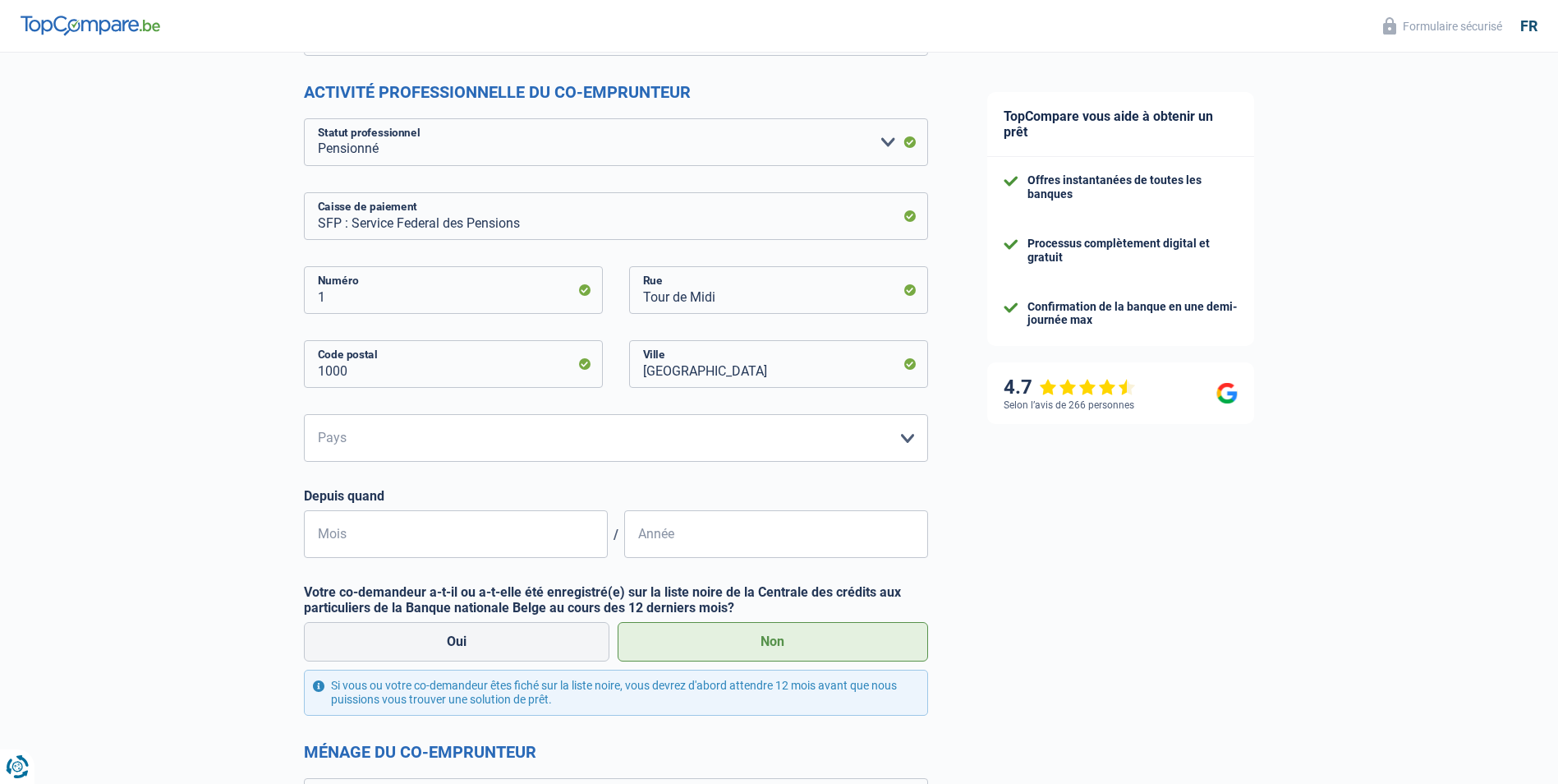
scroll to position [328, 0]
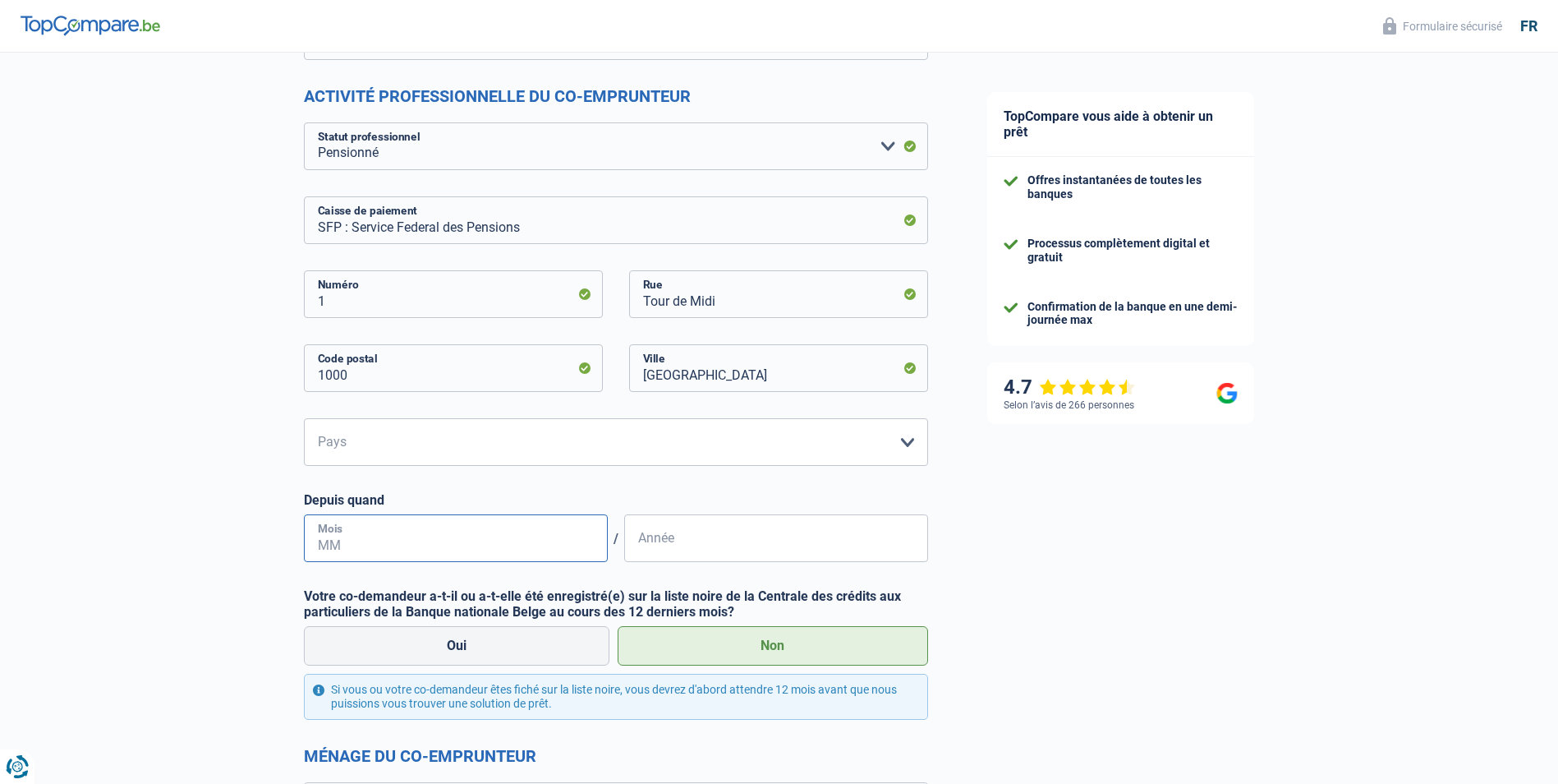
click at [336, 532] on input "Mois" at bounding box center [456, 538] width 304 height 48
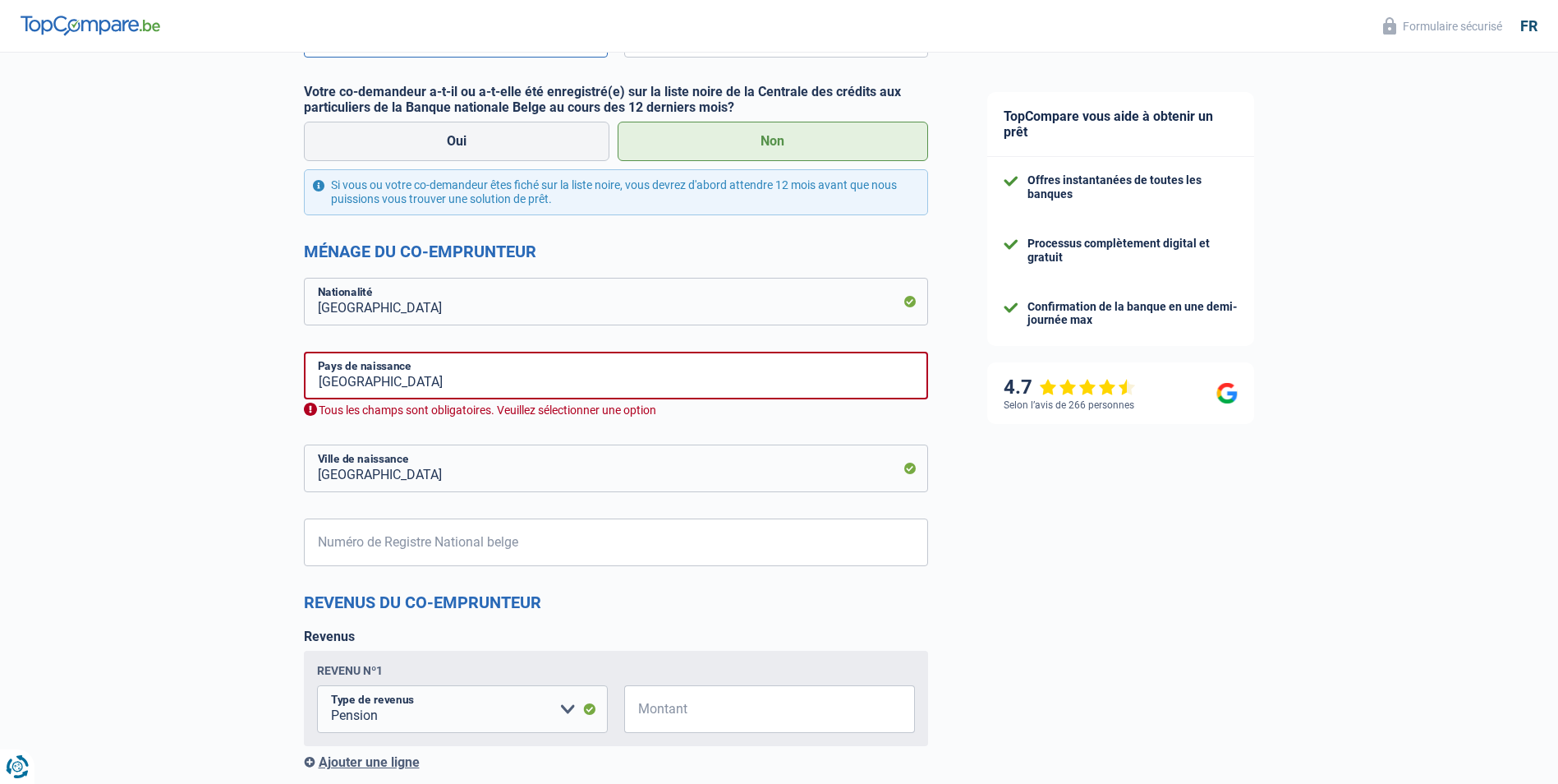
scroll to position [903, 0]
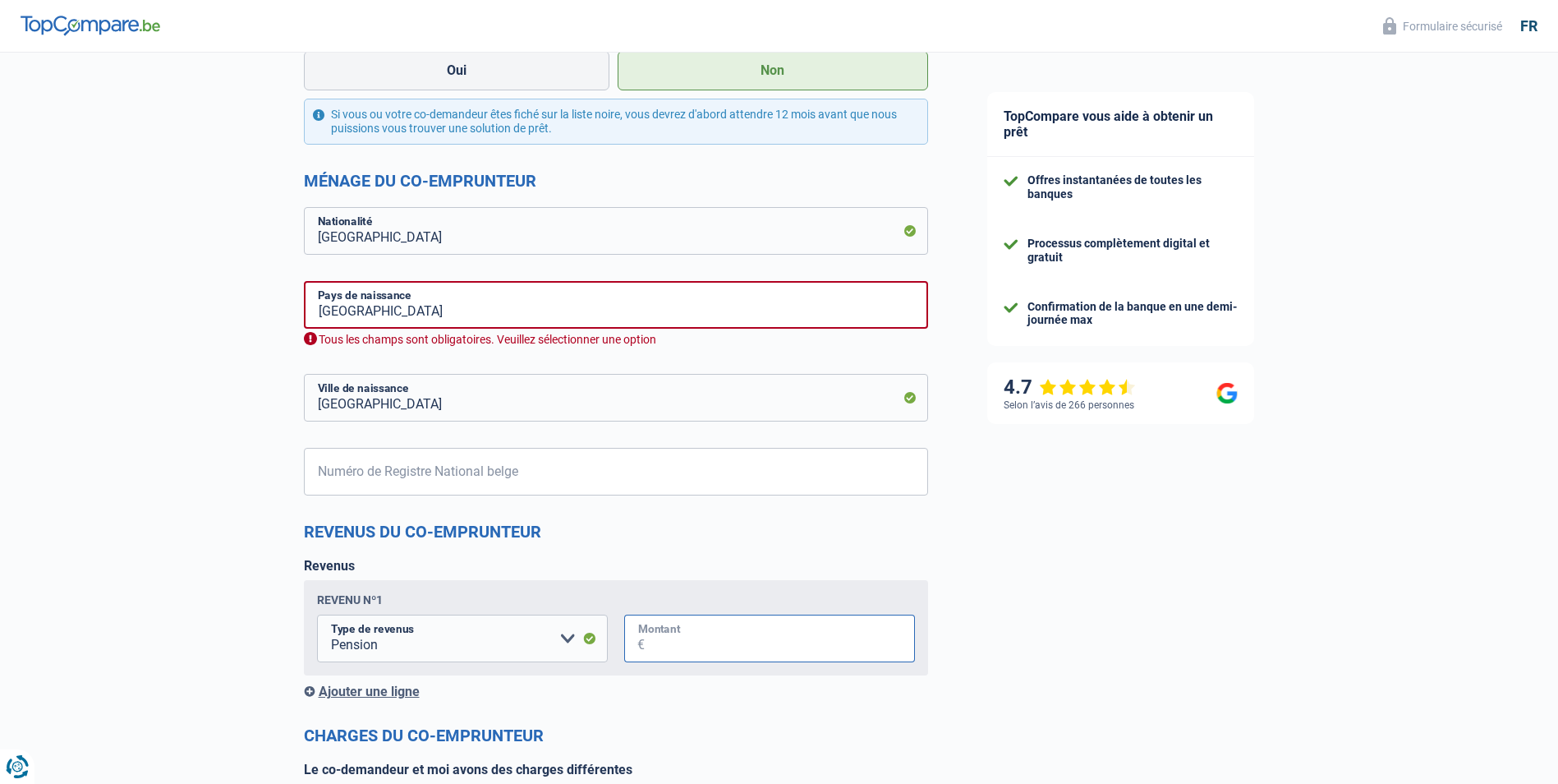
click at [651, 636] on input "Montant" at bounding box center [780, 638] width 270 height 48
type input "1.687"
type input "12"
type input "2015"
type input "37.11.22-075.22"
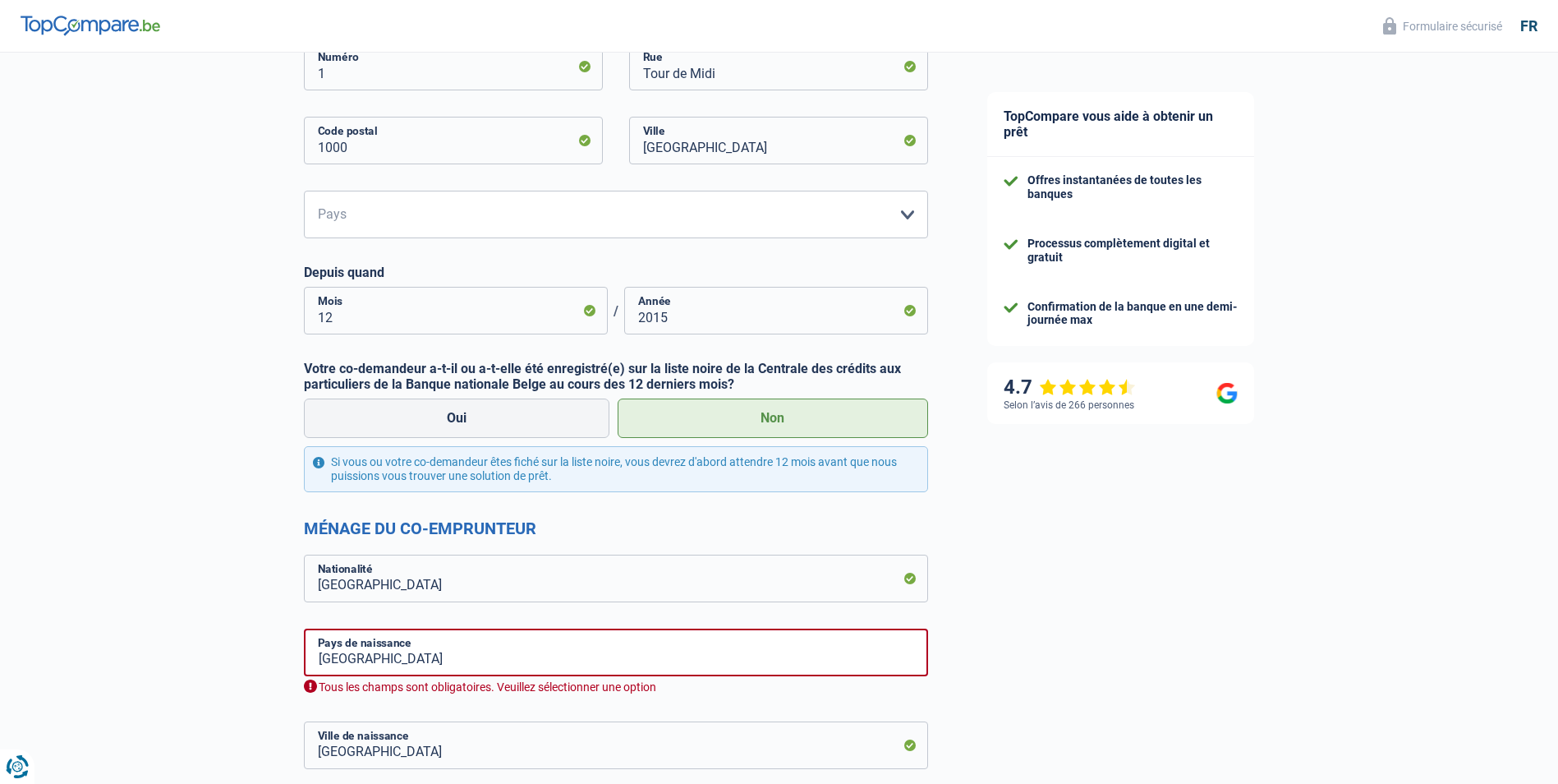
scroll to position [640, 0]
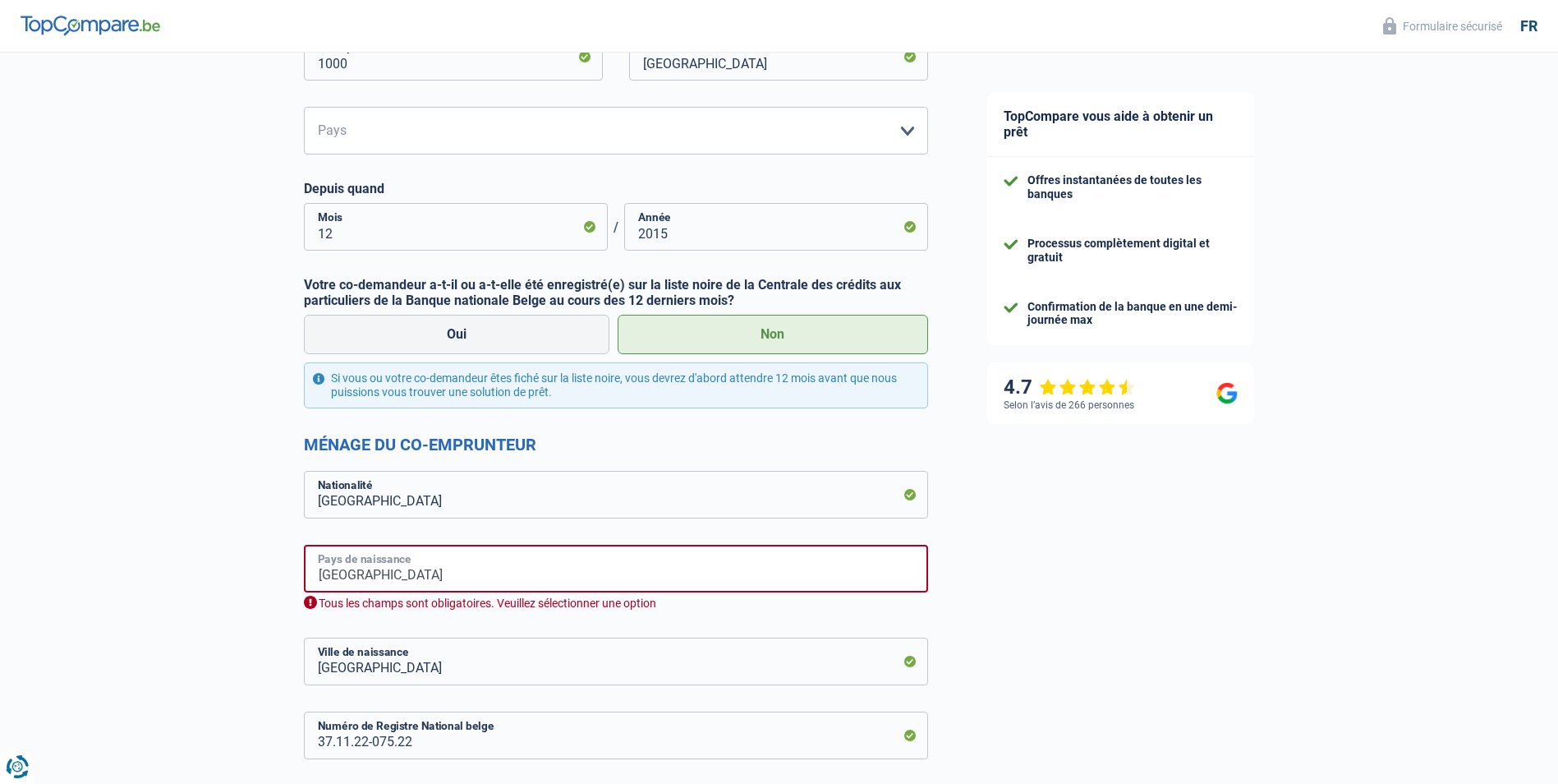
click at [407, 560] on input "Belgique" at bounding box center [616, 568] width 625 height 48
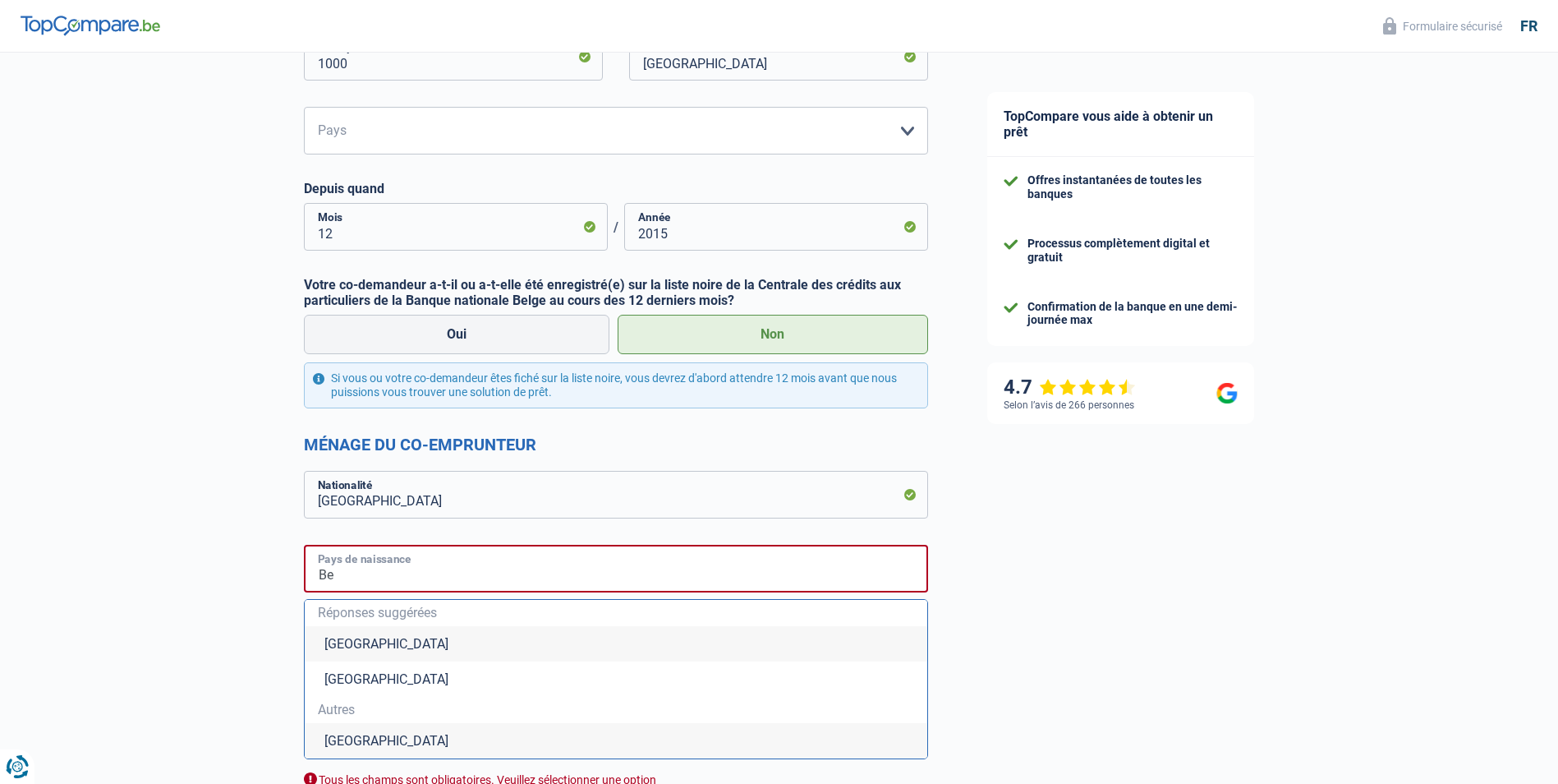
type input "B"
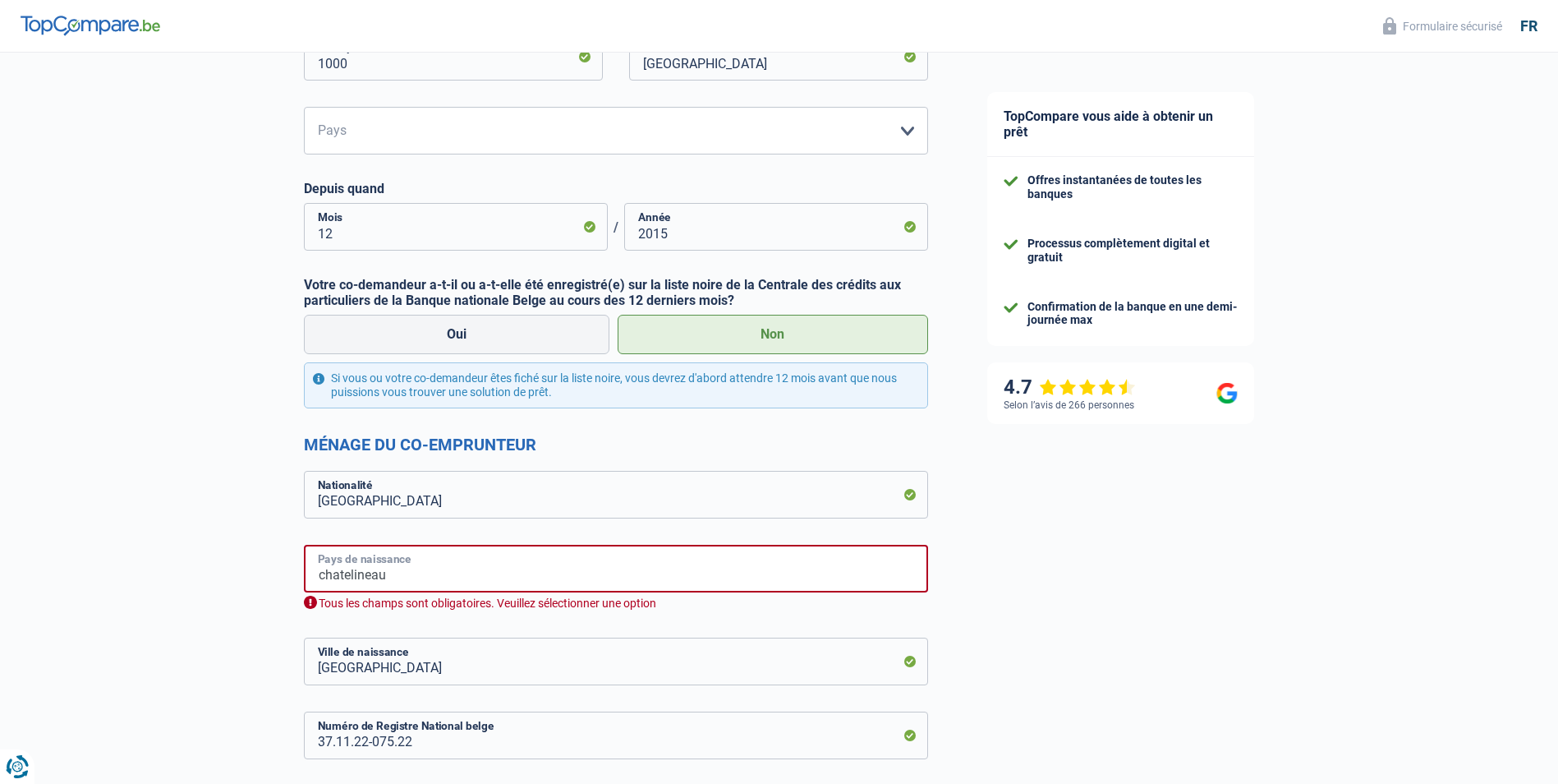
click at [364, 568] on input "chatelineau" at bounding box center [616, 568] width 625 height 48
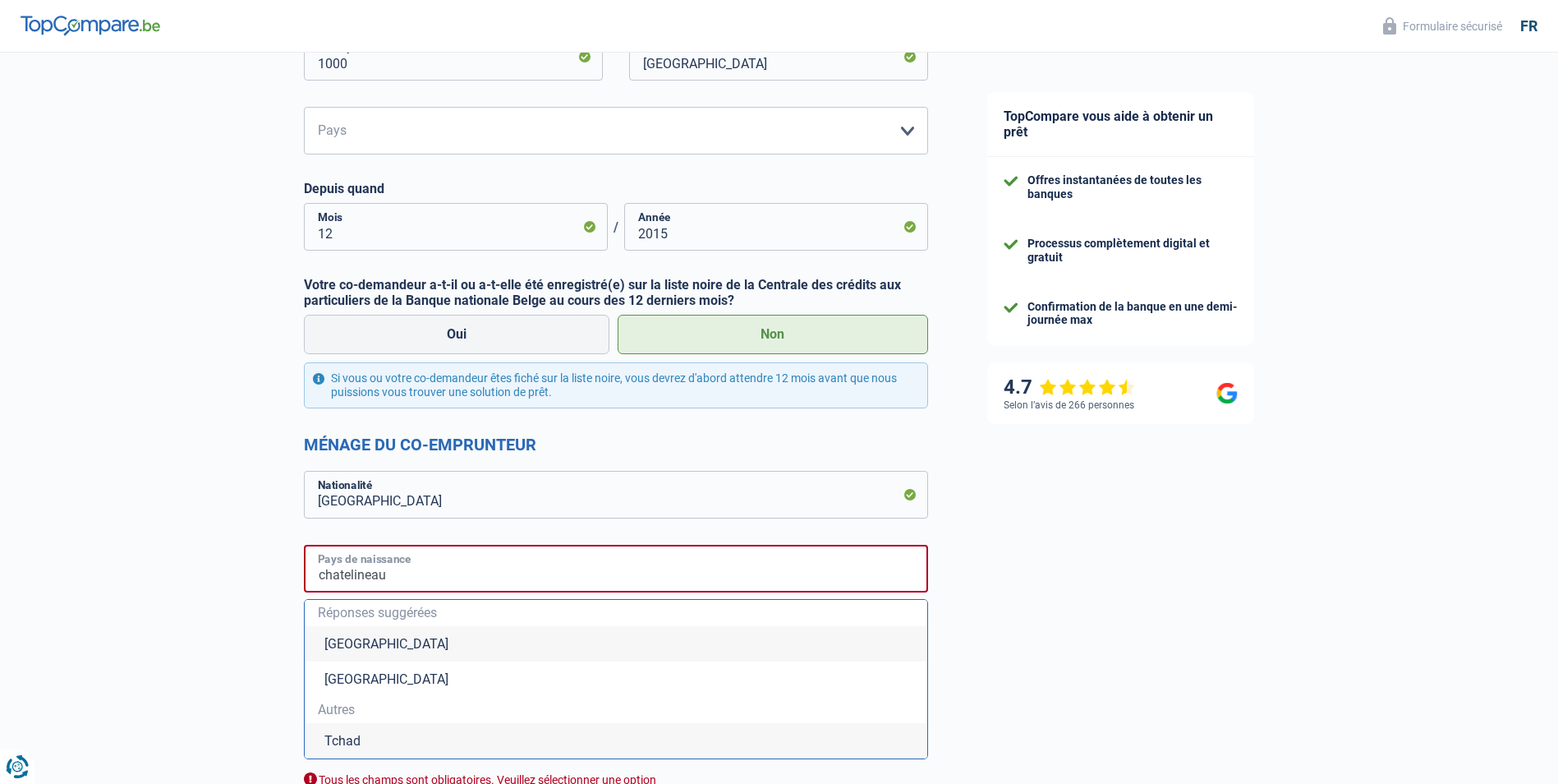
click at [424, 575] on input "chatelineau" at bounding box center [616, 568] width 625 height 48
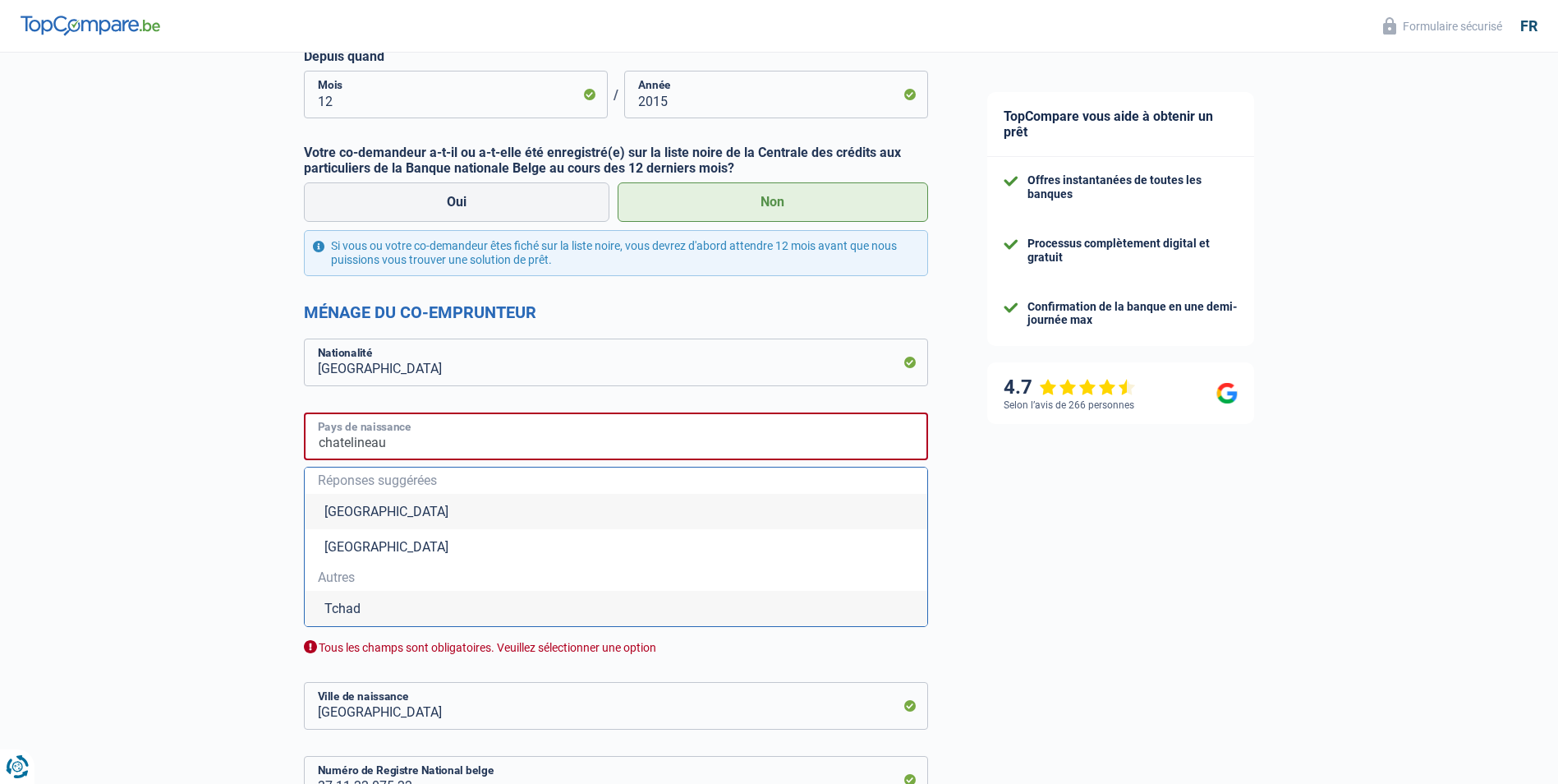
scroll to position [804, 0]
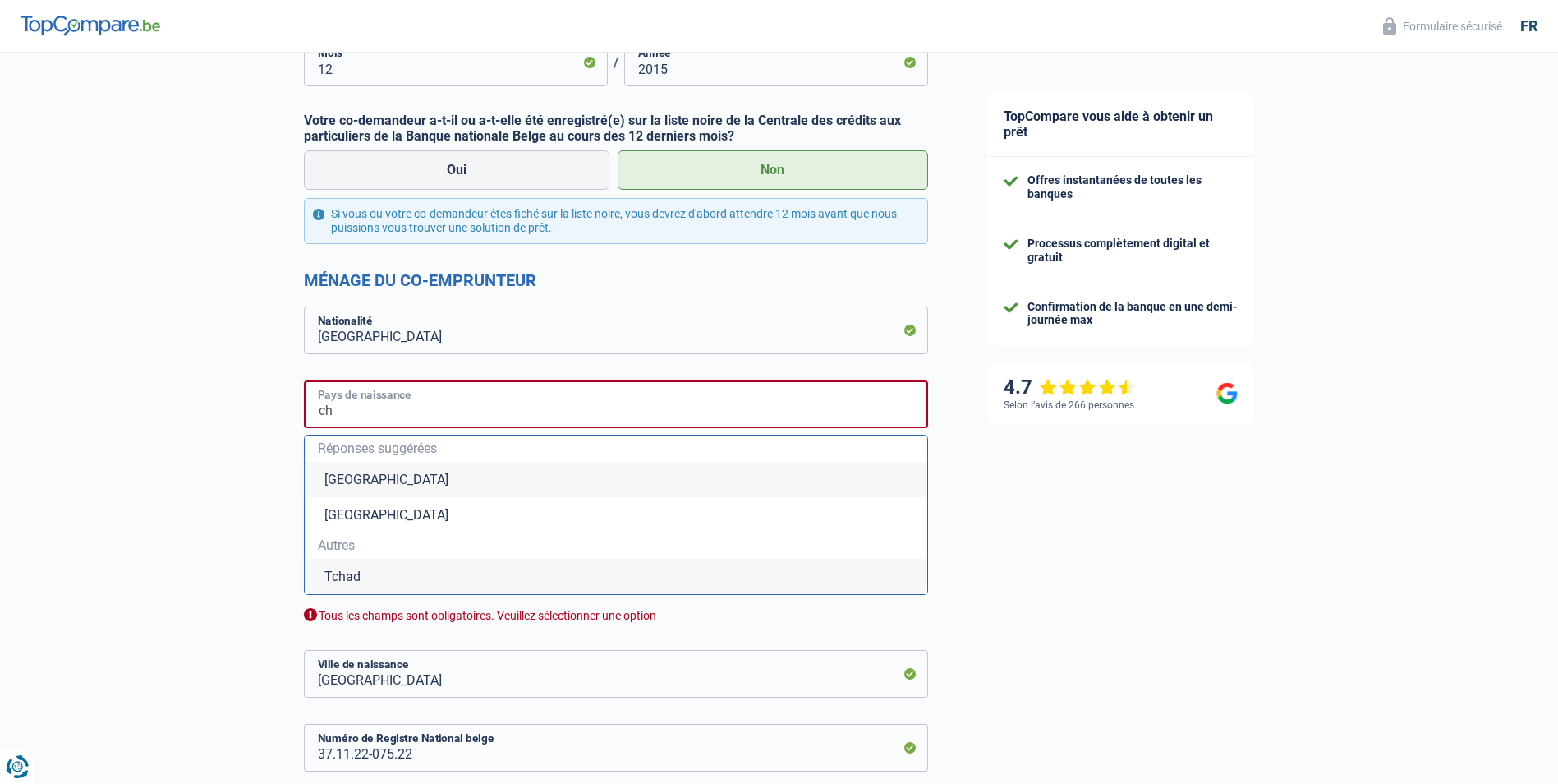
type input "c"
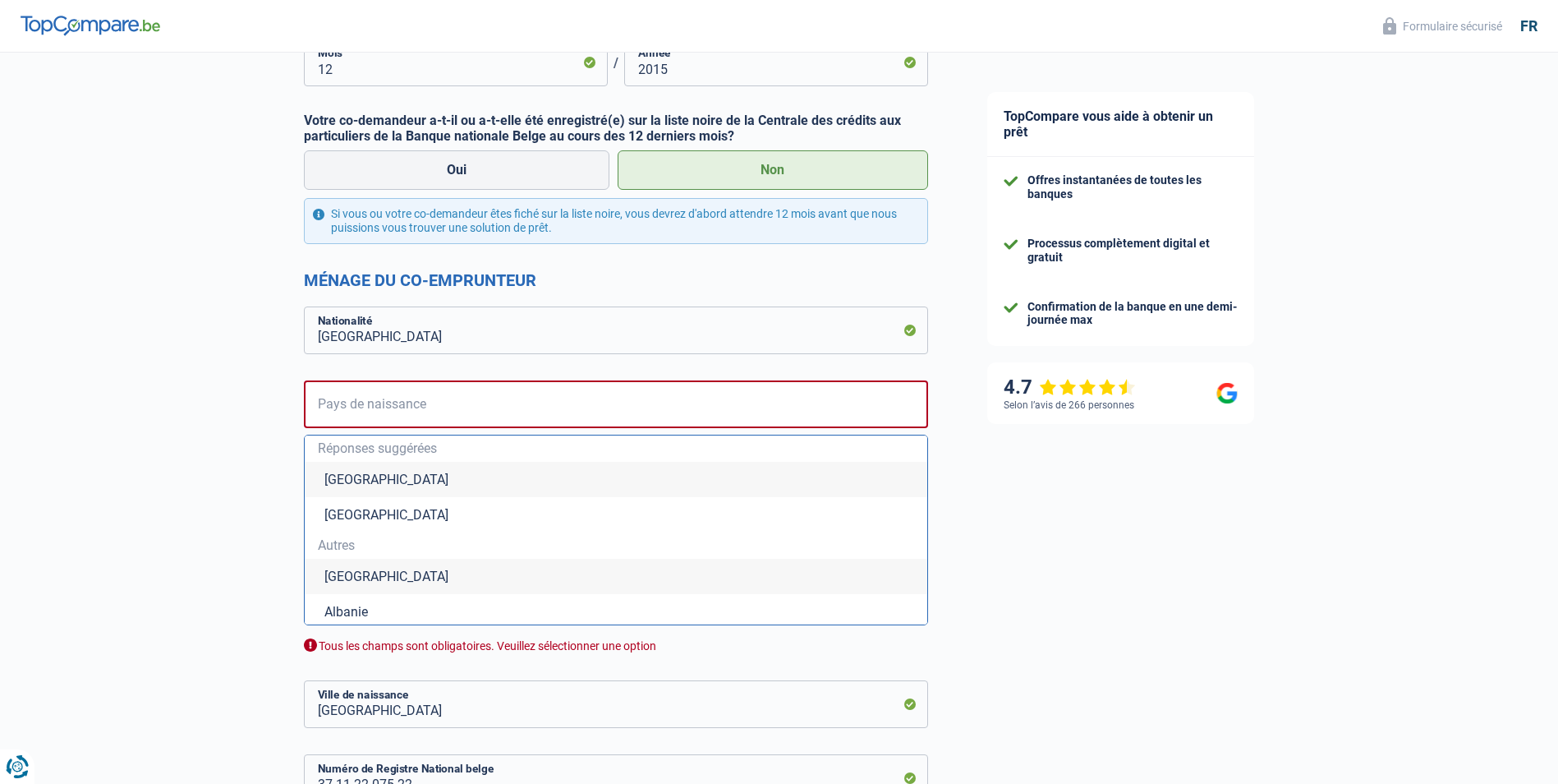
click at [356, 481] on li "Belgique" at bounding box center [616, 479] width 623 height 35
type input "Belgique"
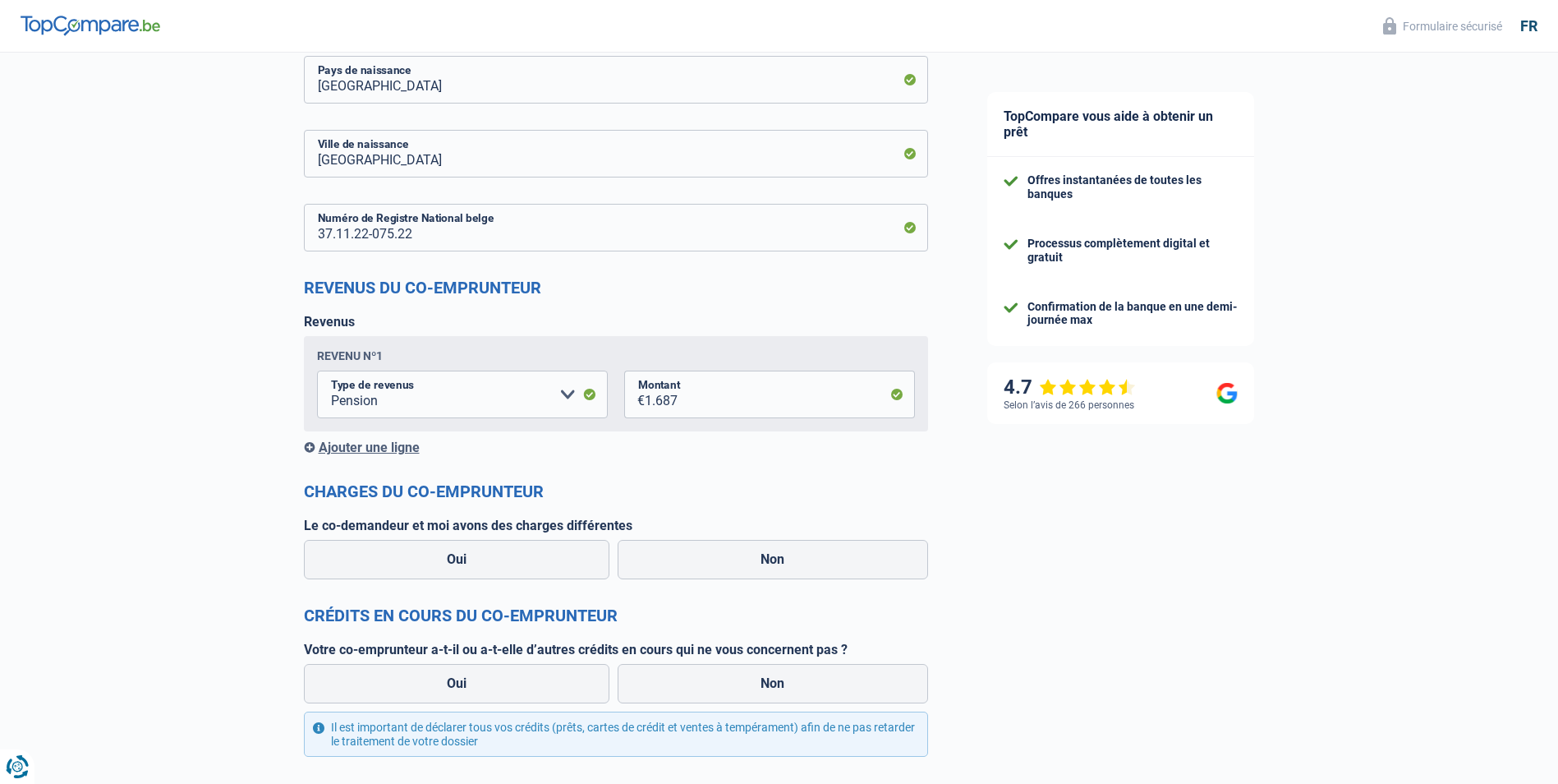
scroll to position [1133, 0]
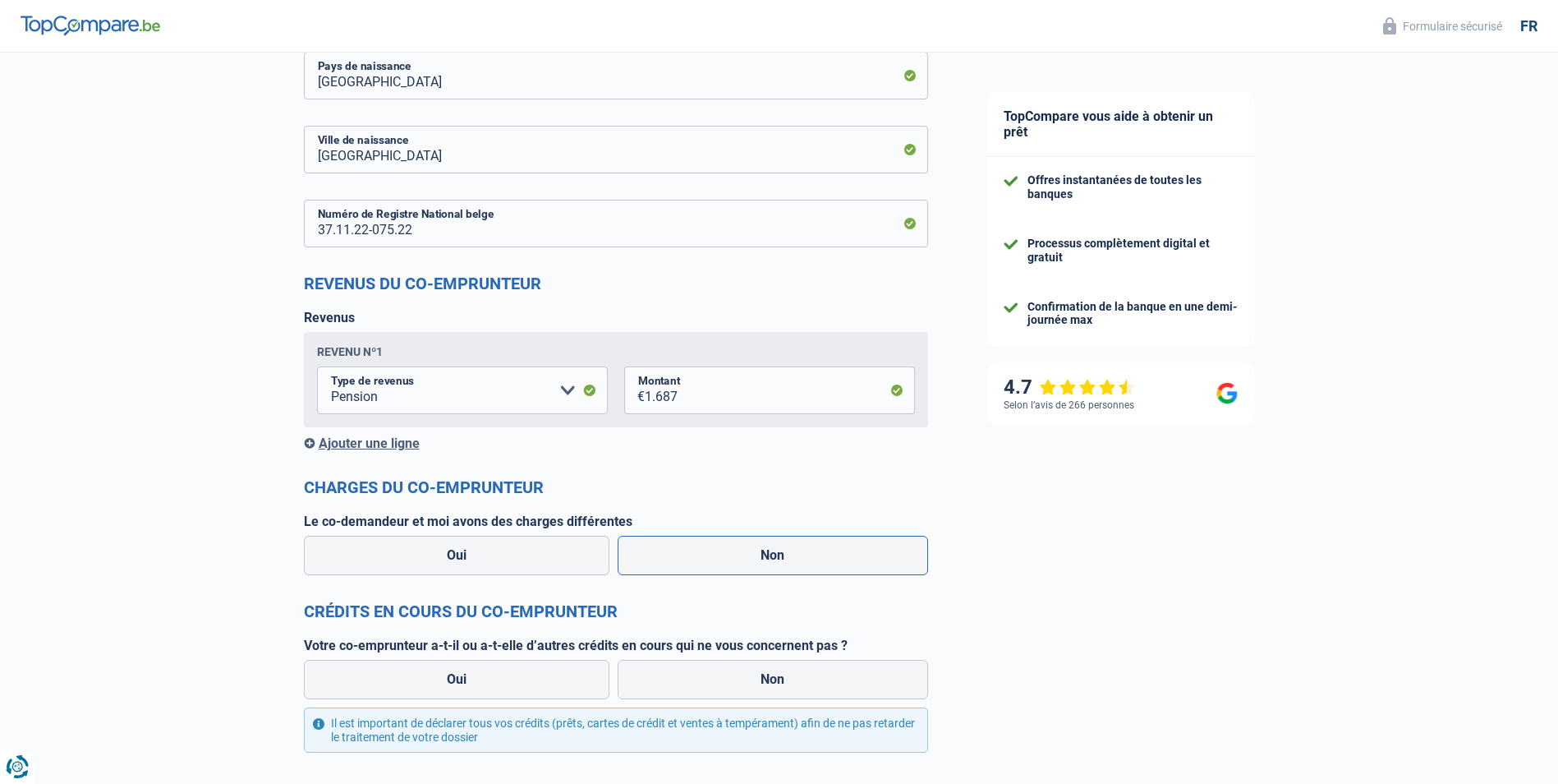
click at [796, 555] on label "Non" at bounding box center [773, 555] width 311 height 39
click at [796, 555] on input "Non" at bounding box center [773, 555] width 311 height 39
radio input "true"
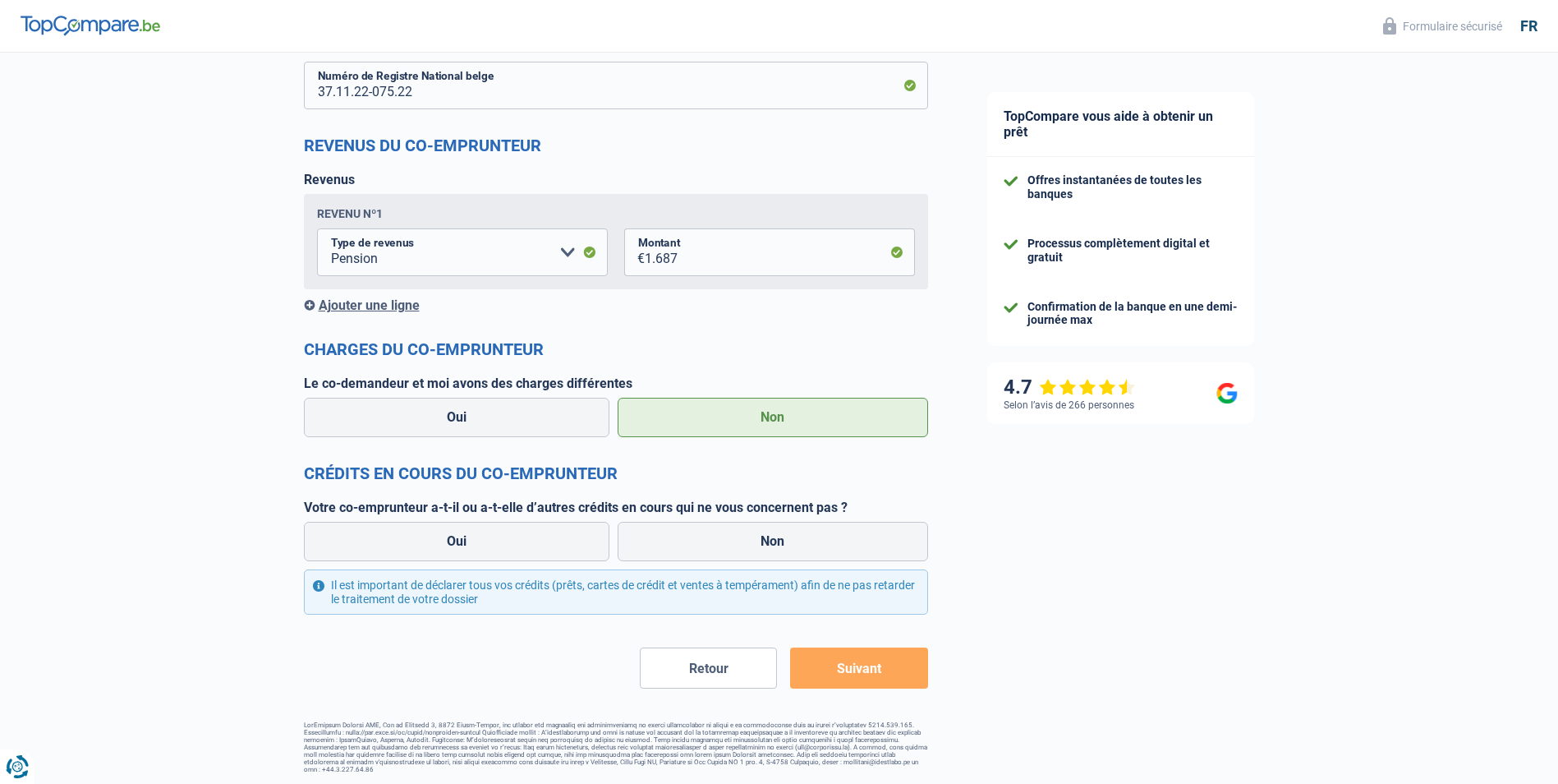
scroll to position [1272, 0]
click at [782, 543] on label "Non" at bounding box center [773, 539] width 311 height 39
click at [782, 543] on input "Non" at bounding box center [773, 539] width 311 height 39
radio input "true"
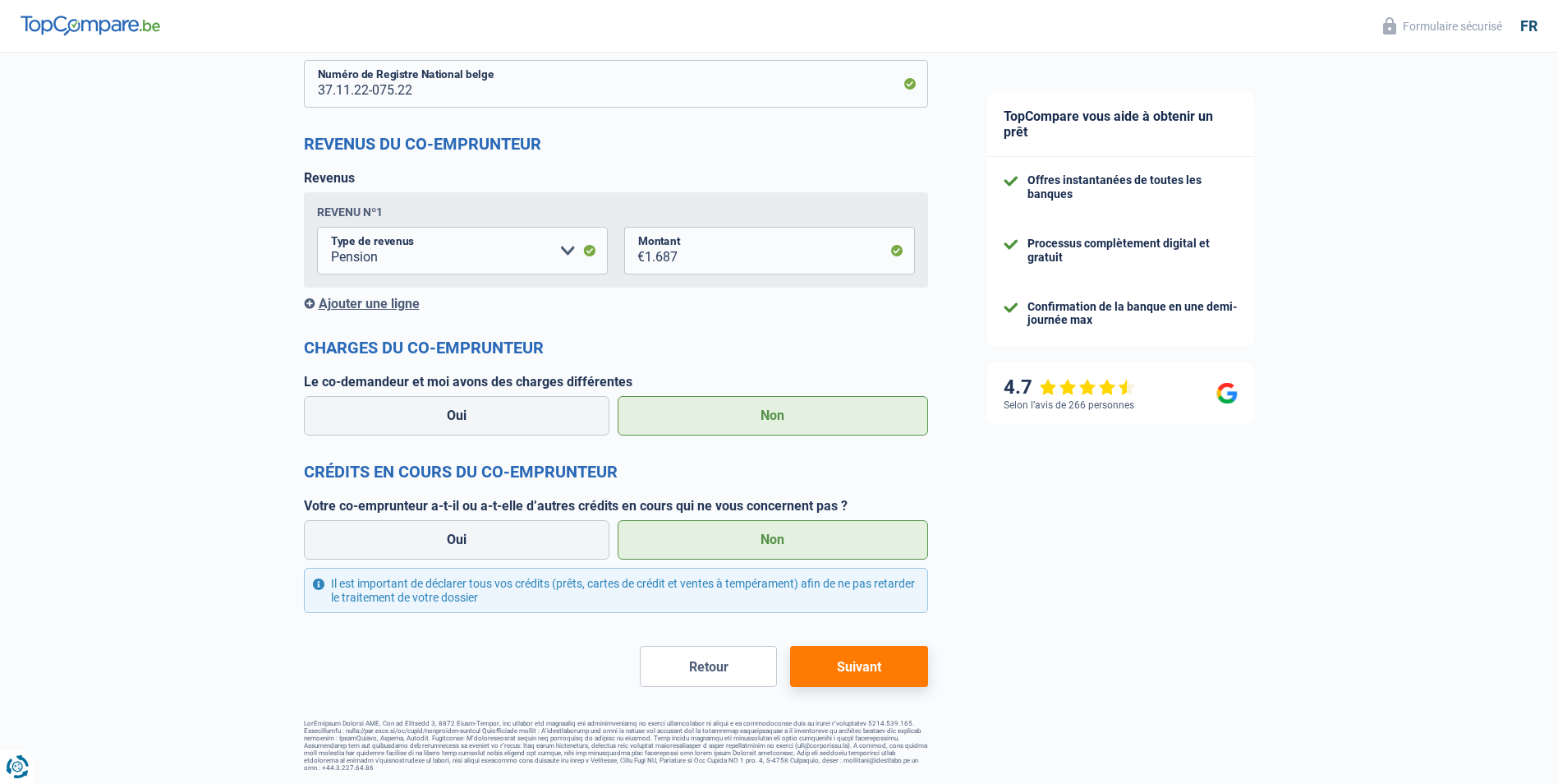
click at [860, 663] on button "Suivant" at bounding box center [858, 666] width 137 height 41
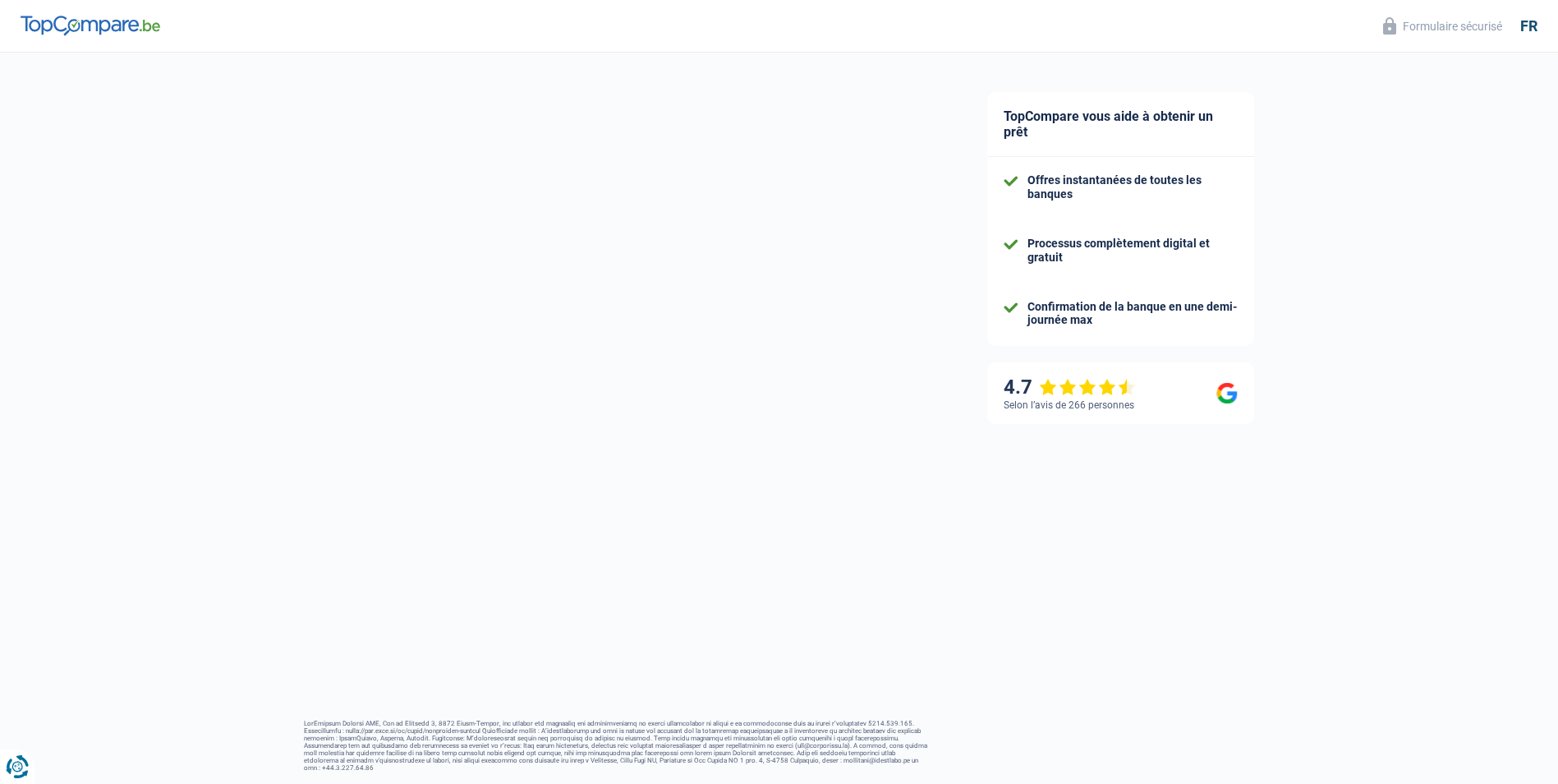
select select "24"
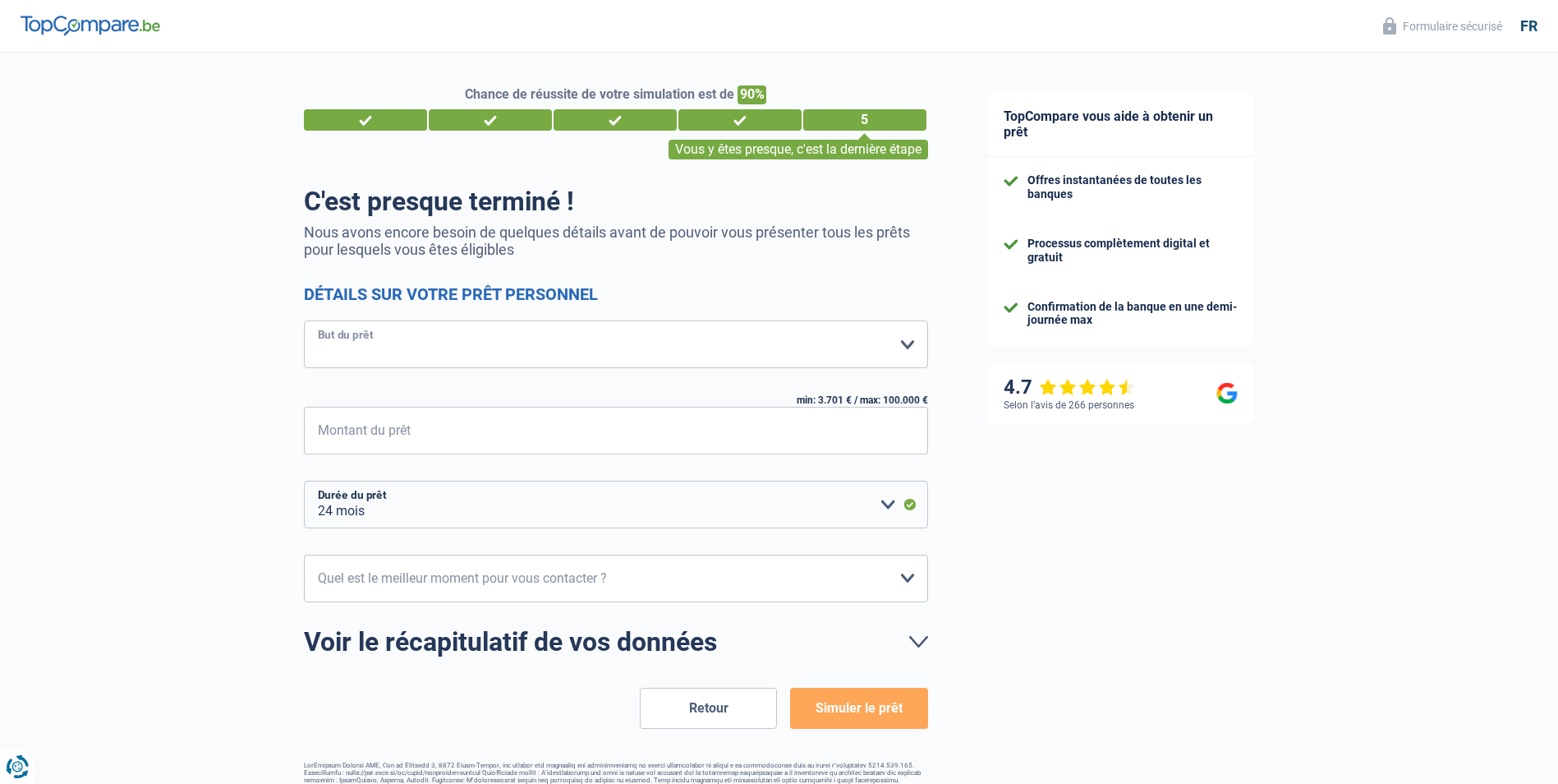
click at [910, 346] on select "Confort maison: meubles, textile, peinture, électroménager, outillage non-profe…" at bounding box center [616, 344] width 625 height 48
select select "movingOrInstallation"
click at [304, 322] on select "Confort maison: meubles, textile, peinture, électroménager, outillage non-profe…" at bounding box center [616, 344] width 625 height 48
click at [325, 418] on input "Montant du prêt" at bounding box center [626, 431] width 604 height 48
type input "3.701"
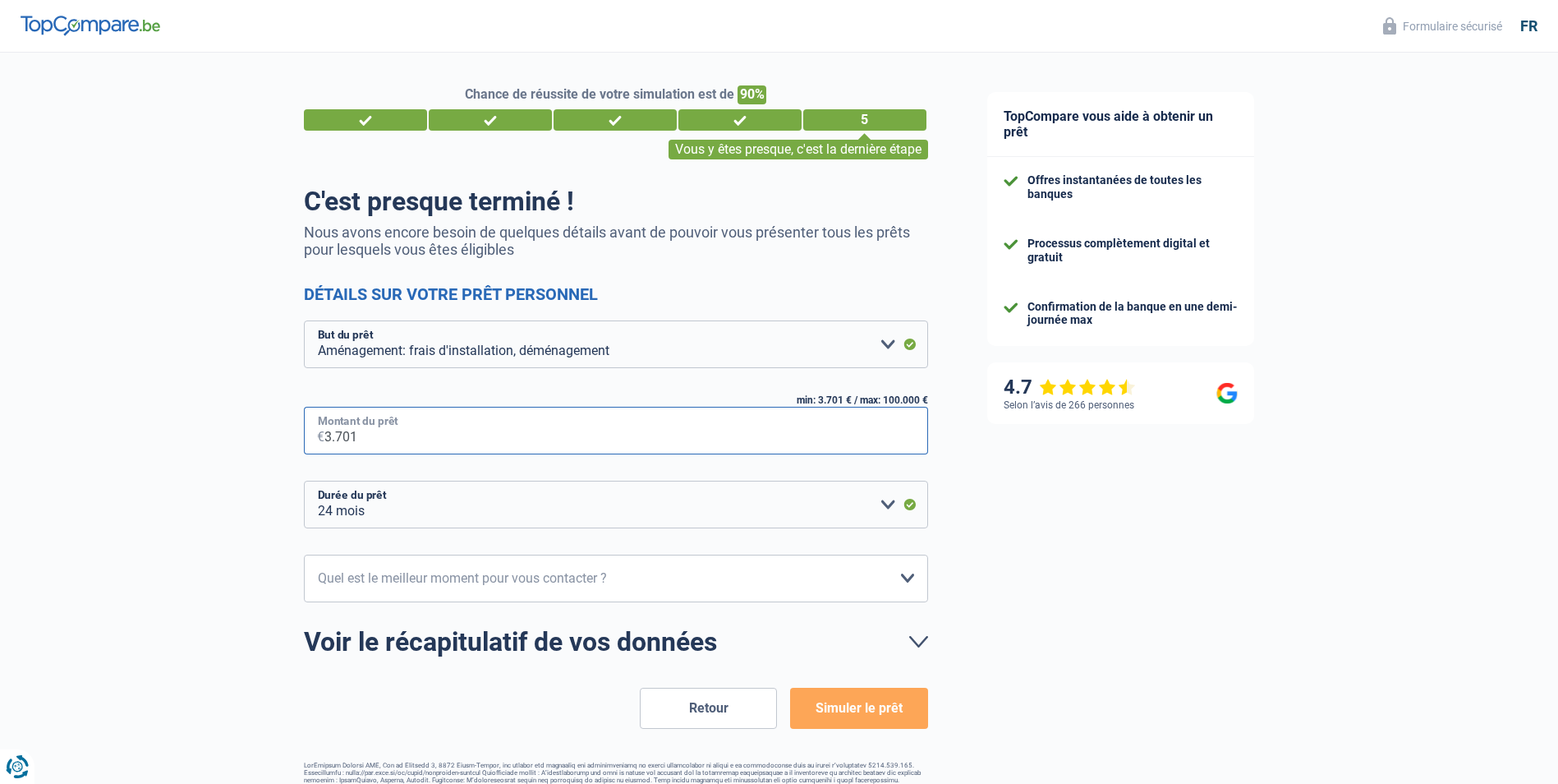
select select "24"
click at [910, 578] on select "10h-12h 12h-14h 14h-16h 16h-18h Veuillez sélectionner une option" at bounding box center [616, 578] width 625 height 48
select select "10-12"
click at [304, 555] on select "10h-12h 12h-14h 14h-16h 16h-18h Veuillez sélectionner une option" at bounding box center [616, 578] width 625 height 48
click at [848, 709] on button "Simuler le prêt" at bounding box center [858, 708] width 137 height 41
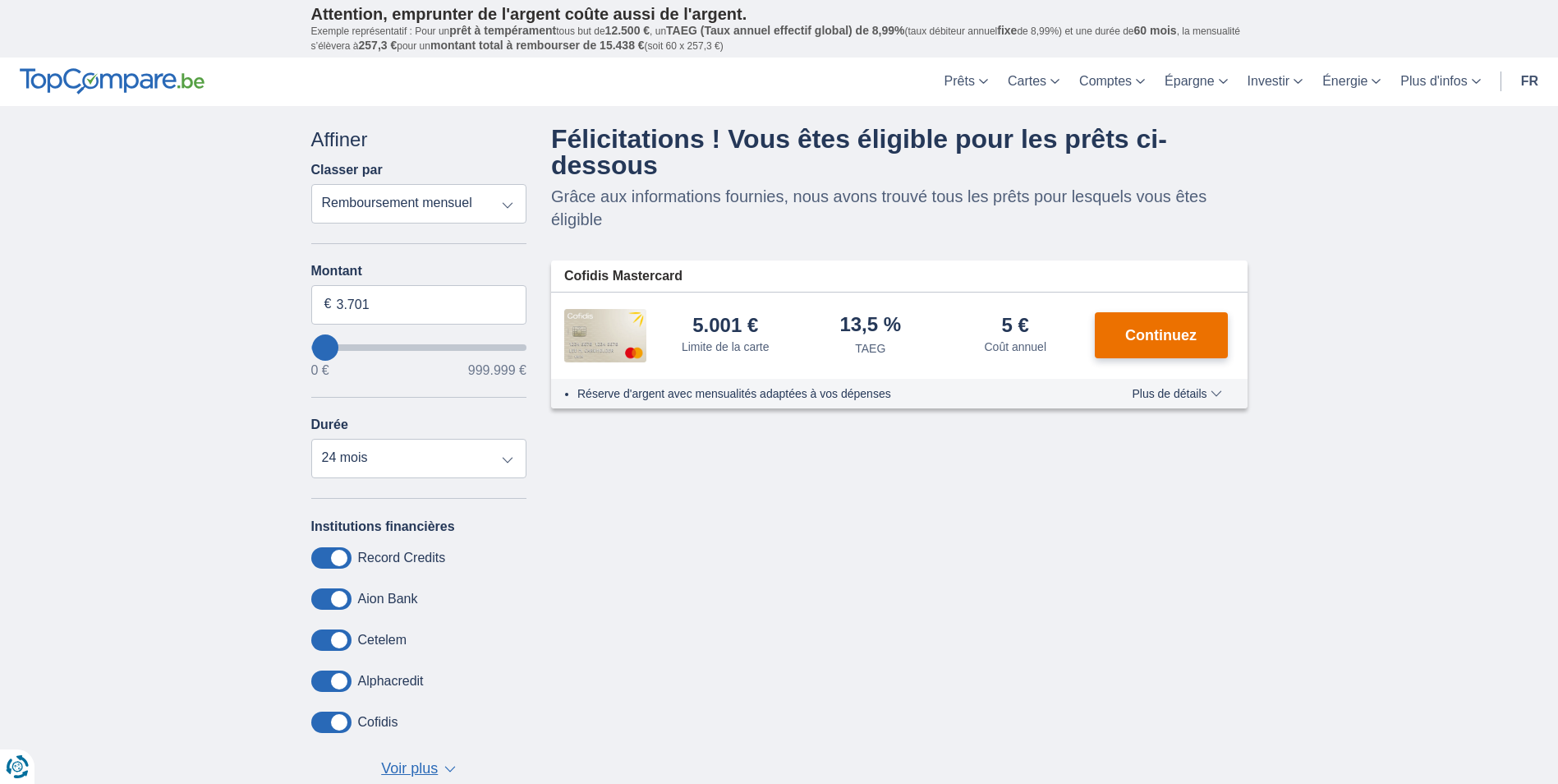
click at [1183, 332] on span "Continuez" at bounding box center [1161, 334] width 72 height 15
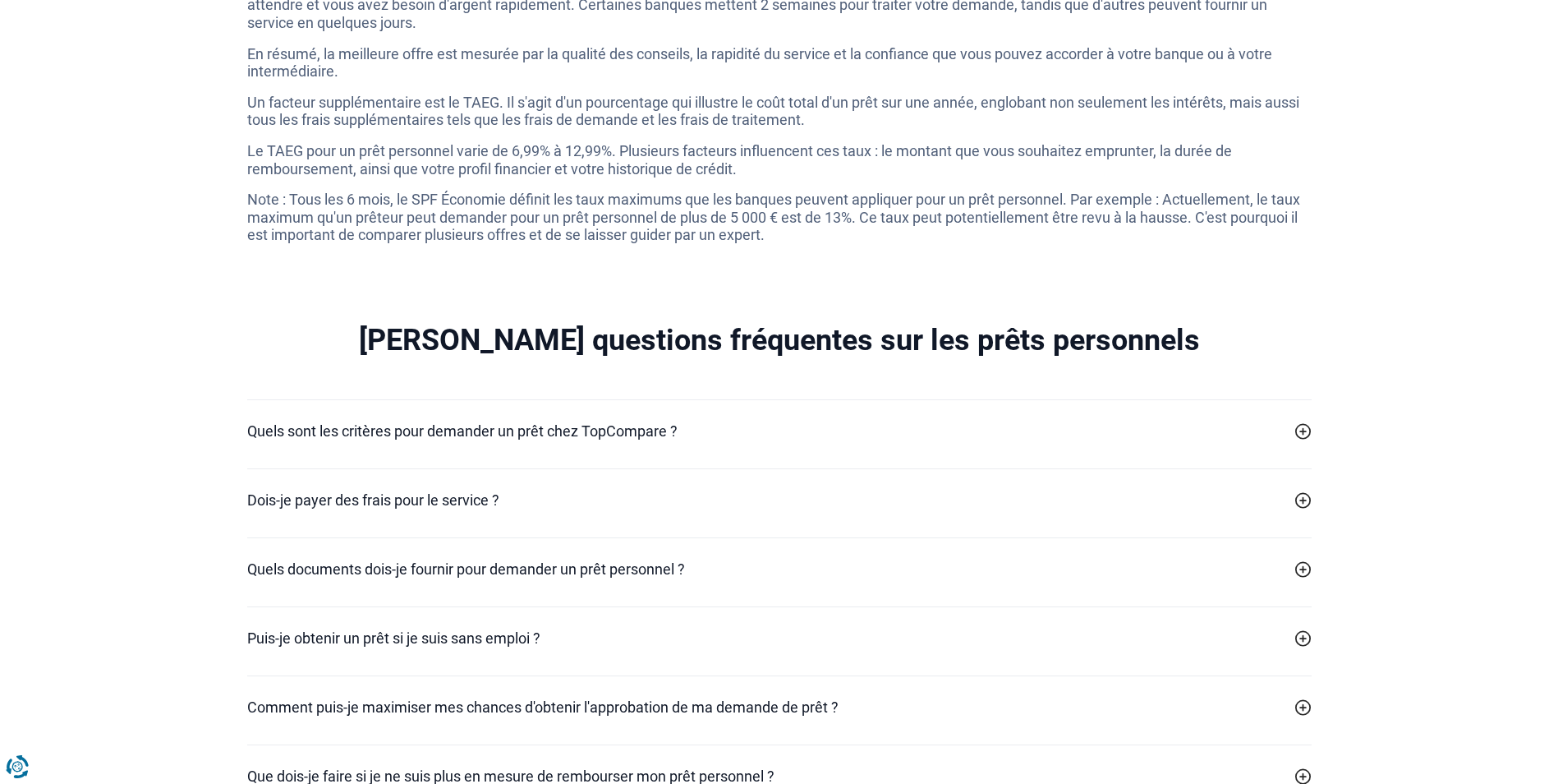
scroll to position [4517, 0]
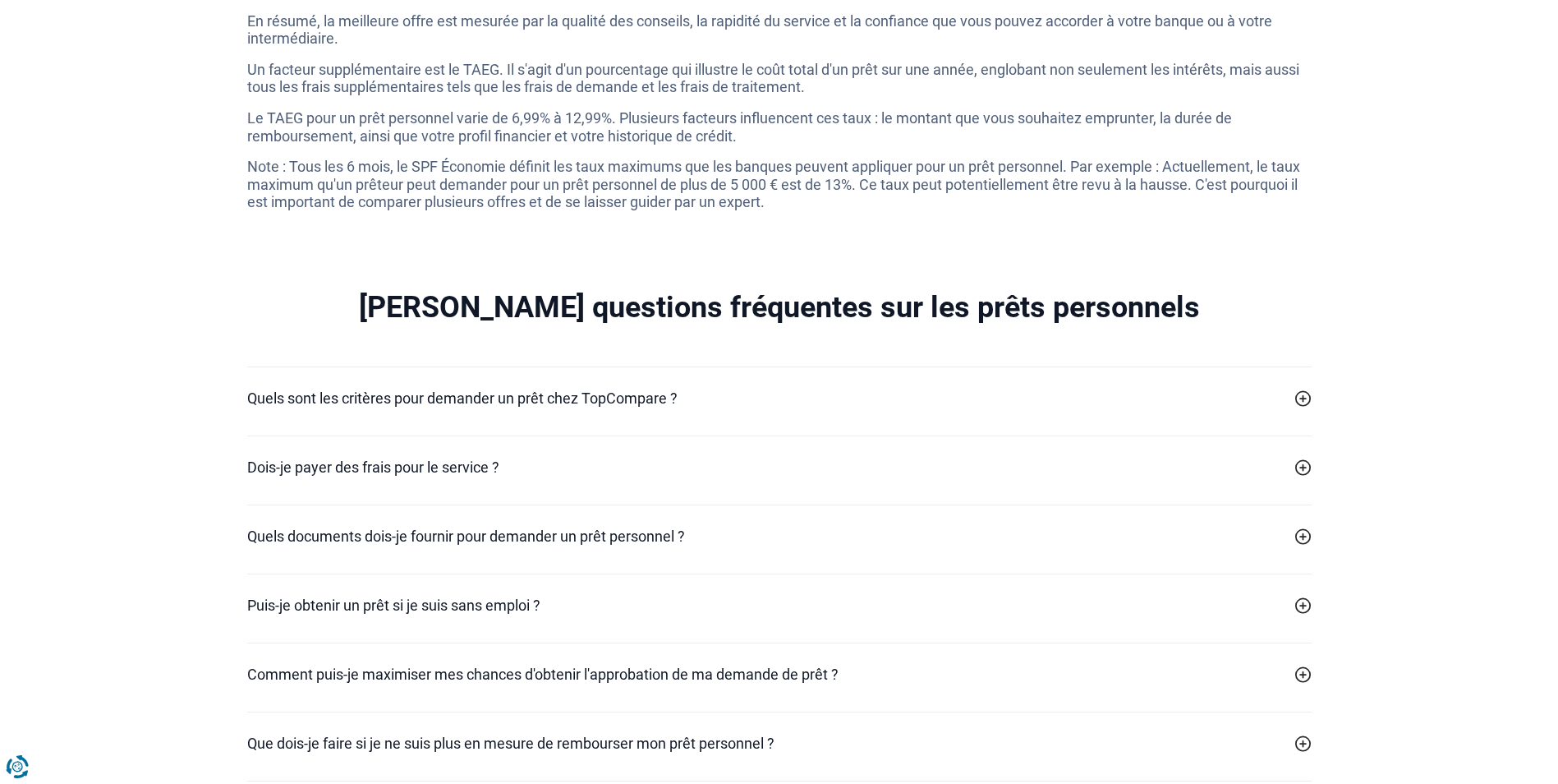
click at [439, 478] on h2 "Dois-je payer des frais pour le service ?" at bounding box center [374, 467] width 253 height 22
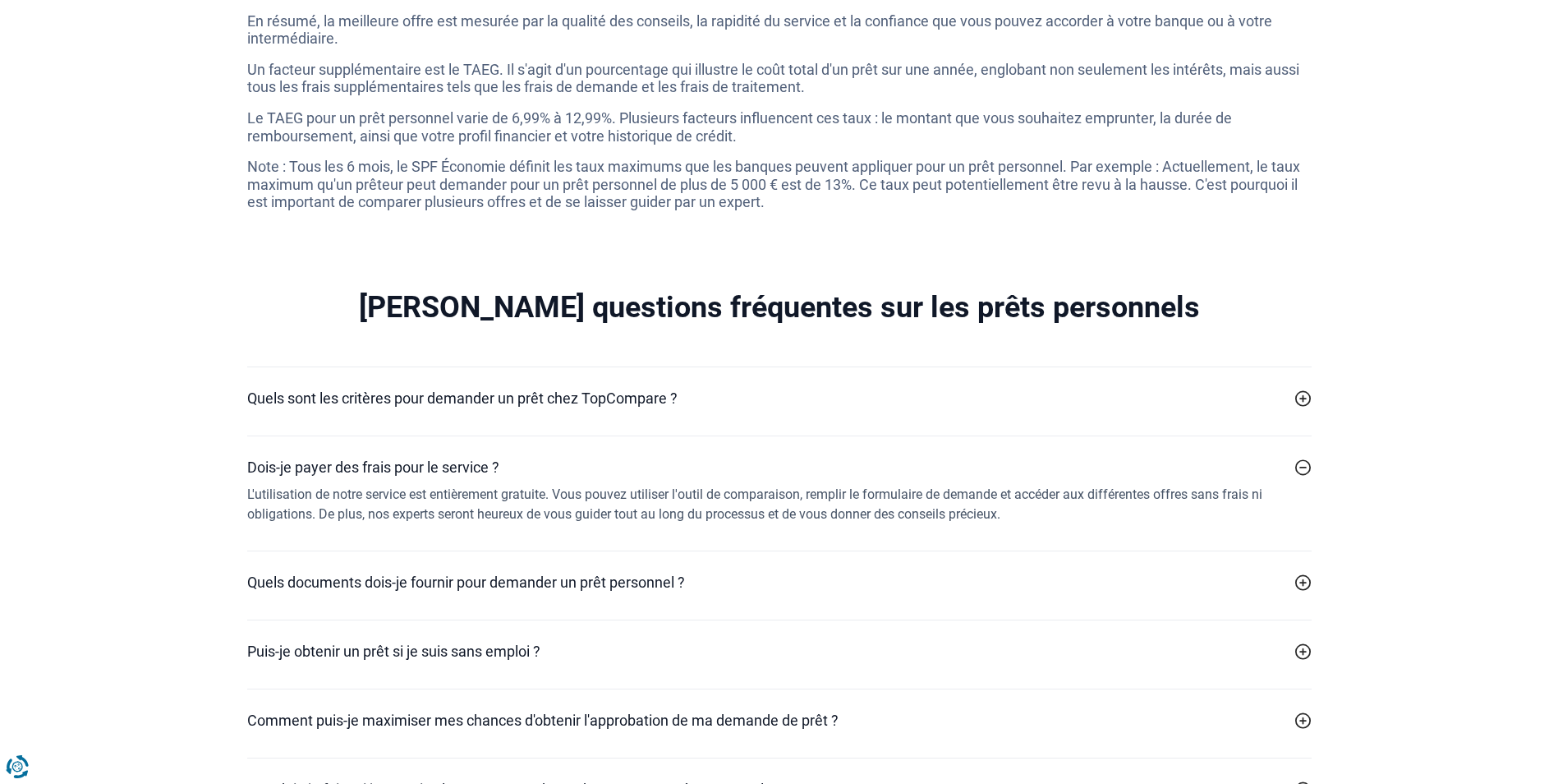
click at [561, 593] on h2 "Quels documents dois-je fournir pour demander un prêt personnel ?" at bounding box center [466, 582] width 438 height 22
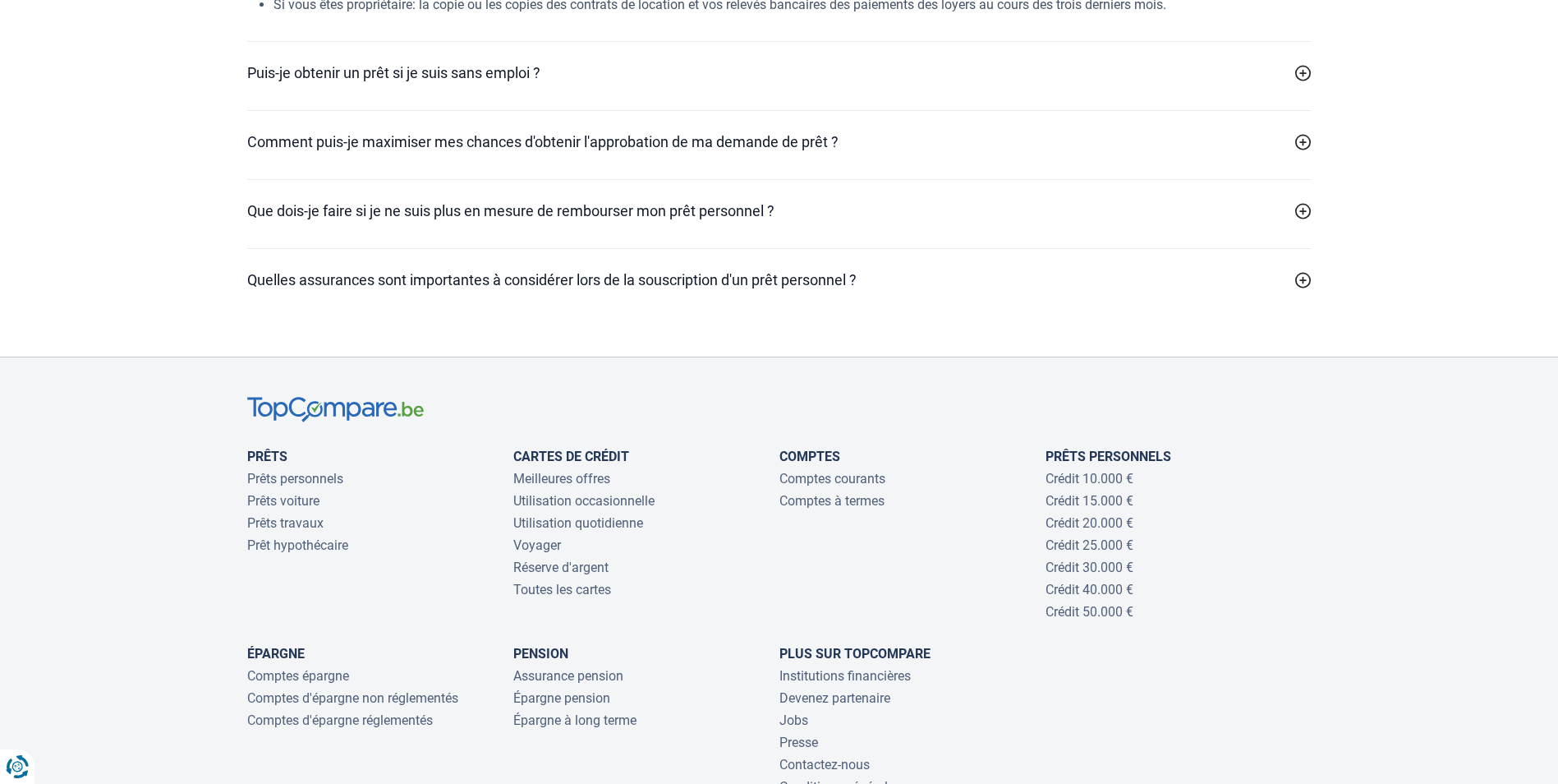
scroll to position [5257, 0]
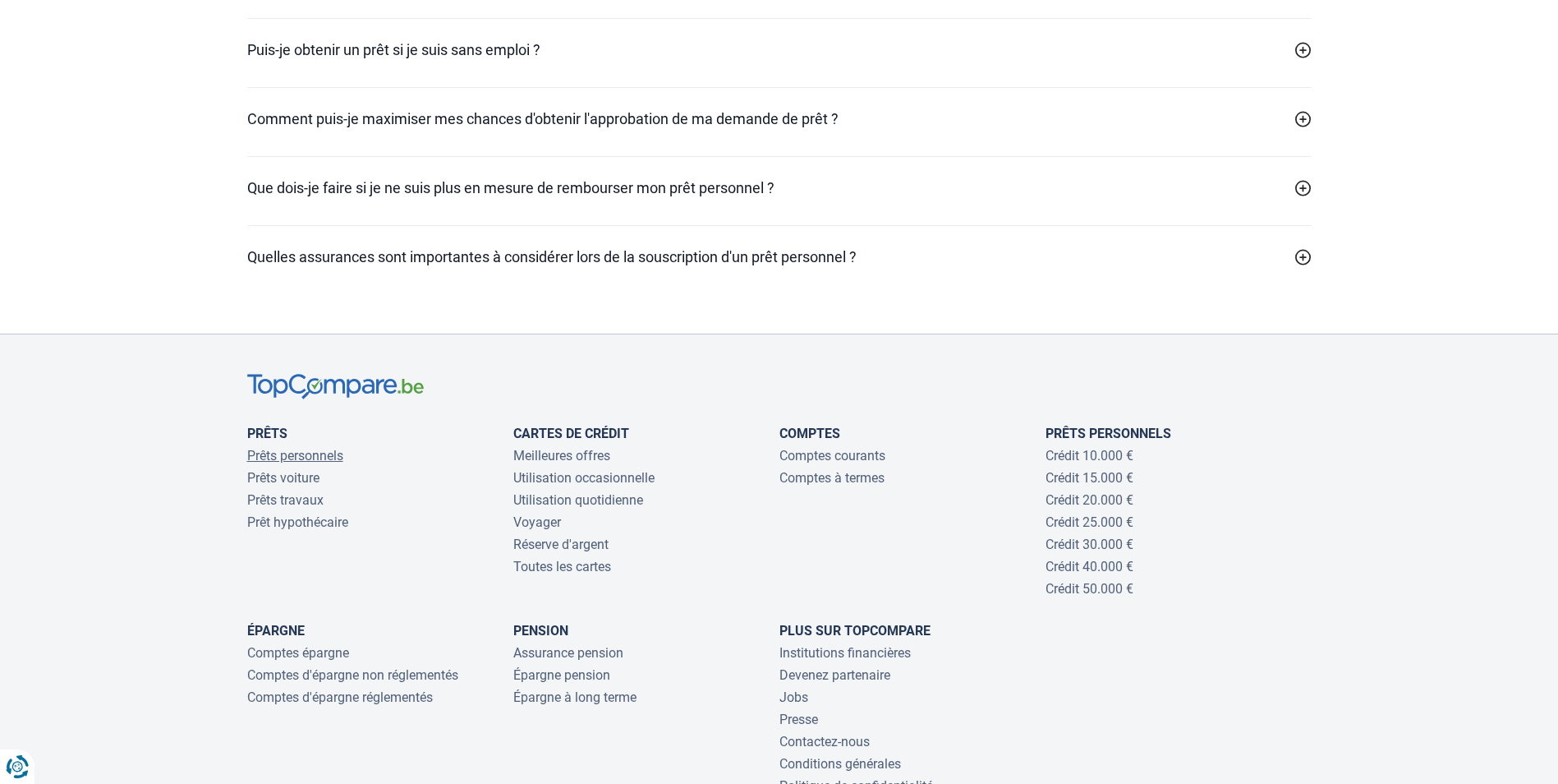
click at [277, 463] on link "Prêts personnels" at bounding box center [295, 456] width 96 height 15
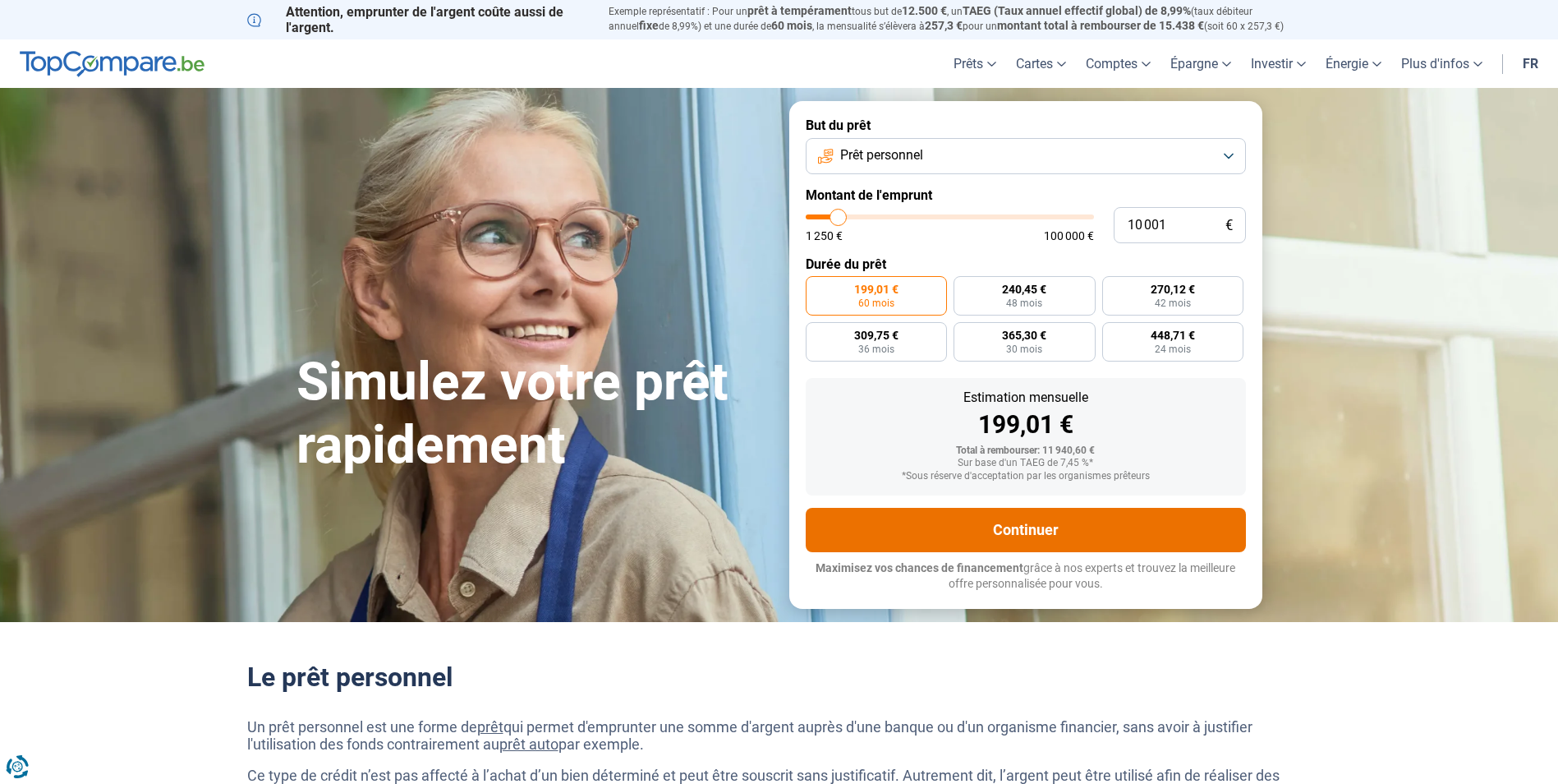
click at [1027, 521] on button "Continuer" at bounding box center [1026, 530] width 440 height 44
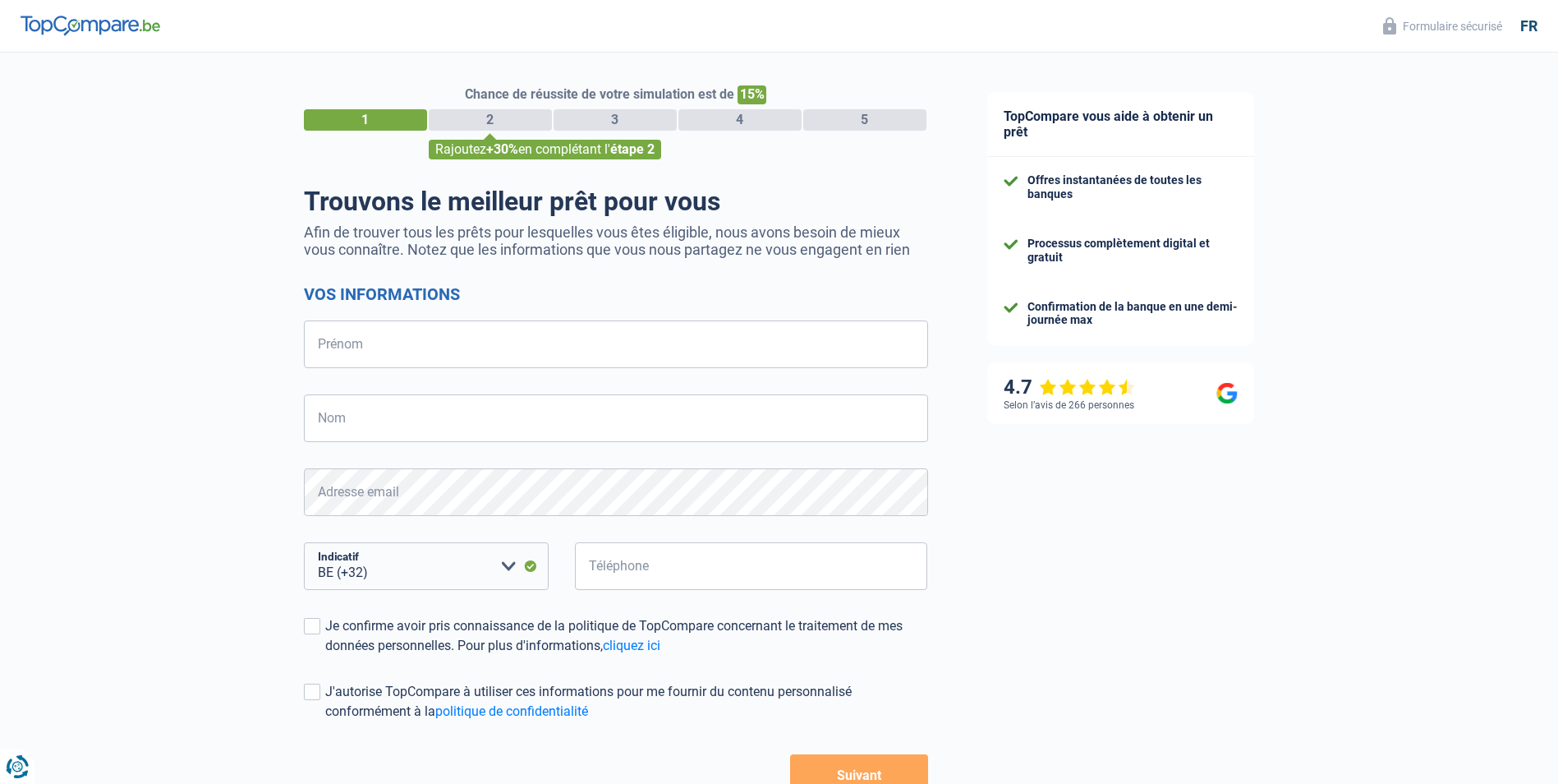
select select "32"
